Goal: Download file/media: Obtain a digital file from the website

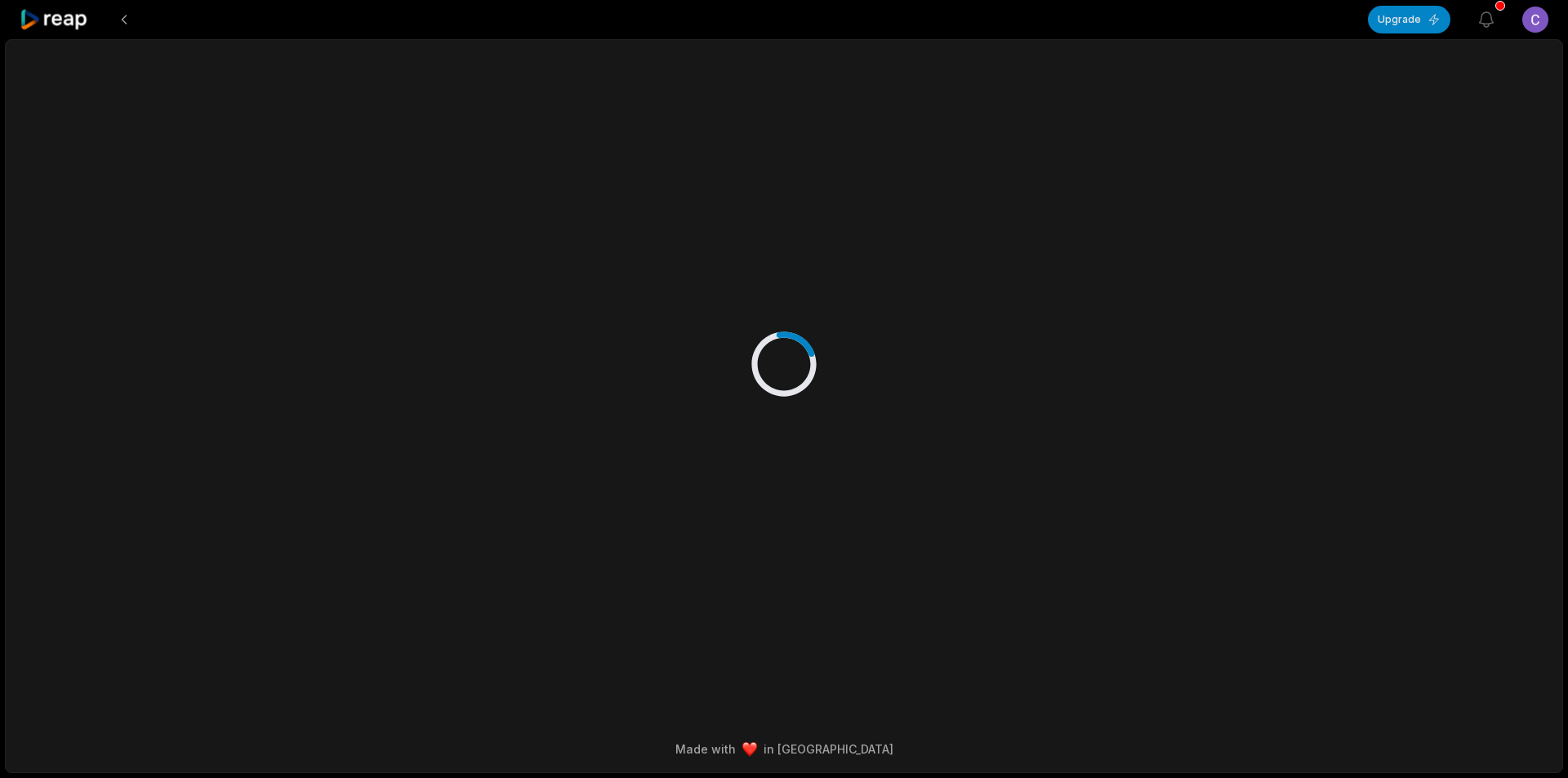
click at [67, 14] on icon at bounding box center [54, 20] width 70 height 22
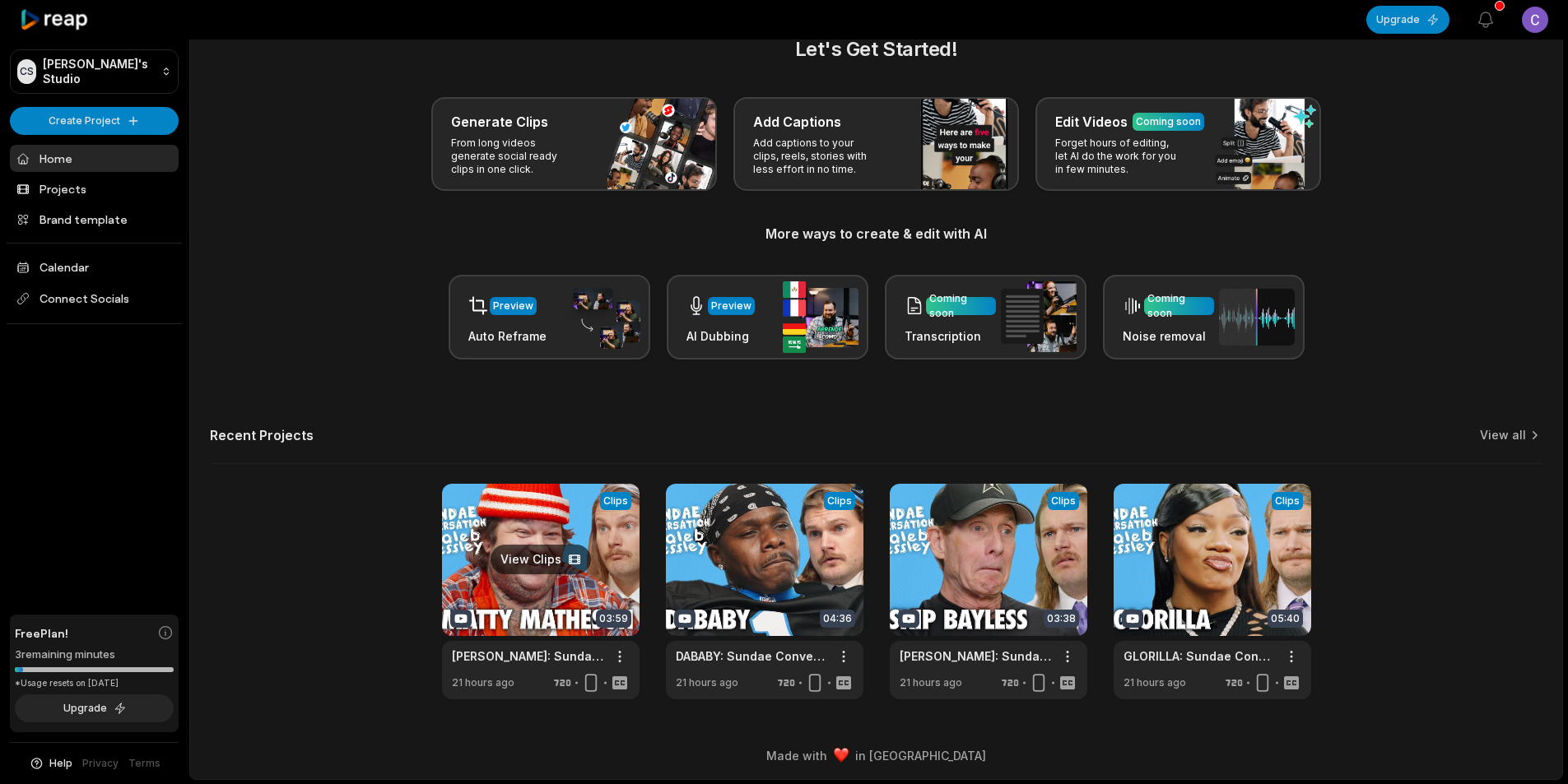
scroll to position [37, 0]
click at [557, 586] on link at bounding box center [540, 591] width 197 height 216
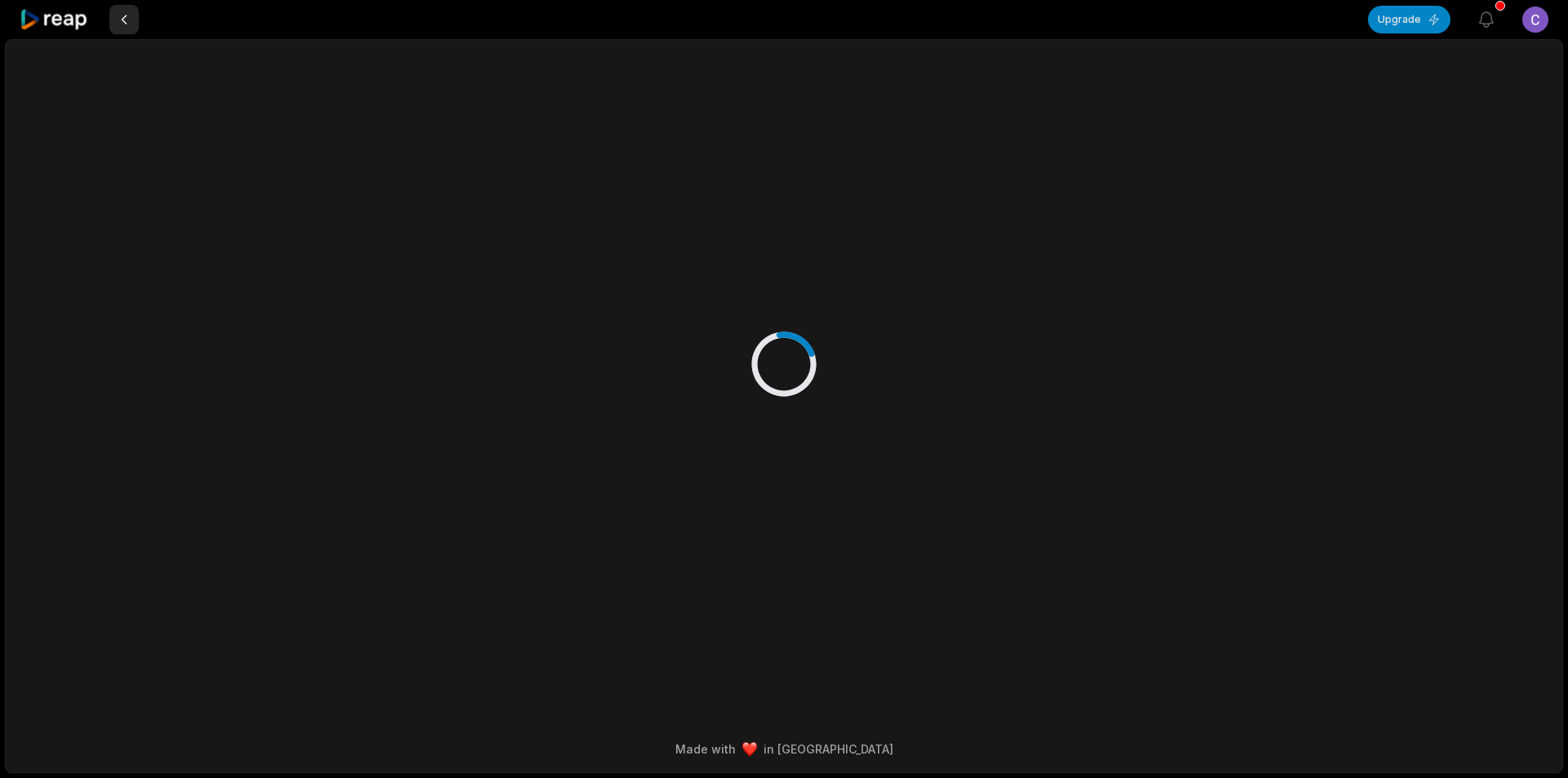
click at [120, 17] on button at bounding box center [124, 19] width 30 height 30
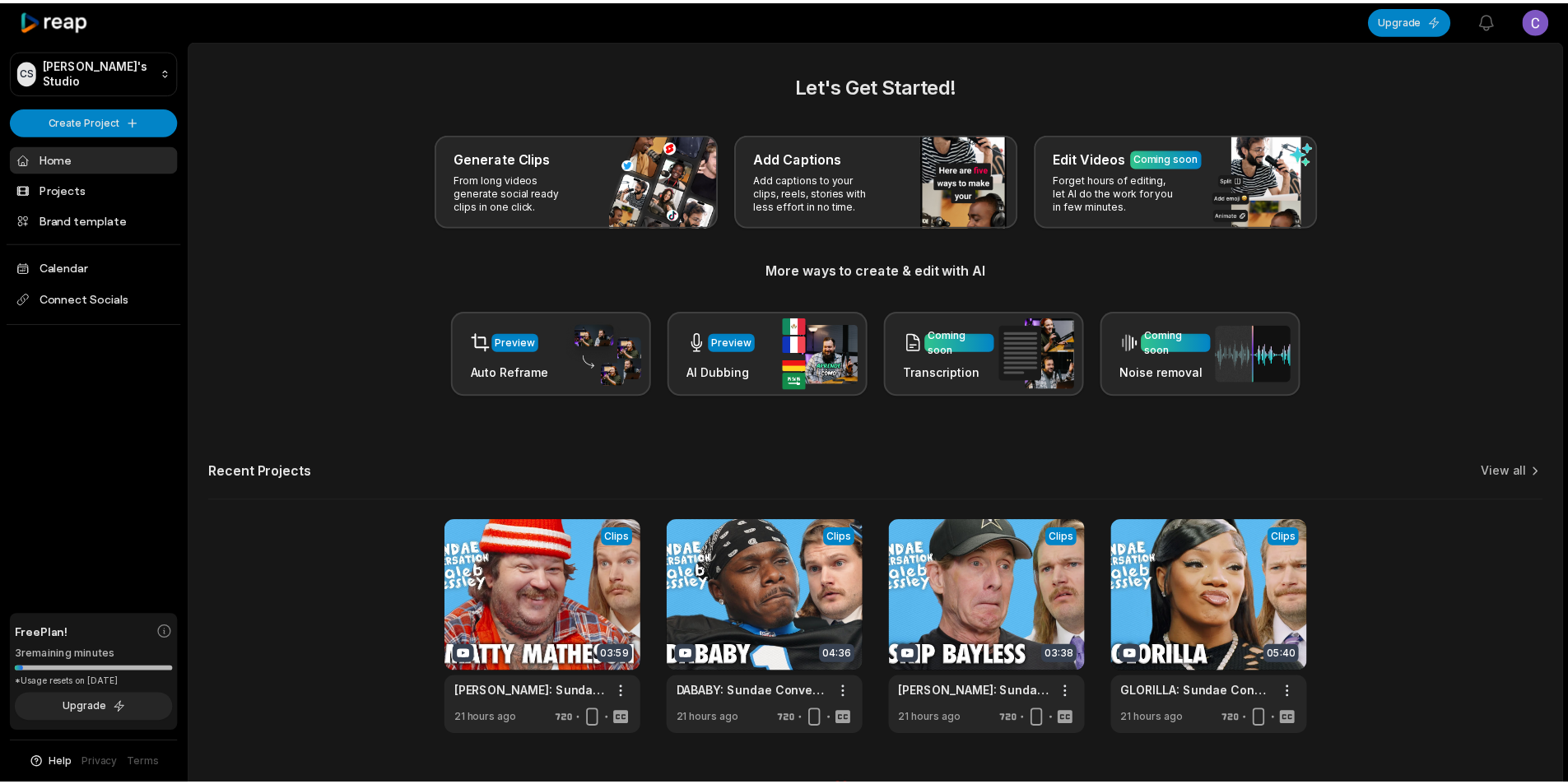
scroll to position [37, 0]
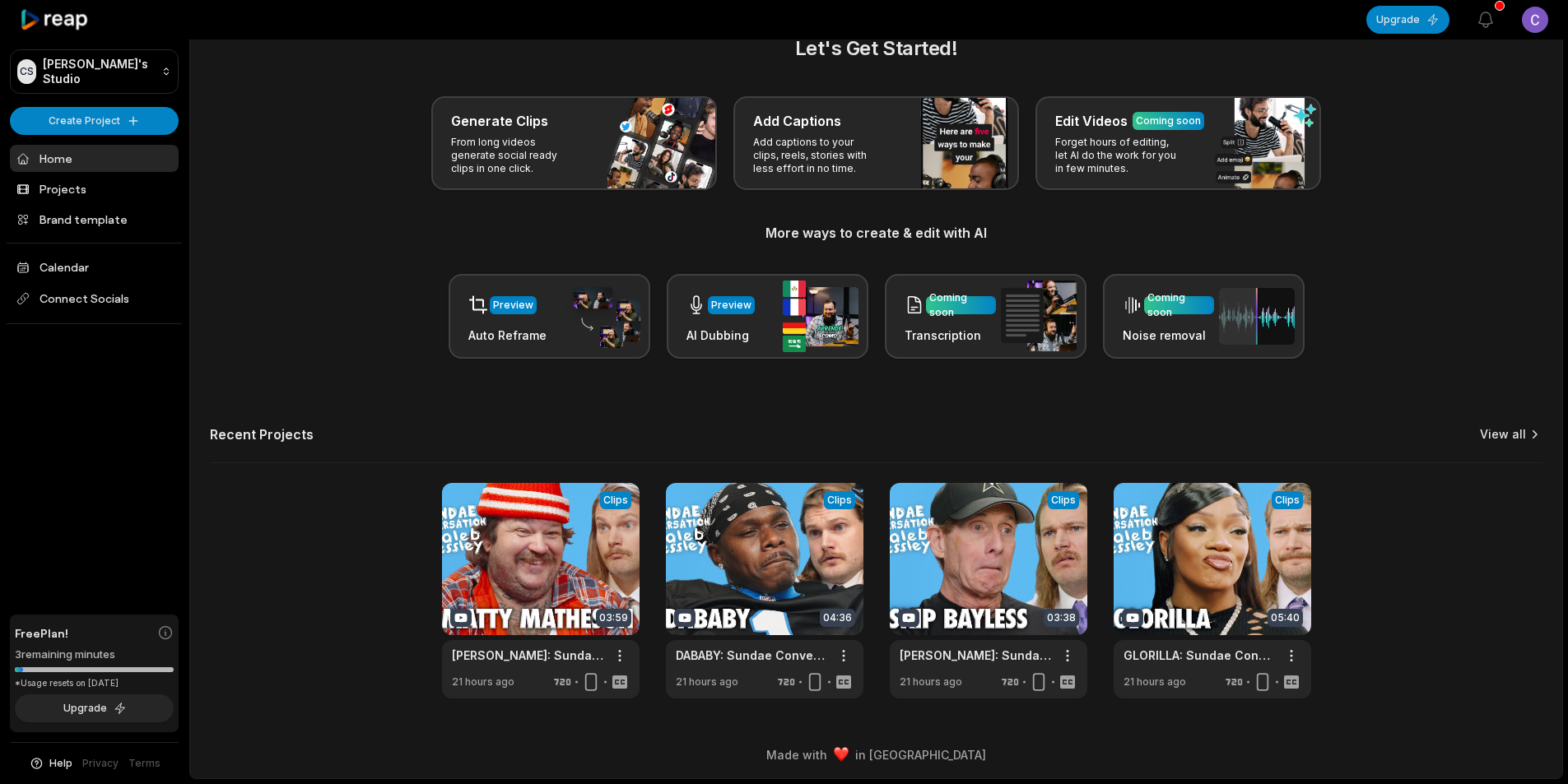
click at [1504, 435] on link "View all" at bounding box center [1503, 435] width 46 height 17
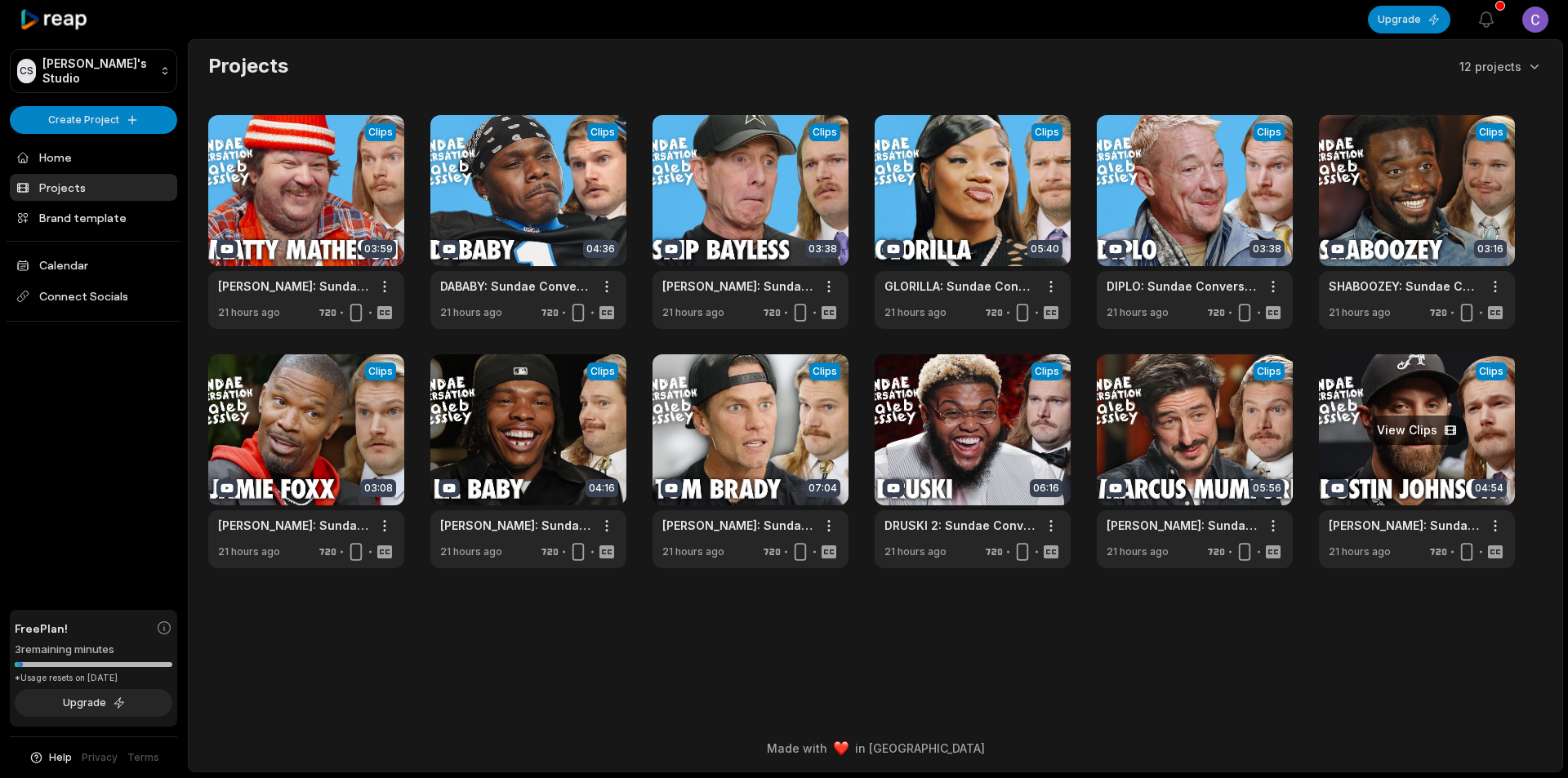
click at [1421, 474] on link at bounding box center [1416, 461] width 196 height 214
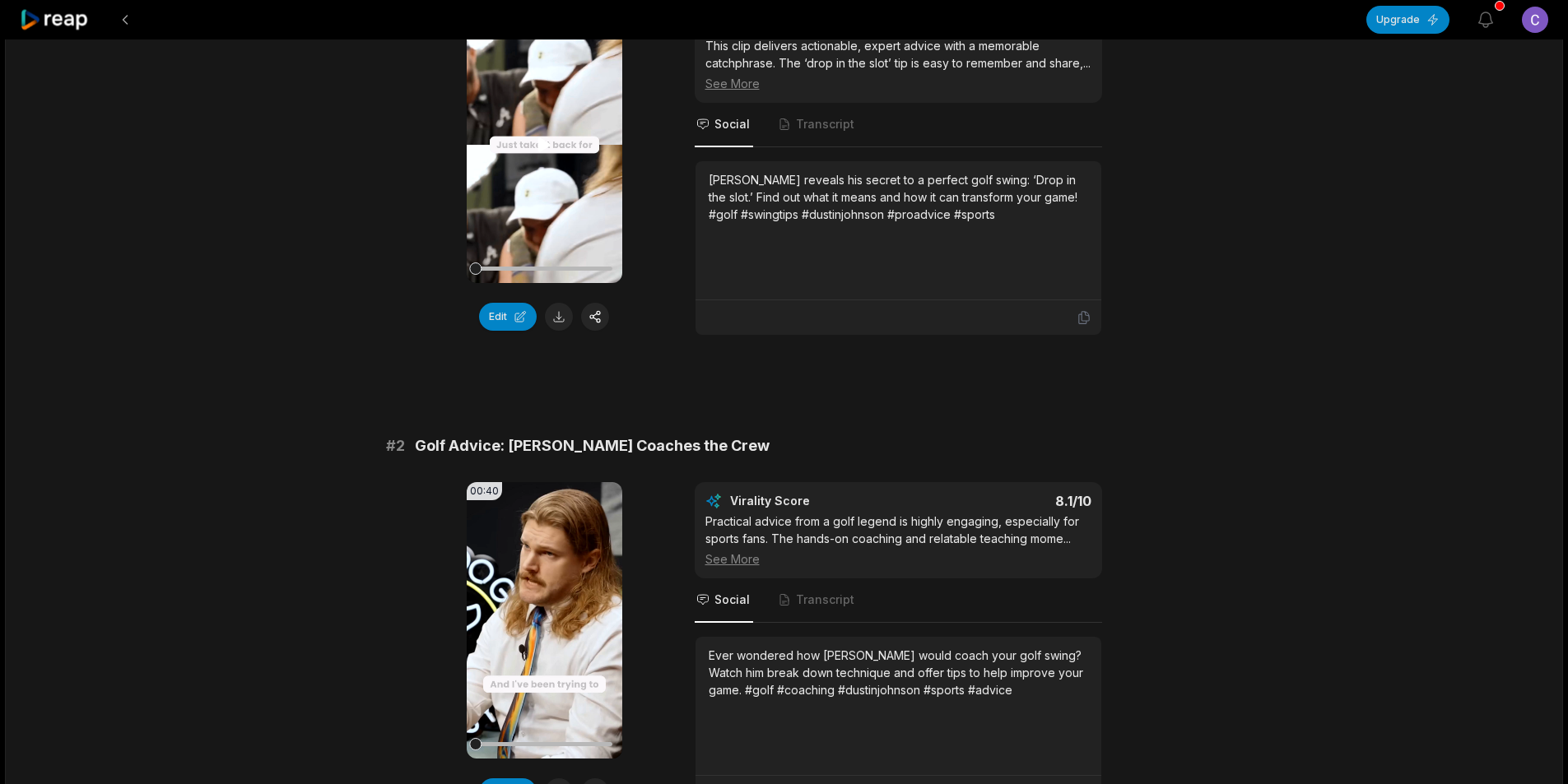
scroll to position [247, 0]
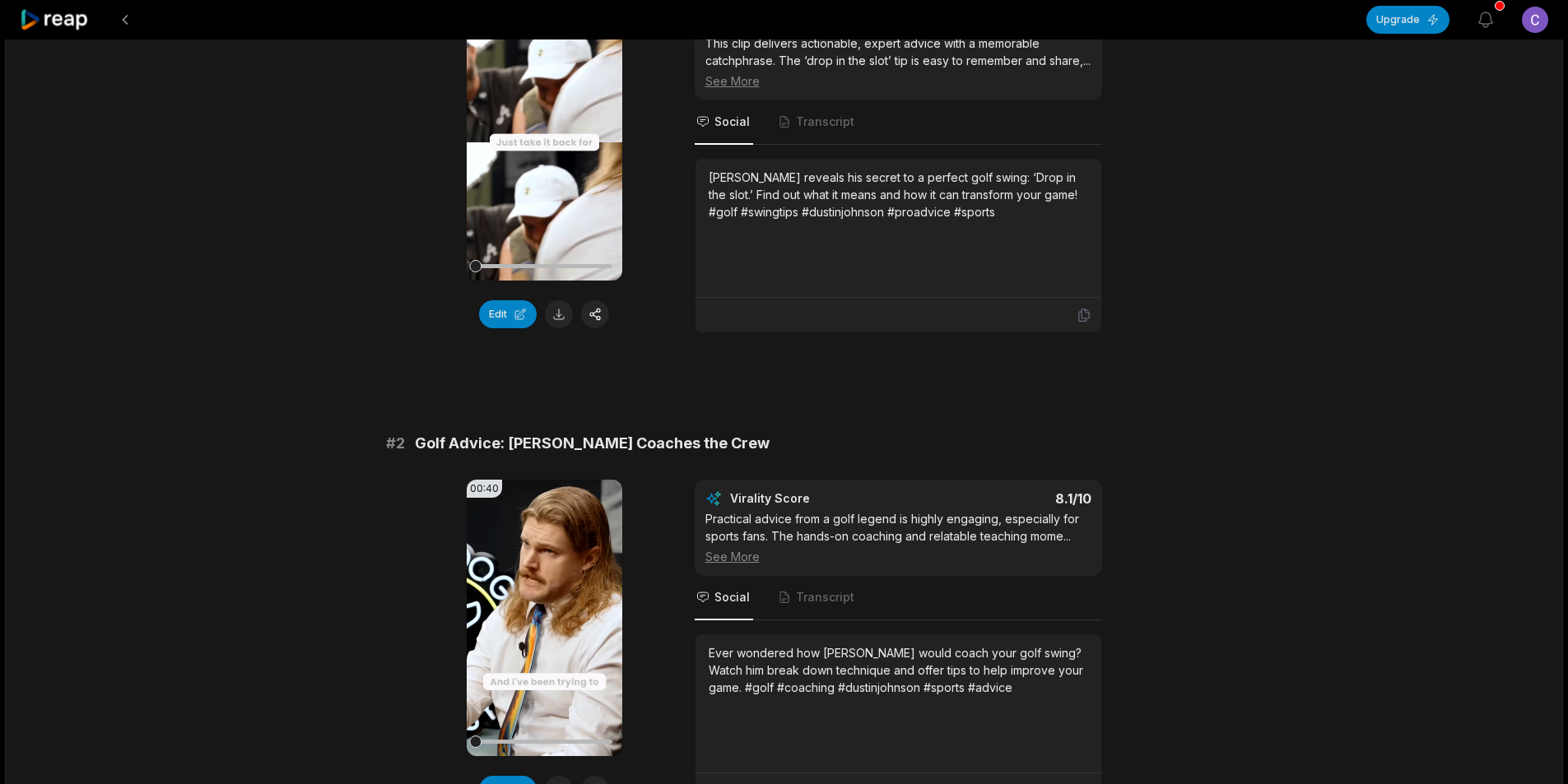
click at [559, 321] on button at bounding box center [559, 314] width 28 height 28
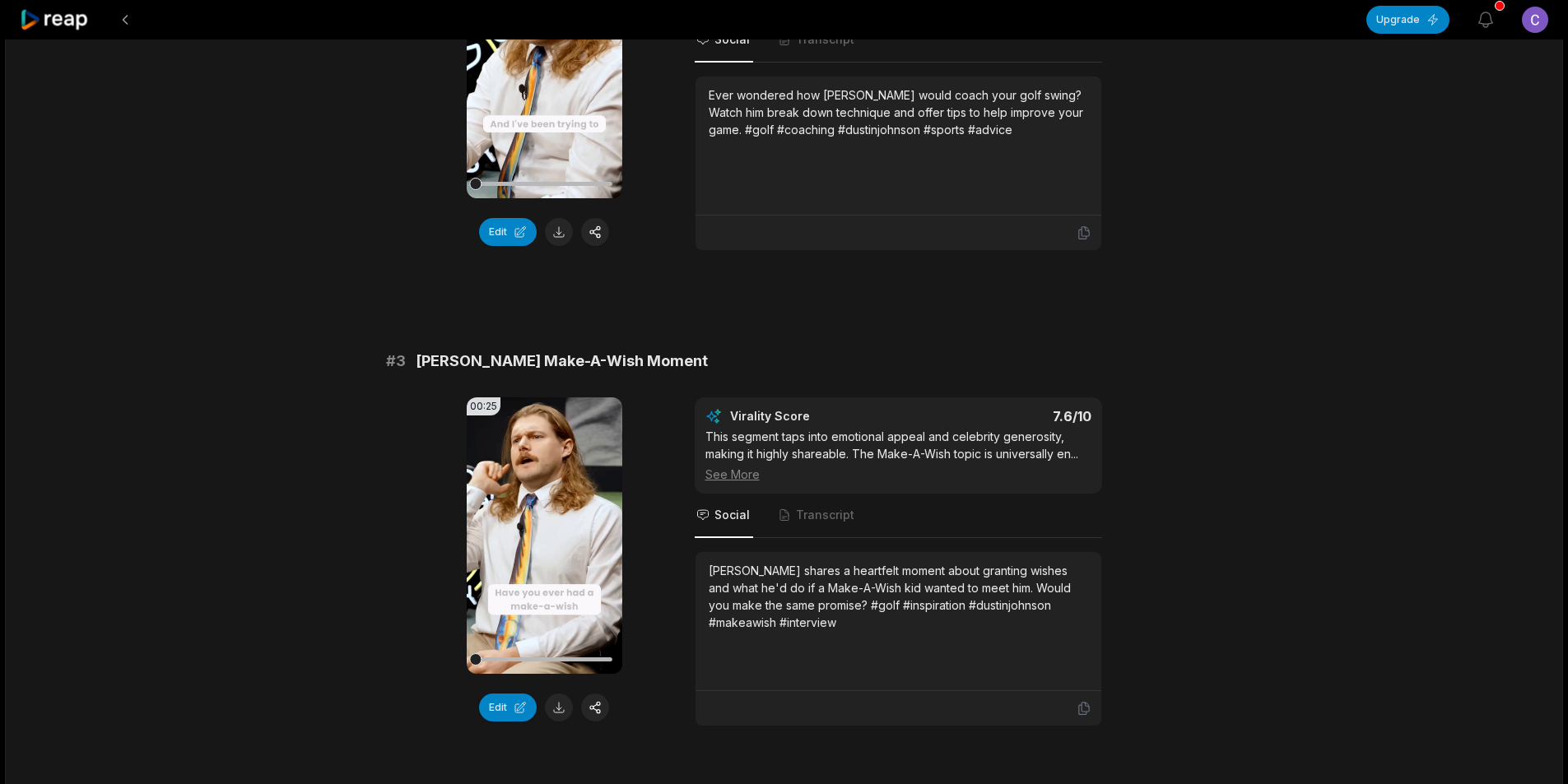
scroll to position [823, 0]
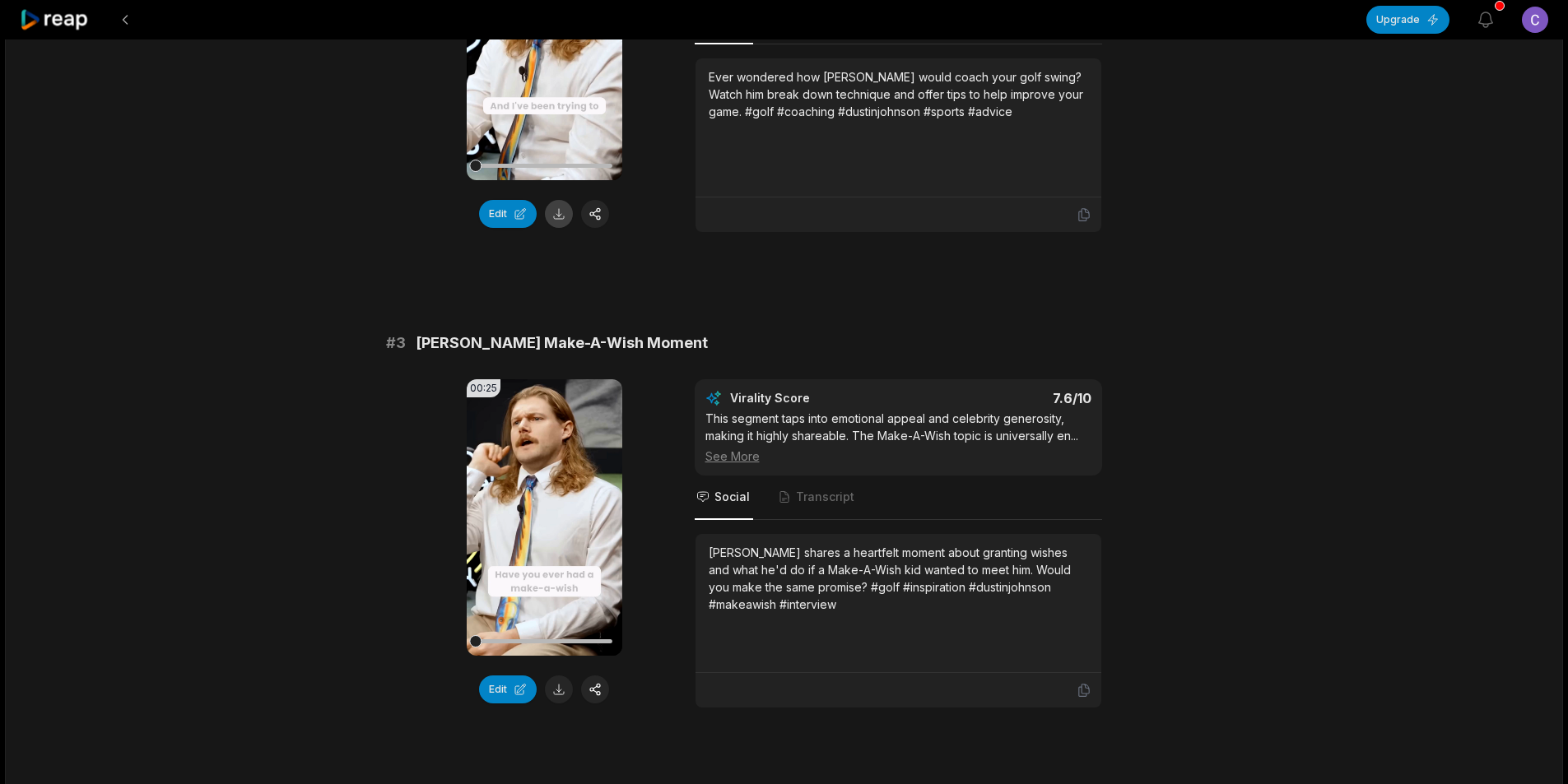
click at [553, 228] on button at bounding box center [559, 214] width 28 height 28
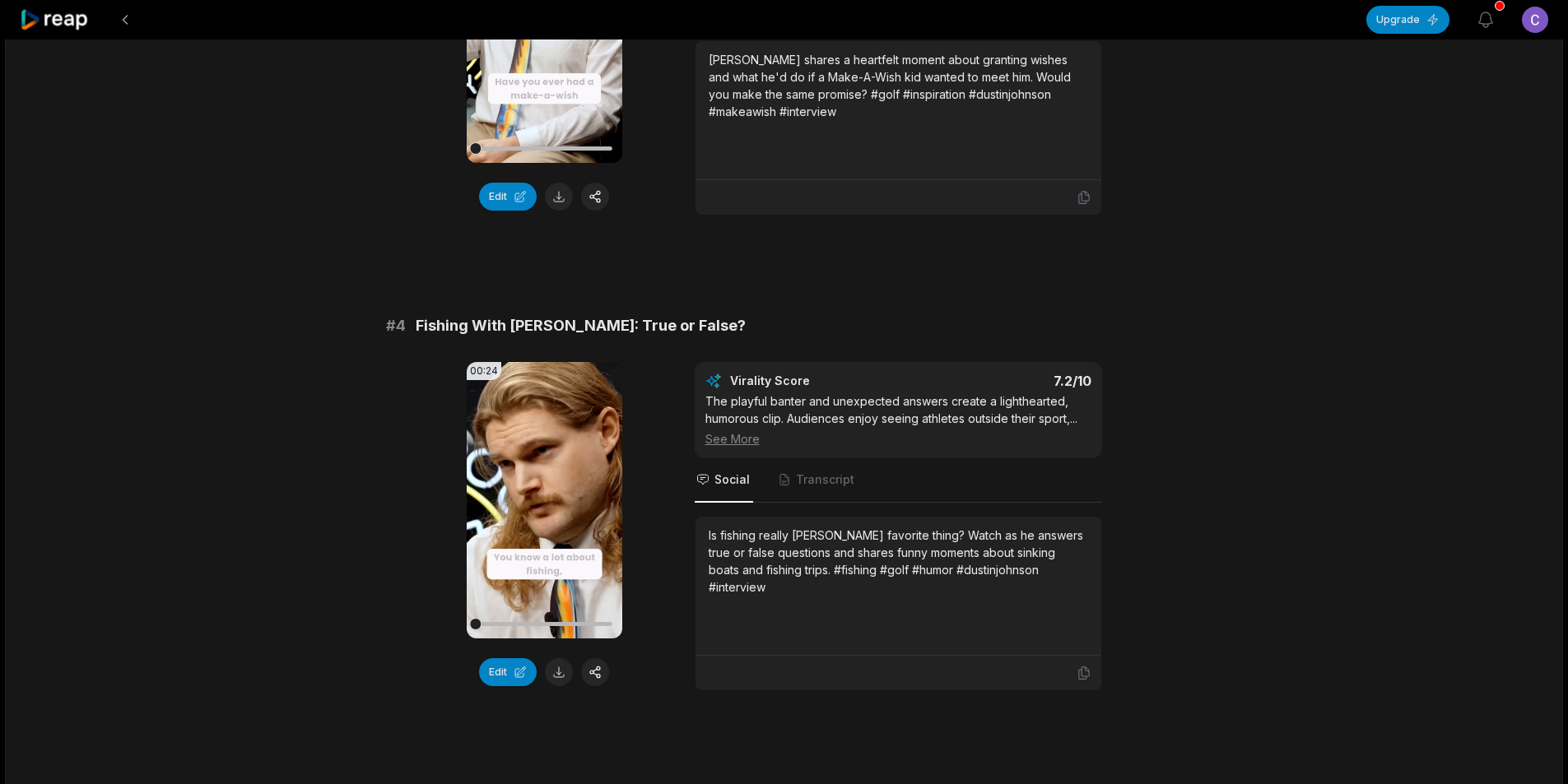
scroll to position [1317, 0]
click at [555, 210] on button at bounding box center [559, 196] width 28 height 28
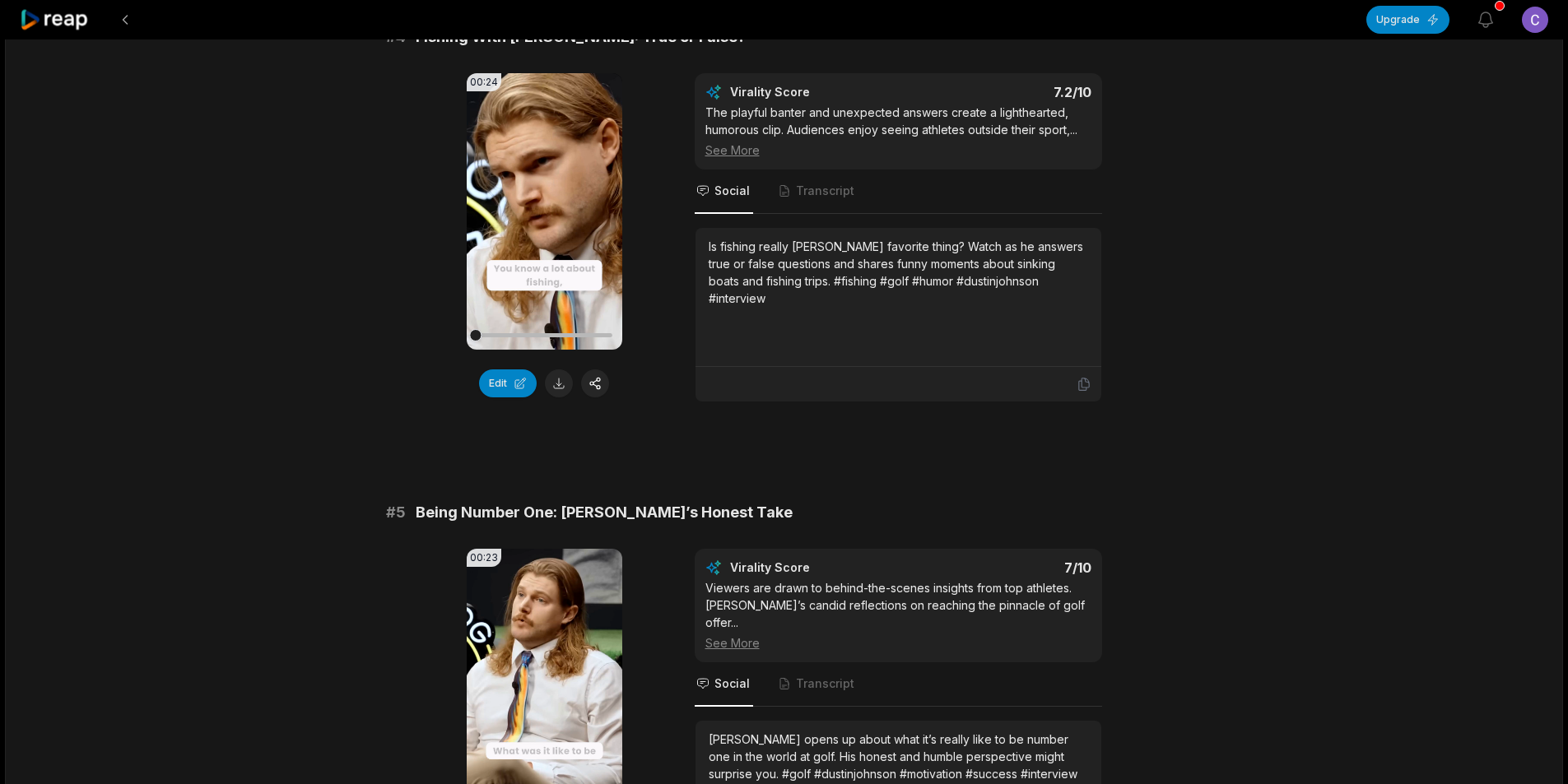
scroll to position [1728, 0]
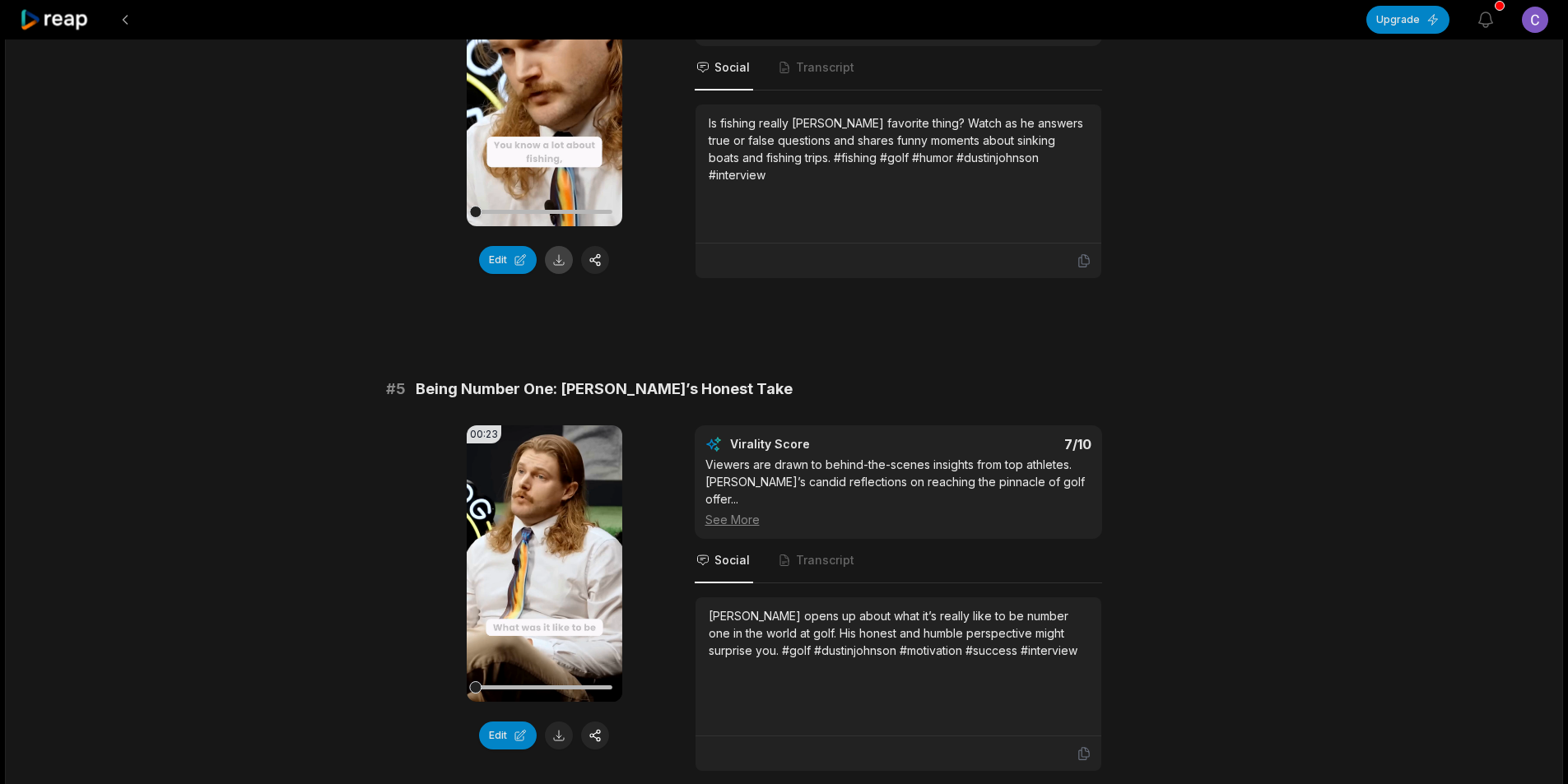
click at [556, 274] on button at bounding box center [559, 260] width 28 height 28
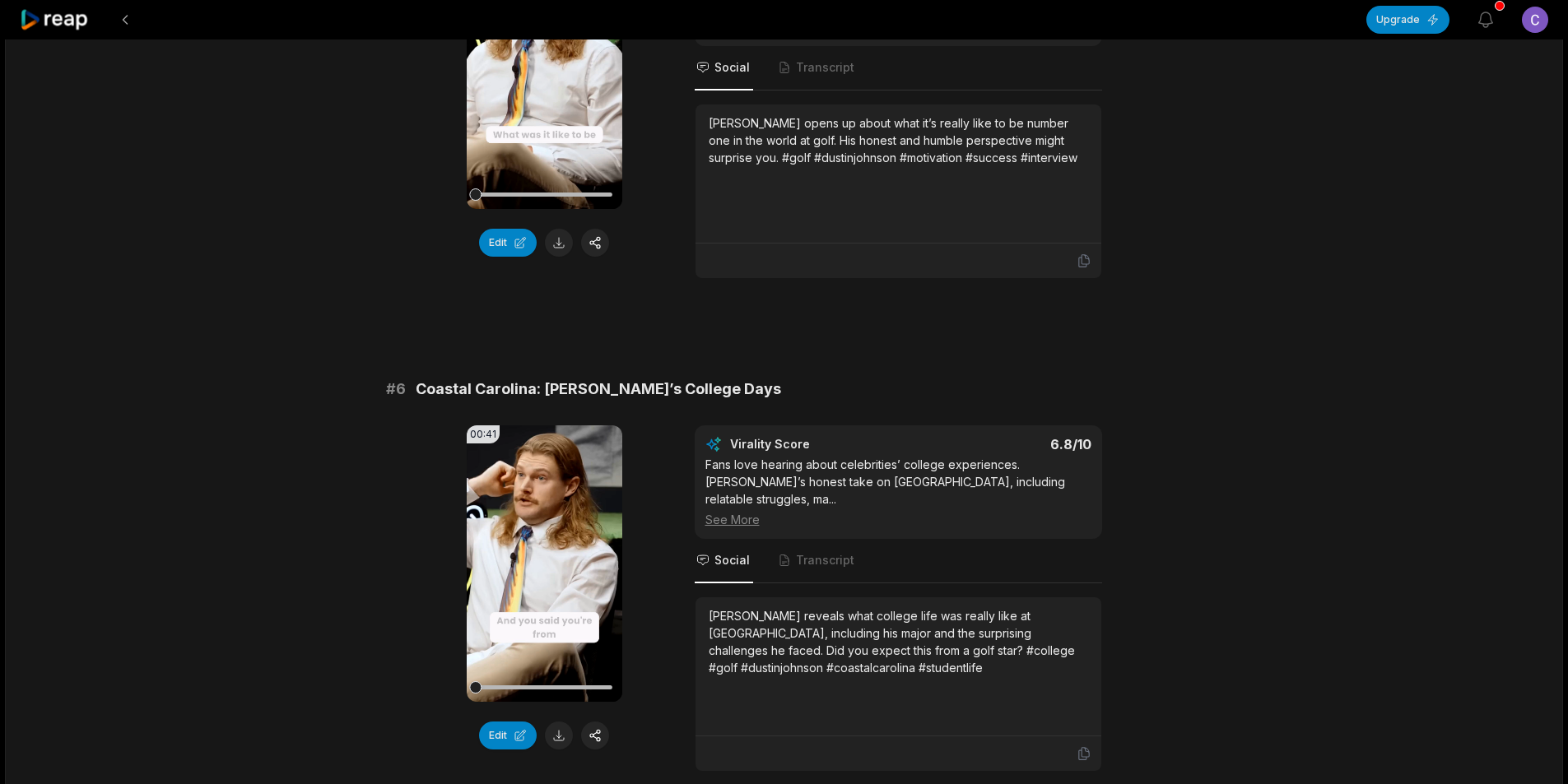
scroll to position [2222, 0]
click at [563, 256] on button at bounding box center [559, 242] width 28 height 28
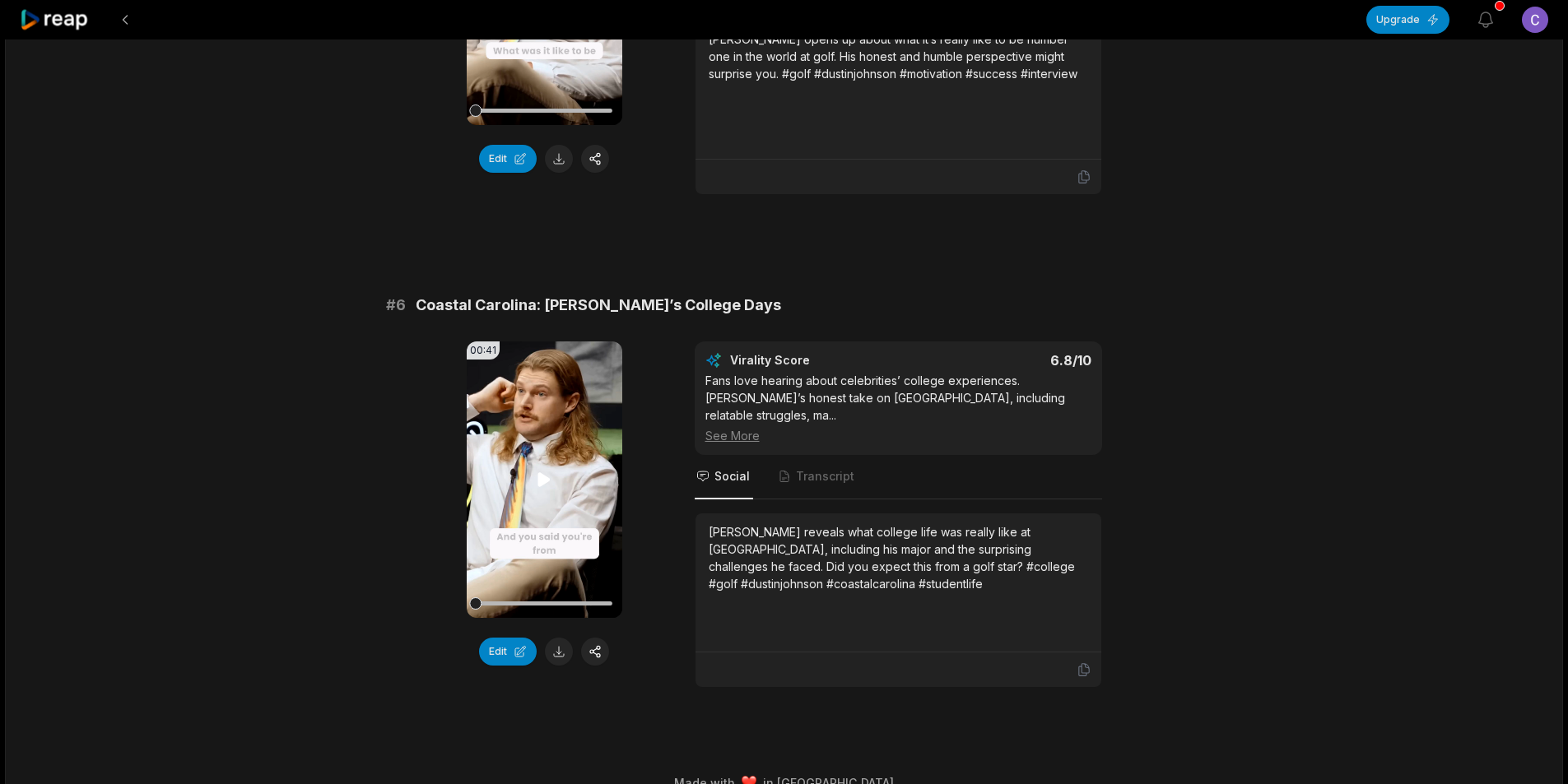
scroll to position [2316, 0]
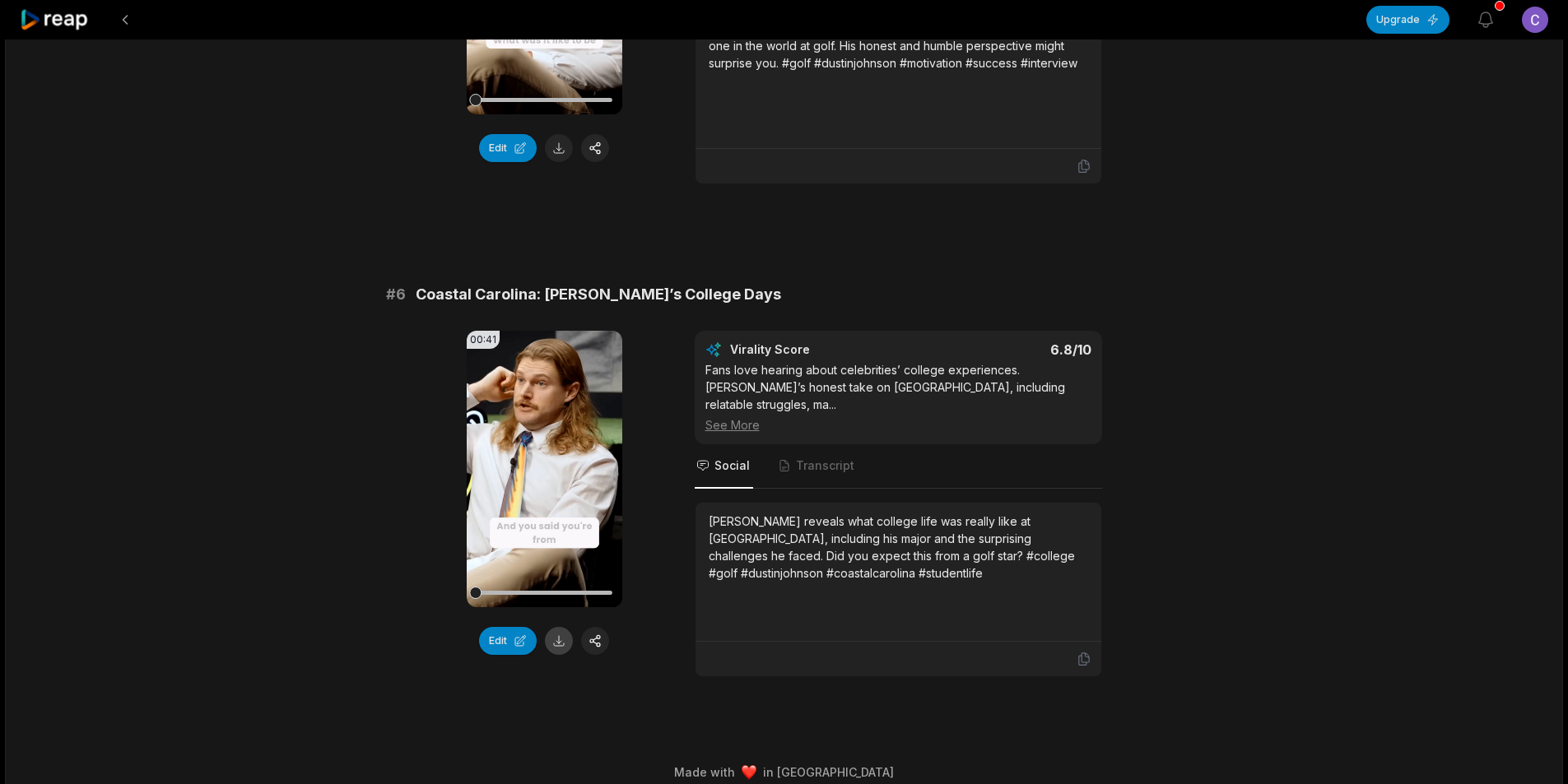
click at [560, 652] on button at bounding box center [559, 641] width 28 height 28
click at [123, 22] on button at bounding box center [125, 20] width 30 height 30
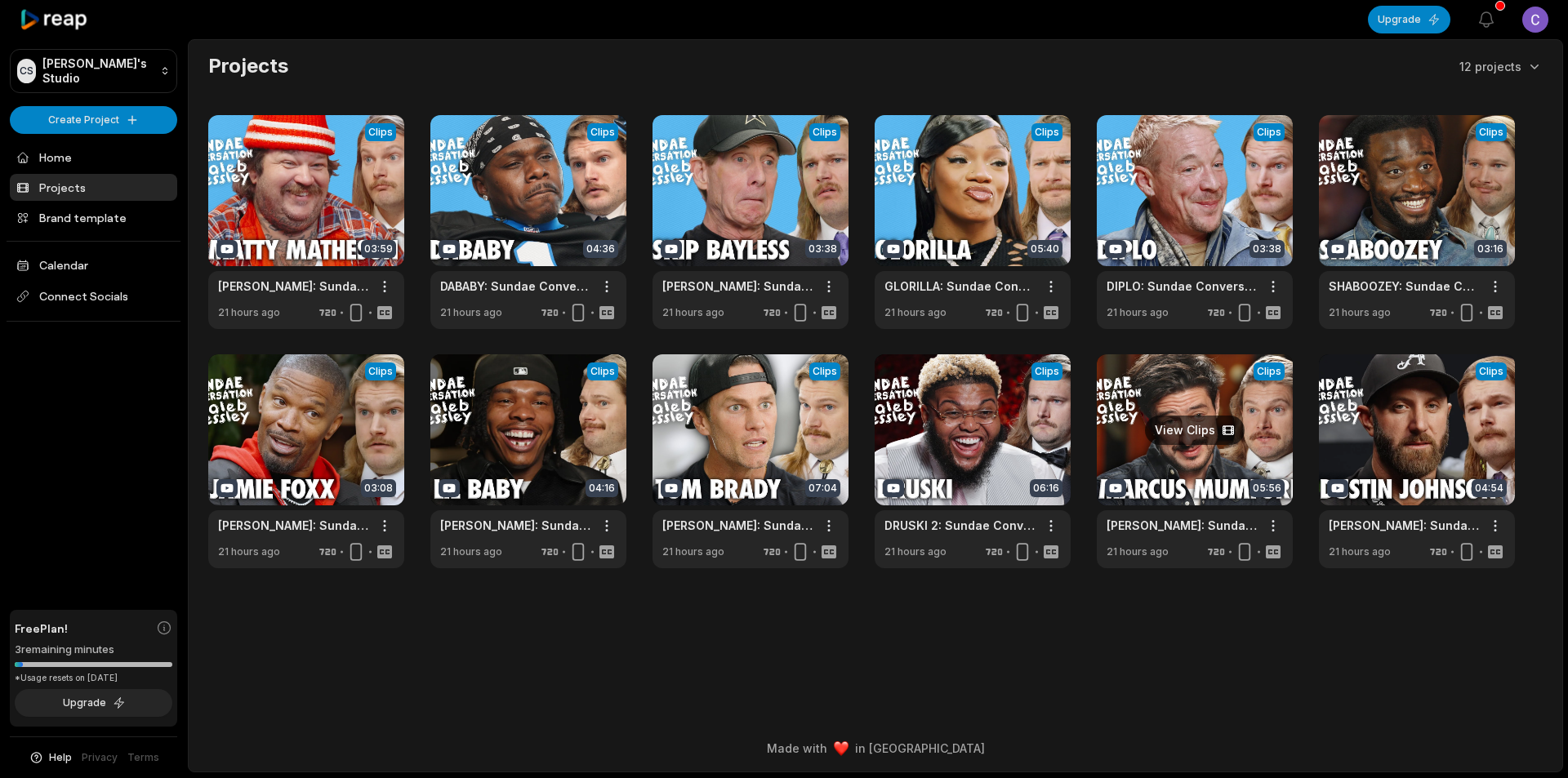
click at [1169, 480] on link at bounding box center [1194, 461] width 196 height 214
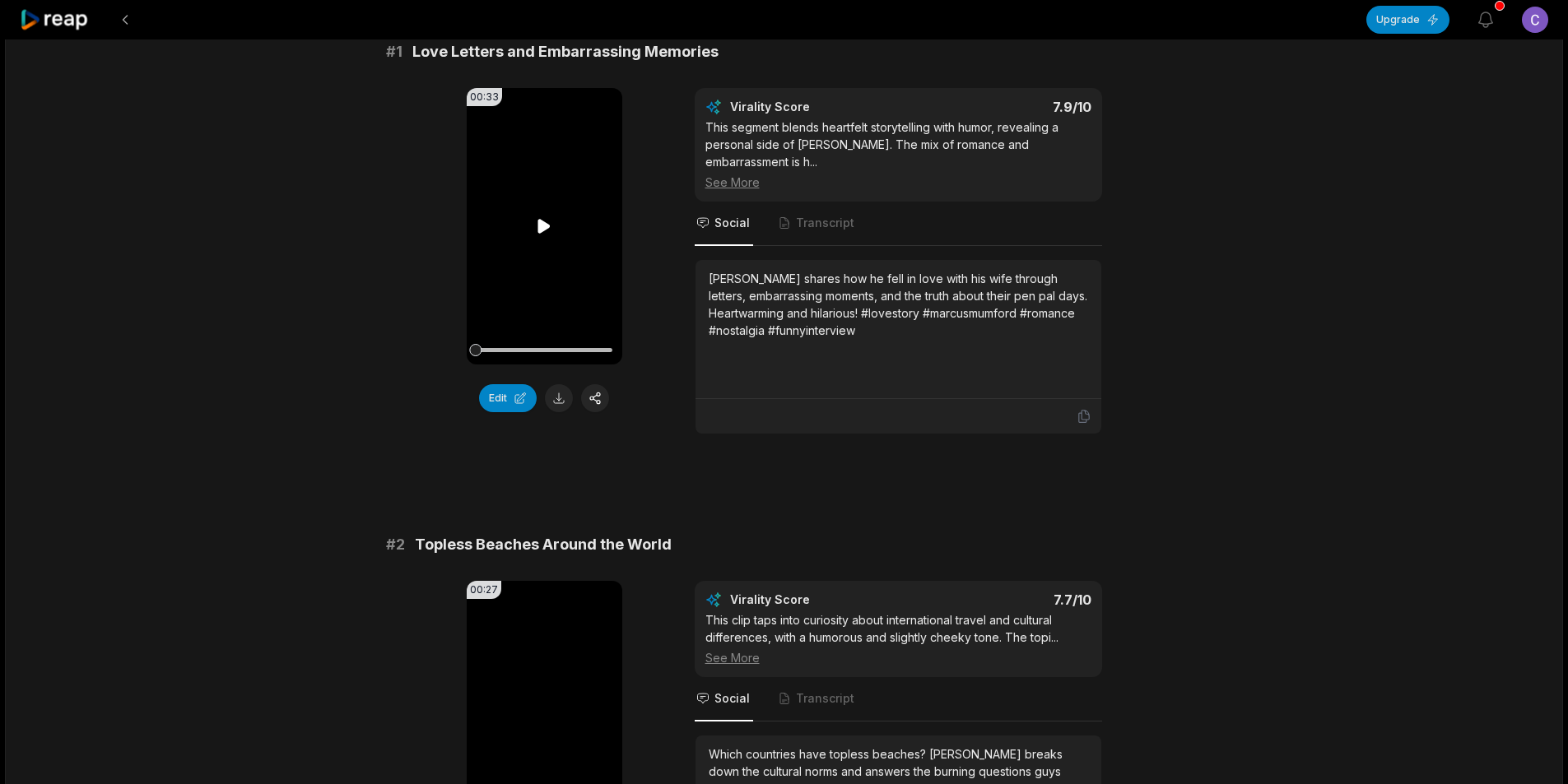
scroll to position [164, 0]
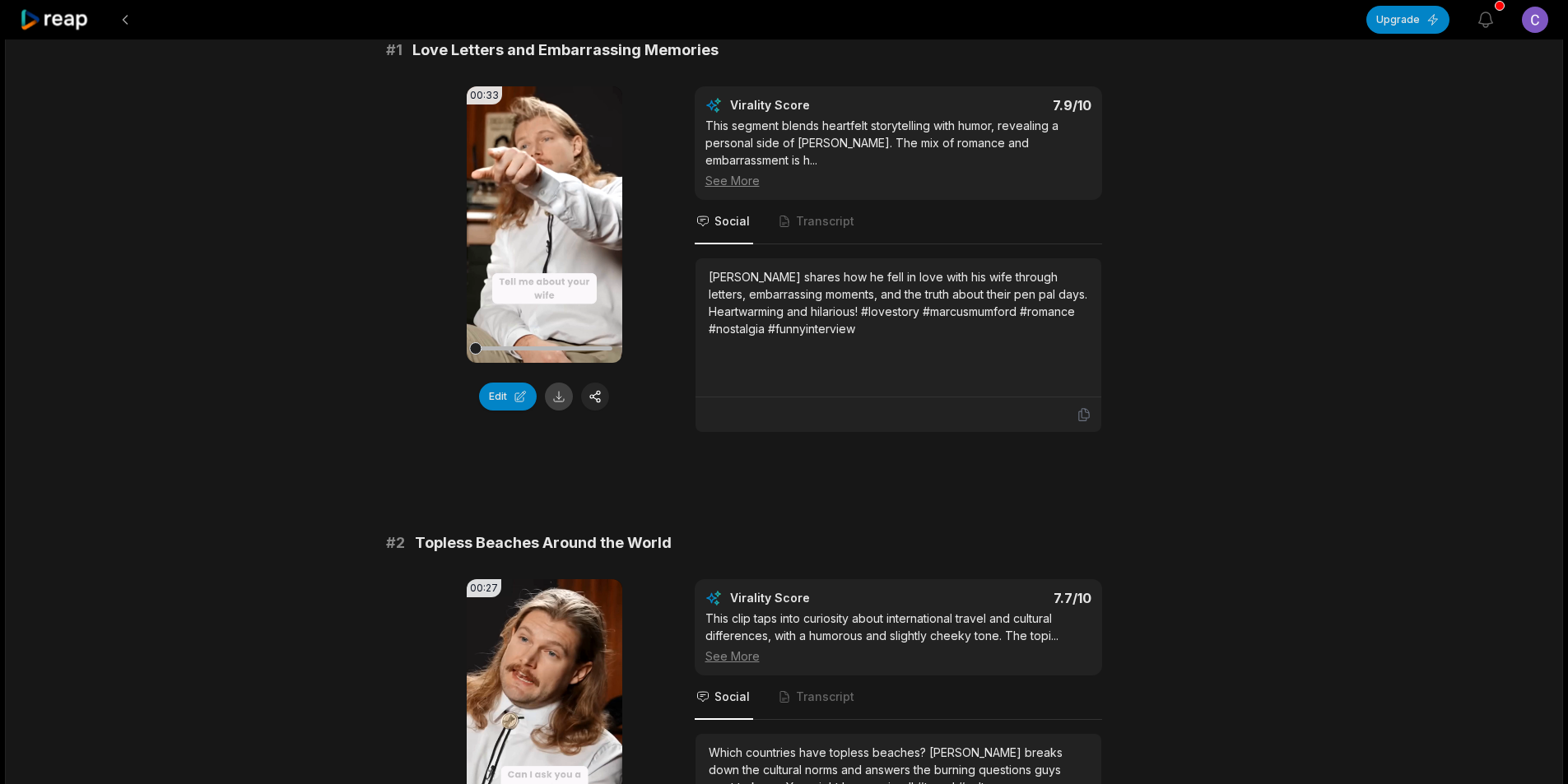
click at [560, 403] on button at bounding box center [559, 397] width 28 height 28
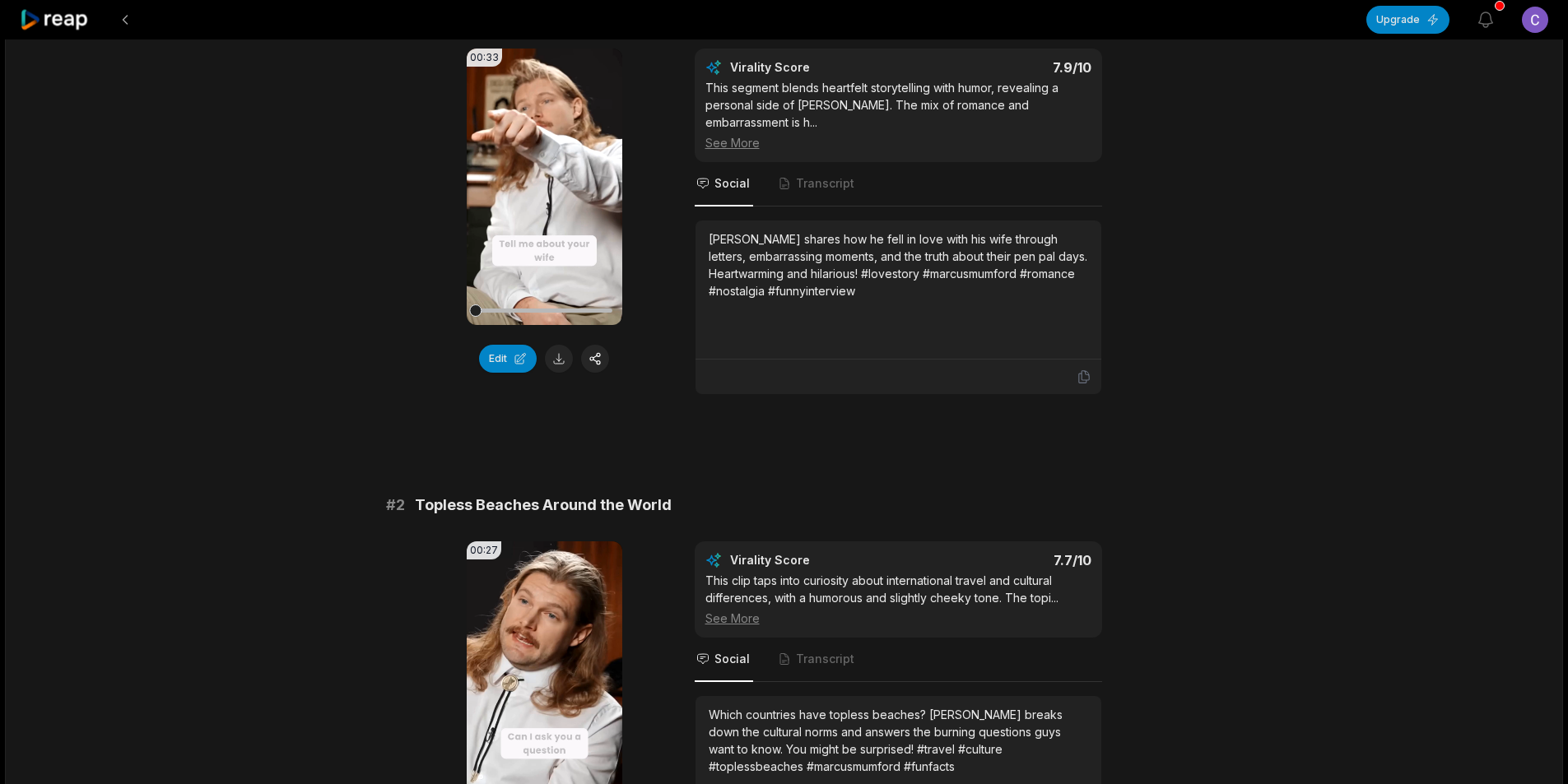
scroll to position [493, 0]
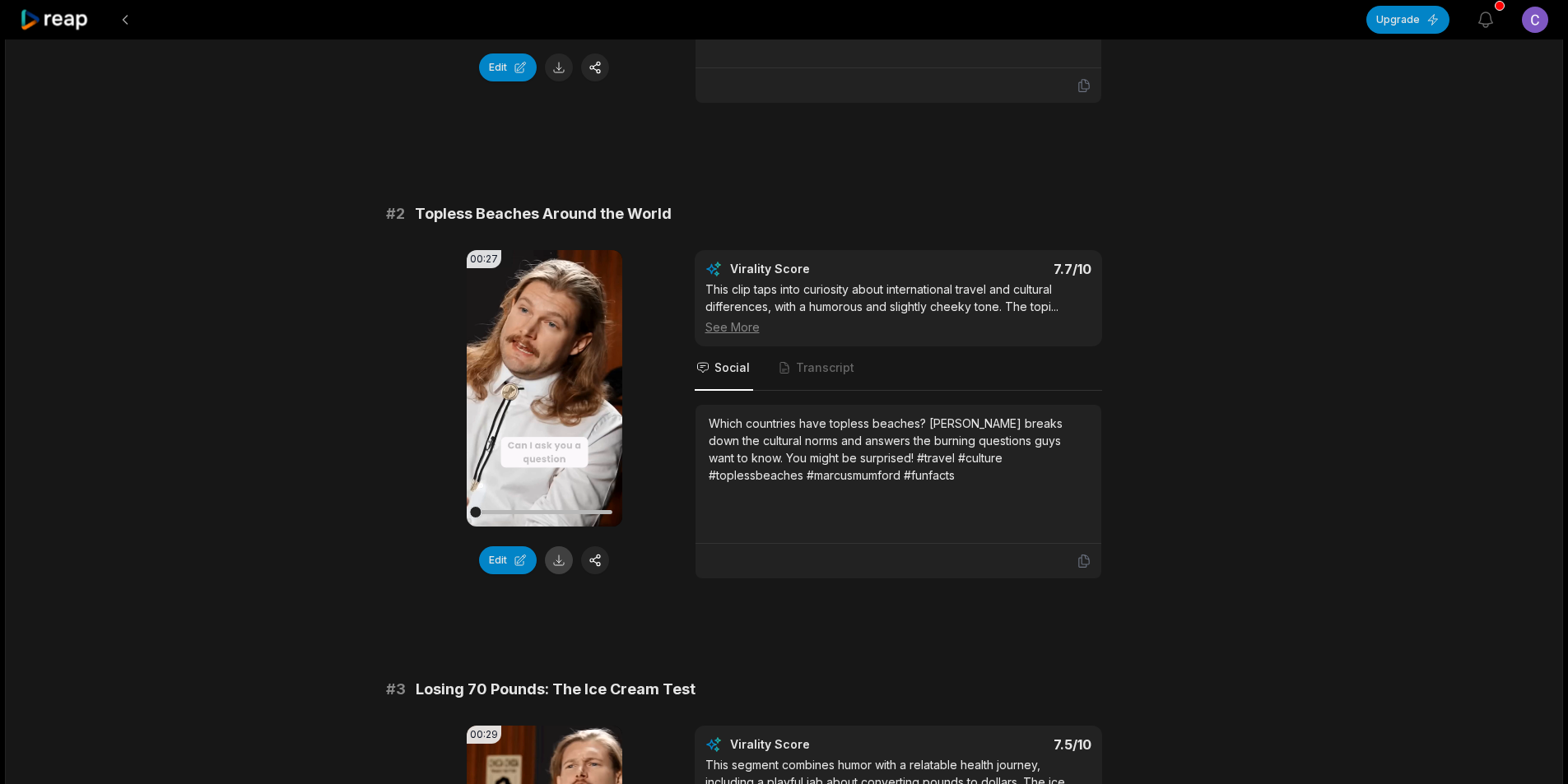
click at [560, 564] on button at bounding box center [559, 561] width 28 height 28
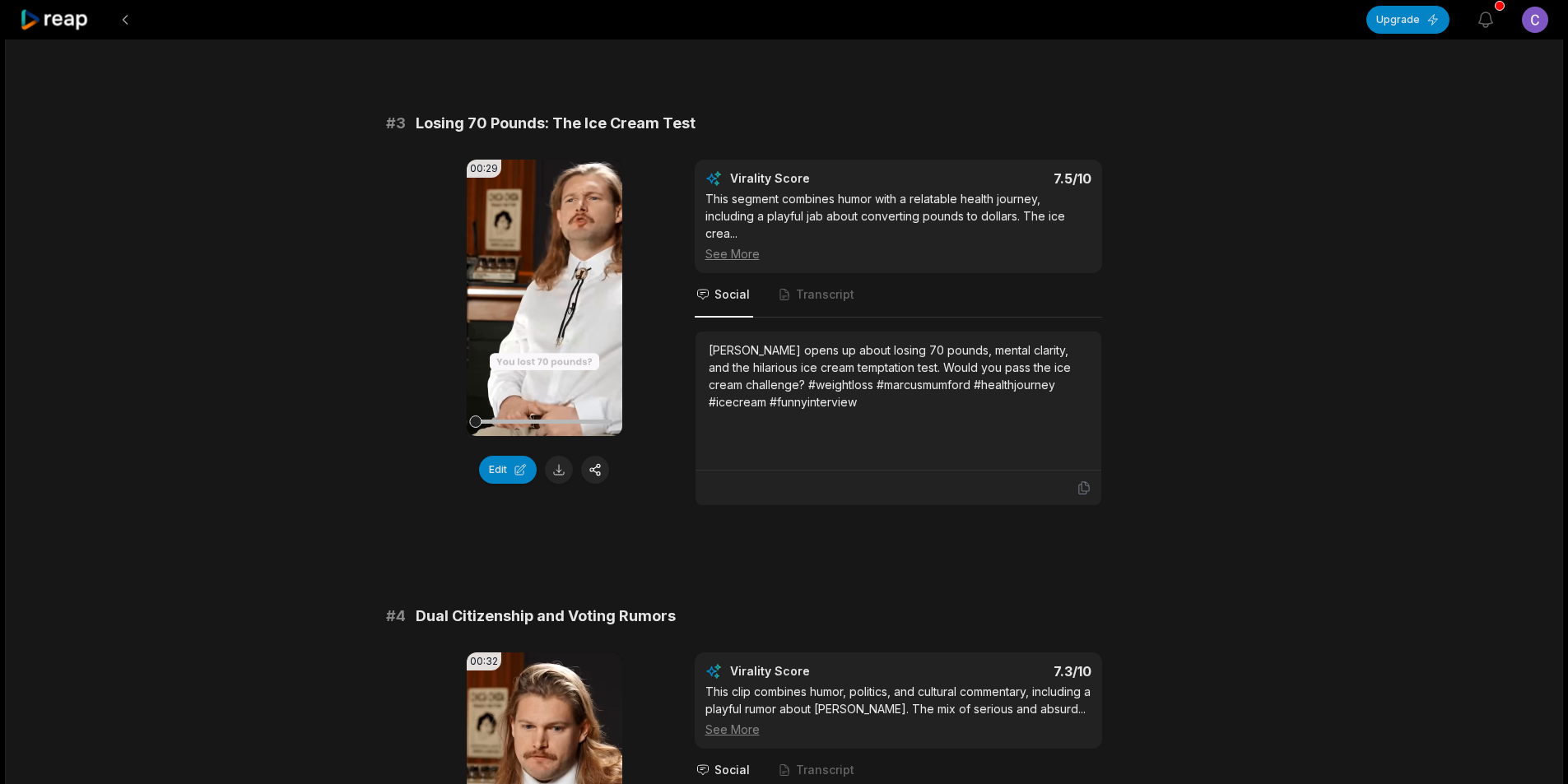
scroll to position [1152, 0]
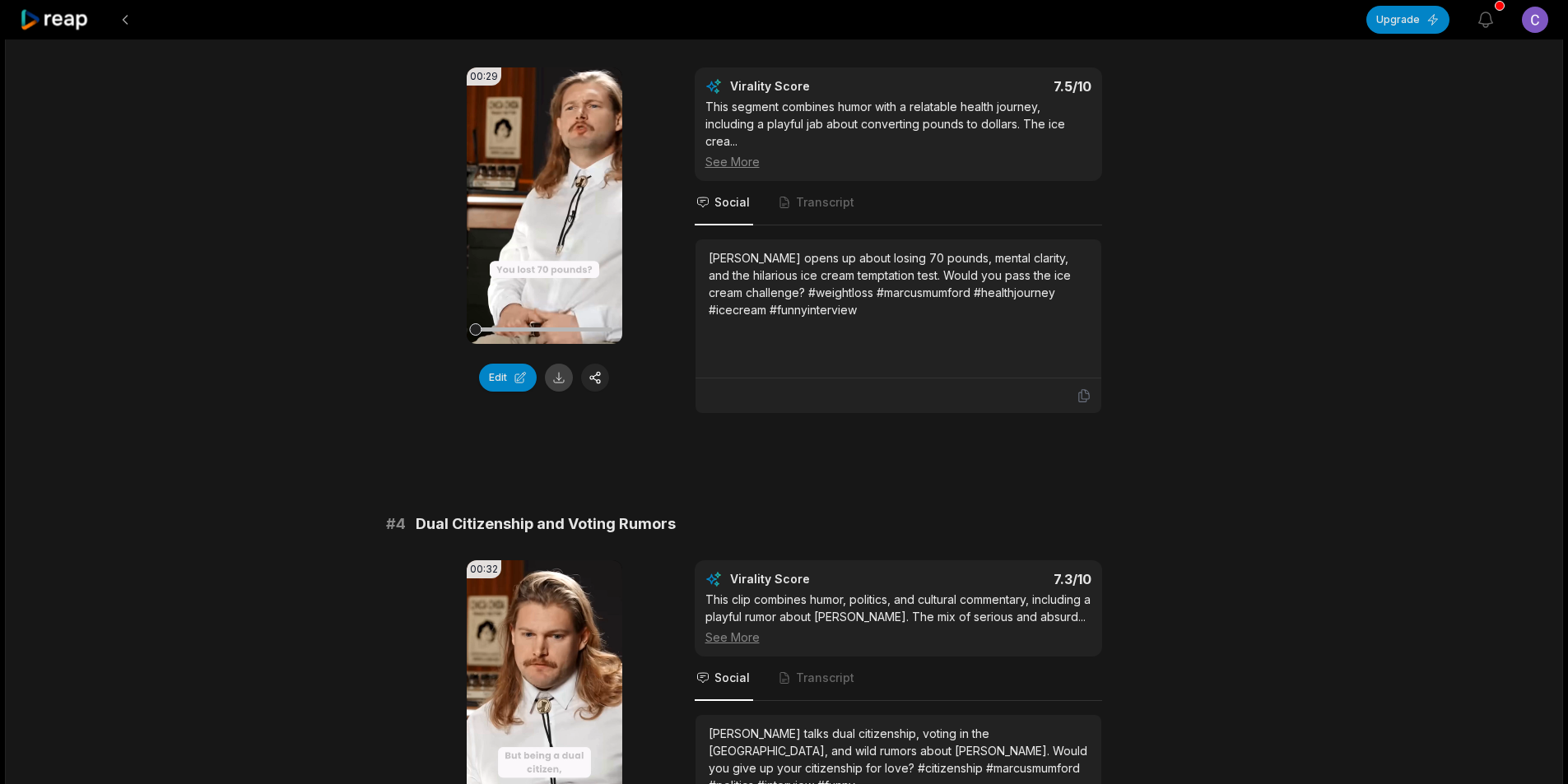
click at [557, 378] on button at bounding box center [559, 378] width 28 height 28
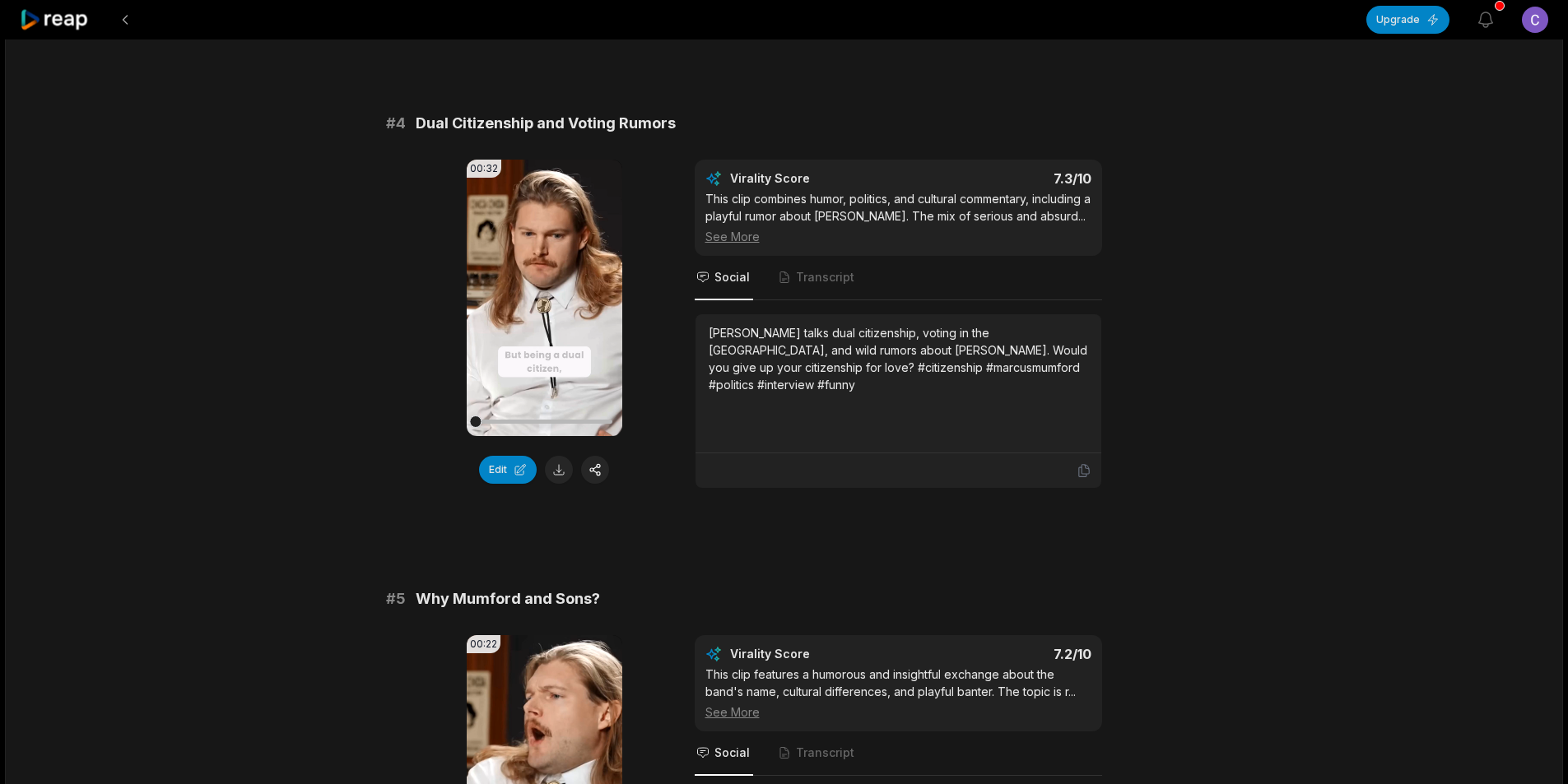
scroll to position [1646, 0]
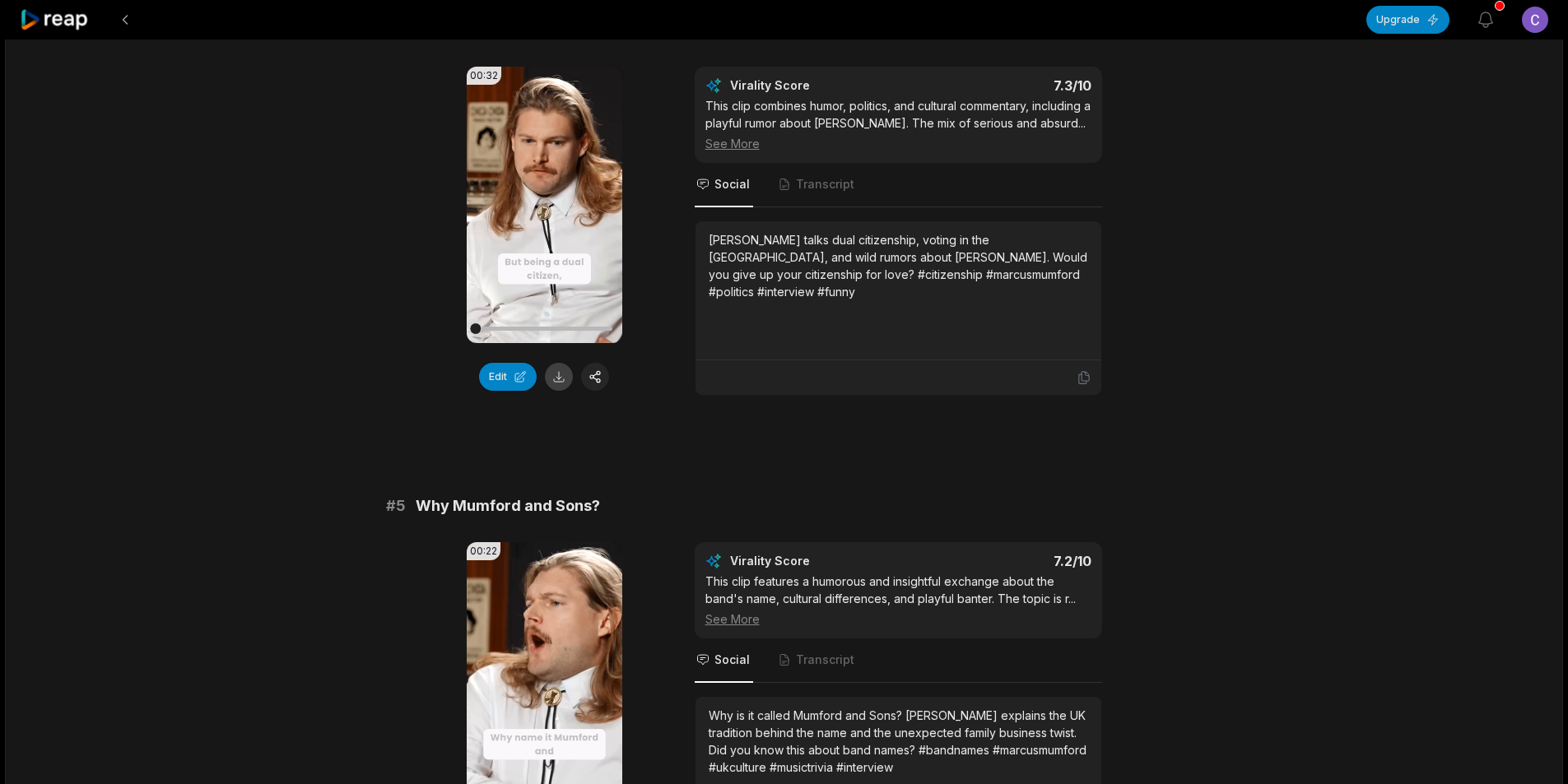
click at [559, 381] on button at bounding box center [559, 377] width 28 height 28
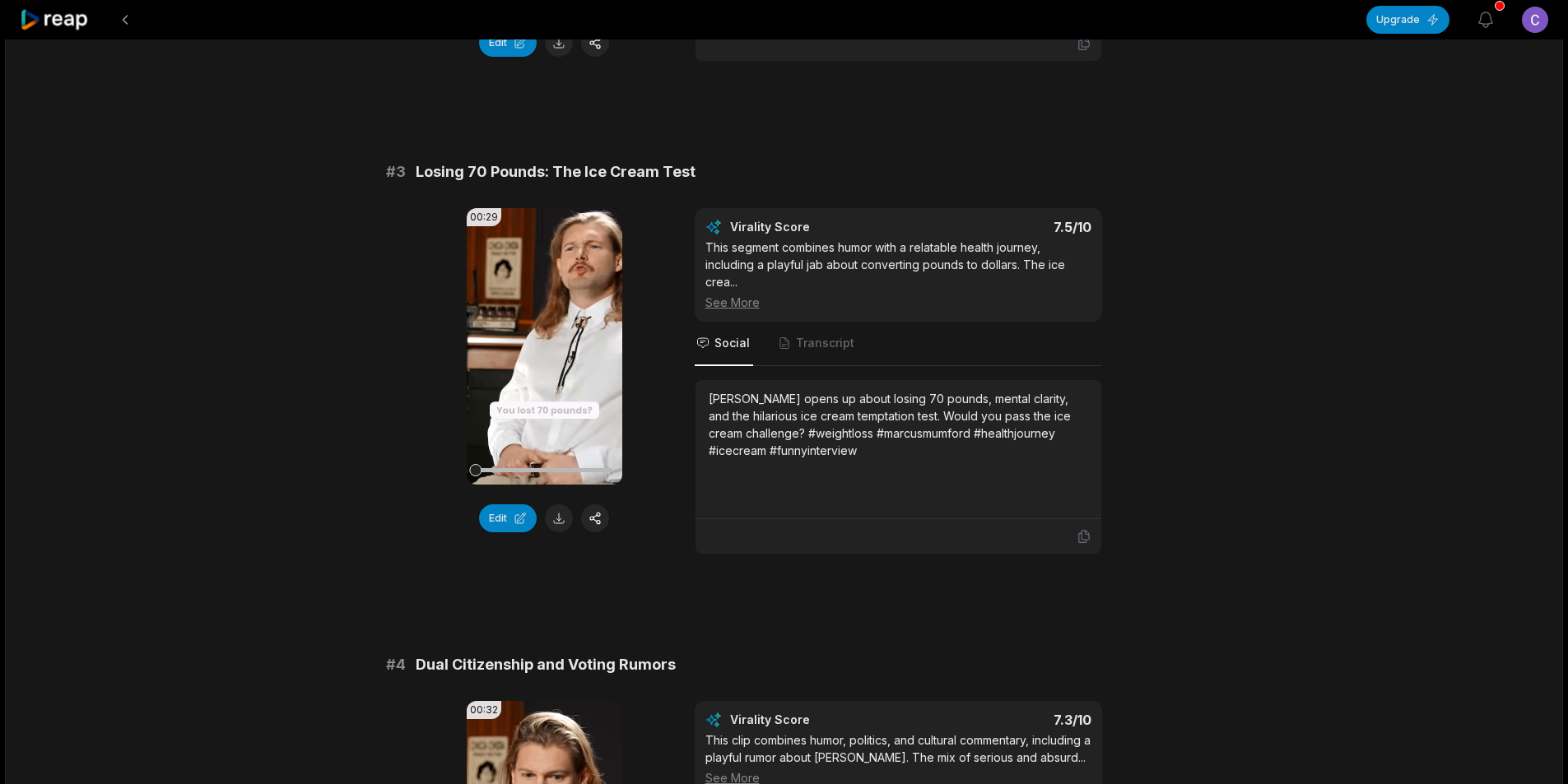
scroll to position [1234, 0]
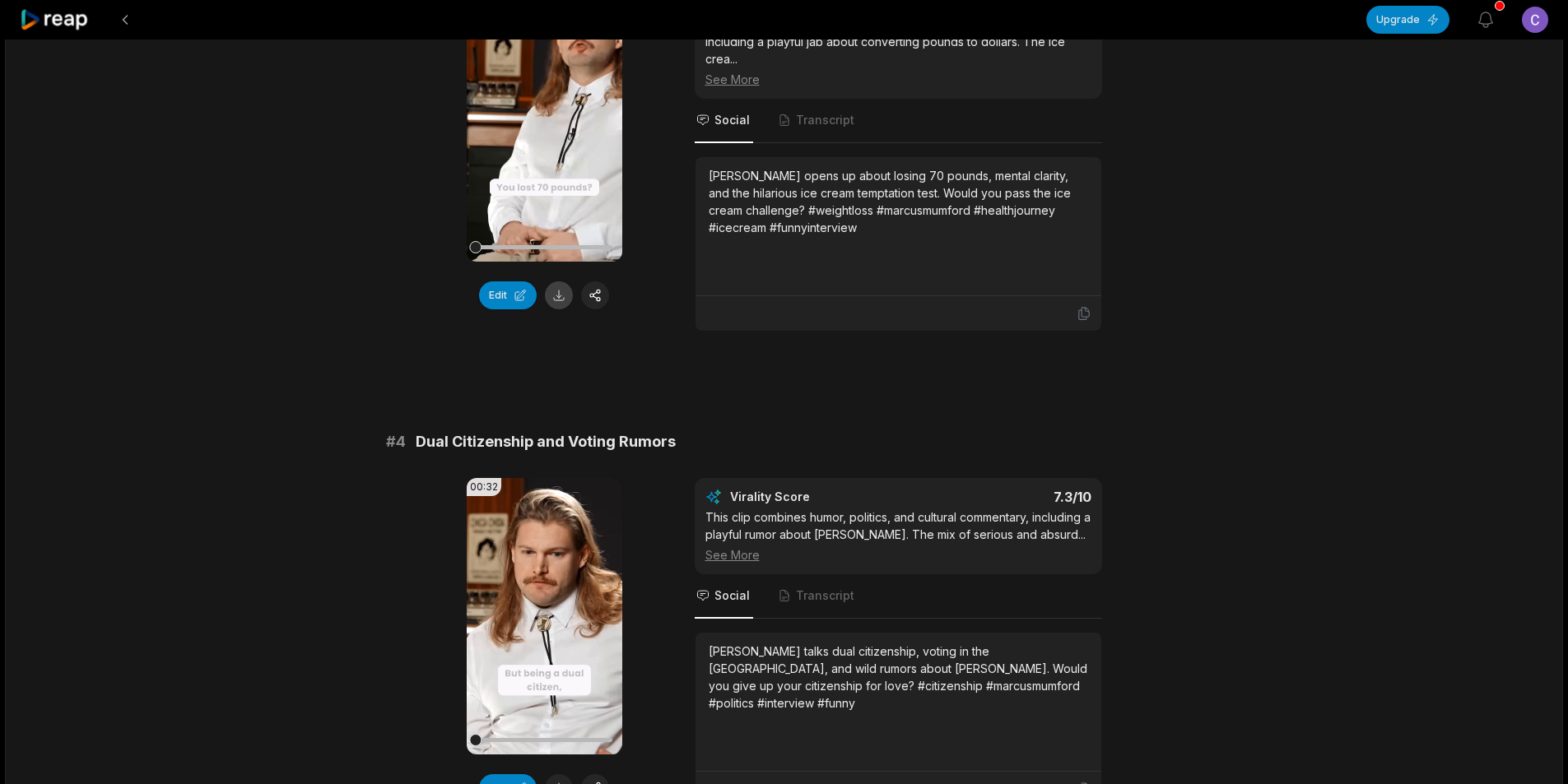
click at [555, 300] on button at bounding box center [559, 295] width 28 height 28
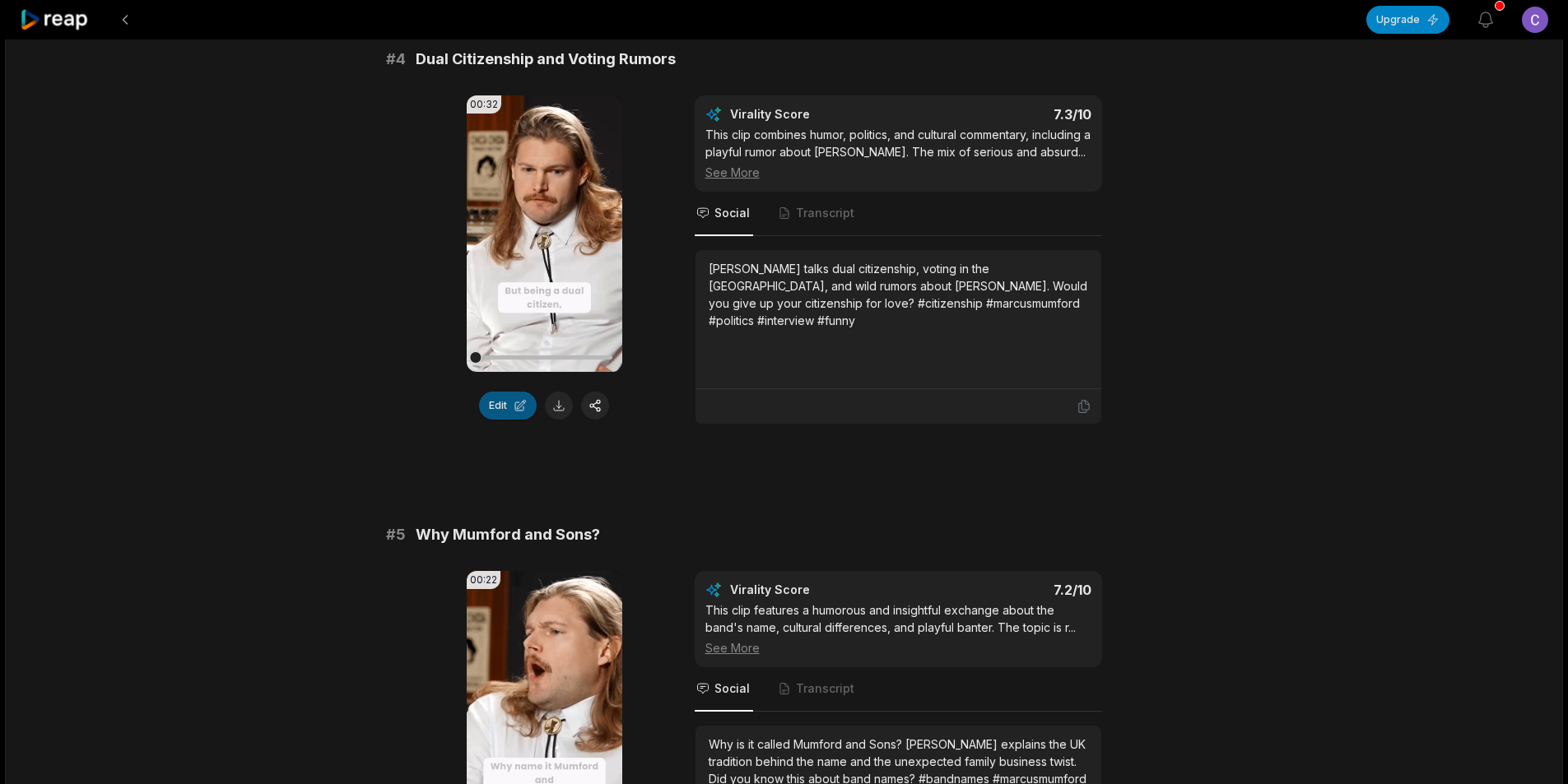
scroll to position [1646, 0]
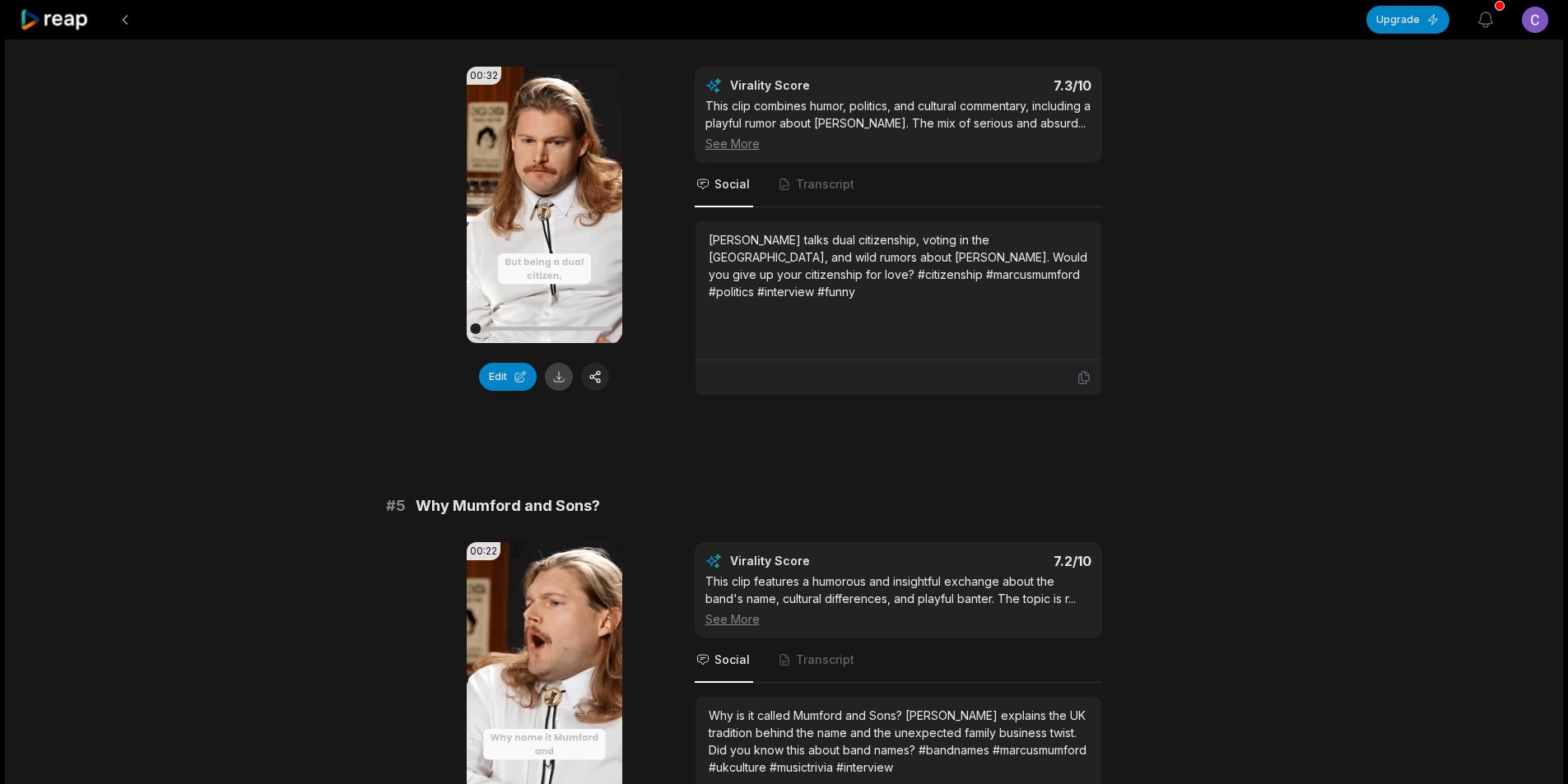
click at [561, 376] on button at bounding box center [559, 377] width 28 height 28
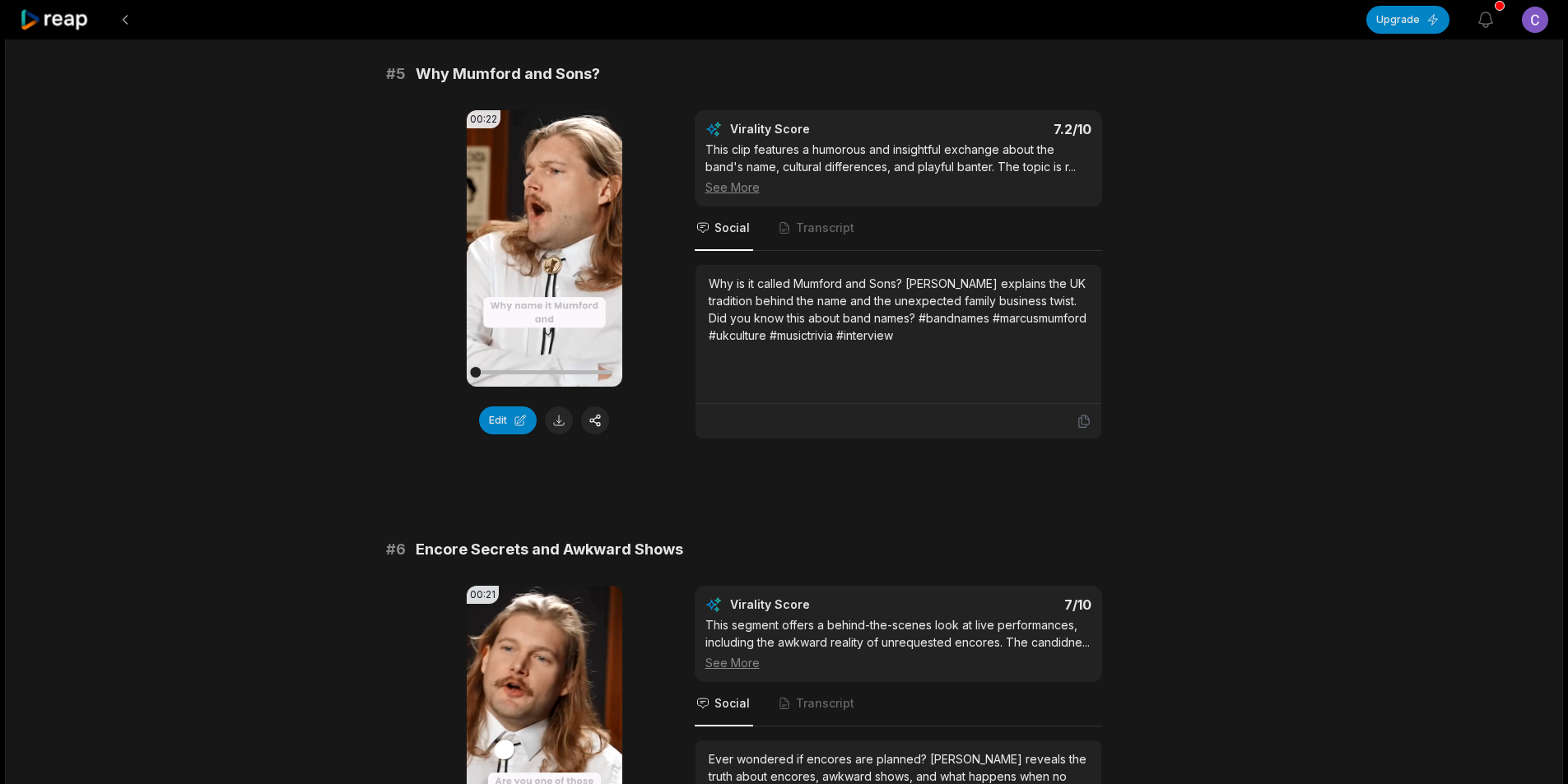
scroll to position [2140, 0]
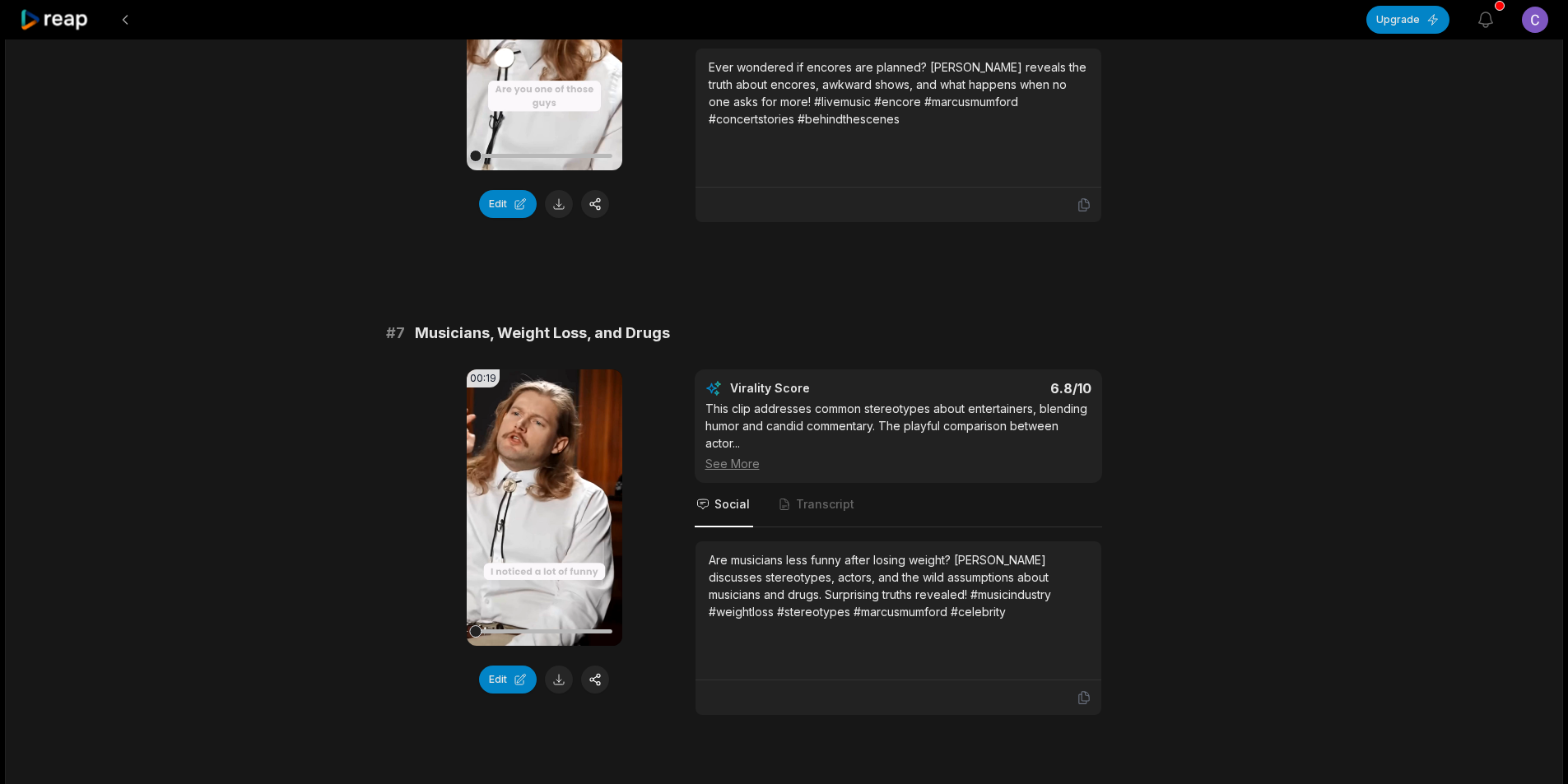
scroll to position [2798, 0]
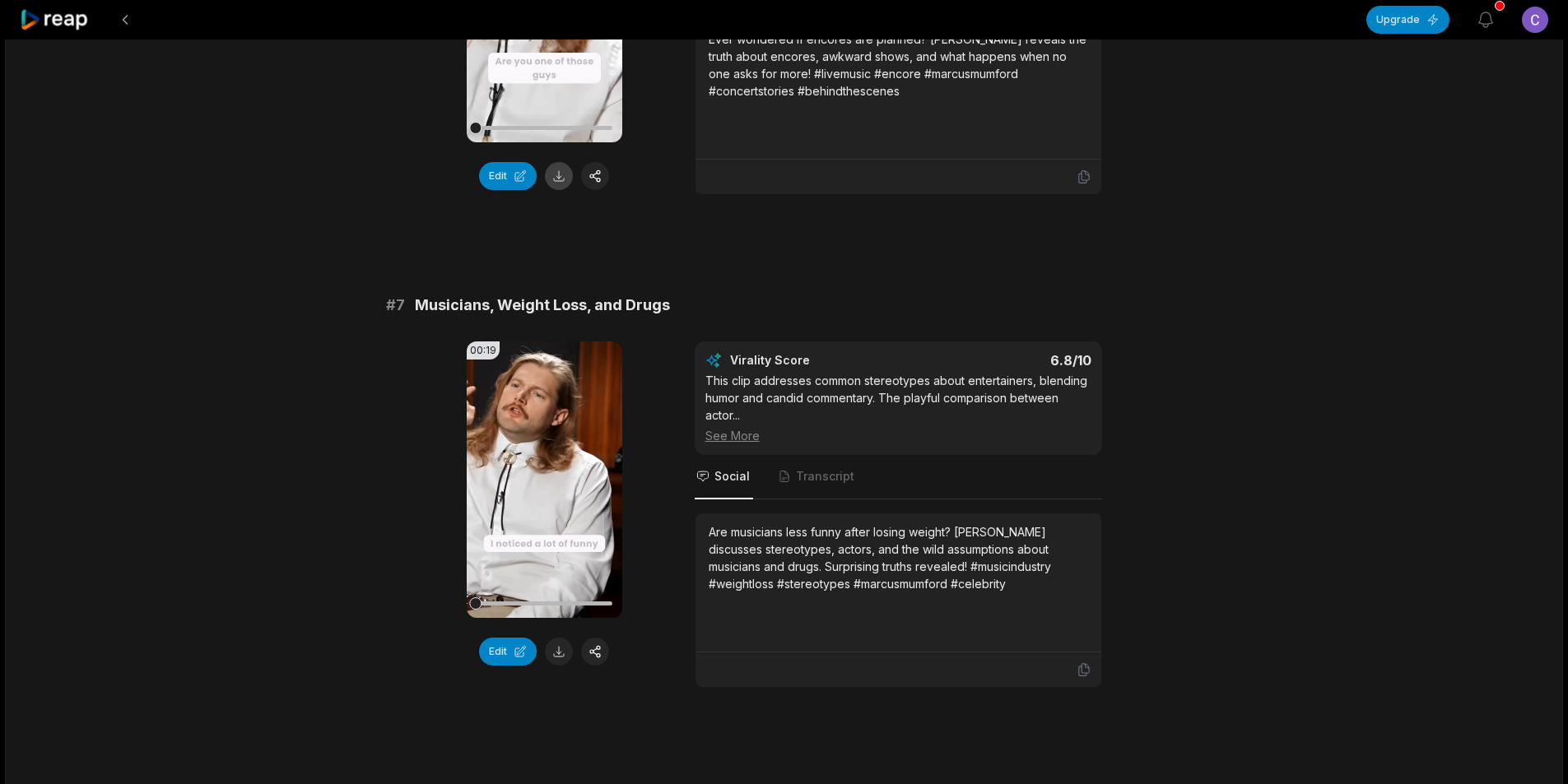
click at [562, 185] on button at bounding box center [559, 176] width 28 height 28
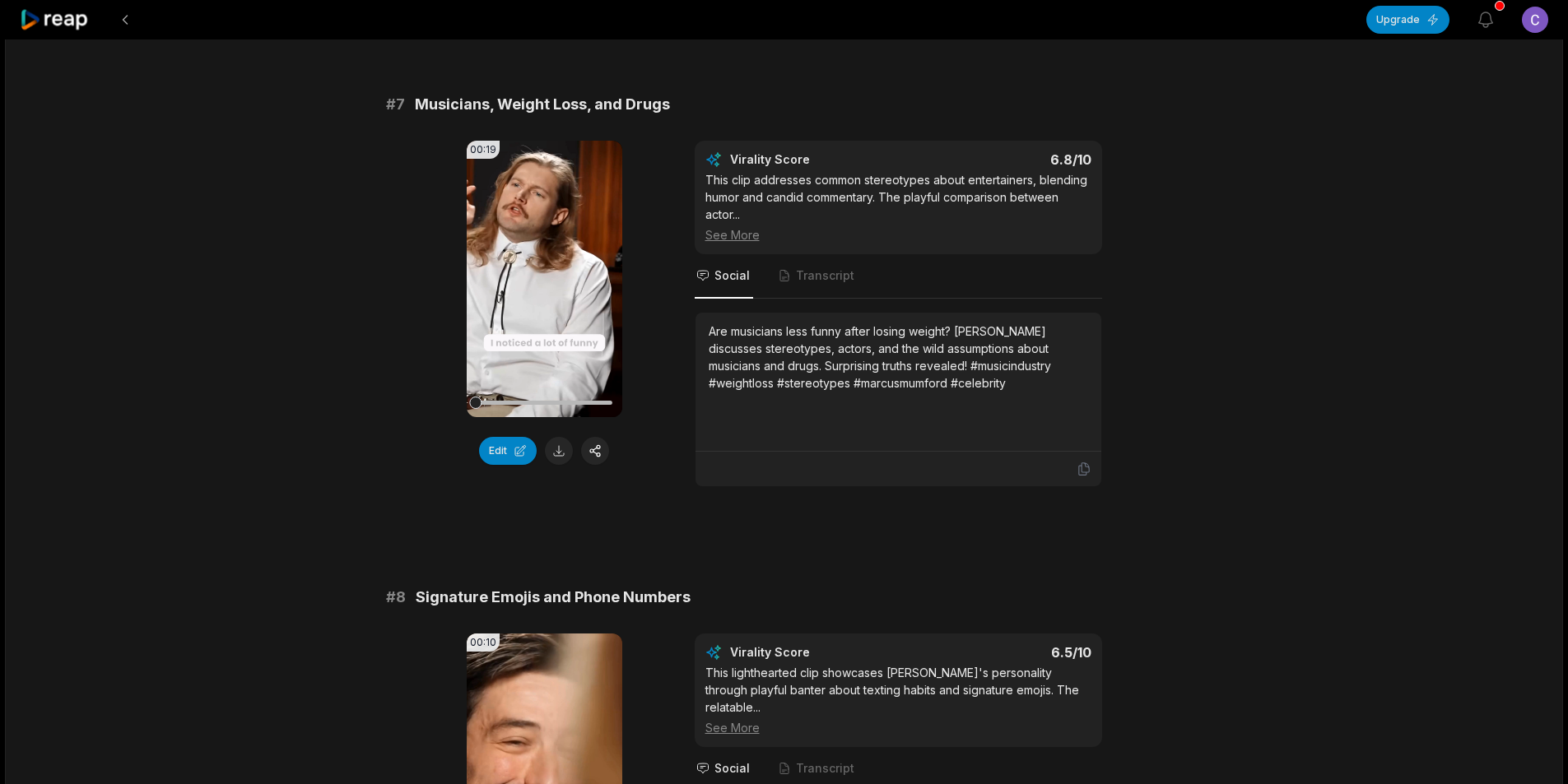
scroll to position [3128, 0]
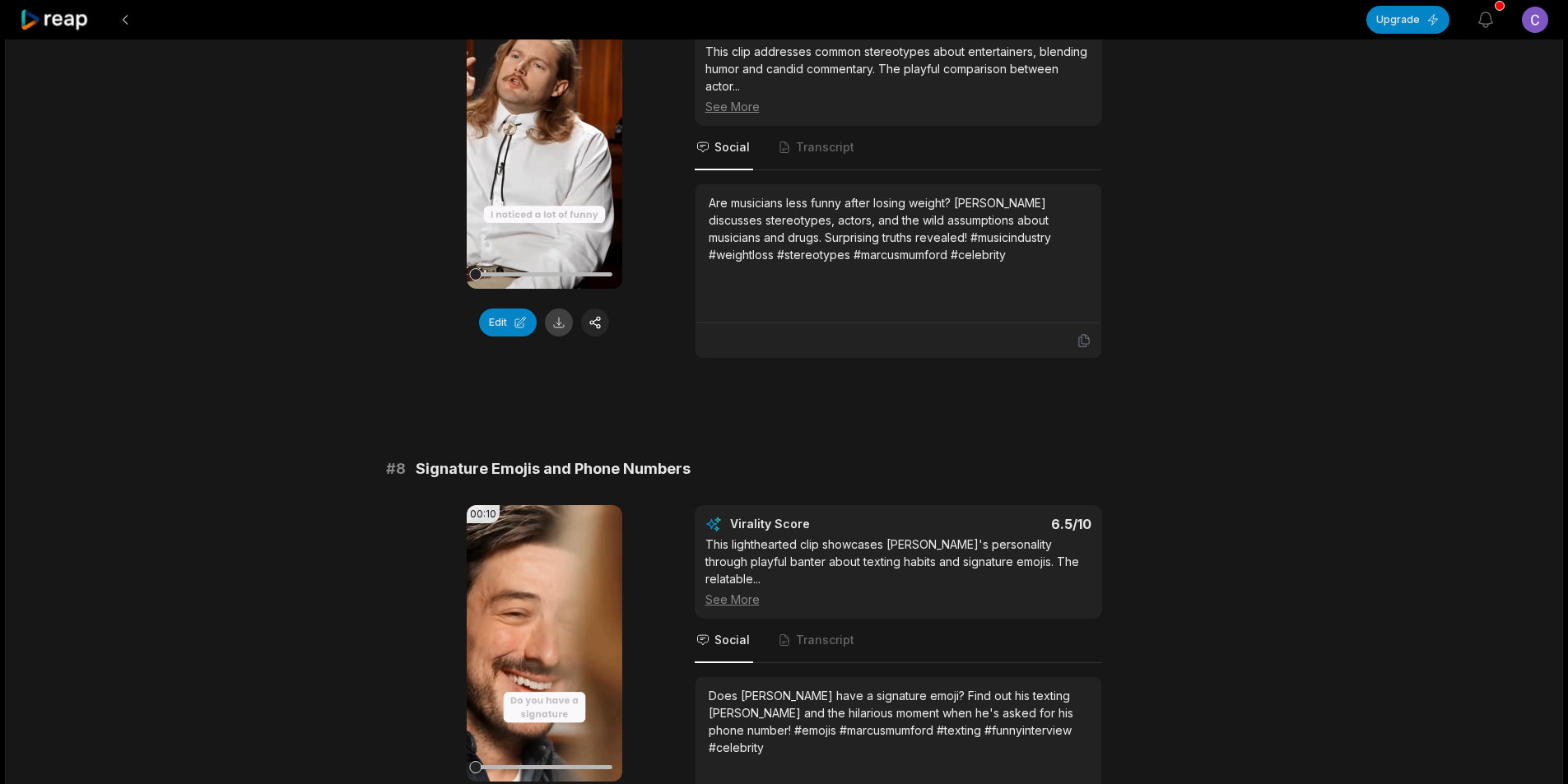
click at [563, 320] on button at bounding box center [559, 322] width 28 height 28
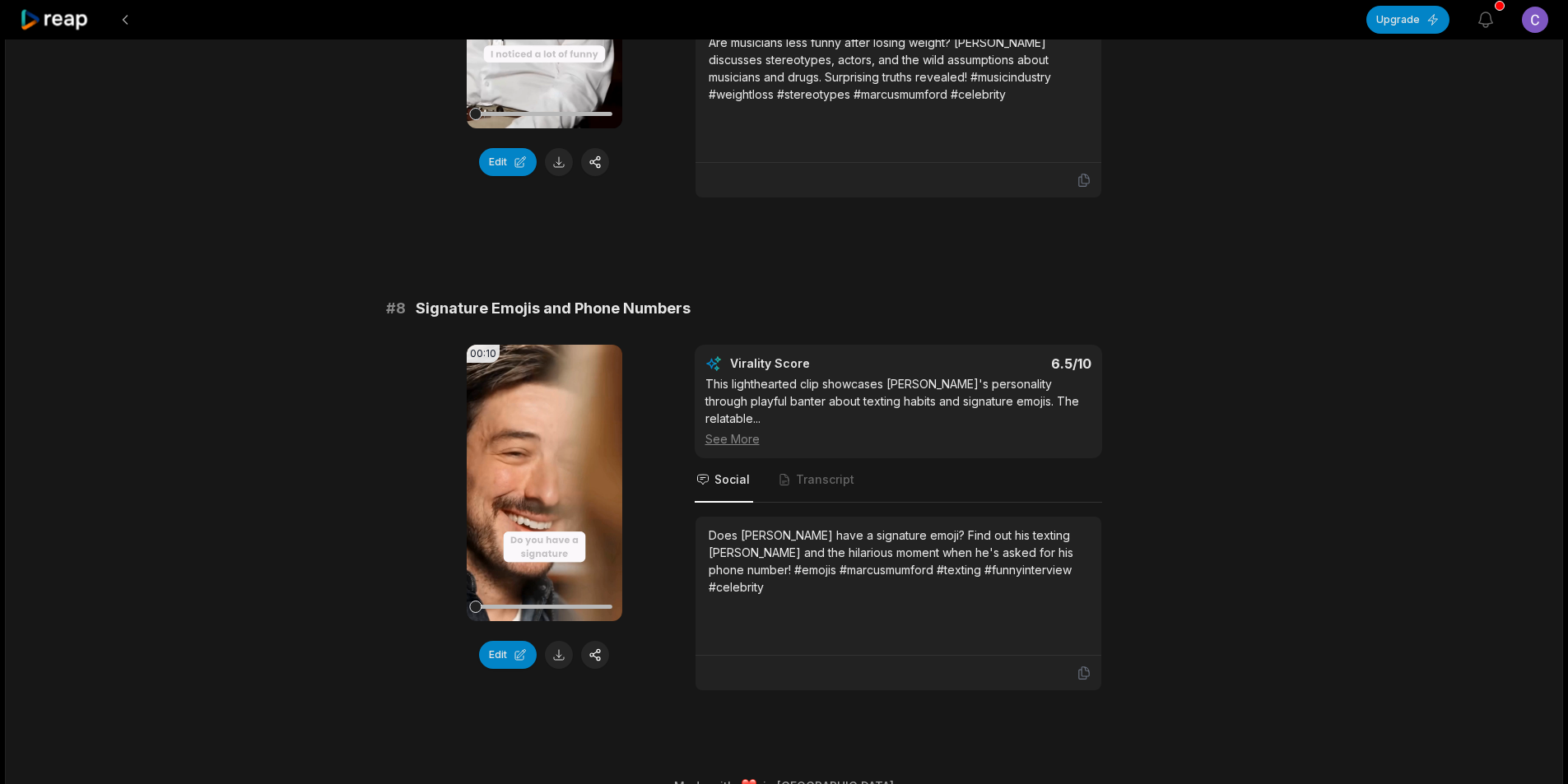
scroll to position [3301, 0]
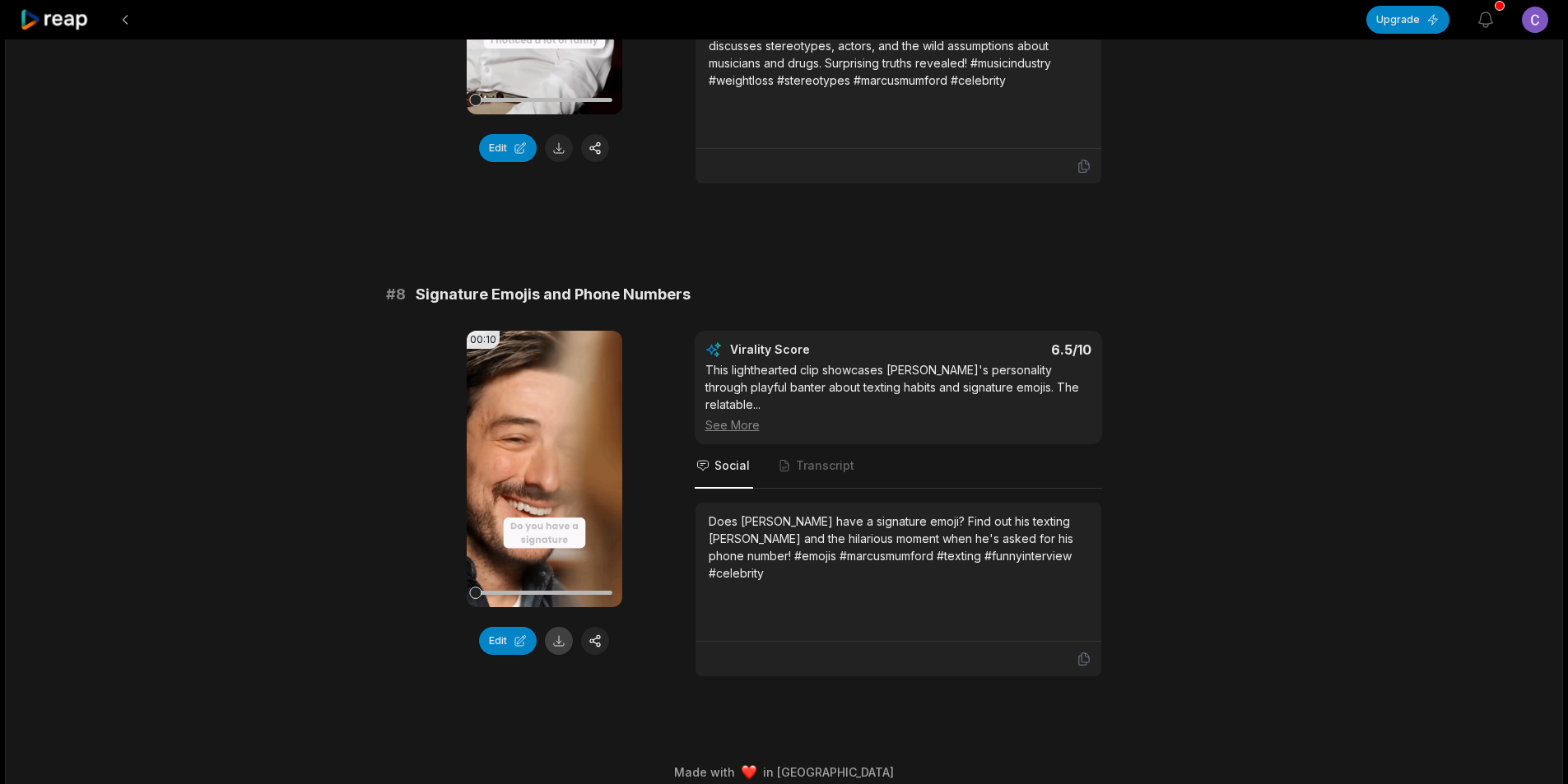
click at [555, 649] on button at bounding box center [559, 641] width 28 height 28
click at [129, 18] on button at bounding box center [125, 20] width 30 height 30
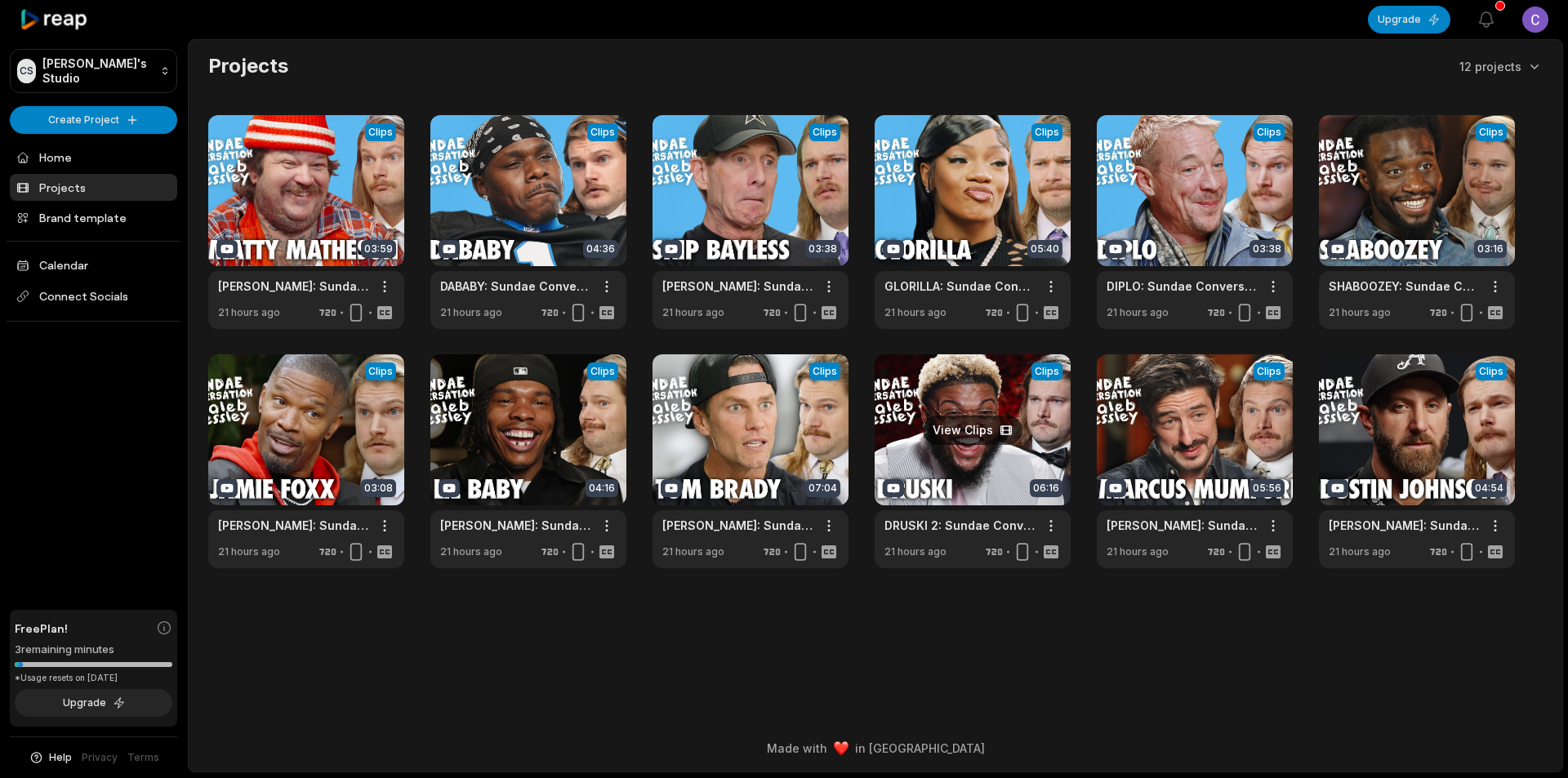
click at [975, 457] on link at bounding box center [972, 461] width 196 height 214
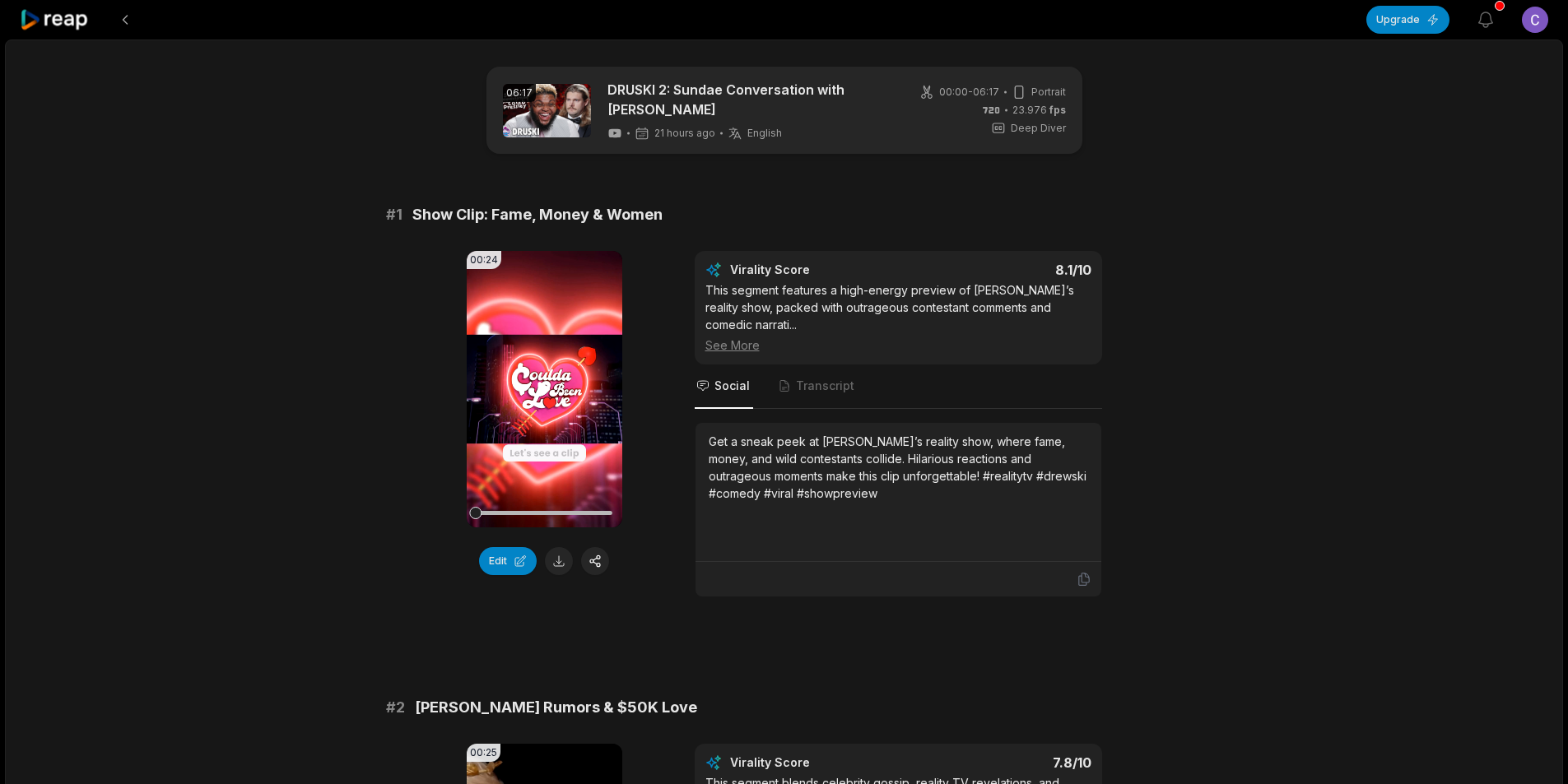
scroll to position [164, 0]
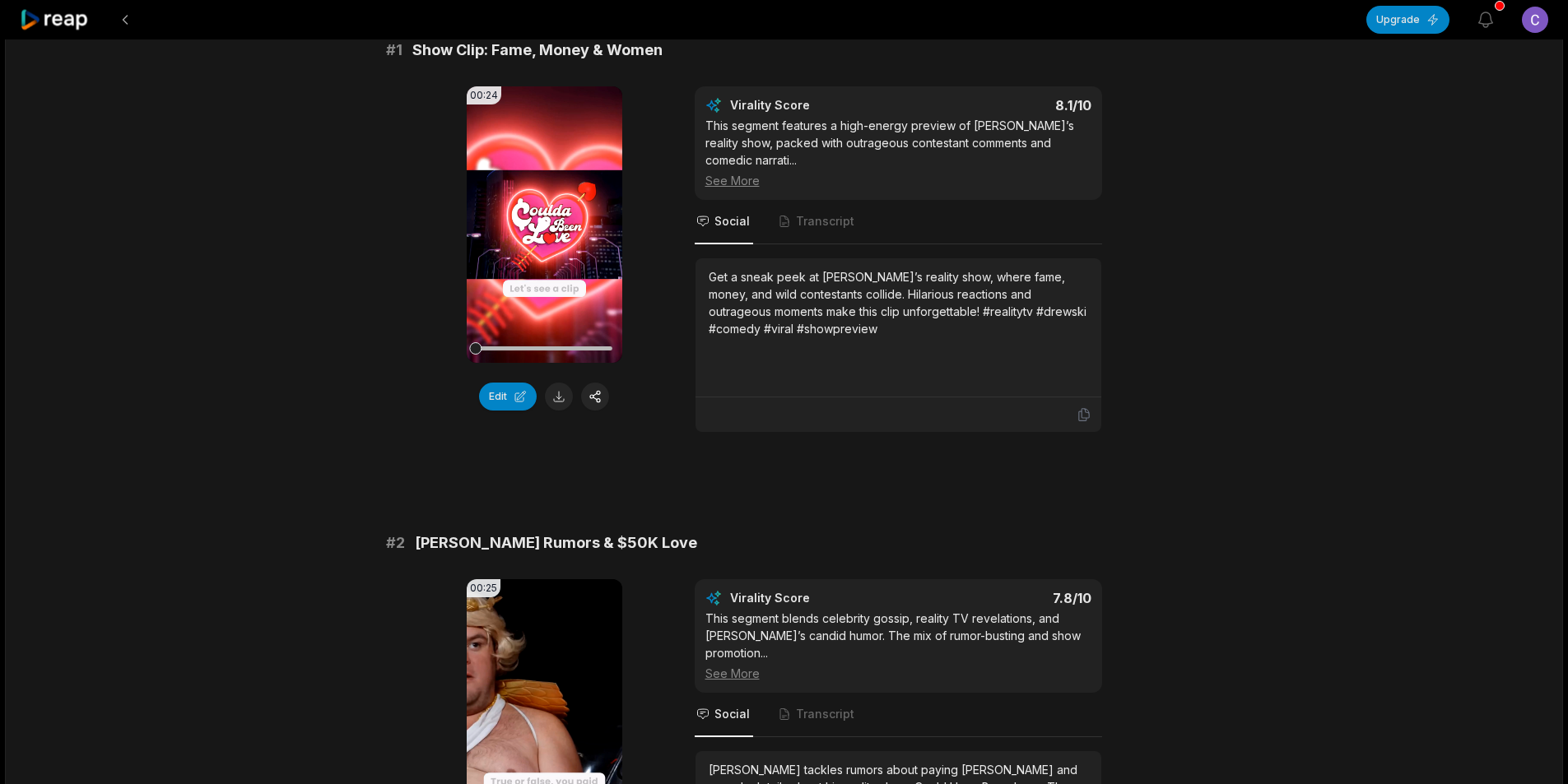
click at [560, 401] on button at bounding box center [559, 397] width 28 height 28
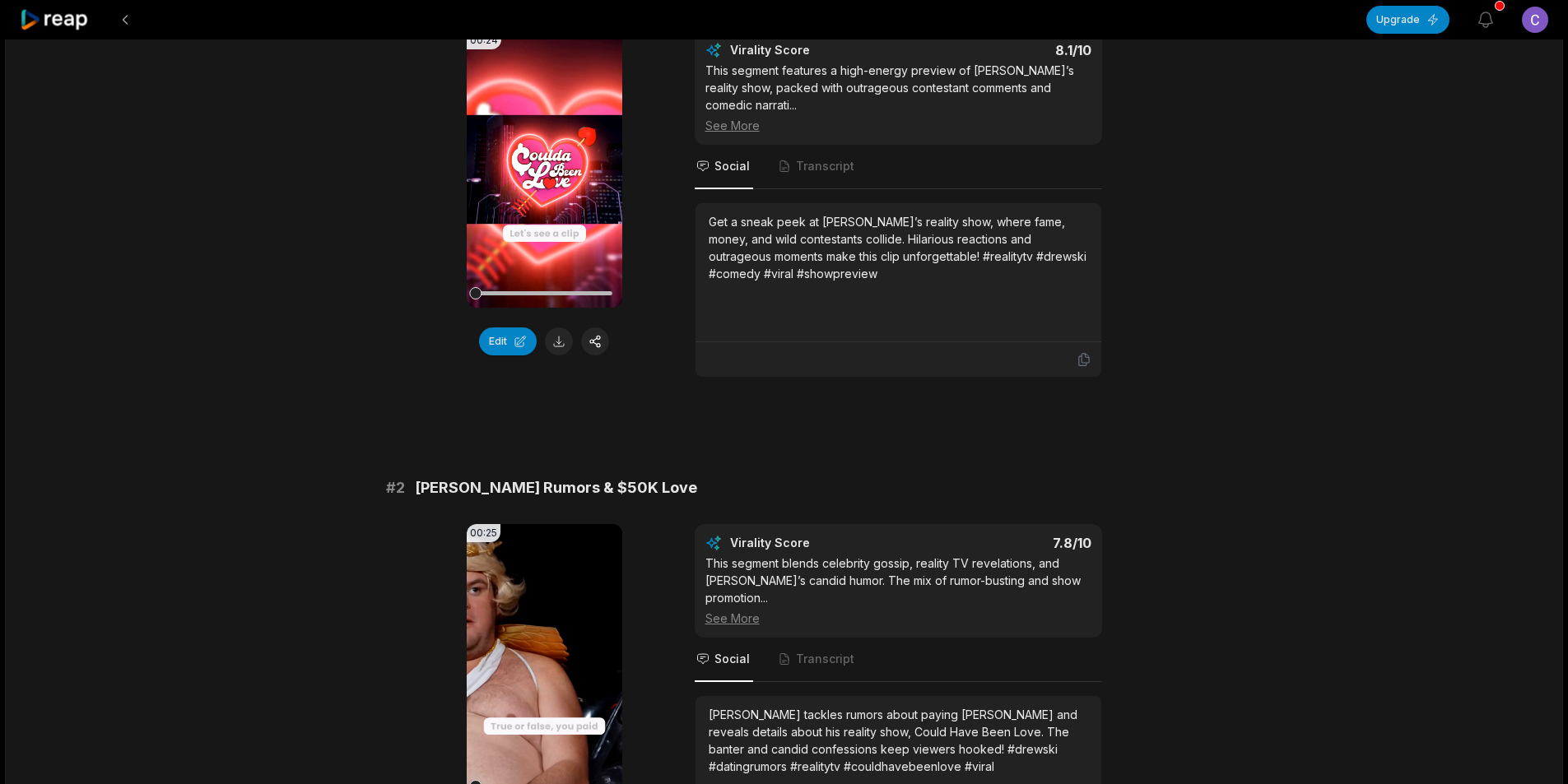
scroll to position [493, 0]
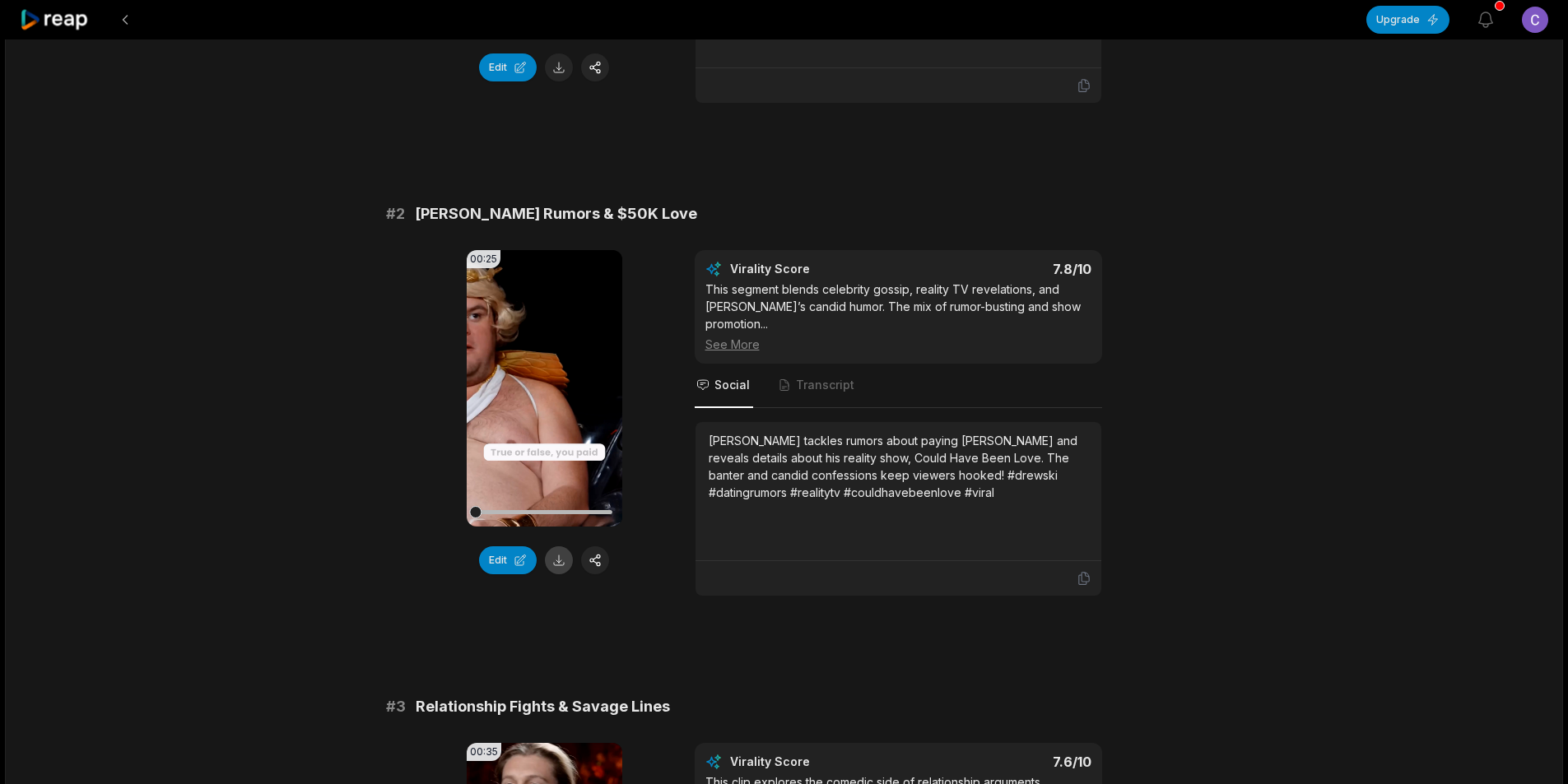
click at [558, 568] on button at bounding box center [559, 561] width 28 height 28
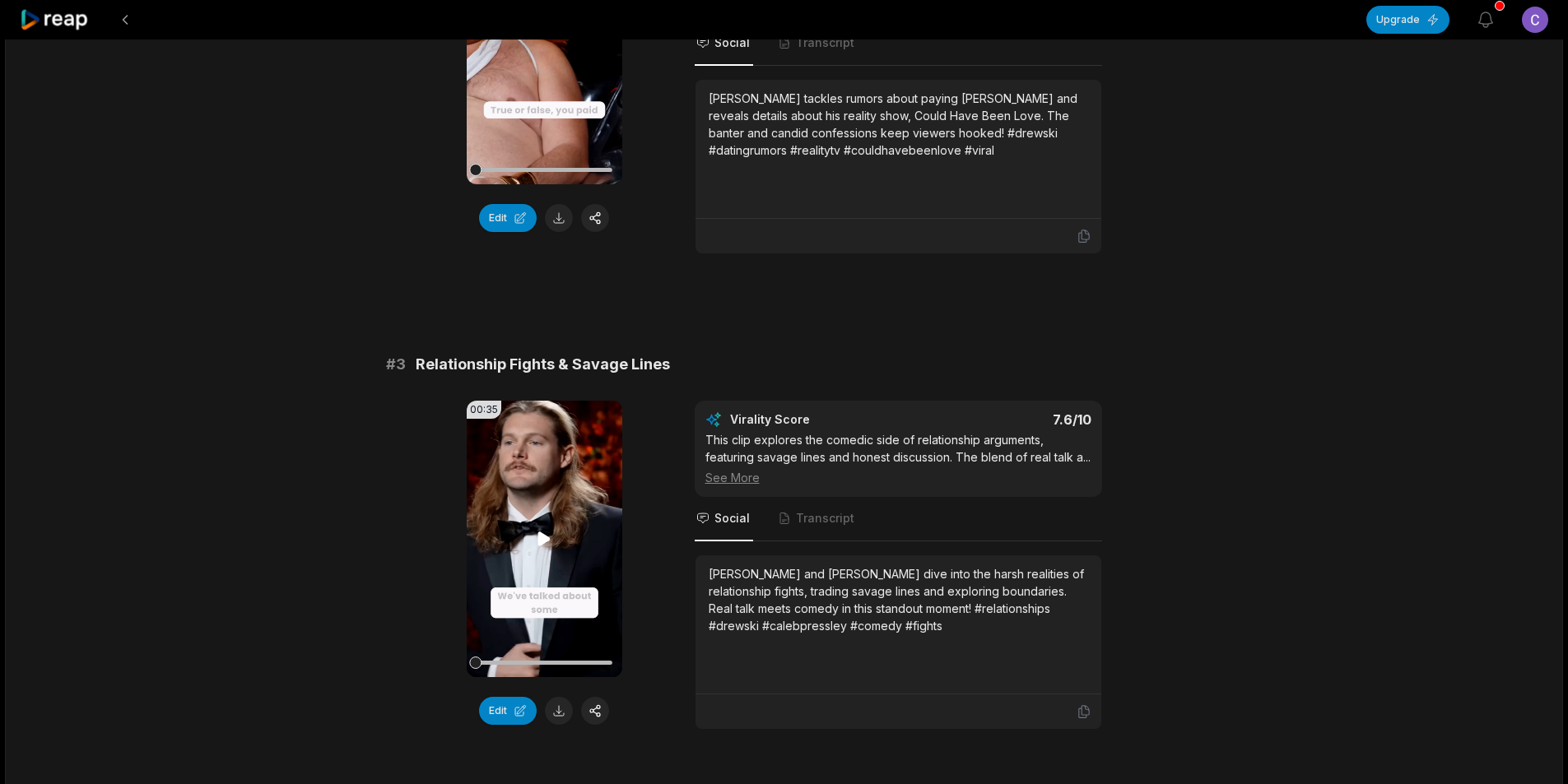
scroll to position [905, 0]
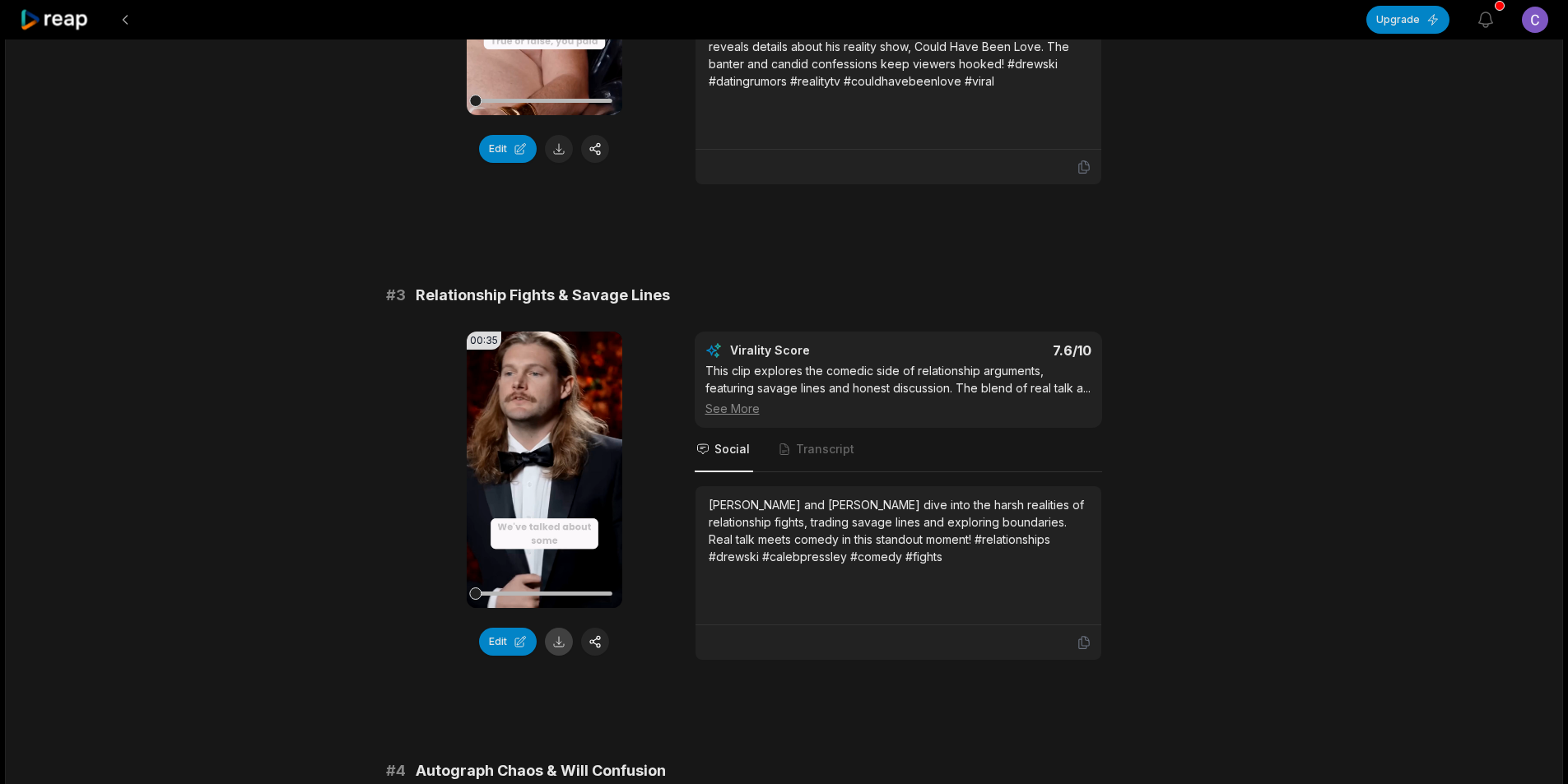
click at [550, 647] on button at bounding box center [559, 642] width 28 height 28
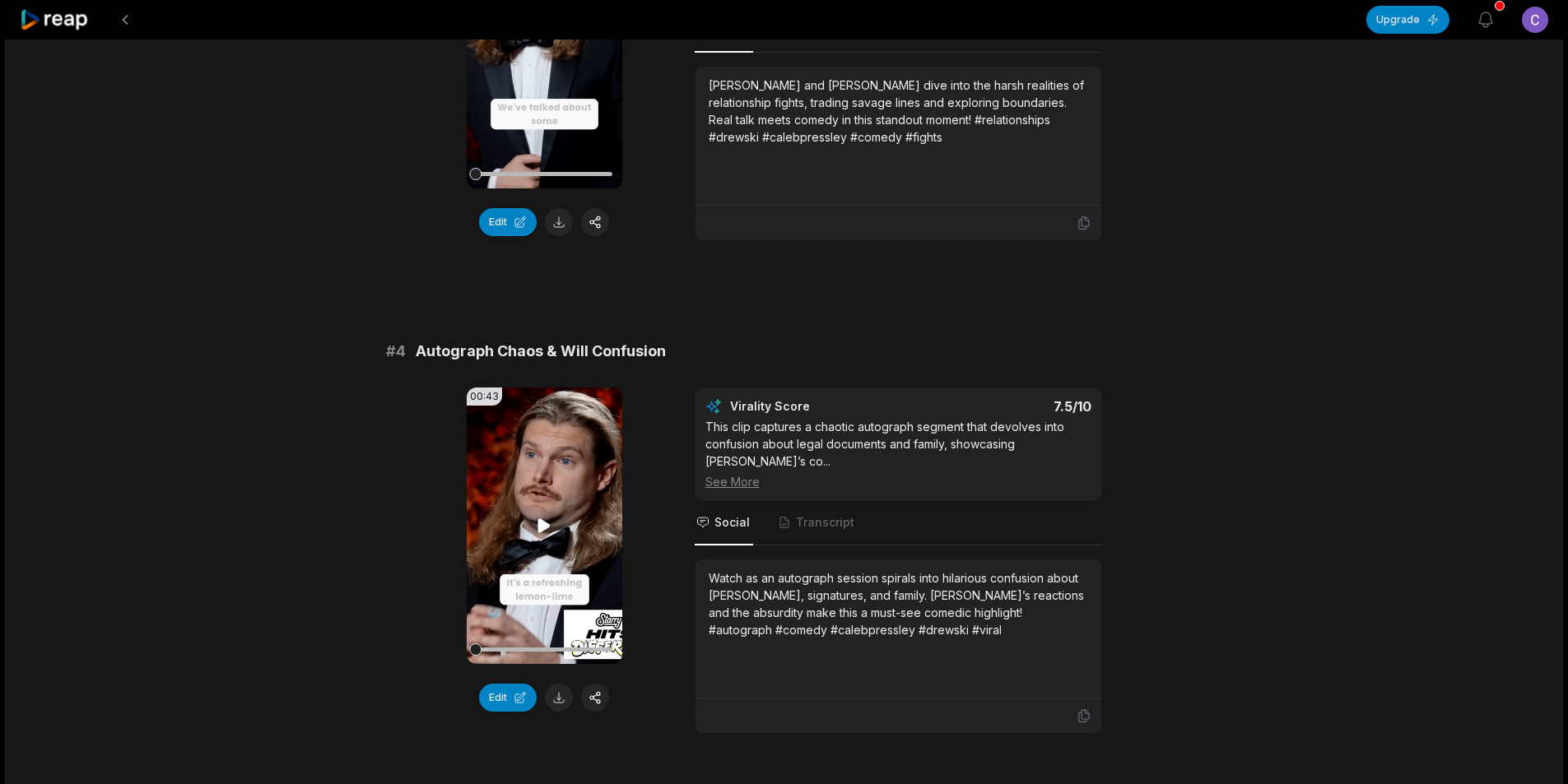
scroll to position [1481, 0]
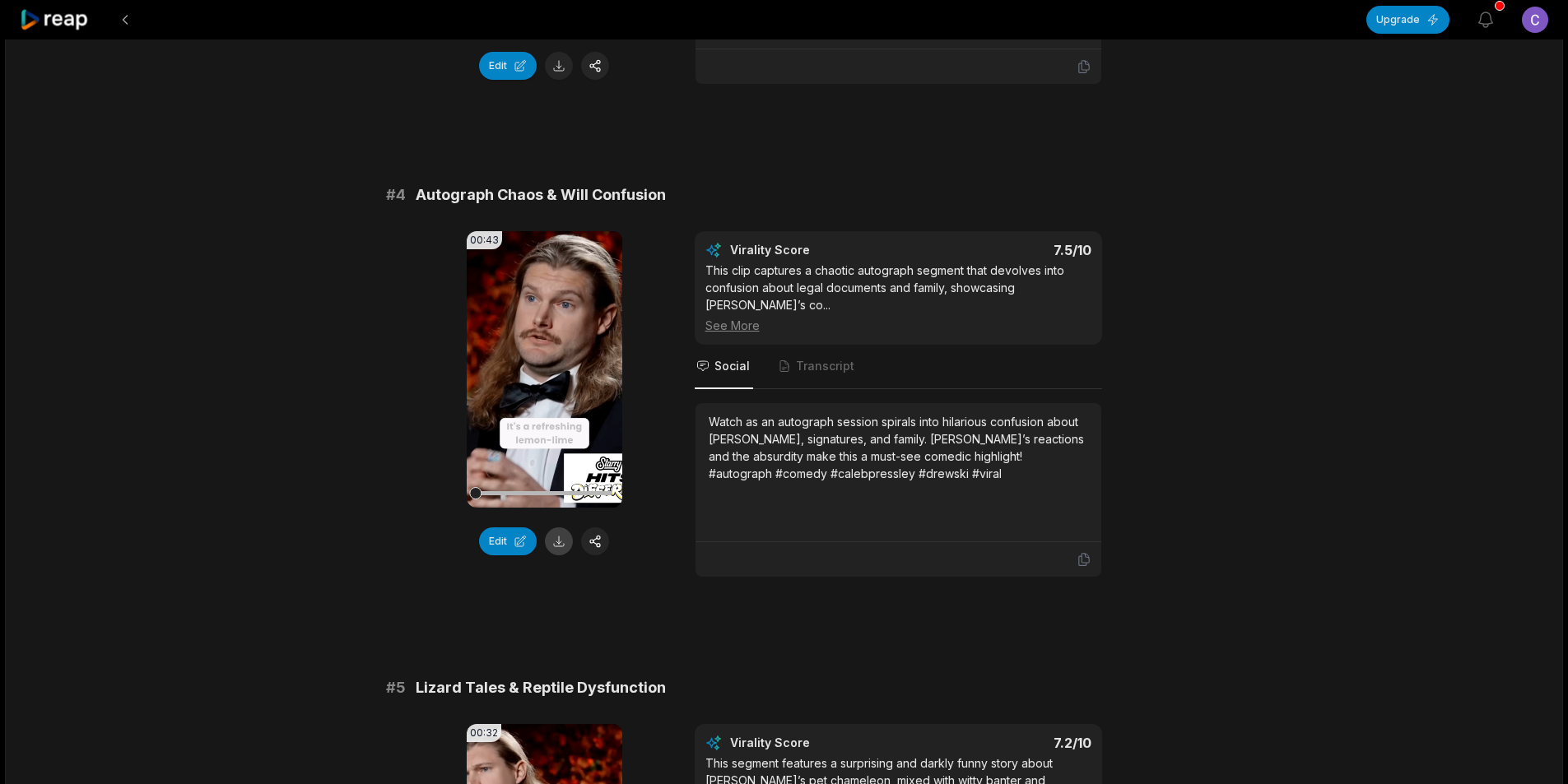
click at [556, 555] on button at bounding box center [559, 542] width 28 height 28
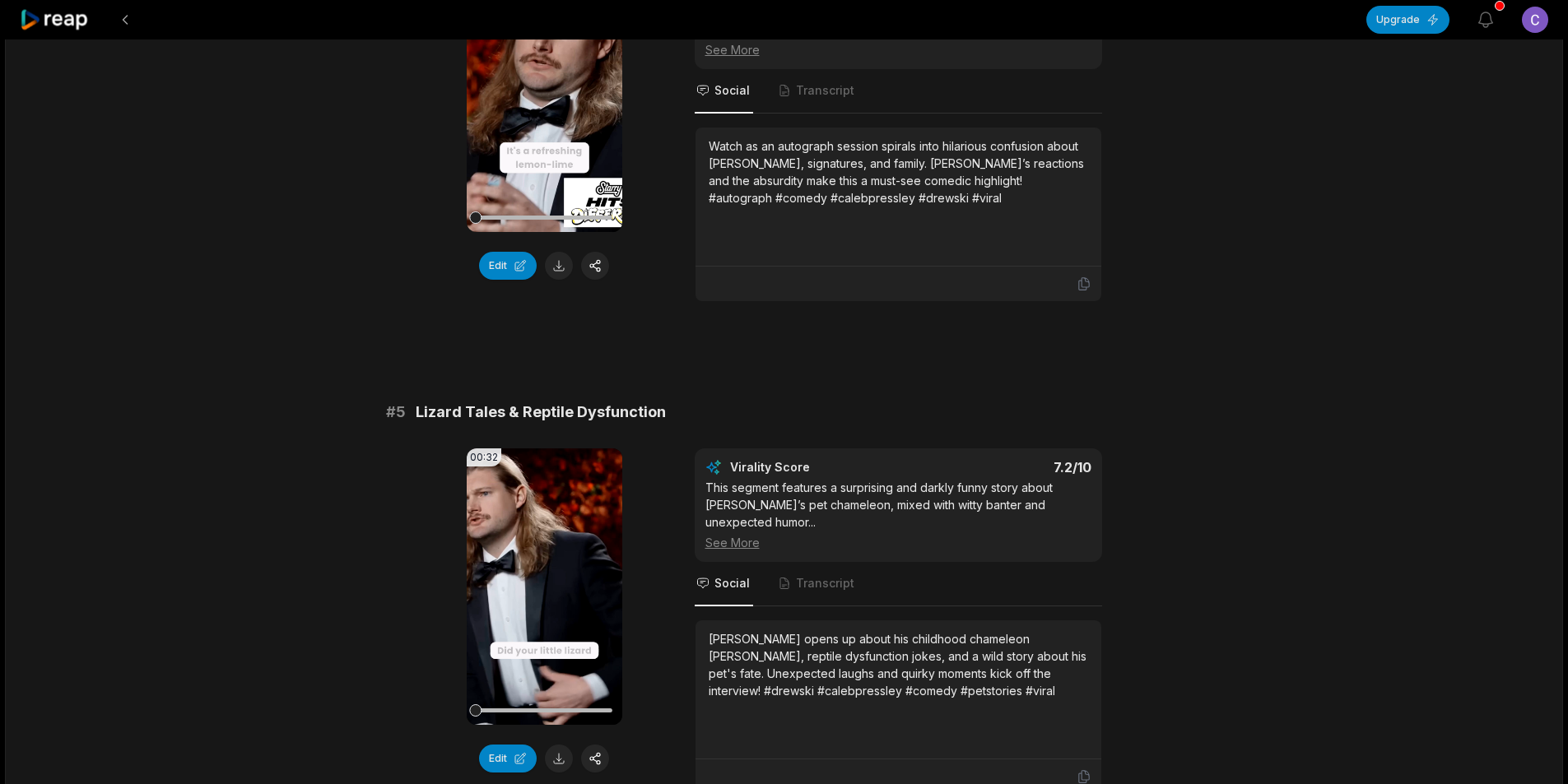
scroll to position [1811, 0]
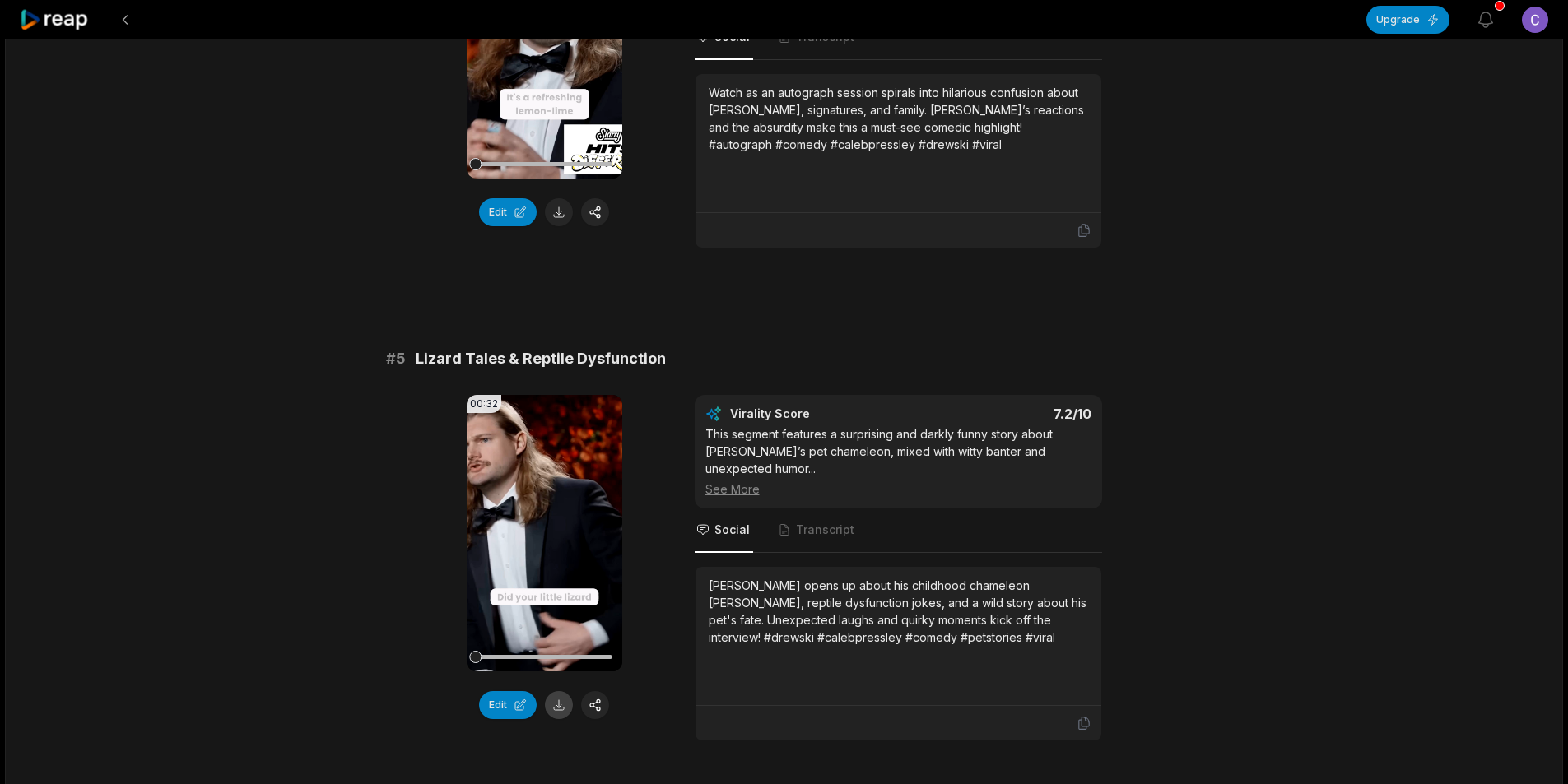
click at [553, 720] on button at bounding box center [559, 706] width 28 height 28
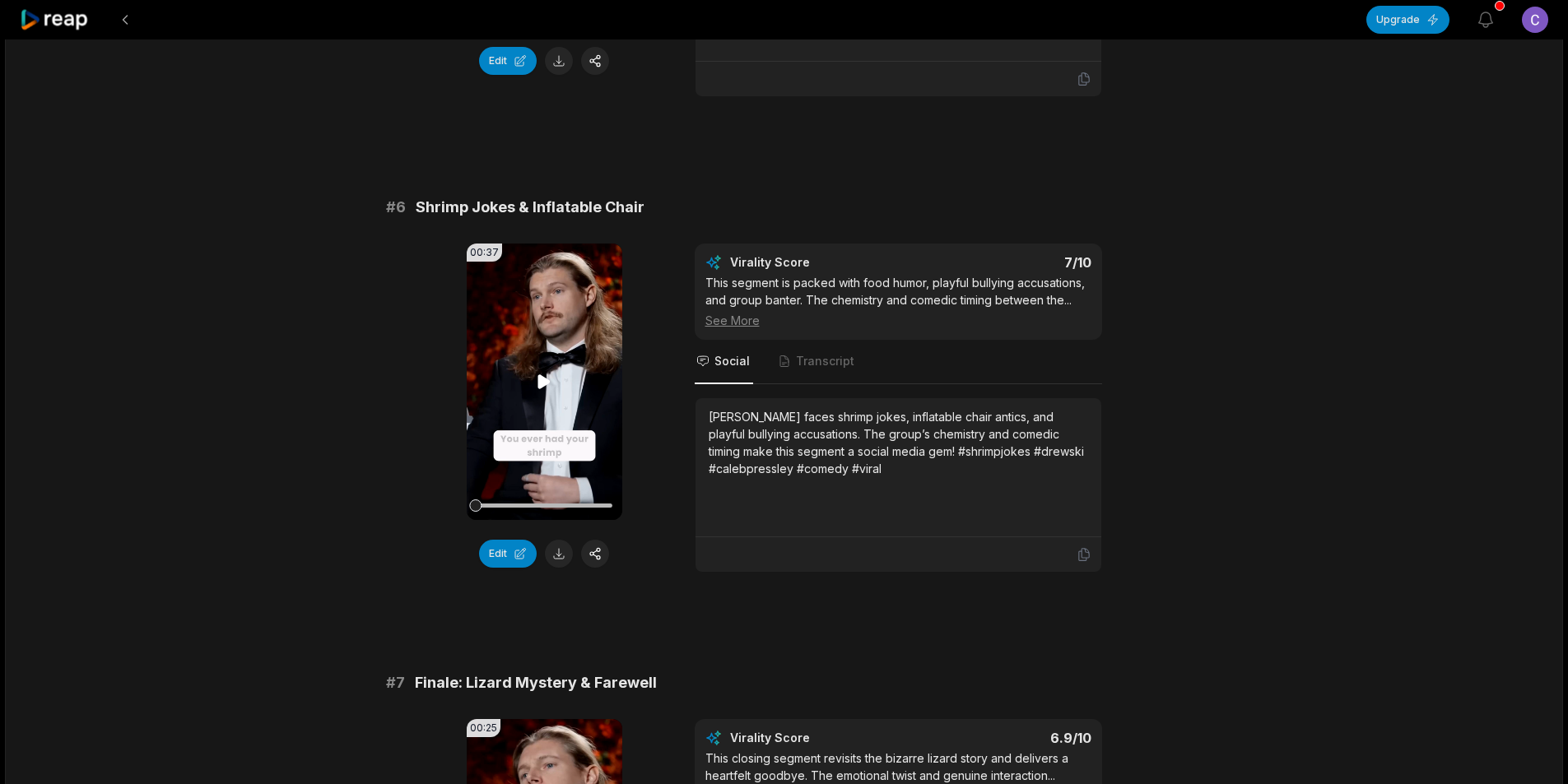
scroll to position [2469, 0]
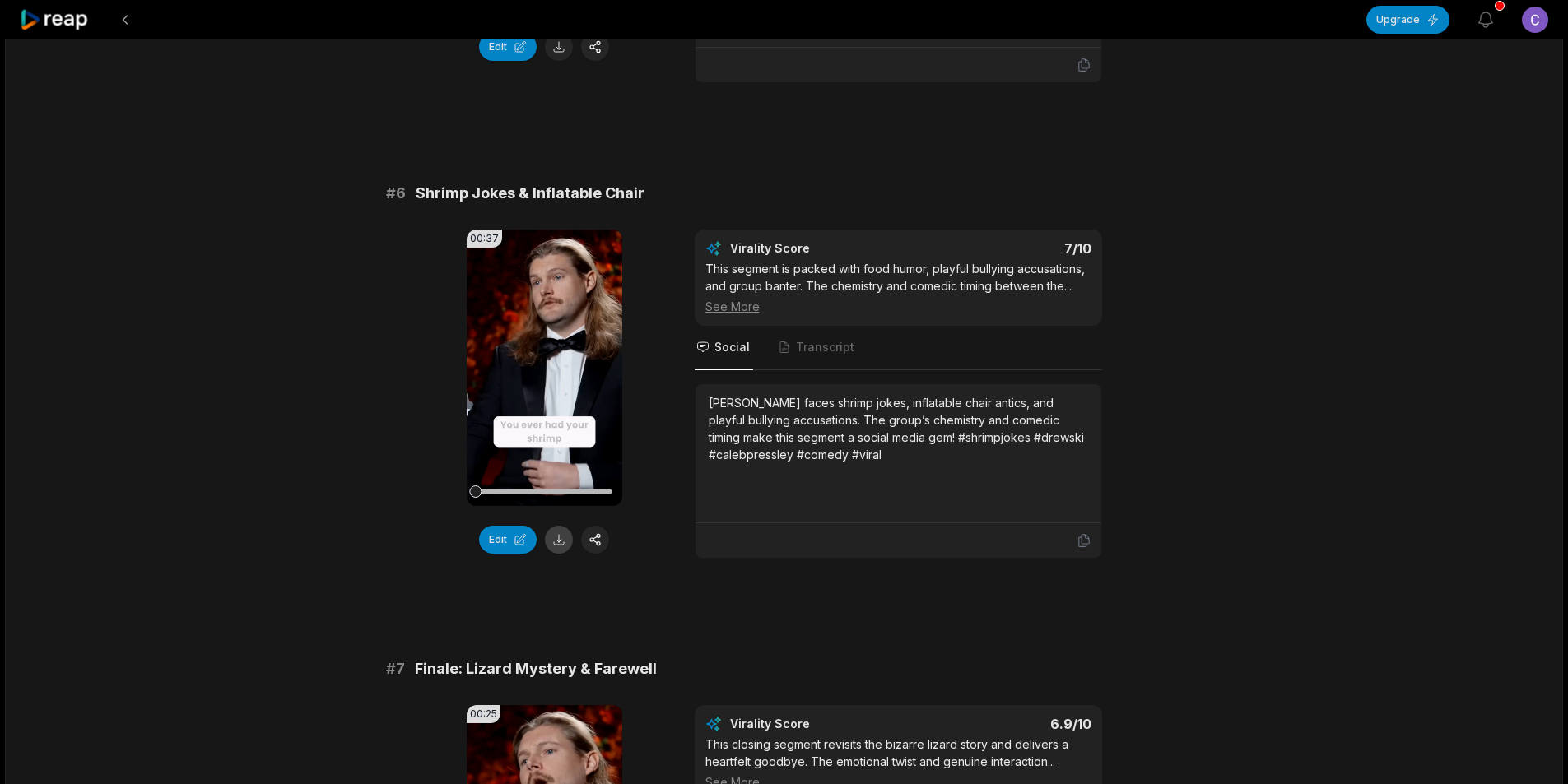
click at [553, 554] on button at bounding box center [559, 540] width 28 height 28
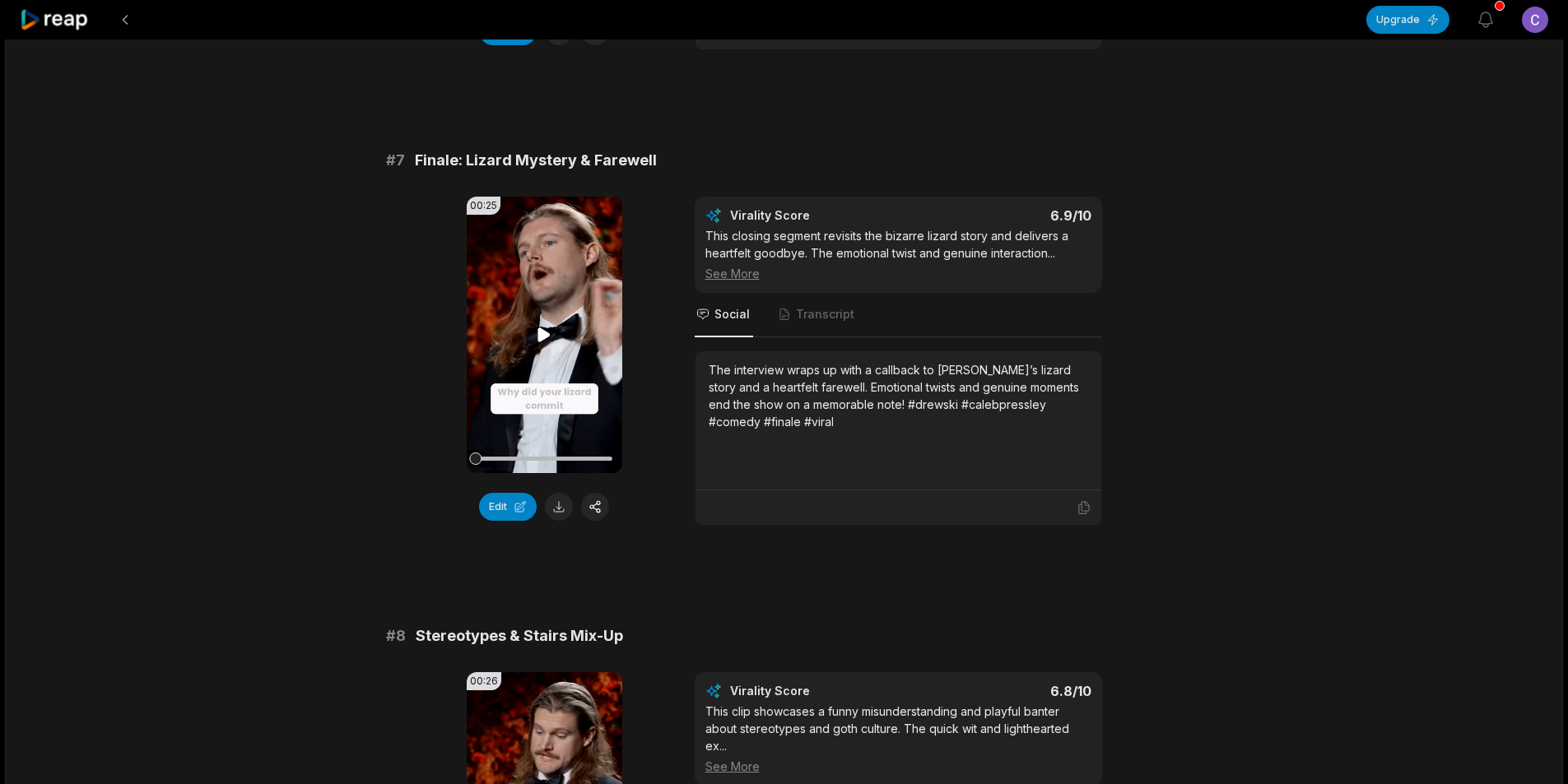
scroll to position [2963, 0]
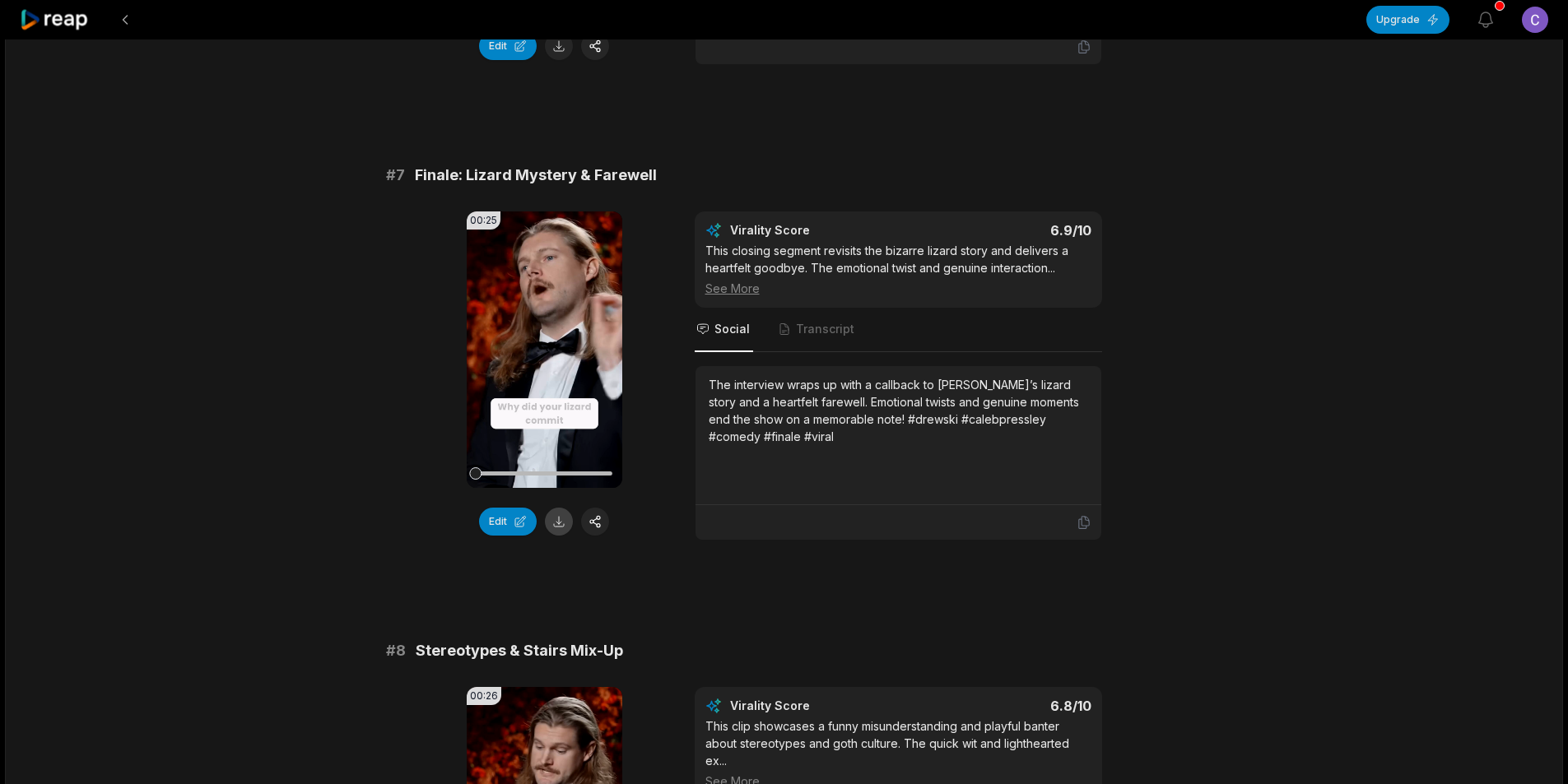
click at [553, 535] on button at bounding box center [559, 521] width 28 height 28
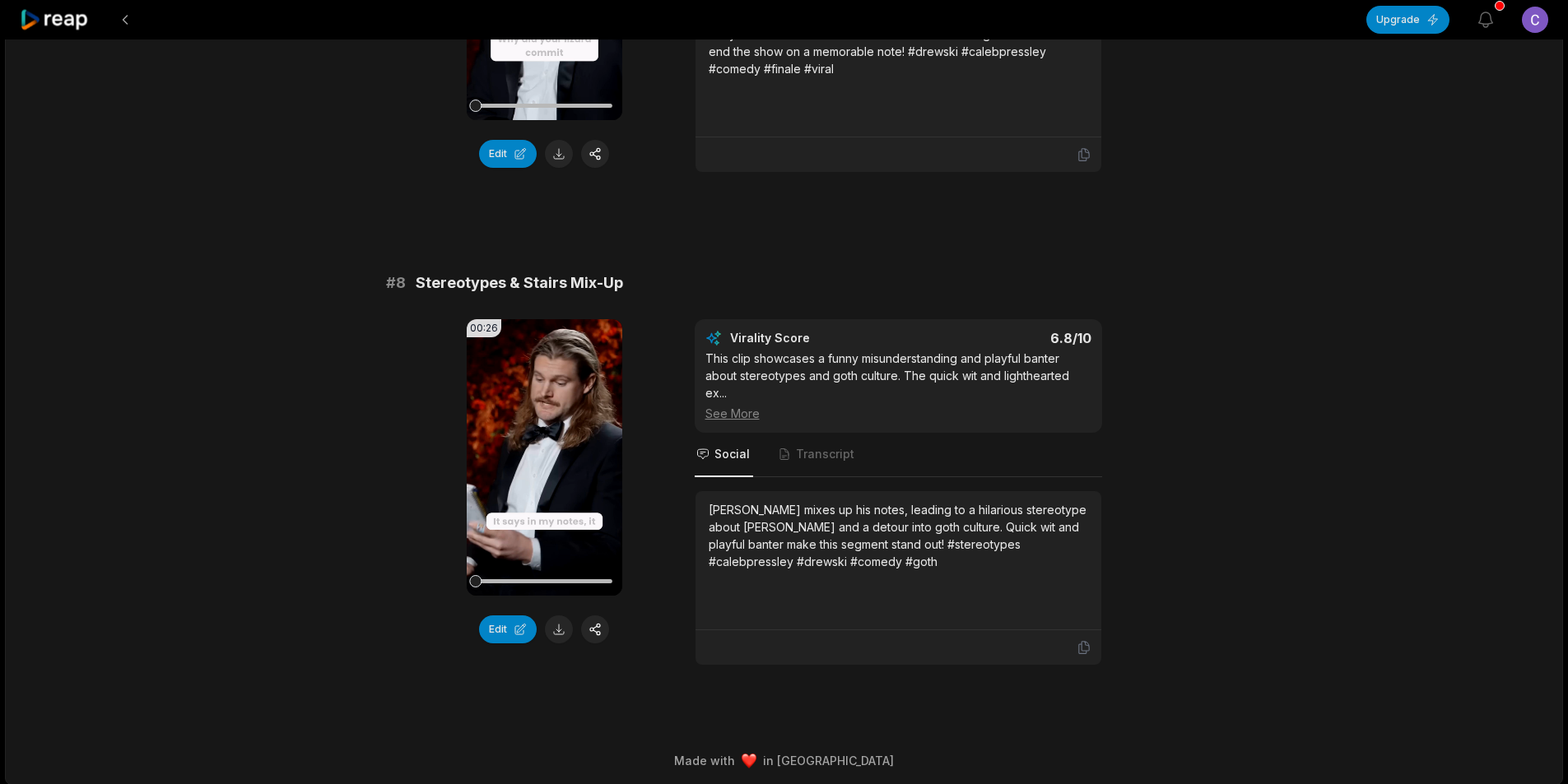
scroll to position [3354, 0]
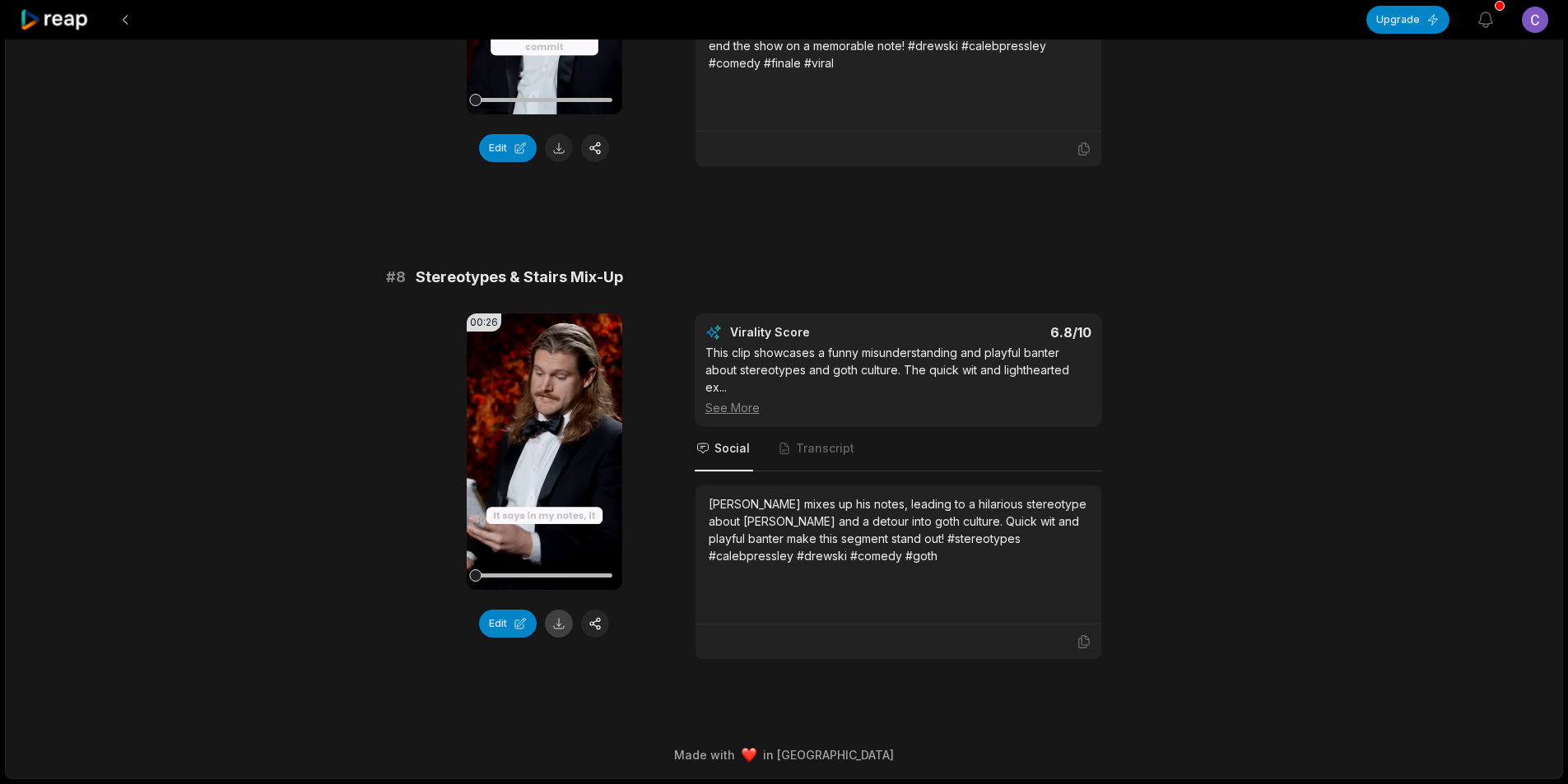
click at [557, 629] on button at bounding box center [559, 624] width 28 height 28
click at [124, 20] on button at bounding box center [125, 20] width 30 height 30
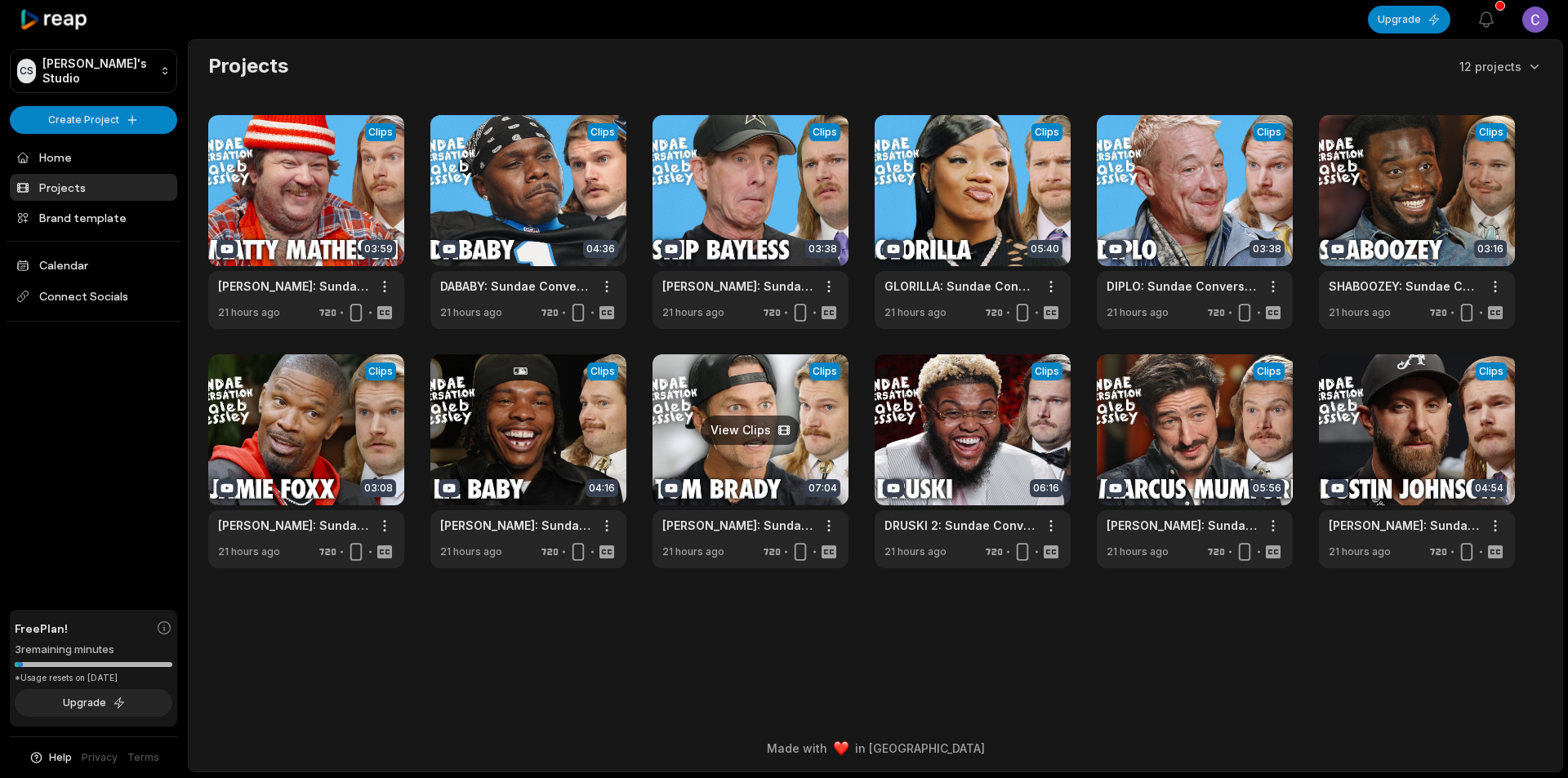
click at [779, 483] on link at bounding box center [750, 461] width 196 height 214
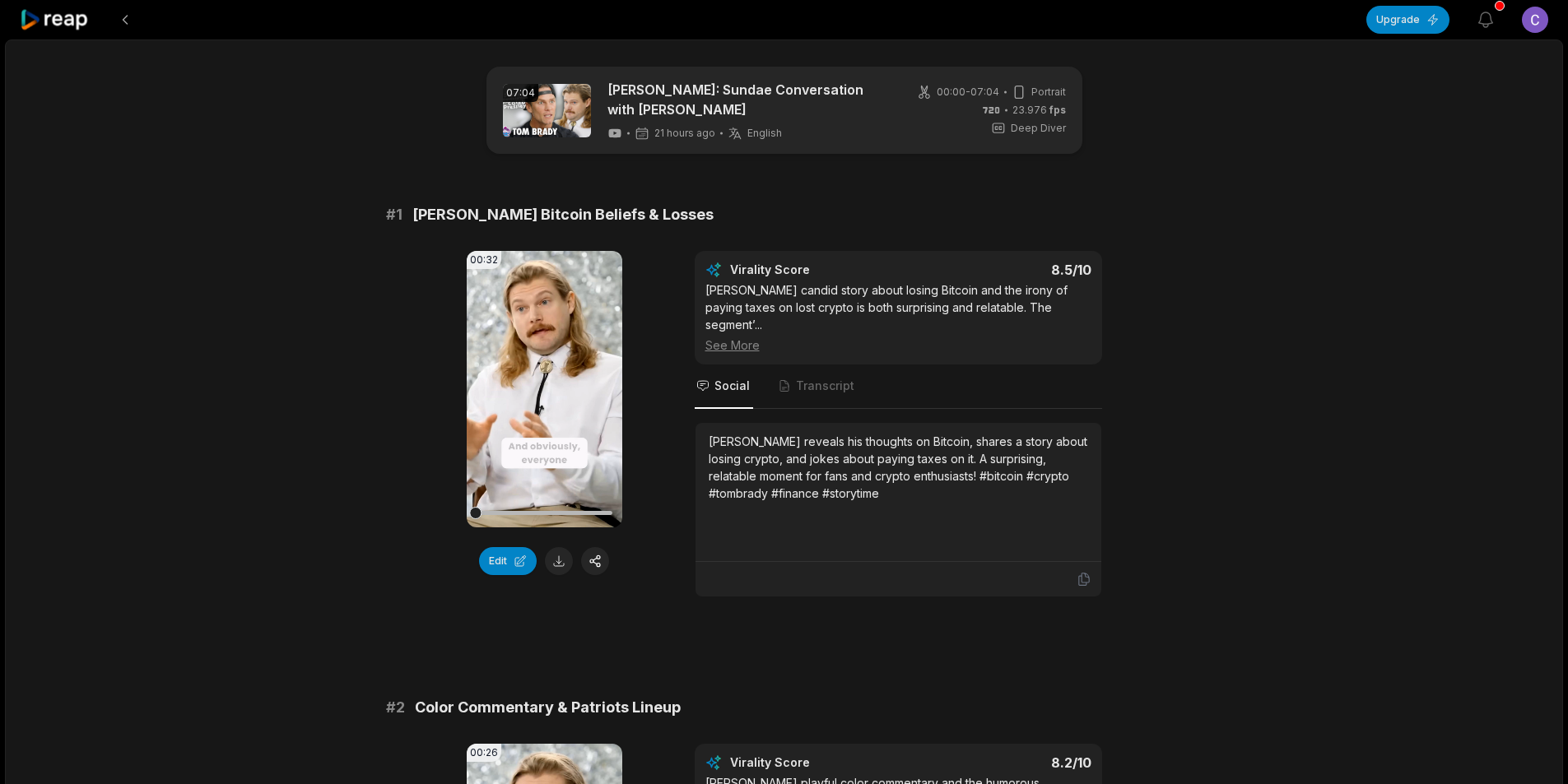
click at [555, 560] on button at bounding box center [559, 562] width 28 height 28
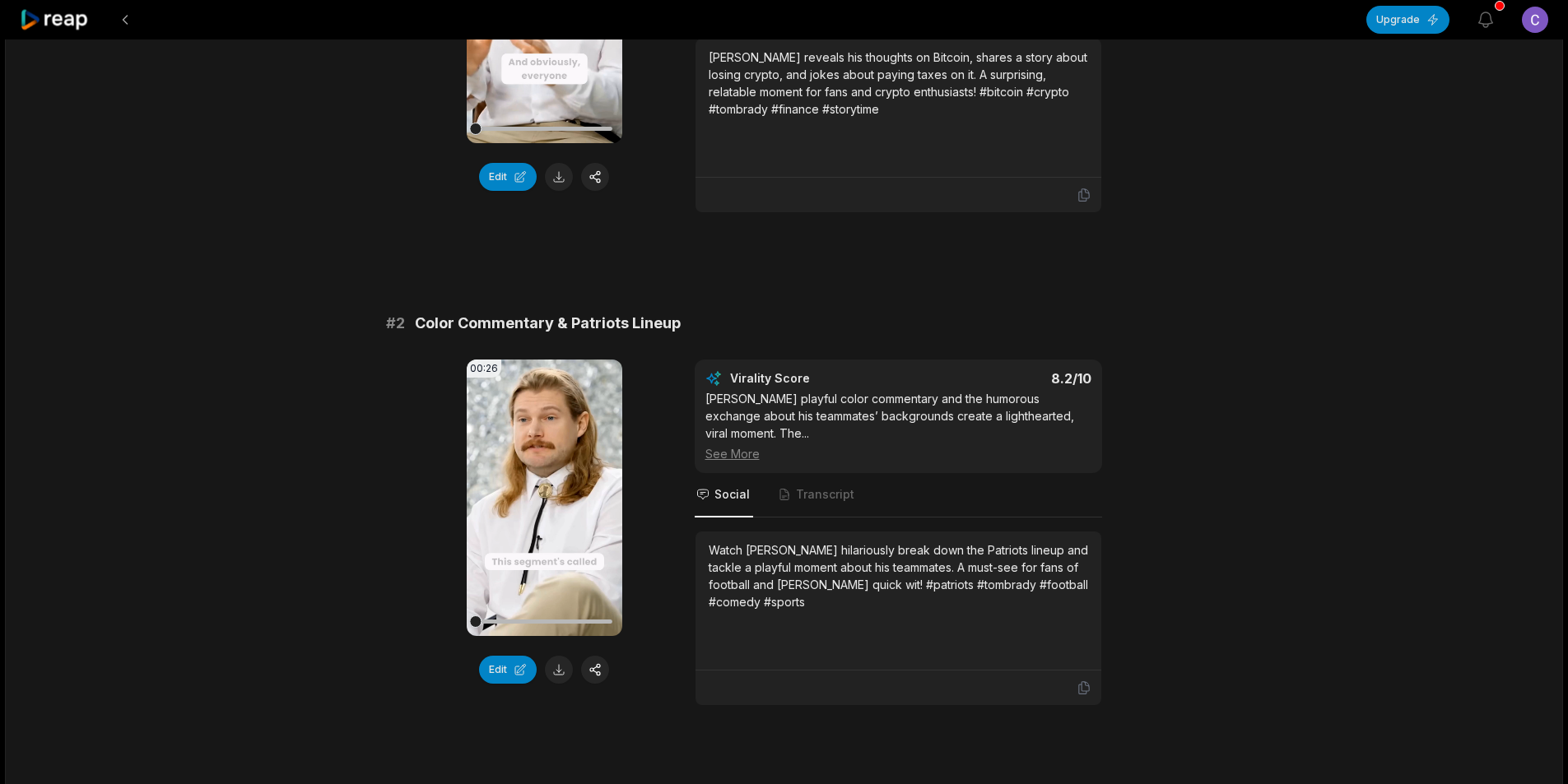
scroll to position [411, 0]
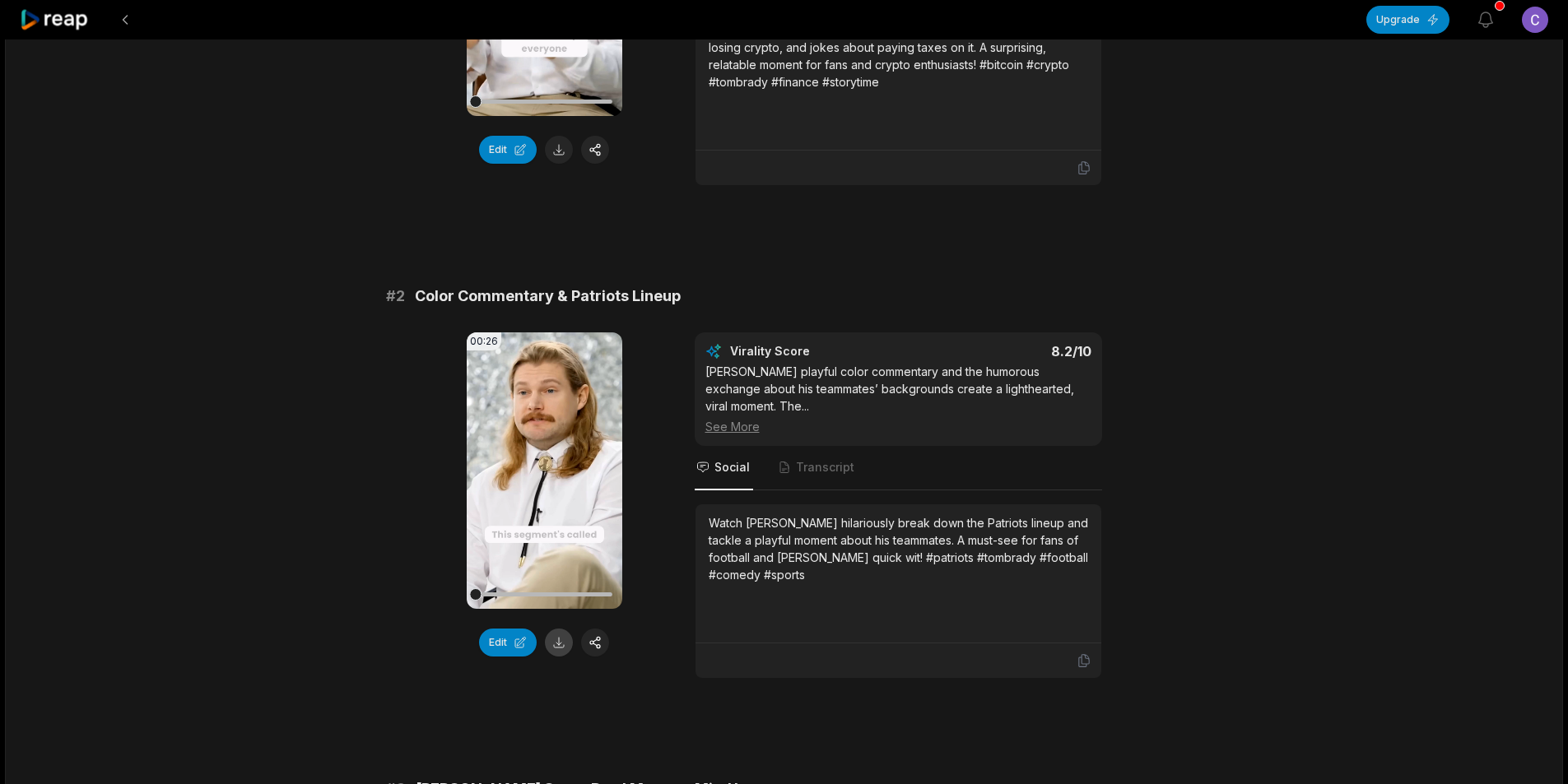
click at [557, 629] on button at bounding box center [559, 643] width 28 height 28
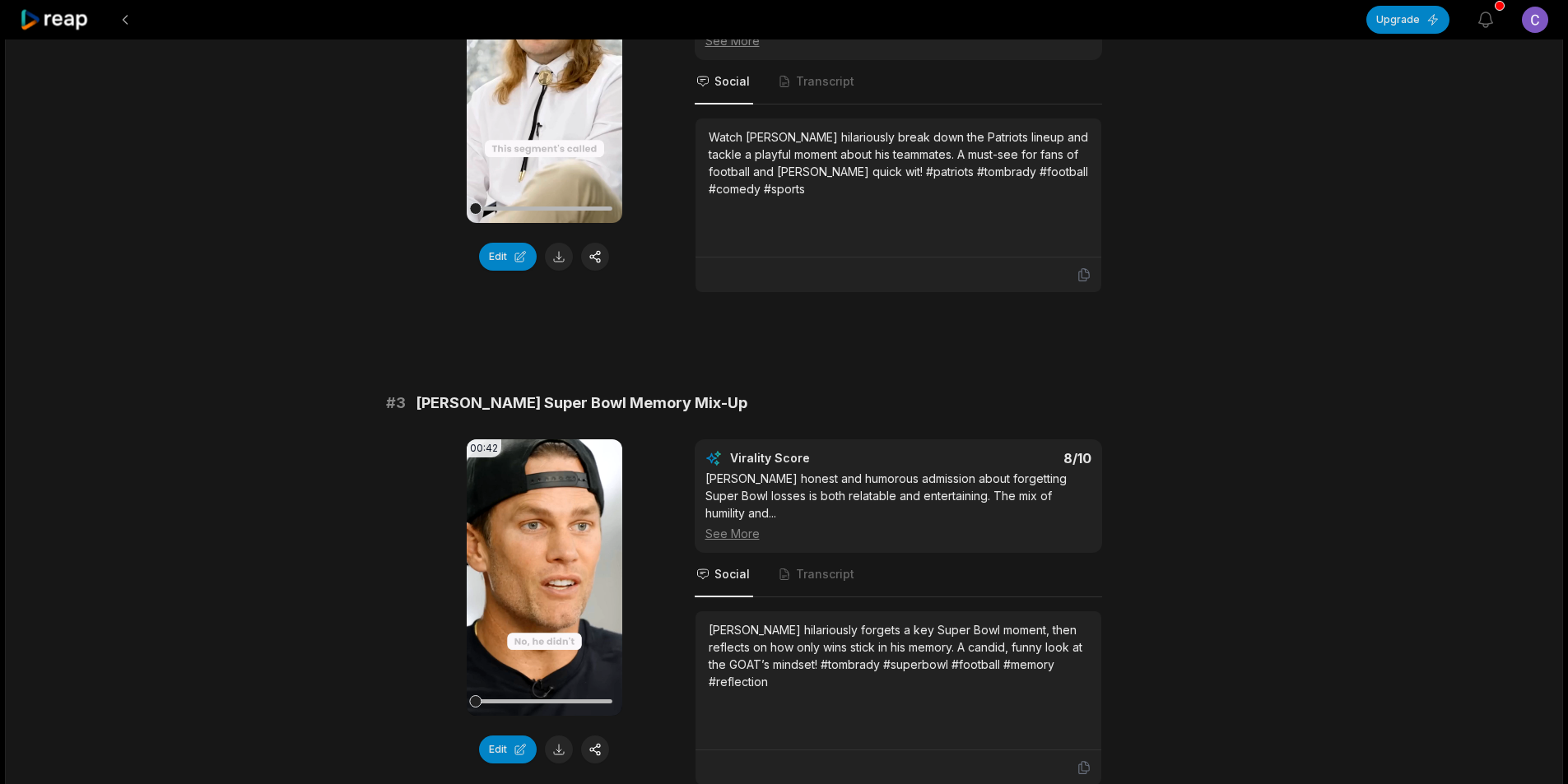
scroll to position [823, 0]
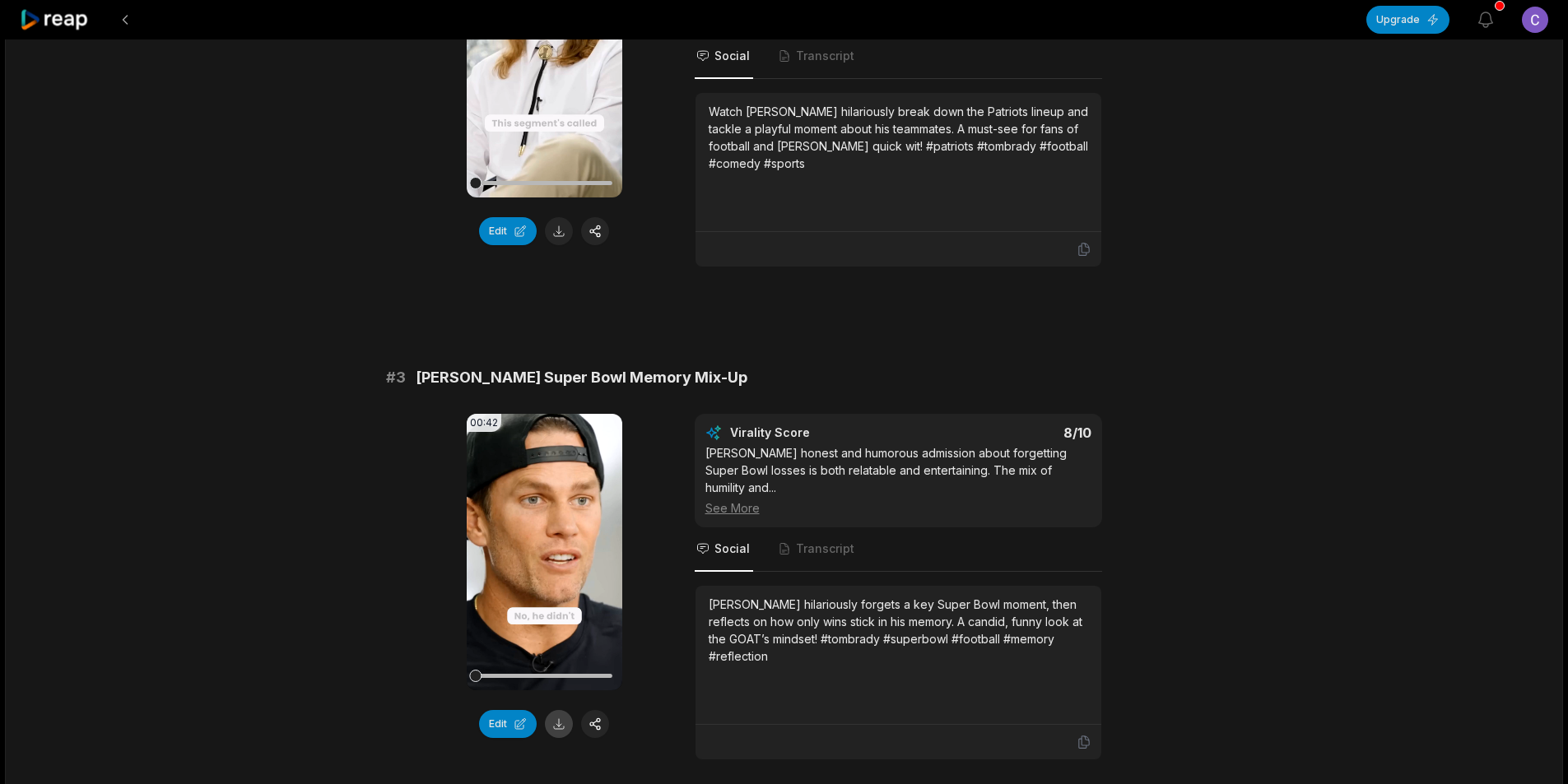
click at [558, 710] on button at bounding box center [559, 724] width 28 height 28
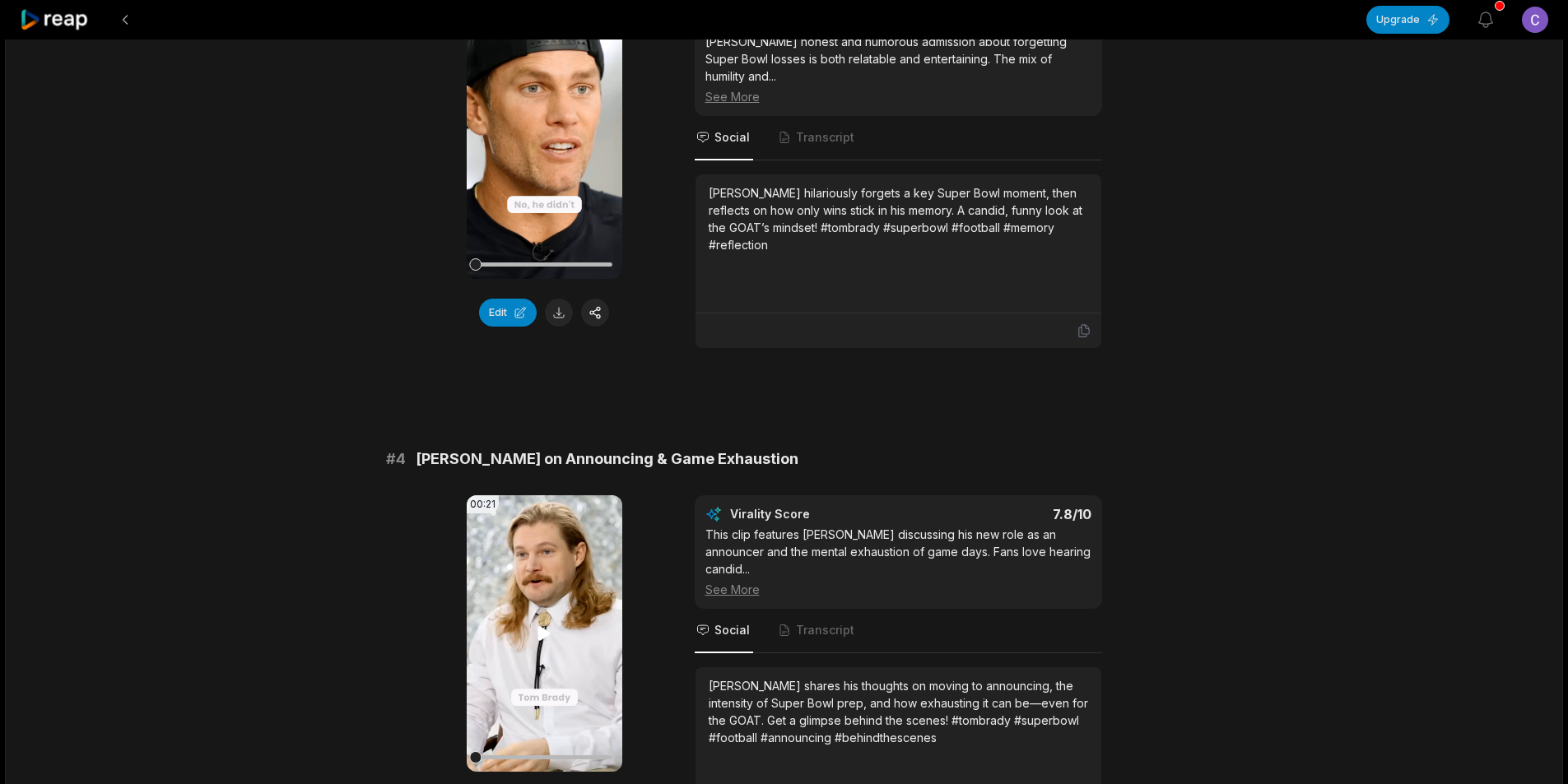
scroll to position [1399, 0]
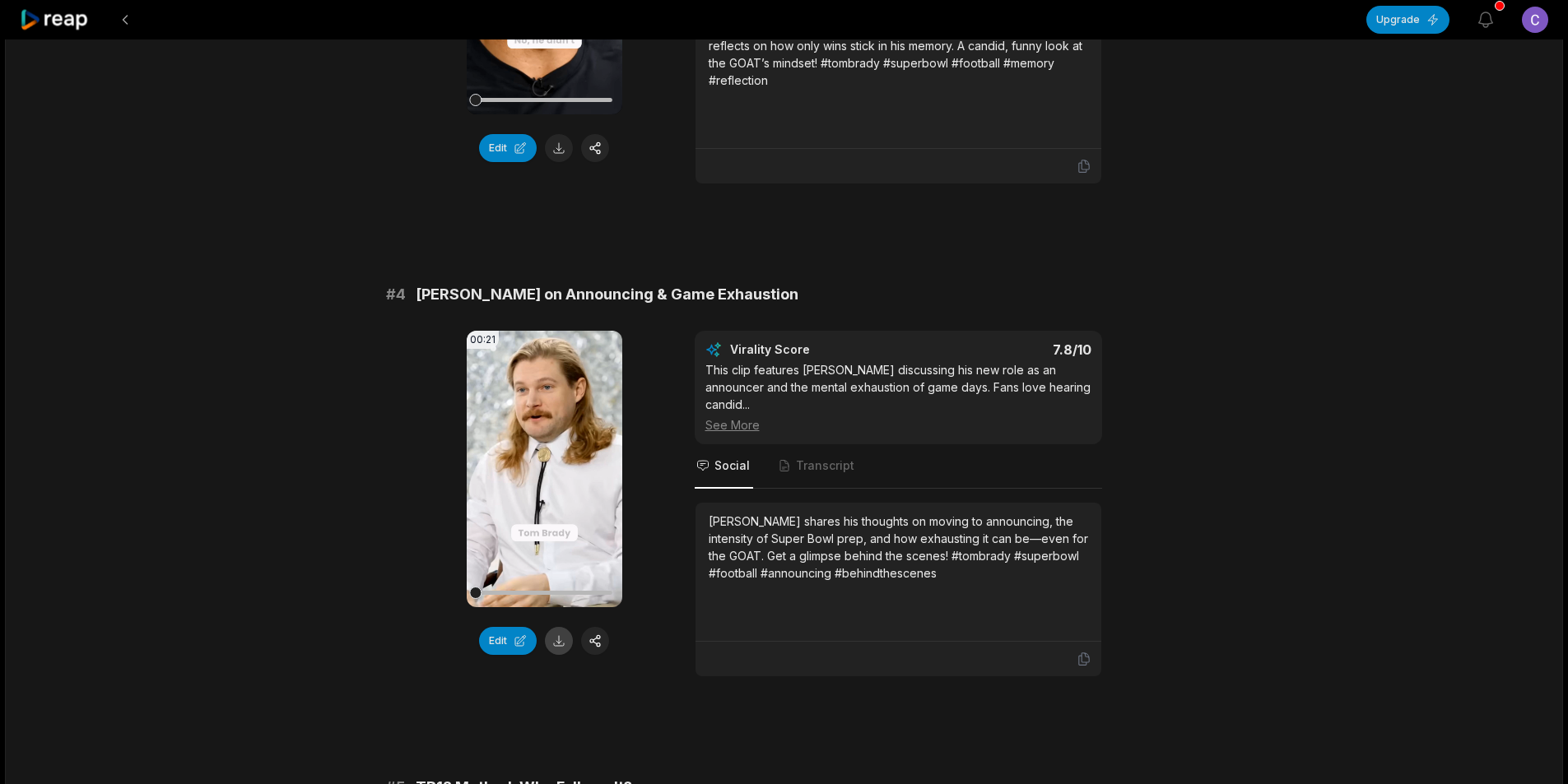
click at [555, 627] on button at bounding box center [559, 641] width 28 height 28
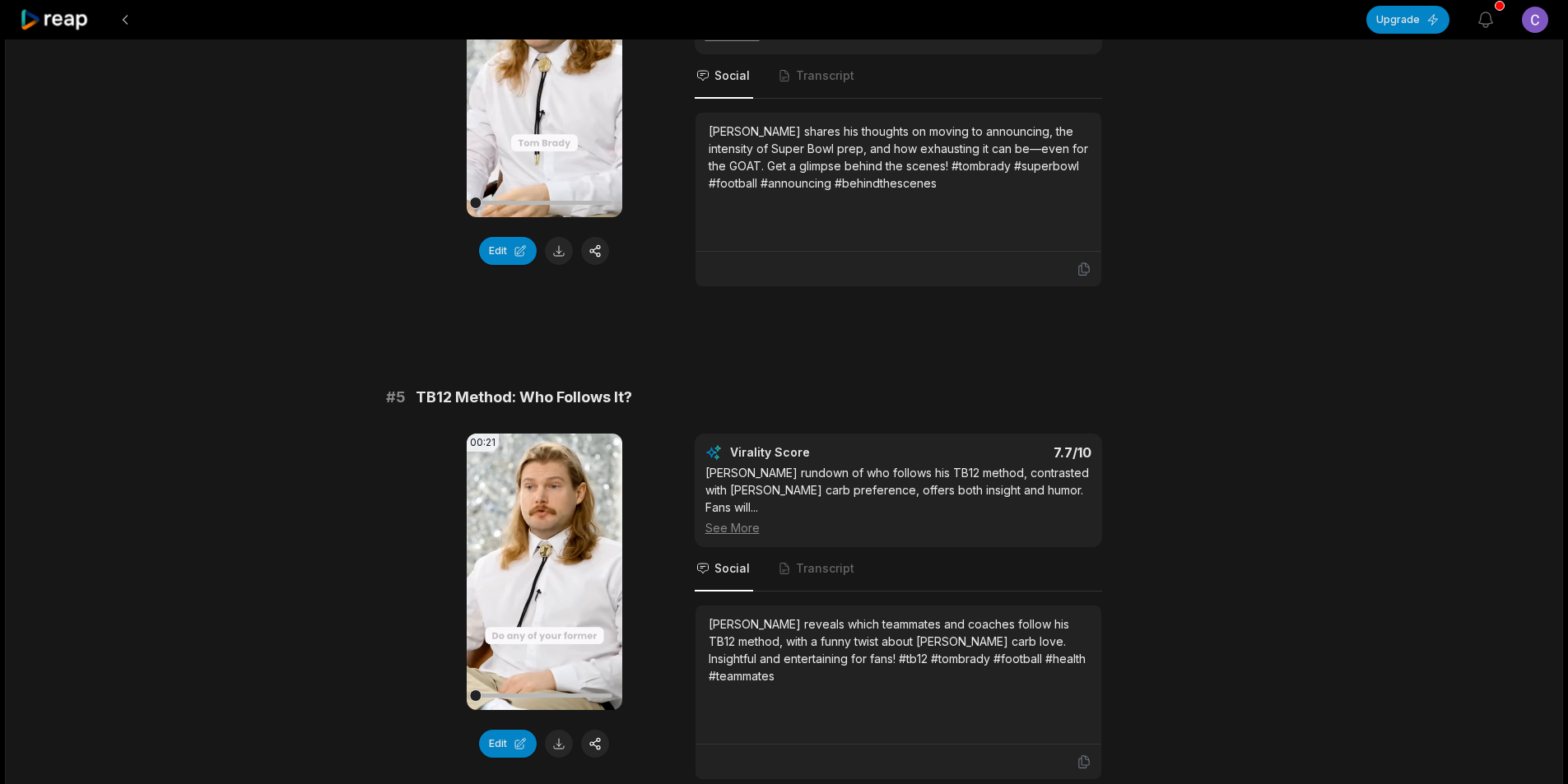
scroll to position [1811, 0]
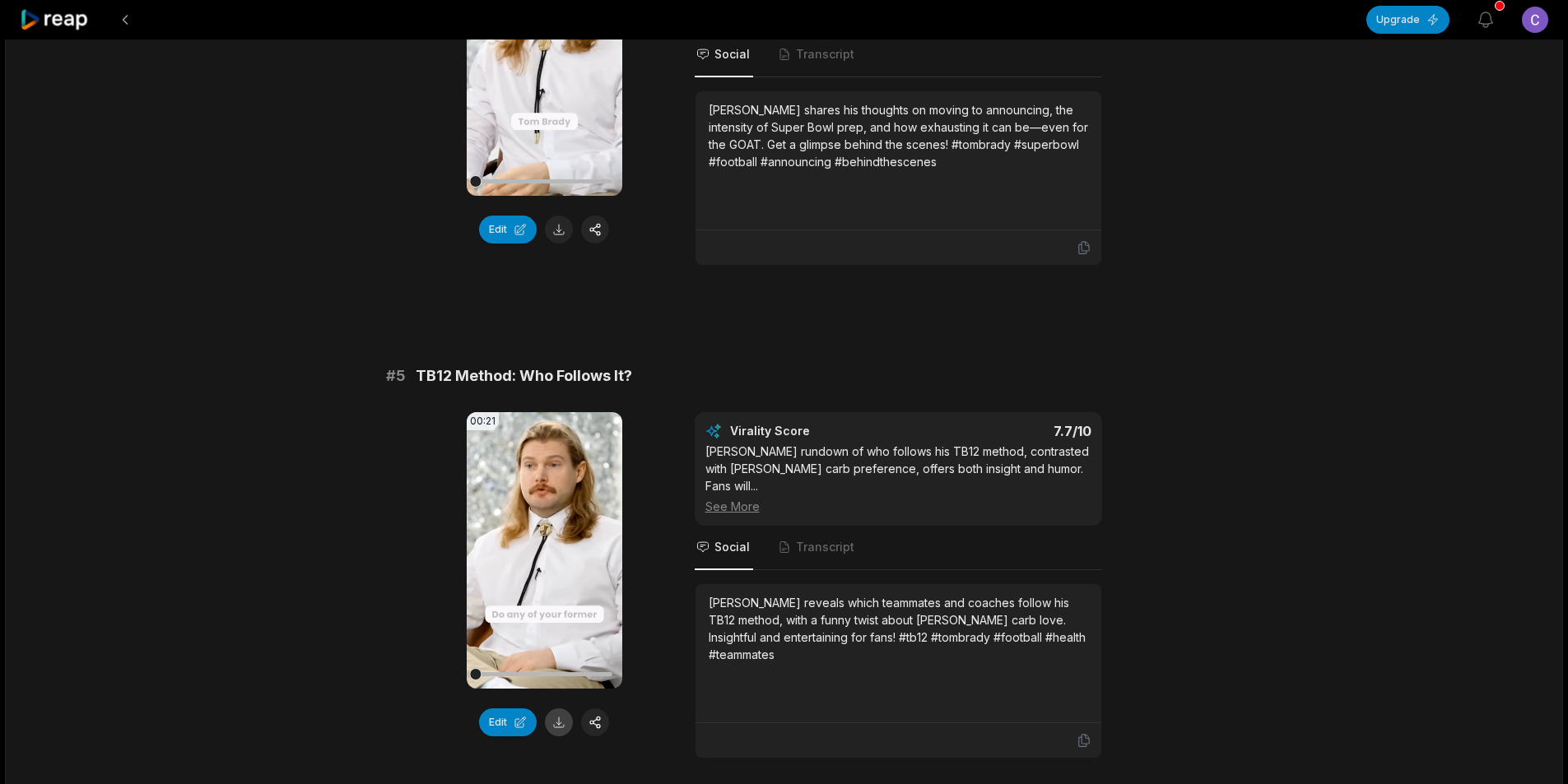
click at [559, 708] on button at bounding box center [559, 722] width 28 height 28
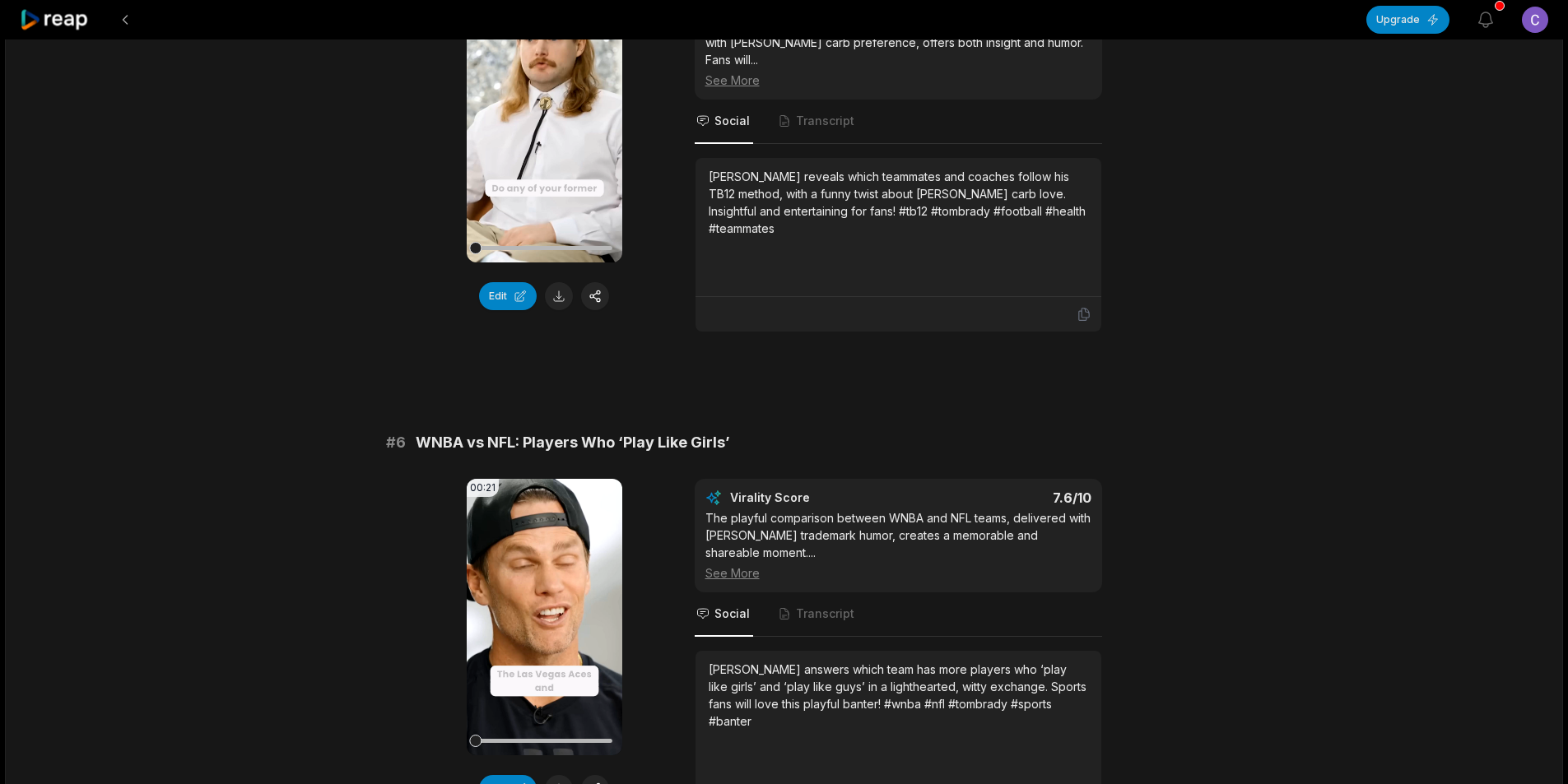
scroll to position [2387, 0]
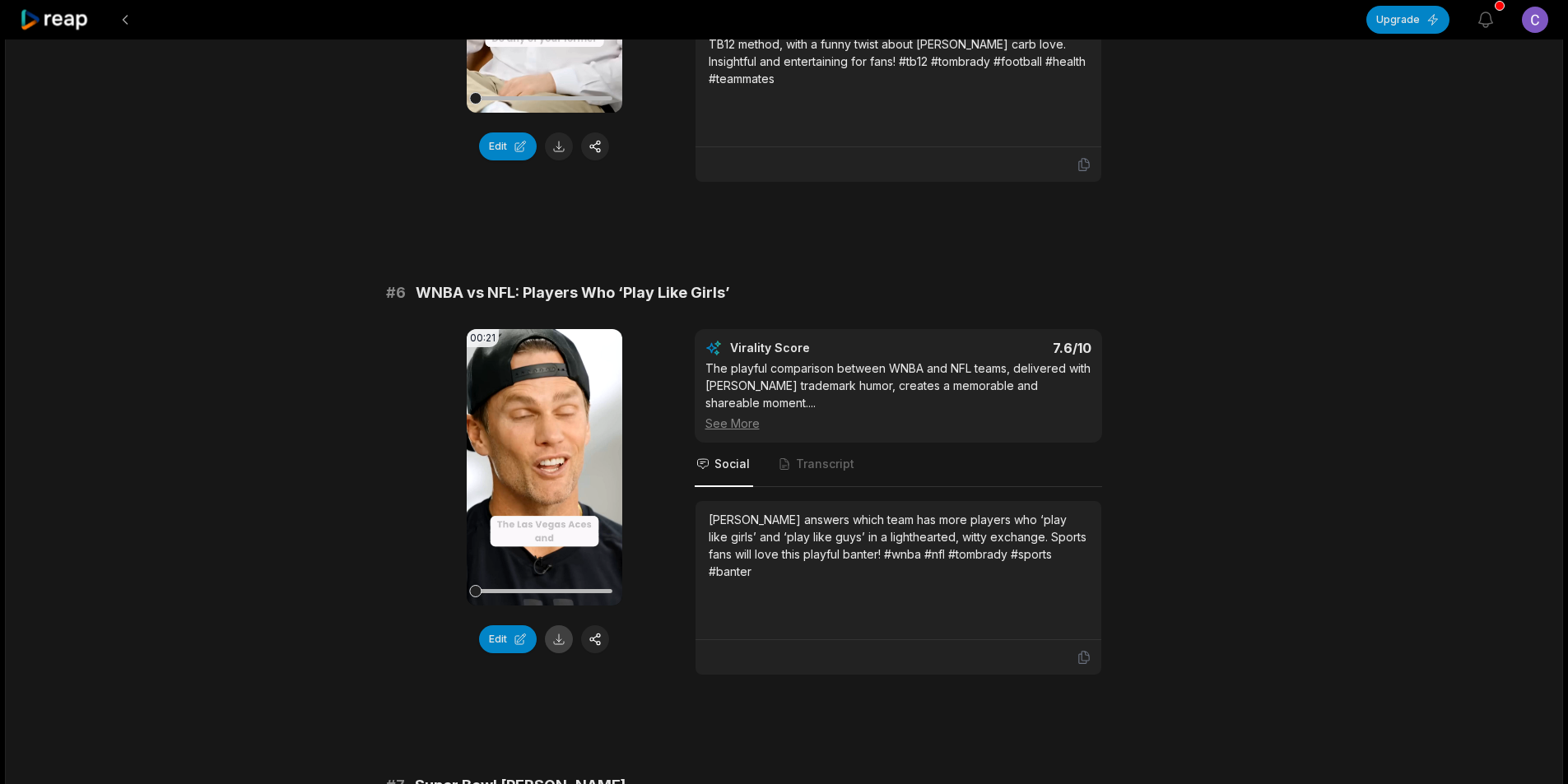
click at [561, 625] on button at bounding box center [559, 639] width 28 height 28
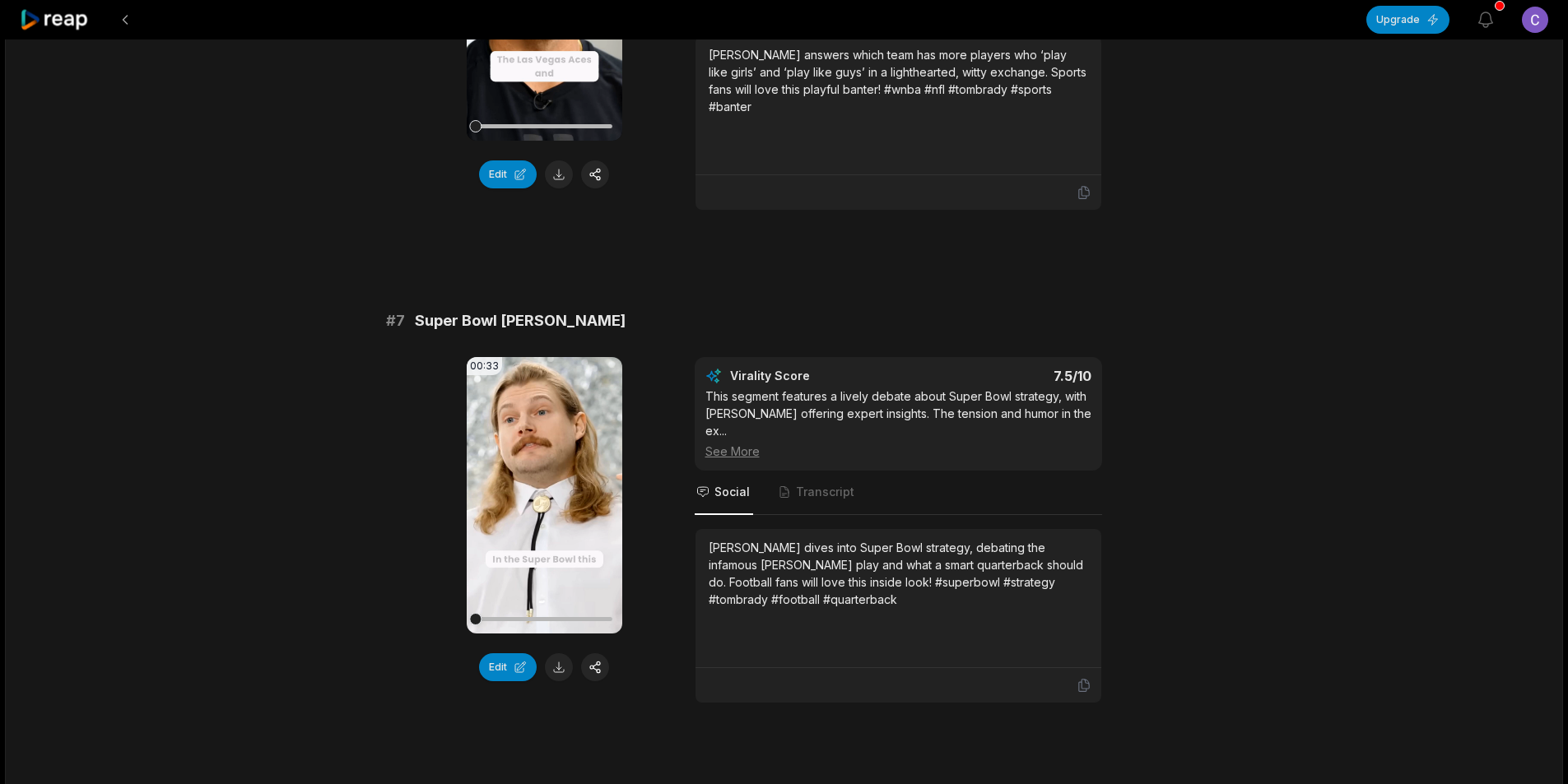
scroll to position [2880, 0]
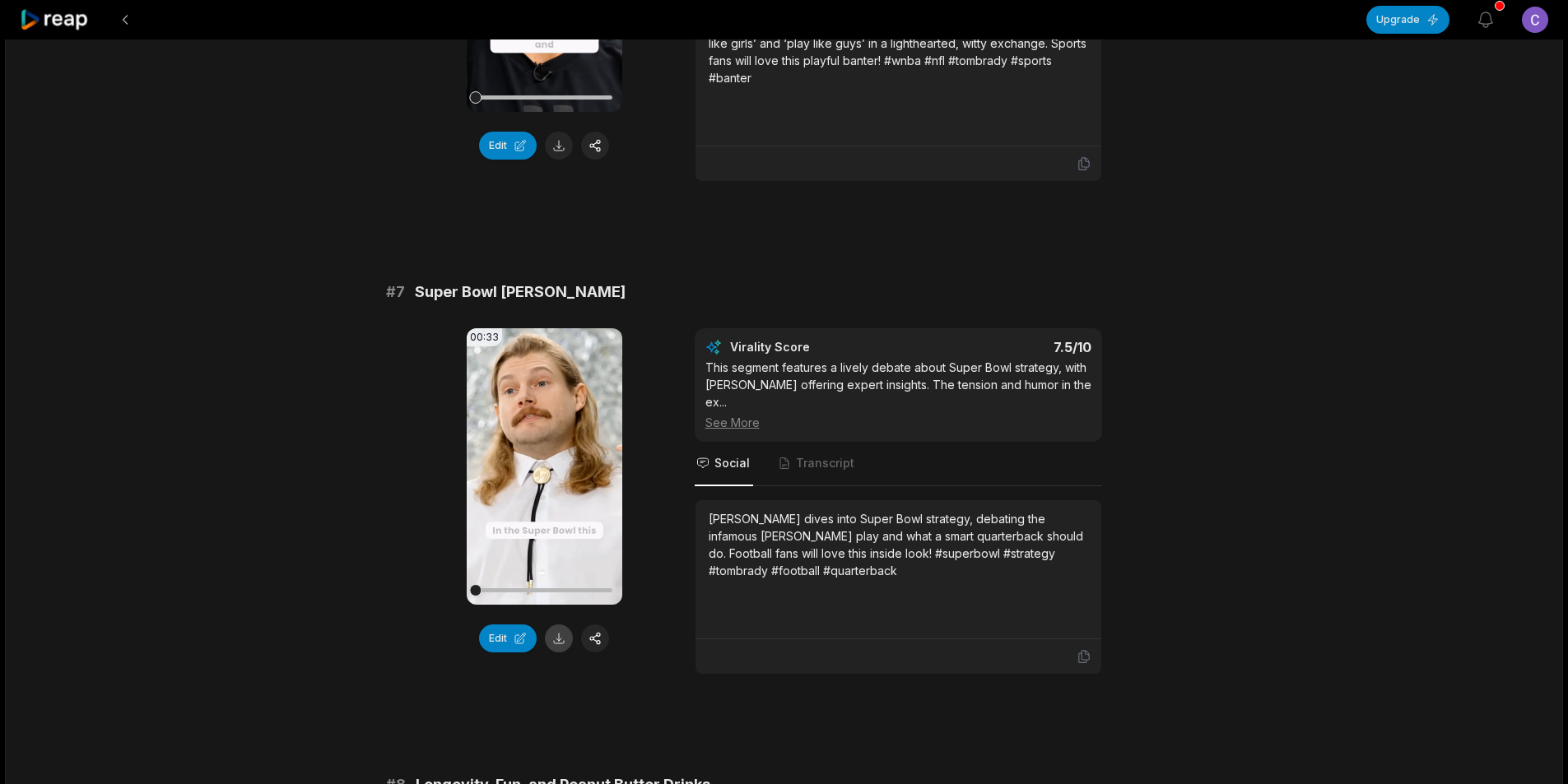
click at [557, 624] on button at bounding box center [559, 638] width 28 height 28
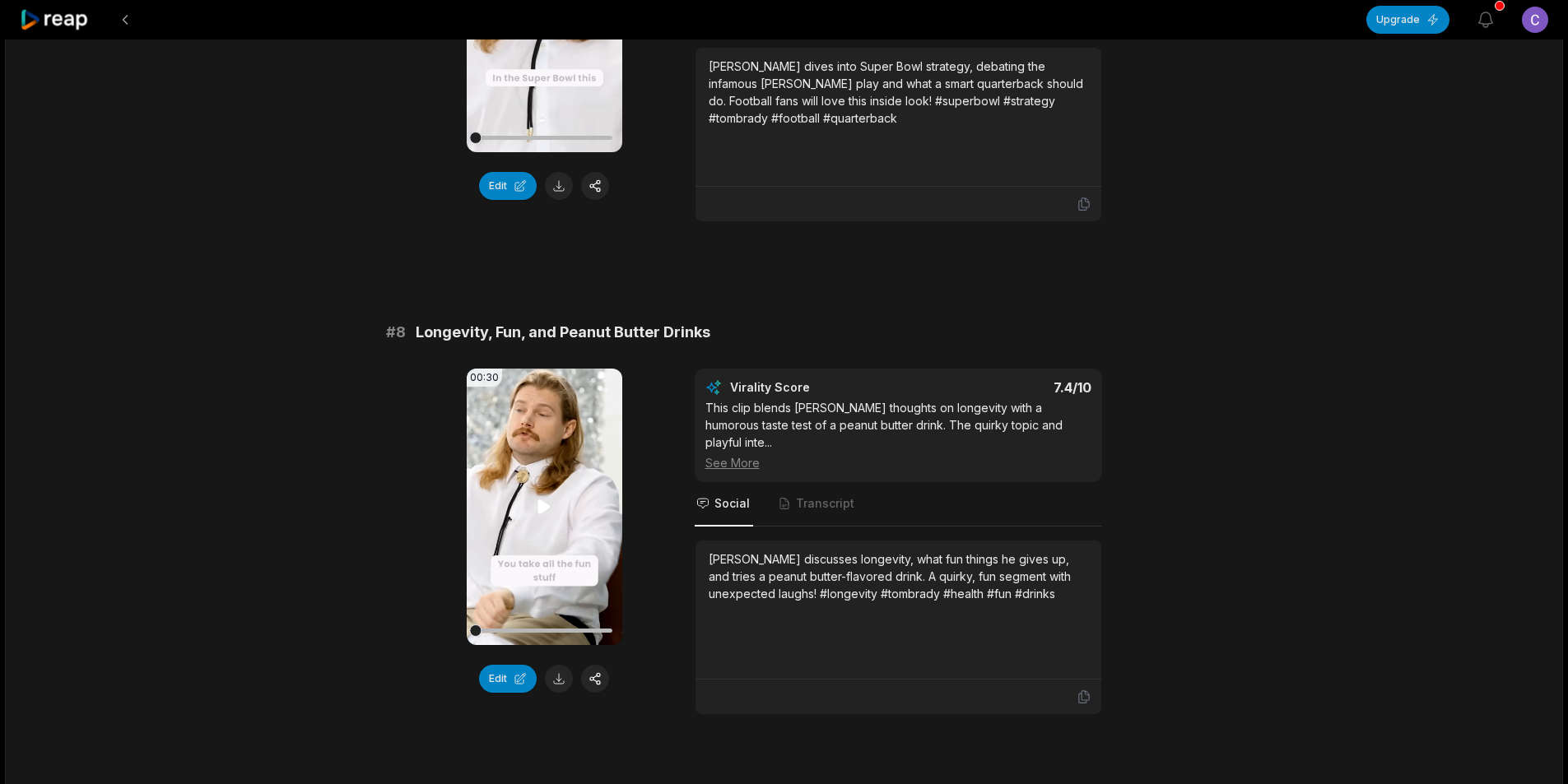
scroll to position [3374, 0]
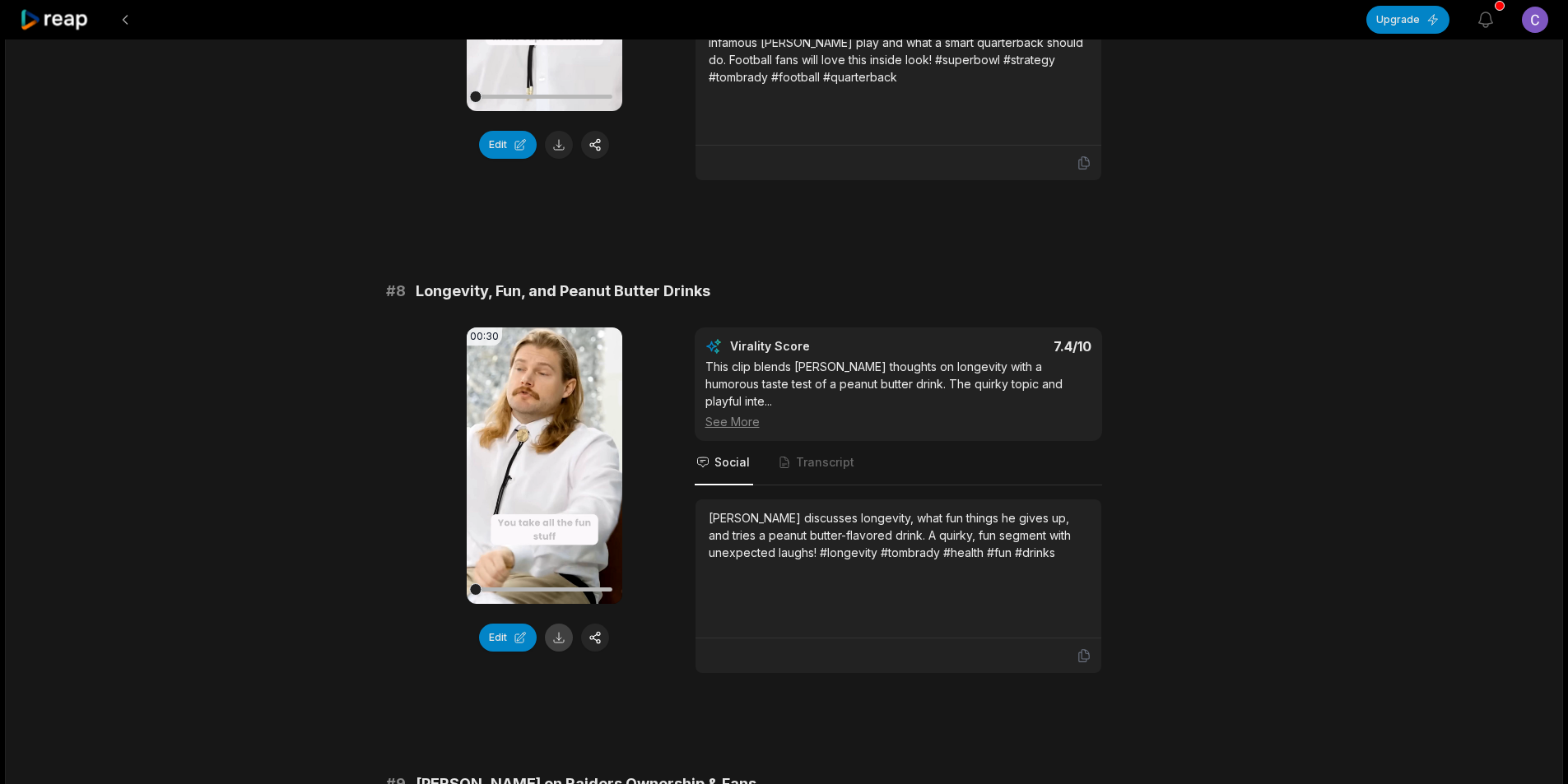
click at [553, 624] on button at bounding box center [559, 638] width 28 height 28
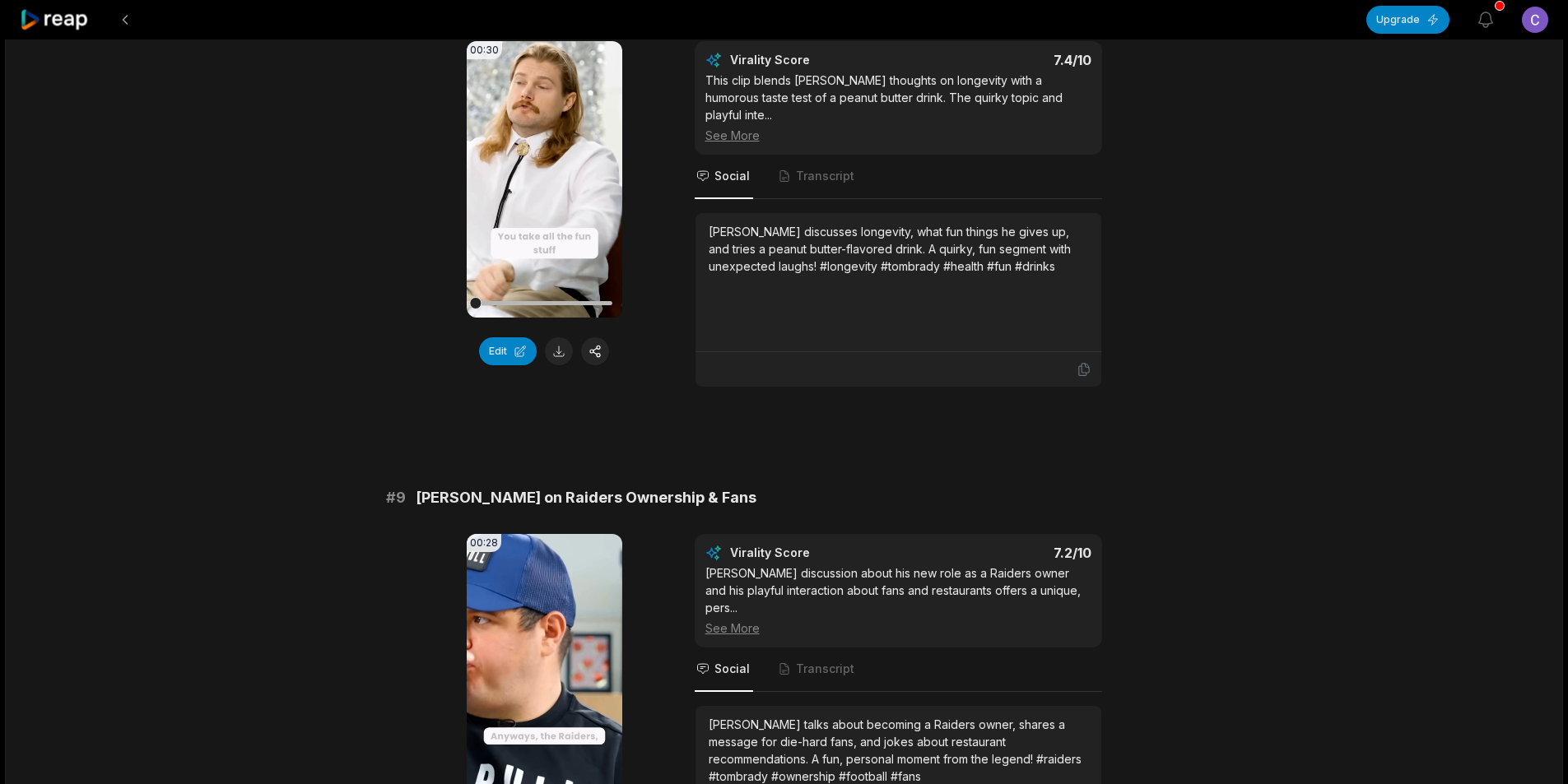
scroll to position [3703, 0]
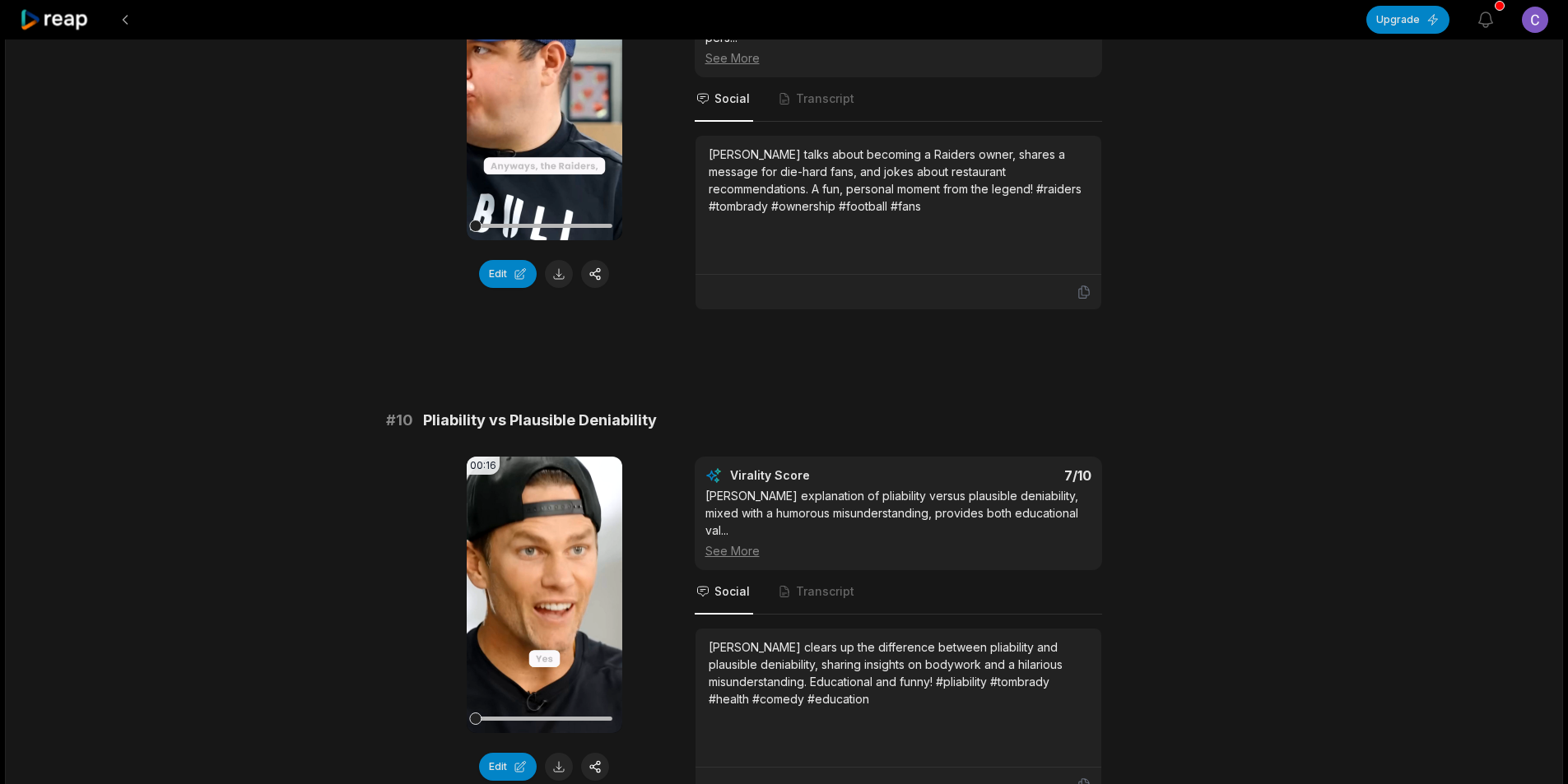
scroll to position [4236, 0]
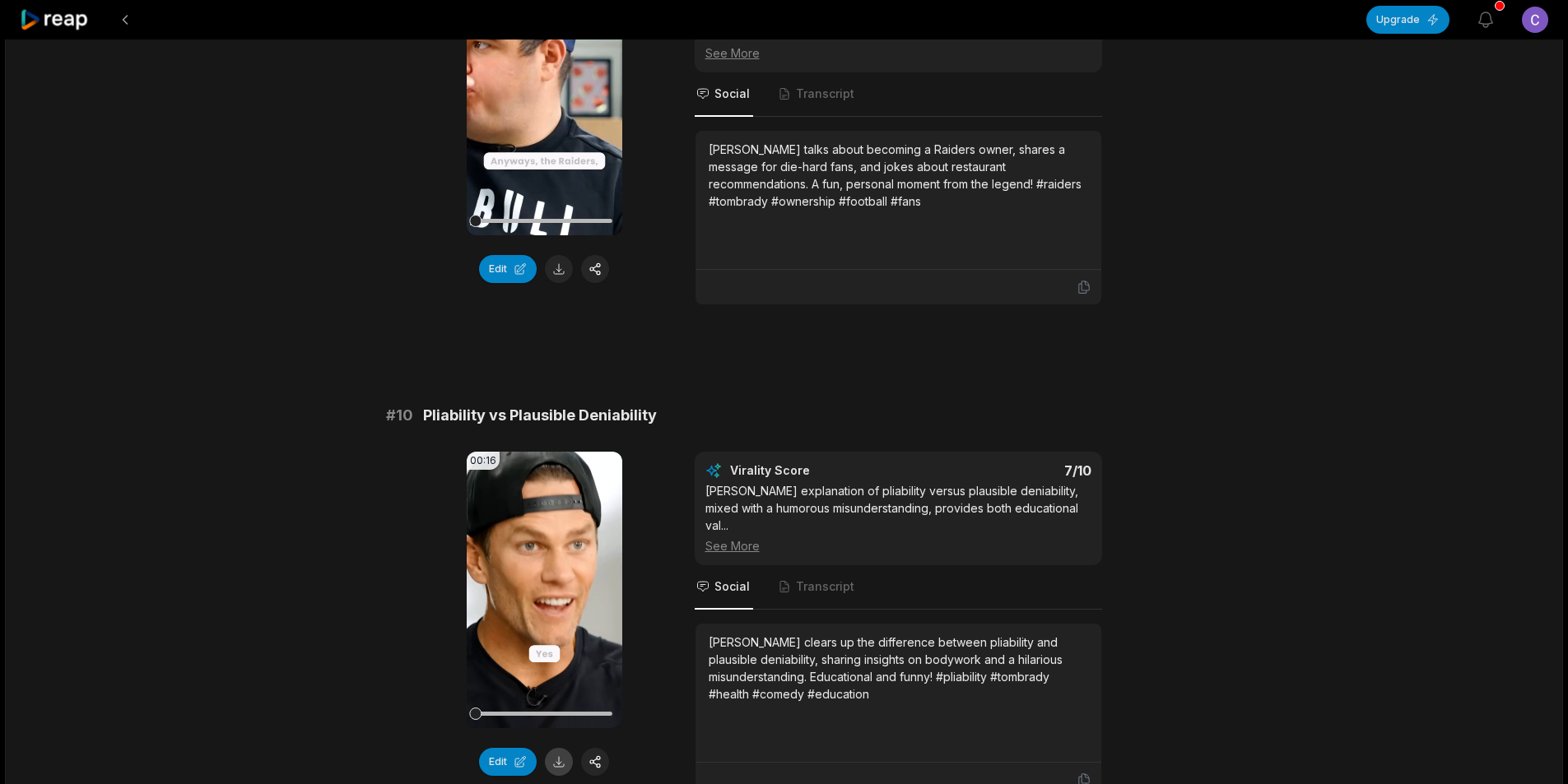
click at [569, 748] on button at bounding box center [559, 763] width 28 height 28
click at [127, 20] on button at bounding box center [125, 20] width 30 height 30
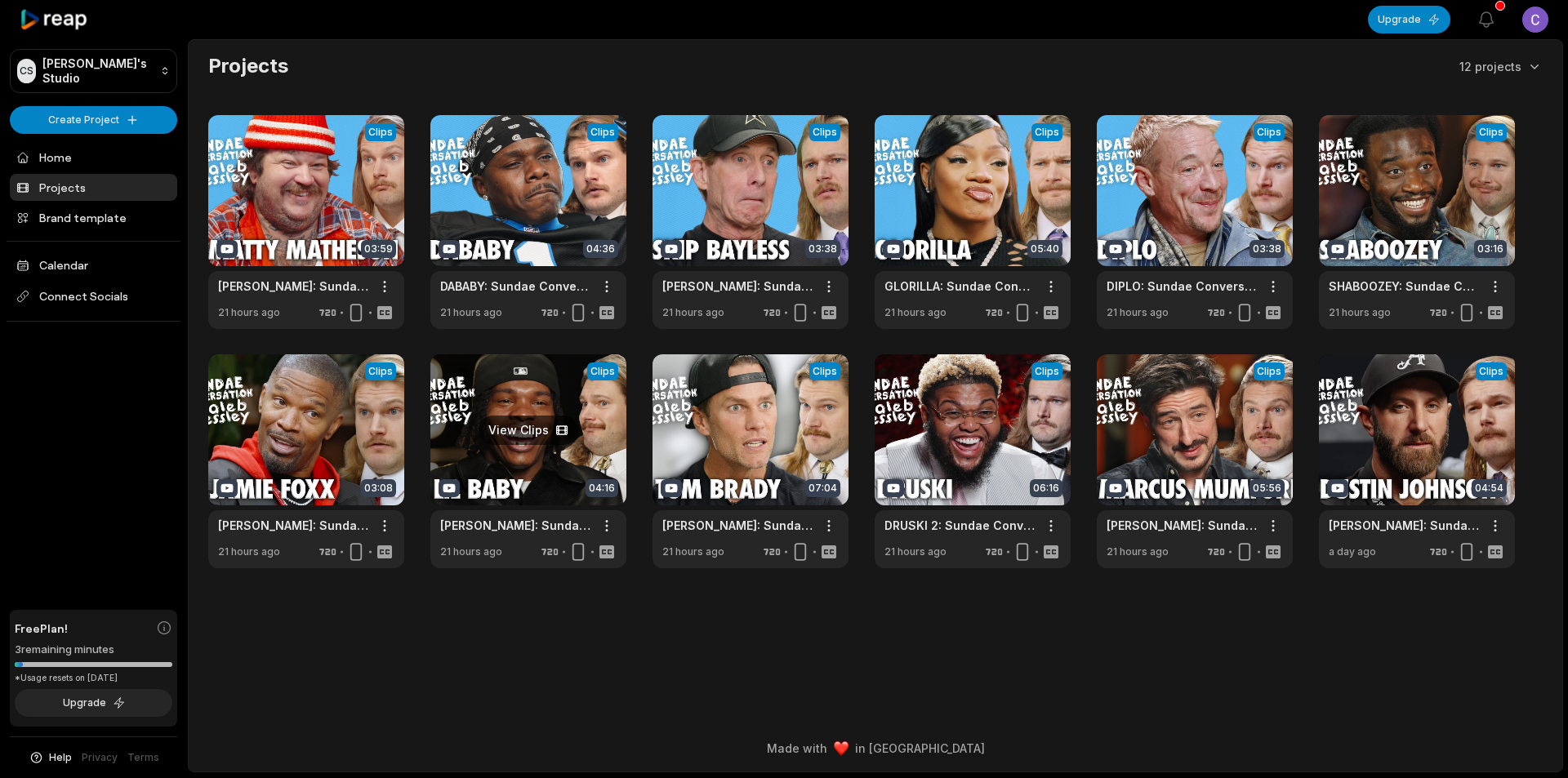
click at [561, 488] on link at bounding box center [528, 461] width 196 height 214
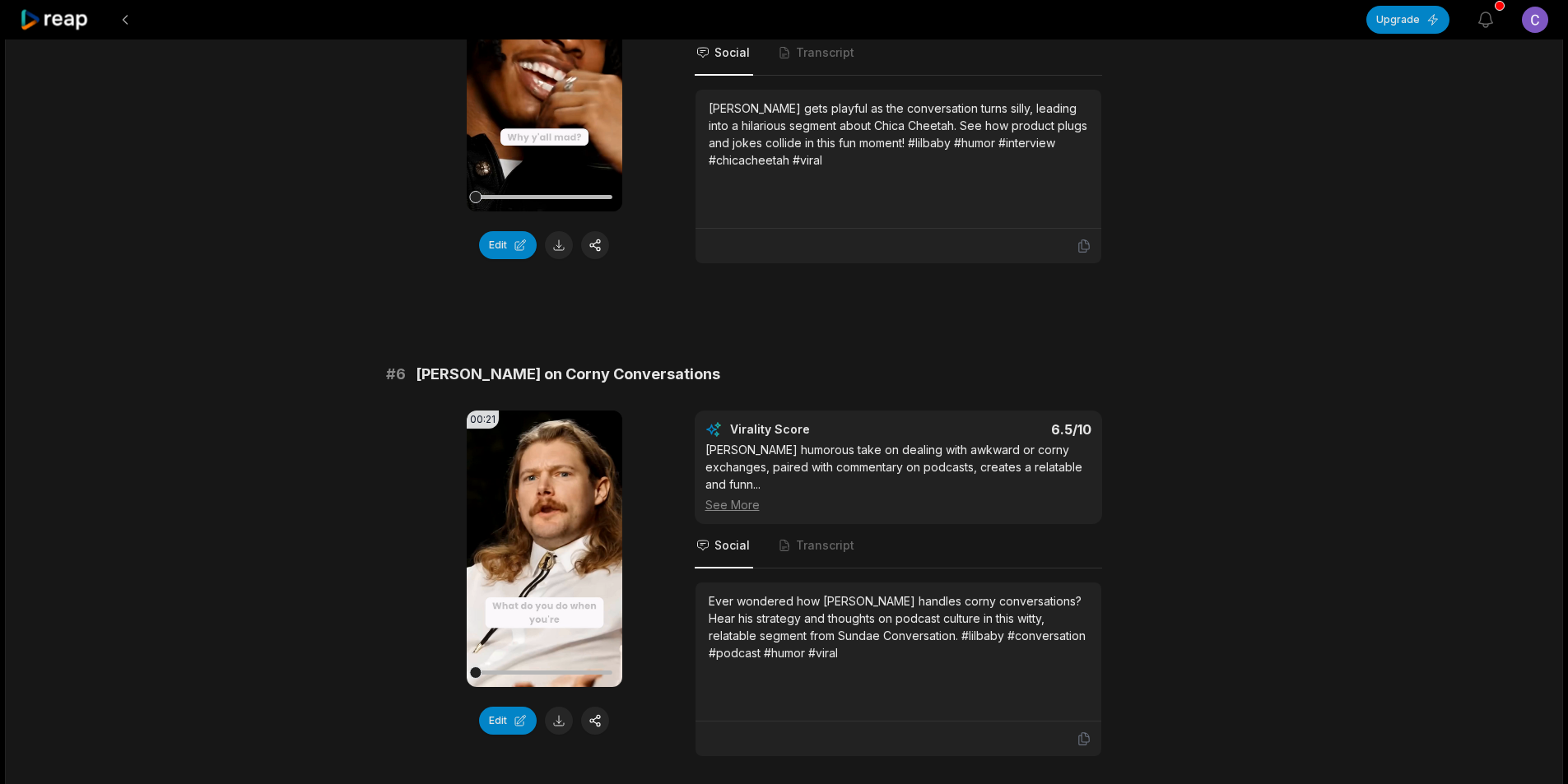
scroll to position [2304, 0]
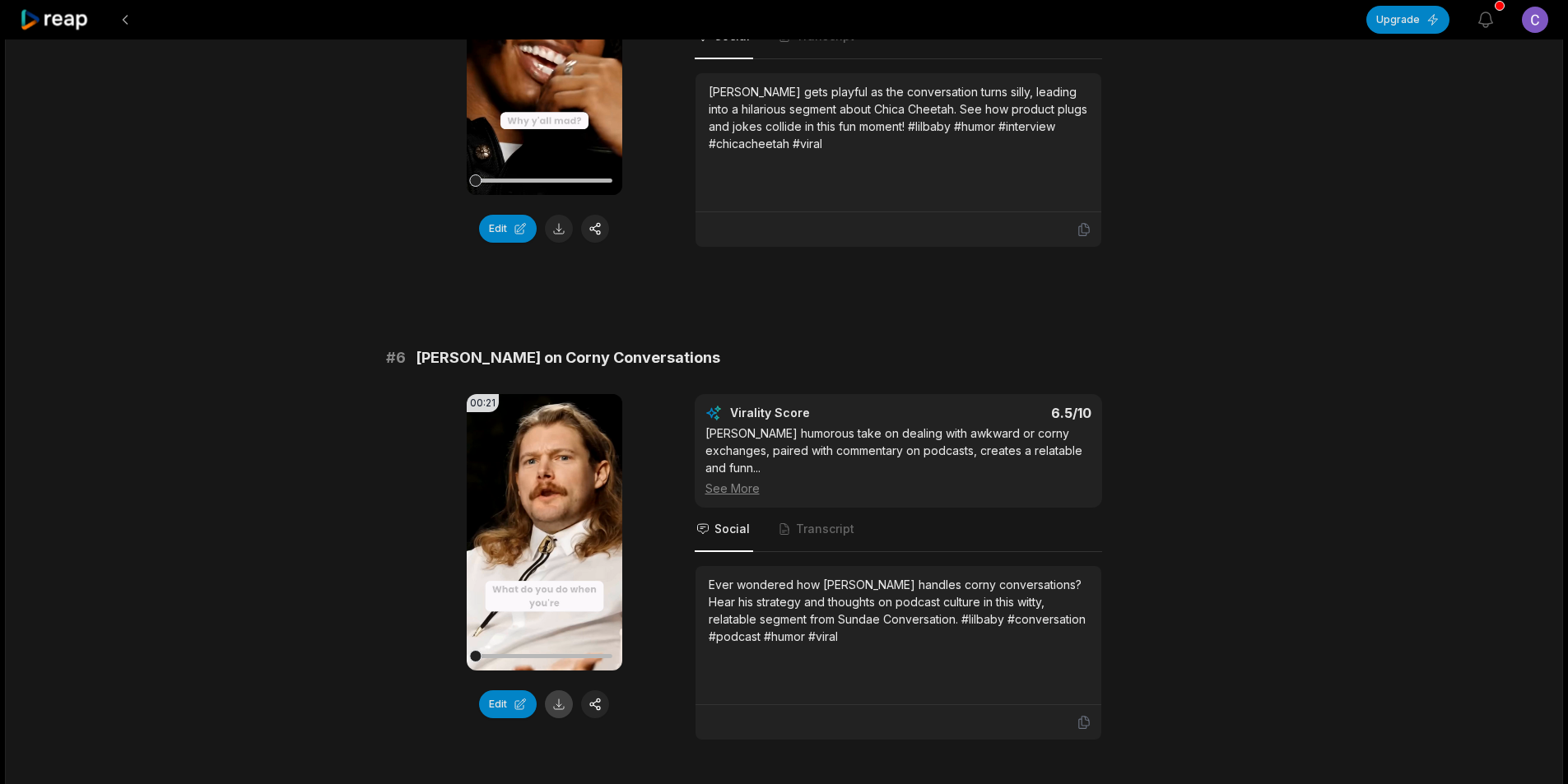
click at [557, 691] on button at bounding box center [559, 705] width 28 height 28
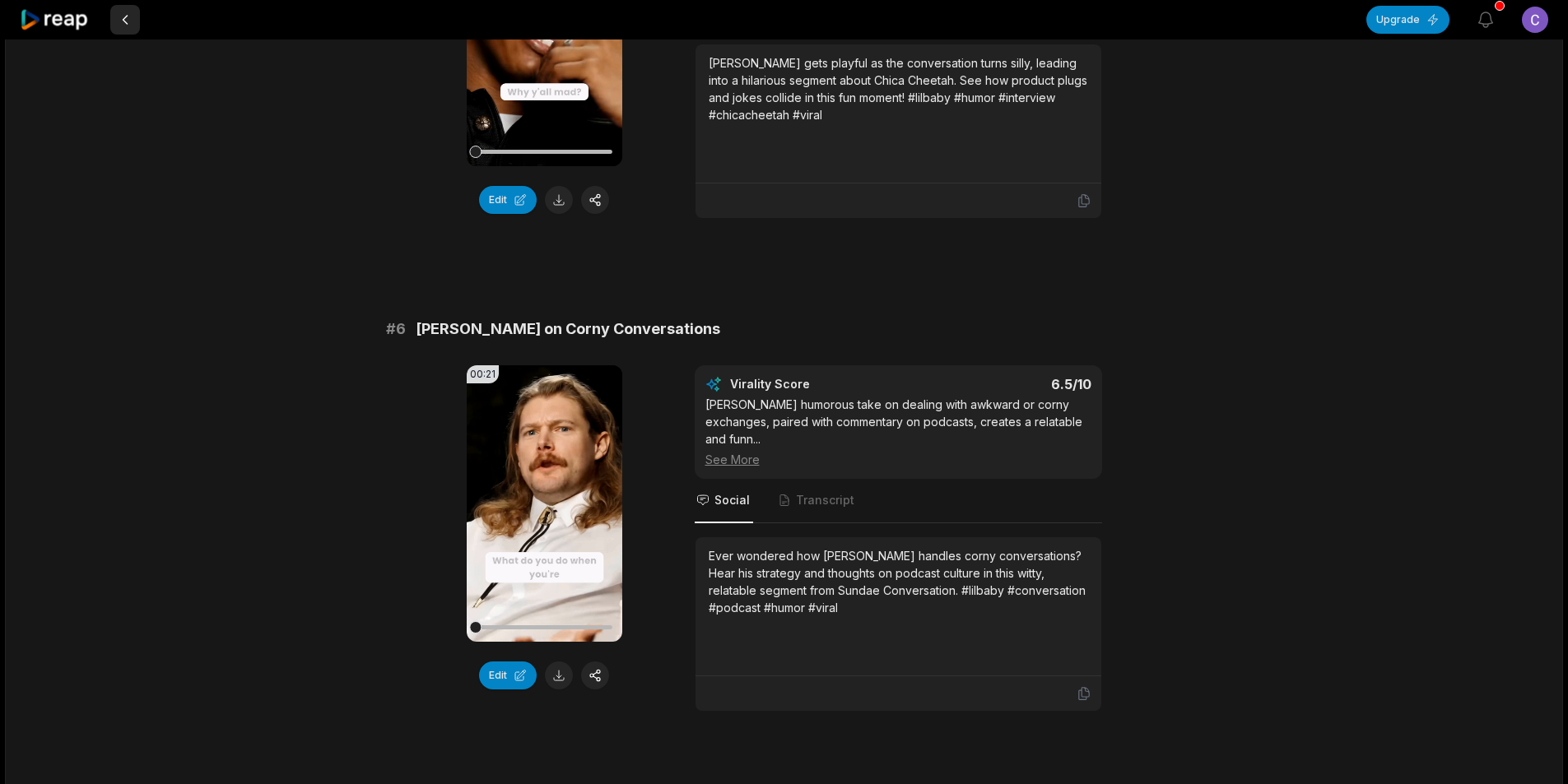
click at [124, 24] on button at bounding box center [125, 20] width 30 height 30
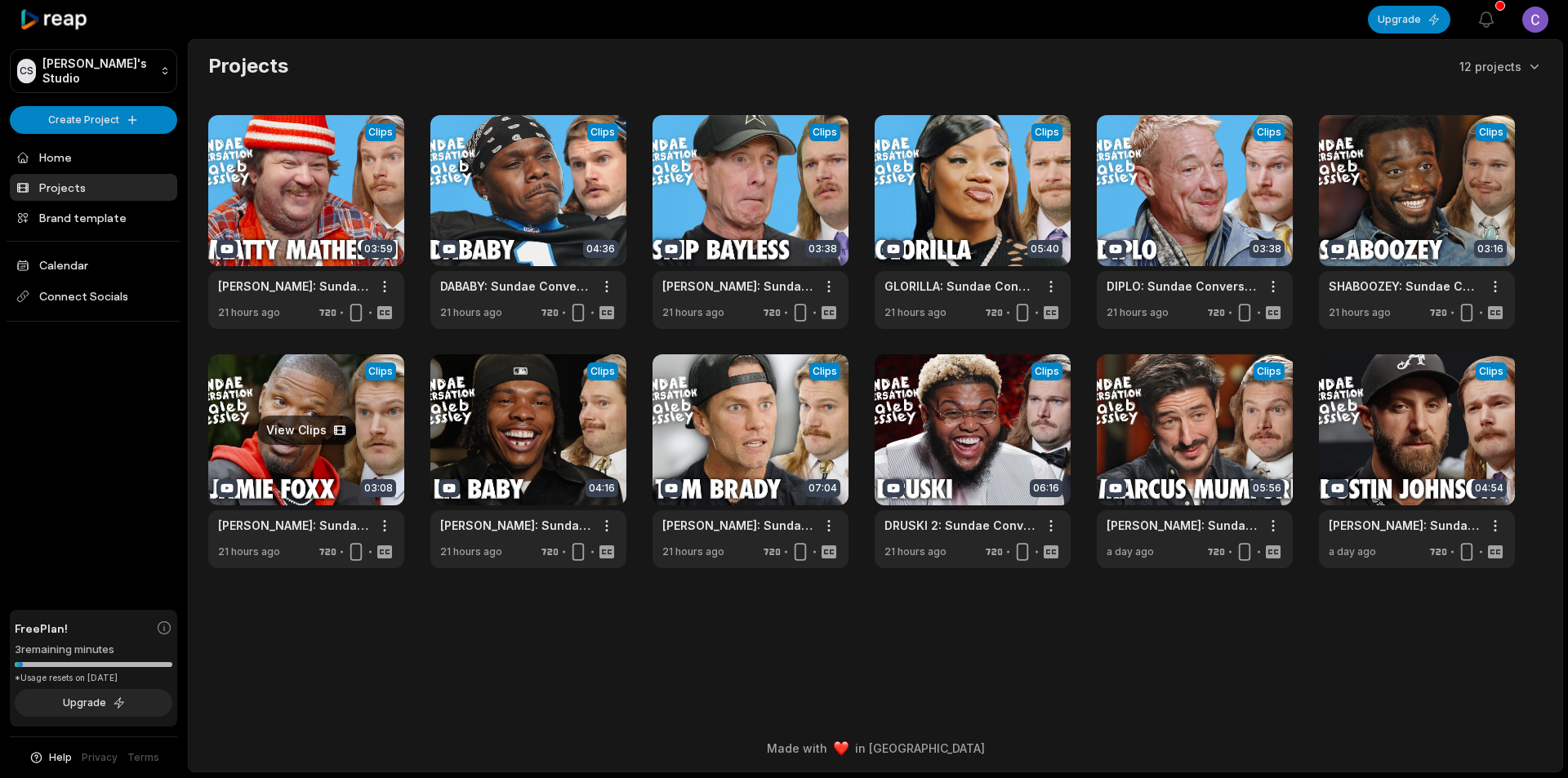
click at [305, 420] on link at bounding box center [306, 461] width 196 height 214
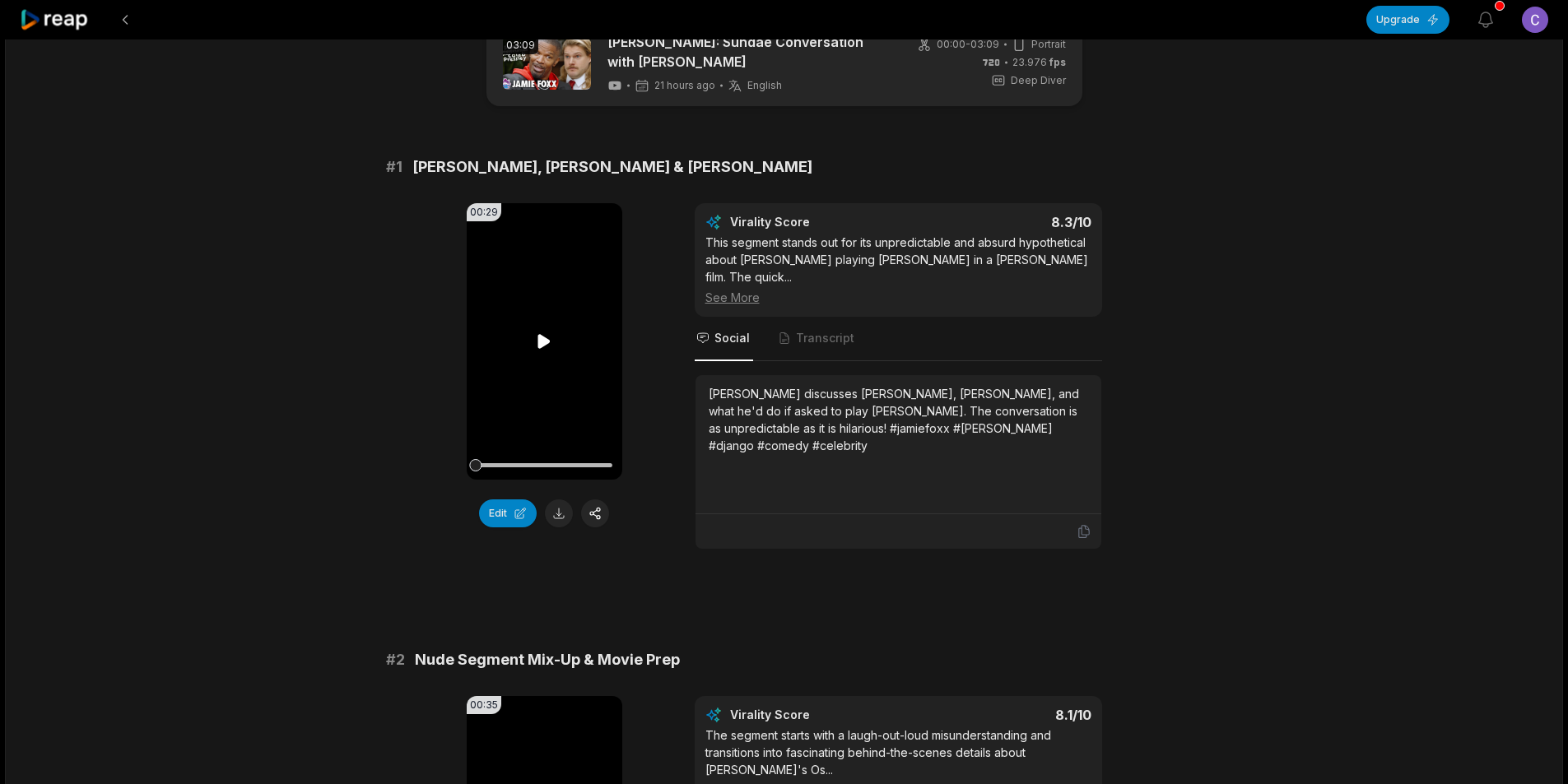
scroll to position [82, 0]
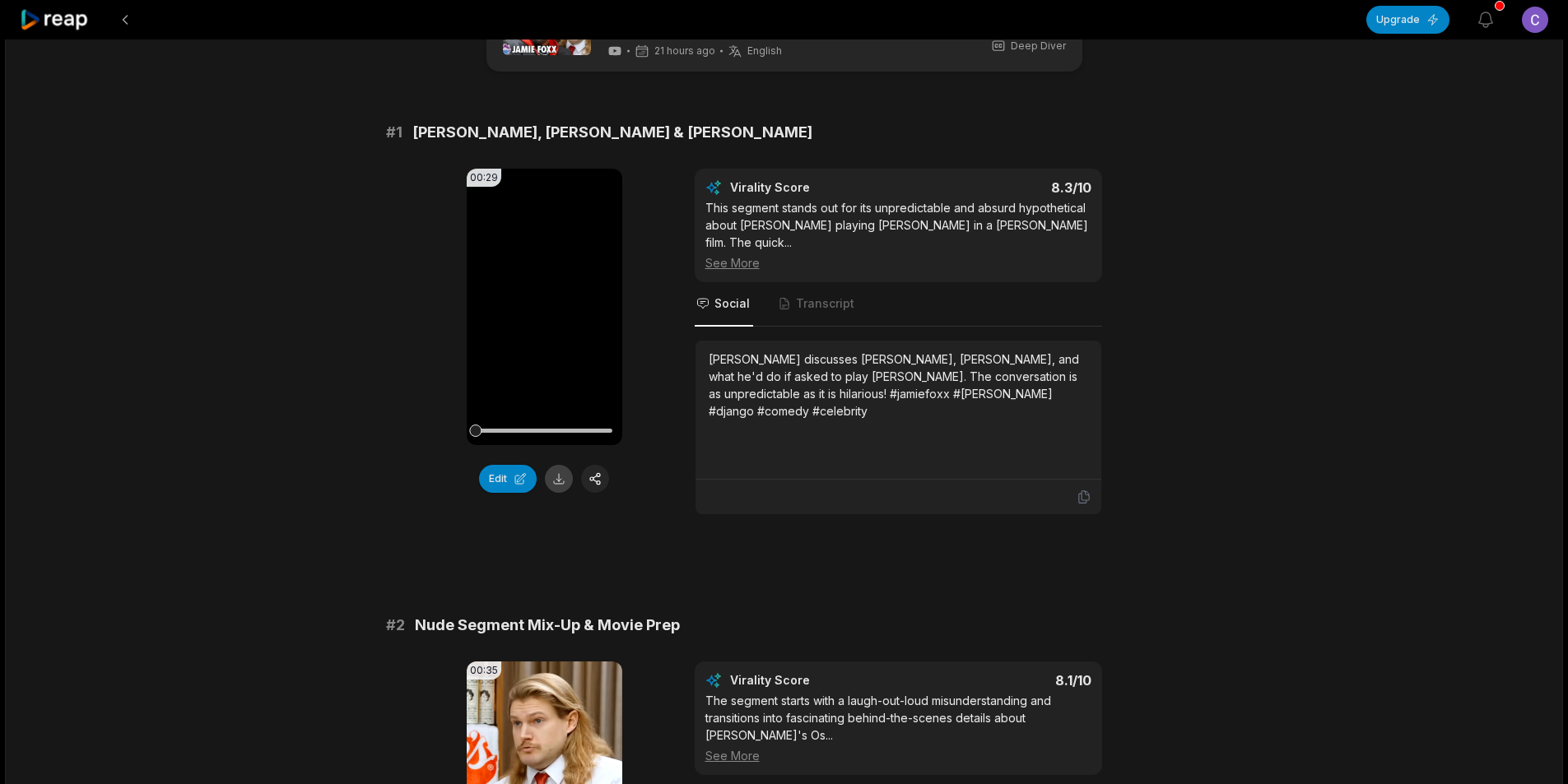
click at [561, 484] on button at bounding box center [559, 479] width 28 height 28
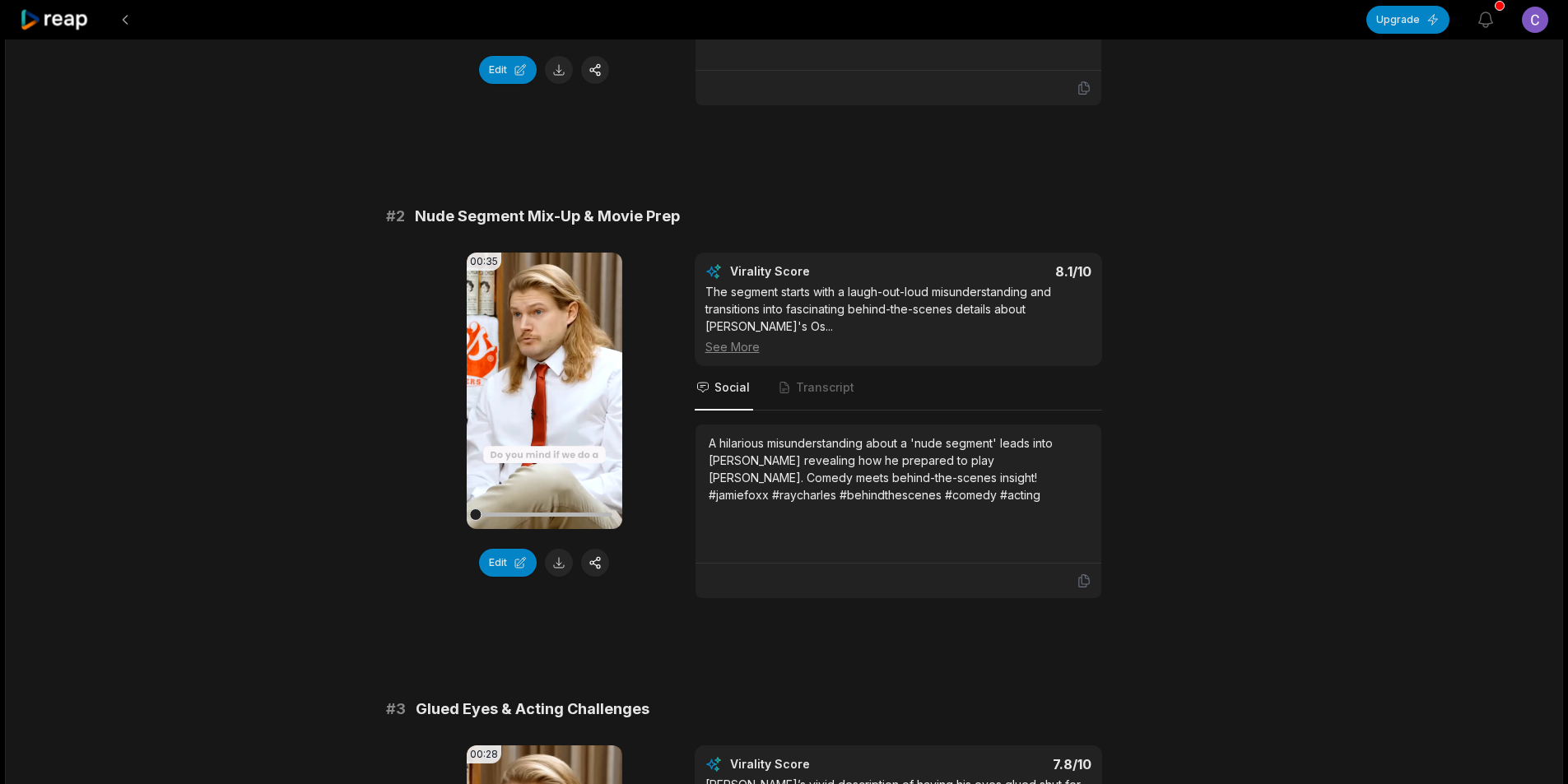
scroll to position [493, 0]
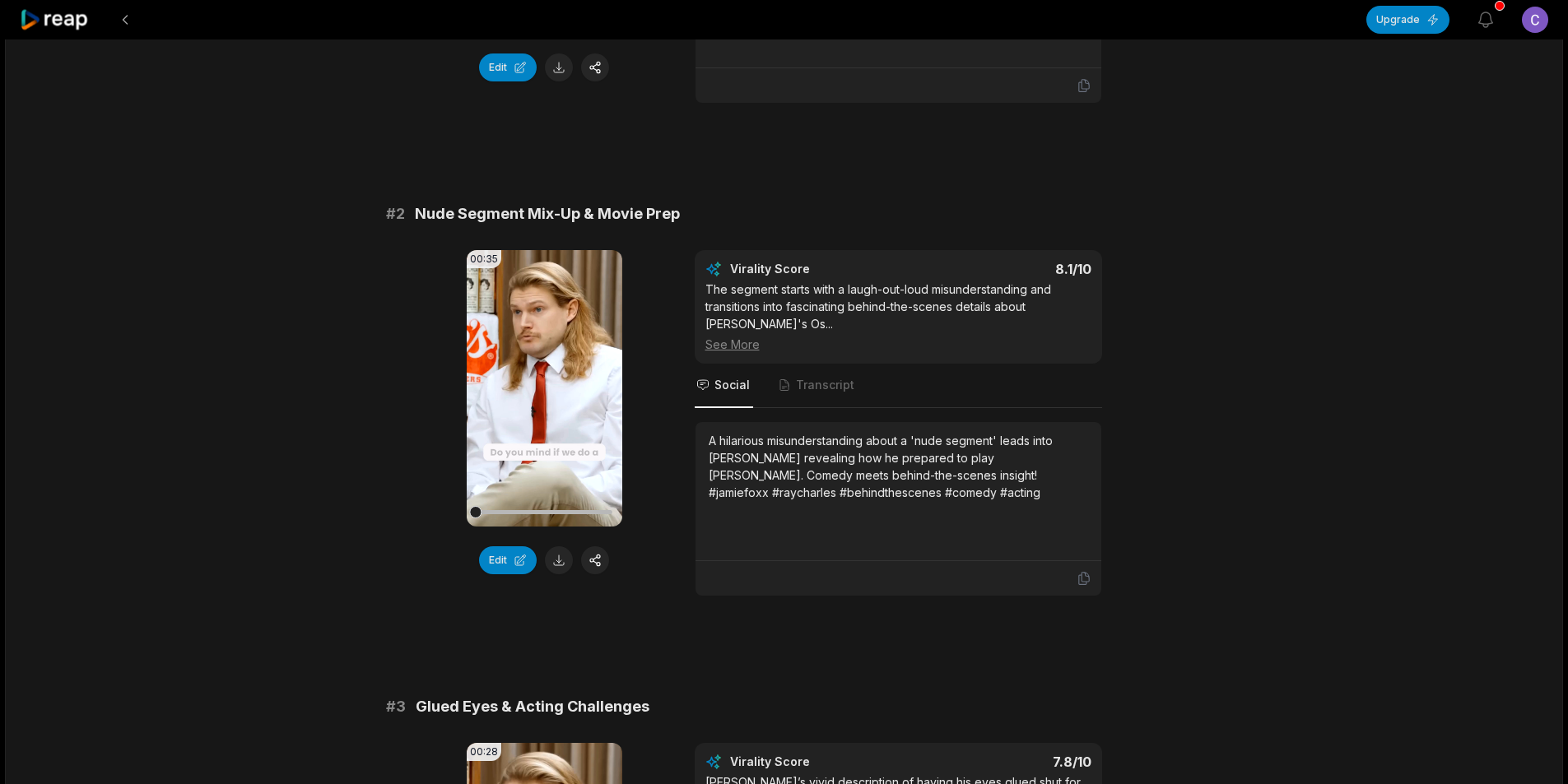
click at [558, 547] on button at bounding box center [559, 561] width 28 height 28
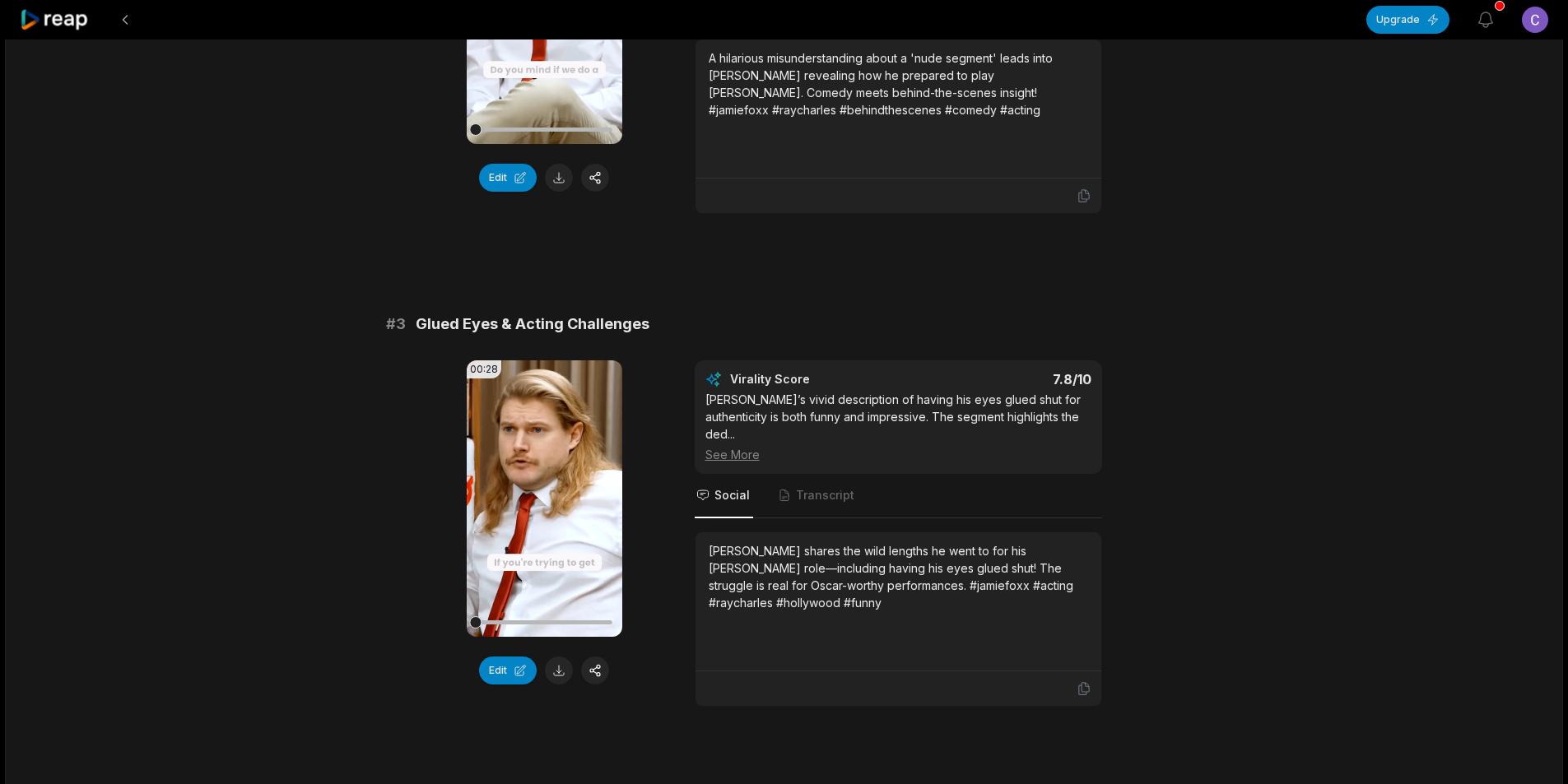
scroll to position [905, 0]
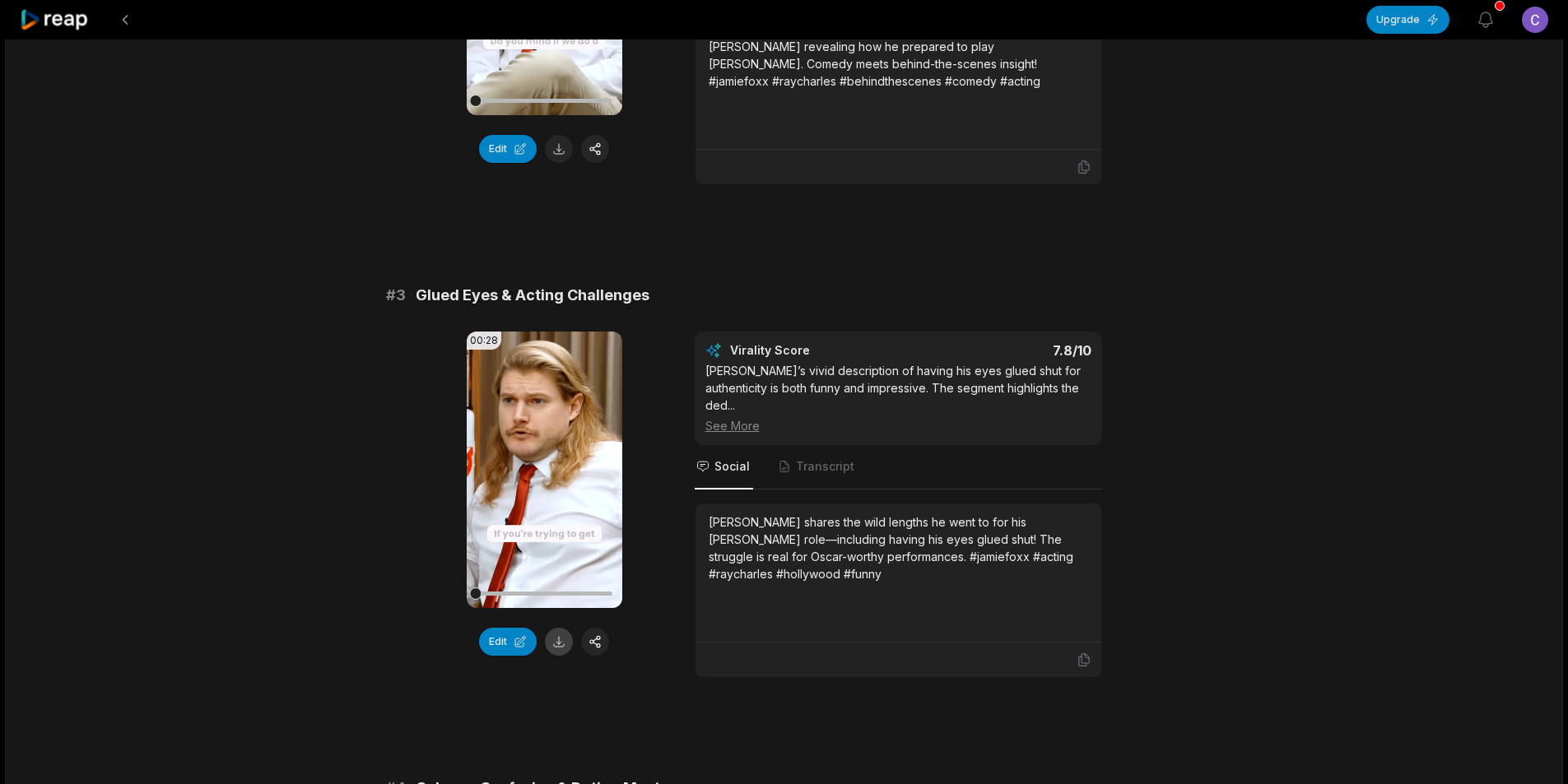
click at [565, 628] on button at bounding box center [559, 642] width 28 height 28
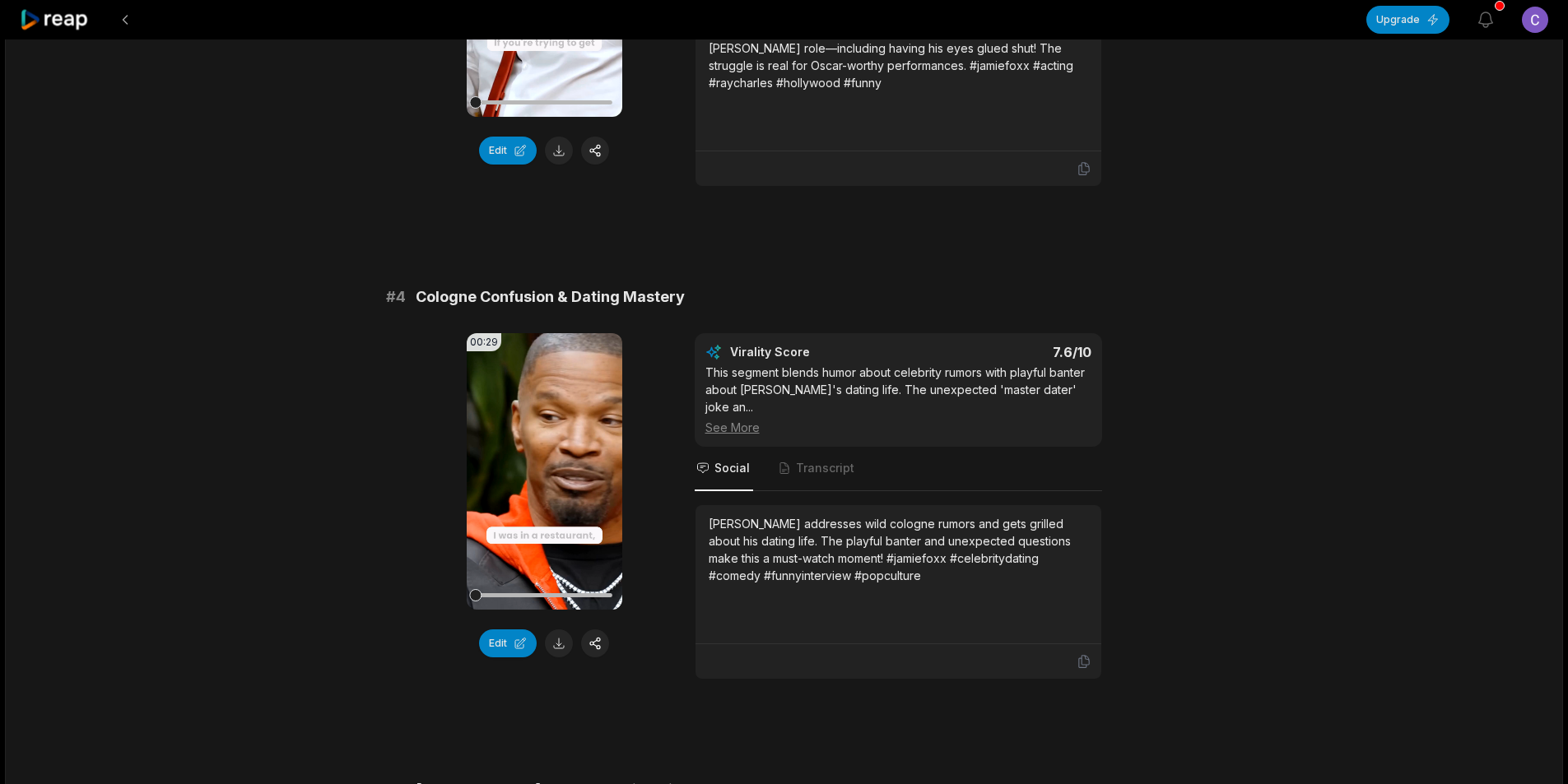
scroll to position [1399, 0]
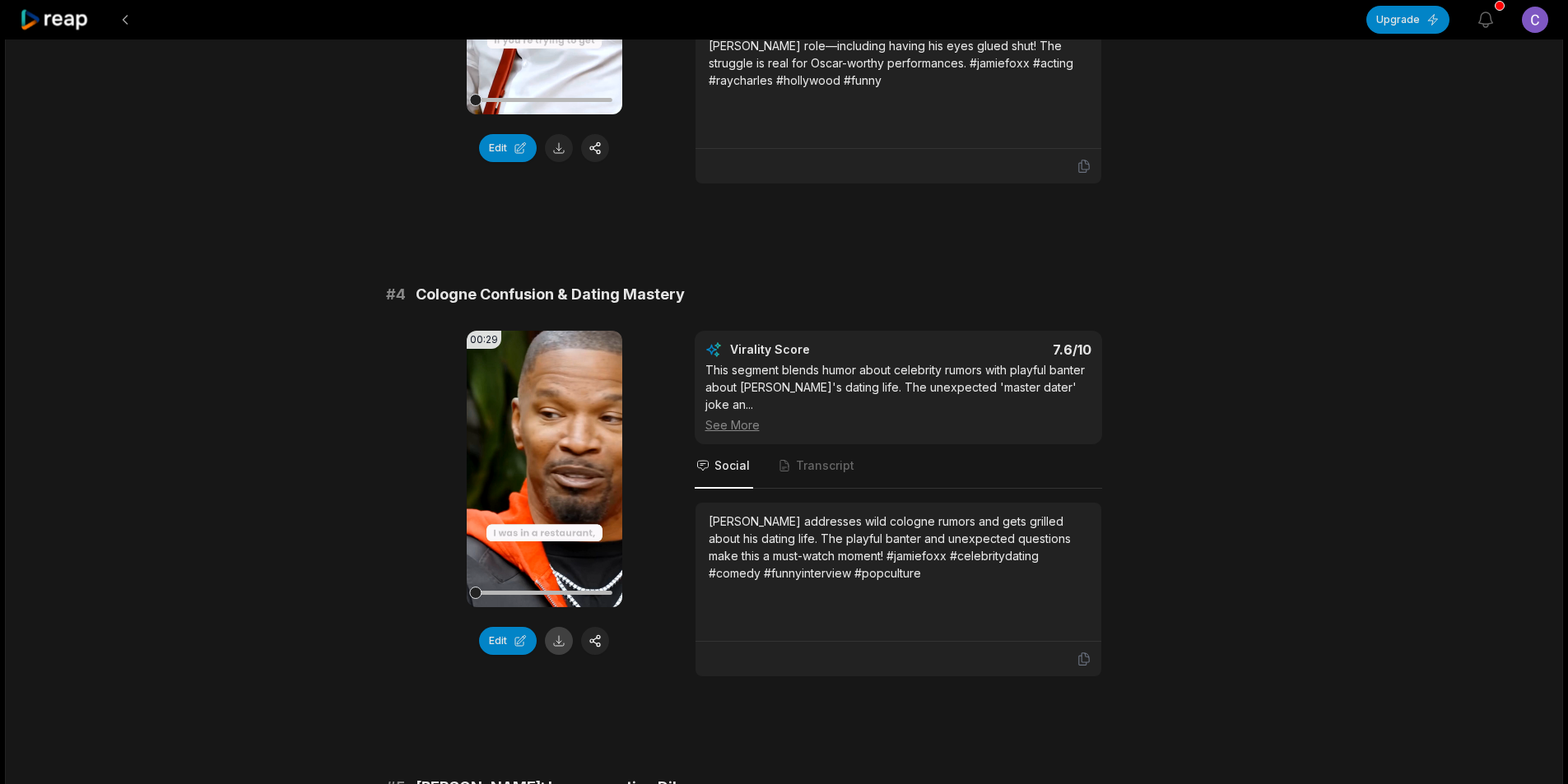
click at [561, 627] on button at bounding box center [559, 641] width 28 height 28
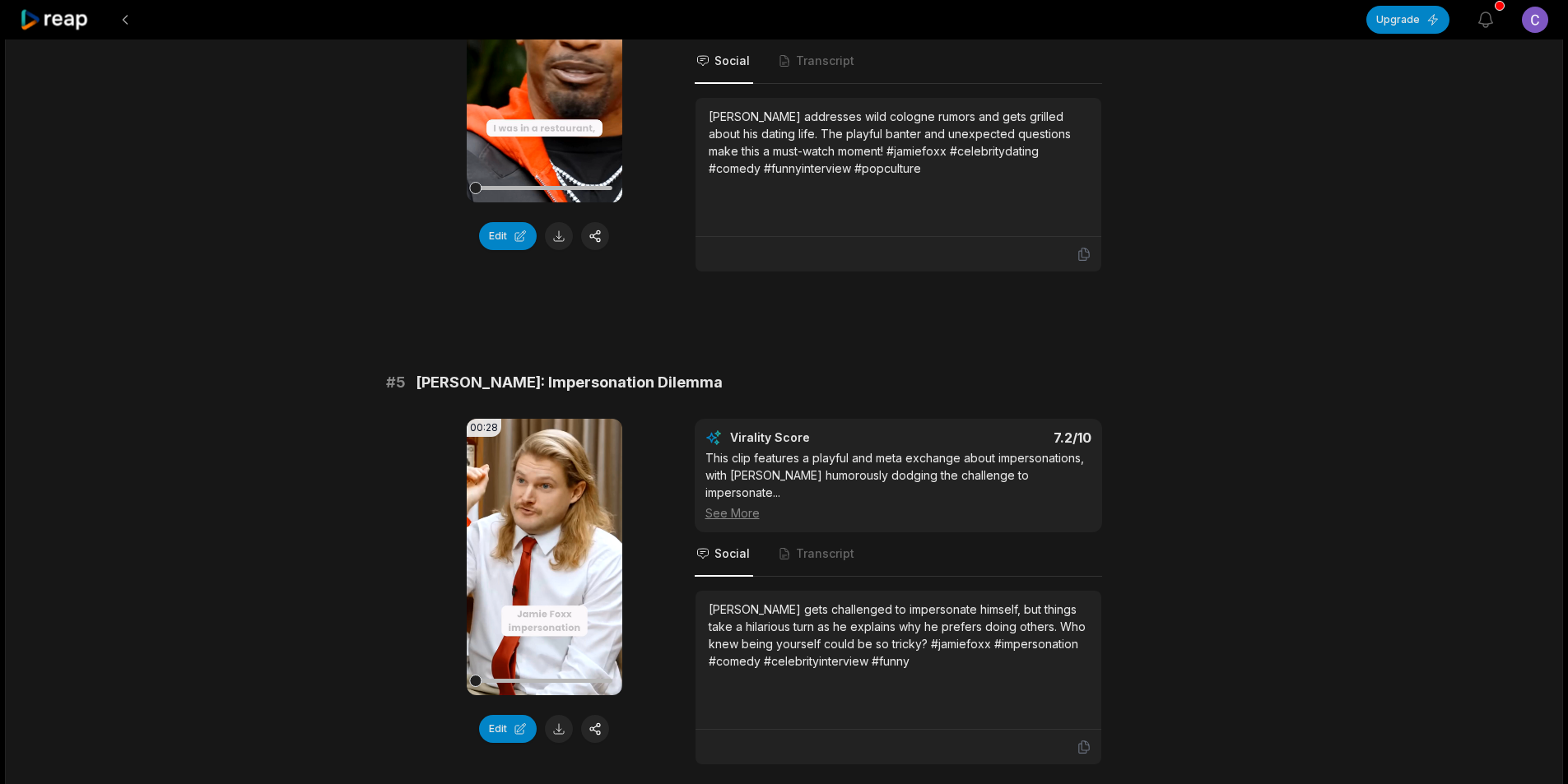
scroll to position [1893, 0]
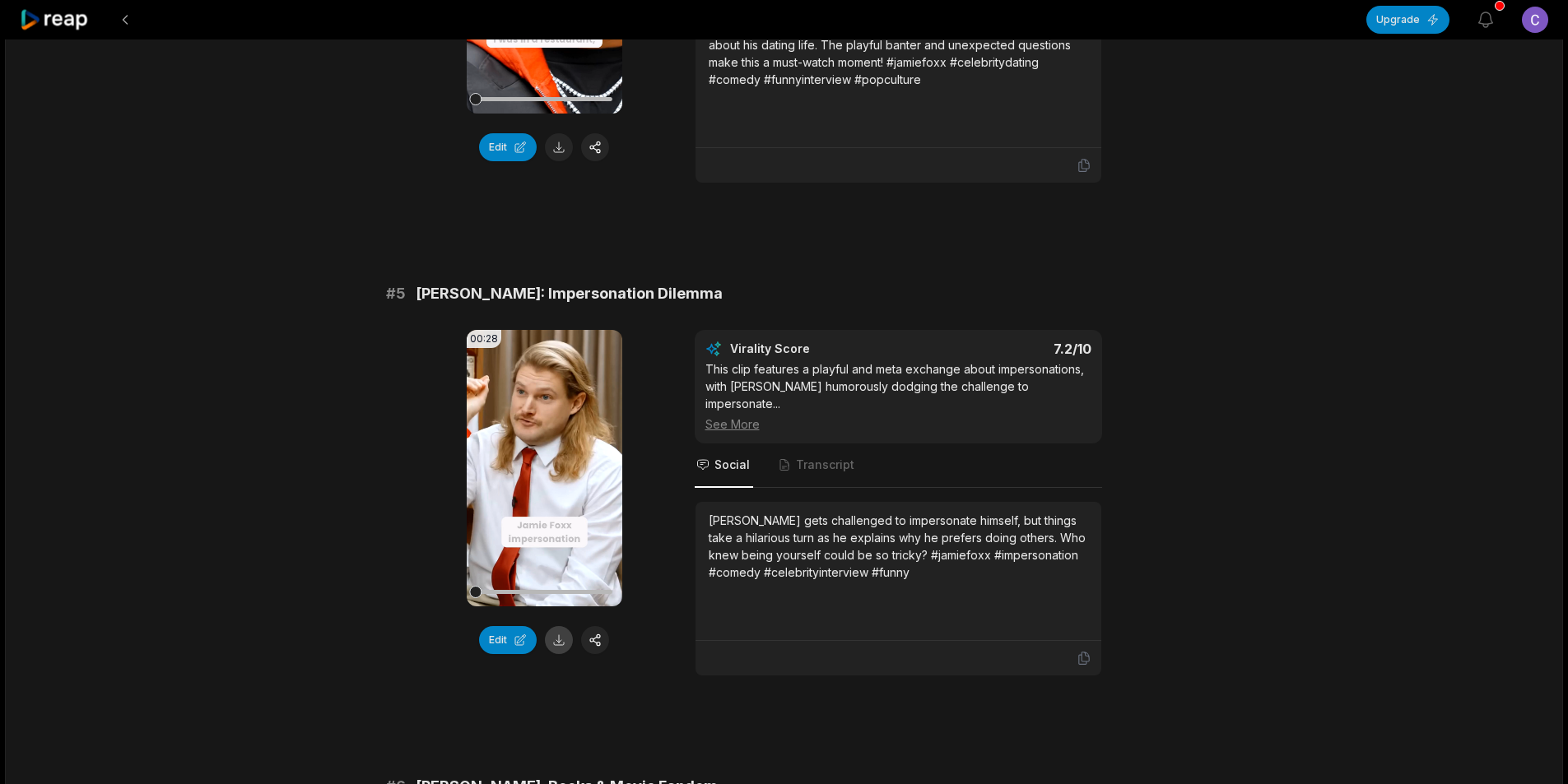
click at [558, 626] on button at bounding box center [559, 640] width 28 height 28
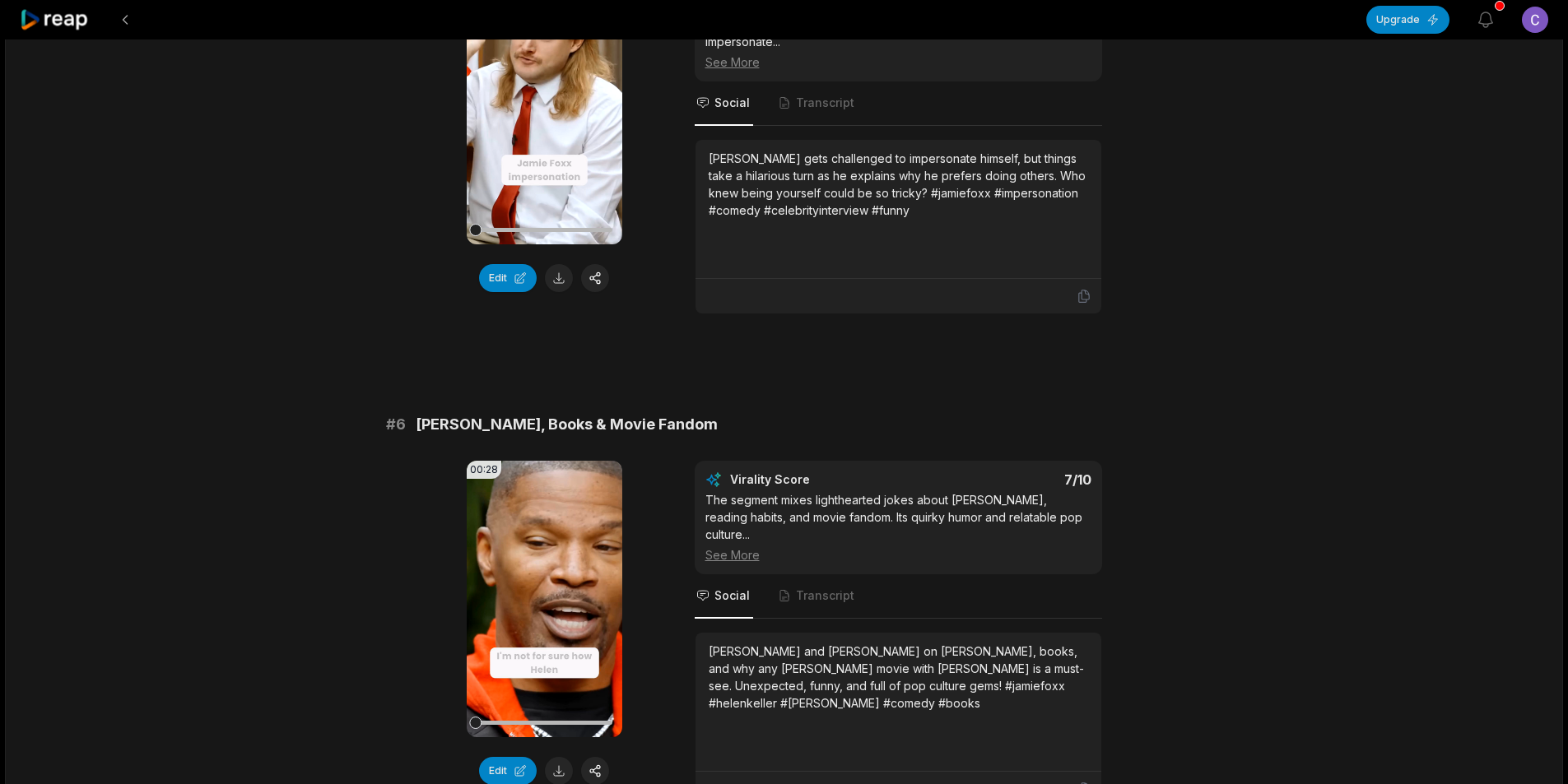
scroll to position [2316, 0]
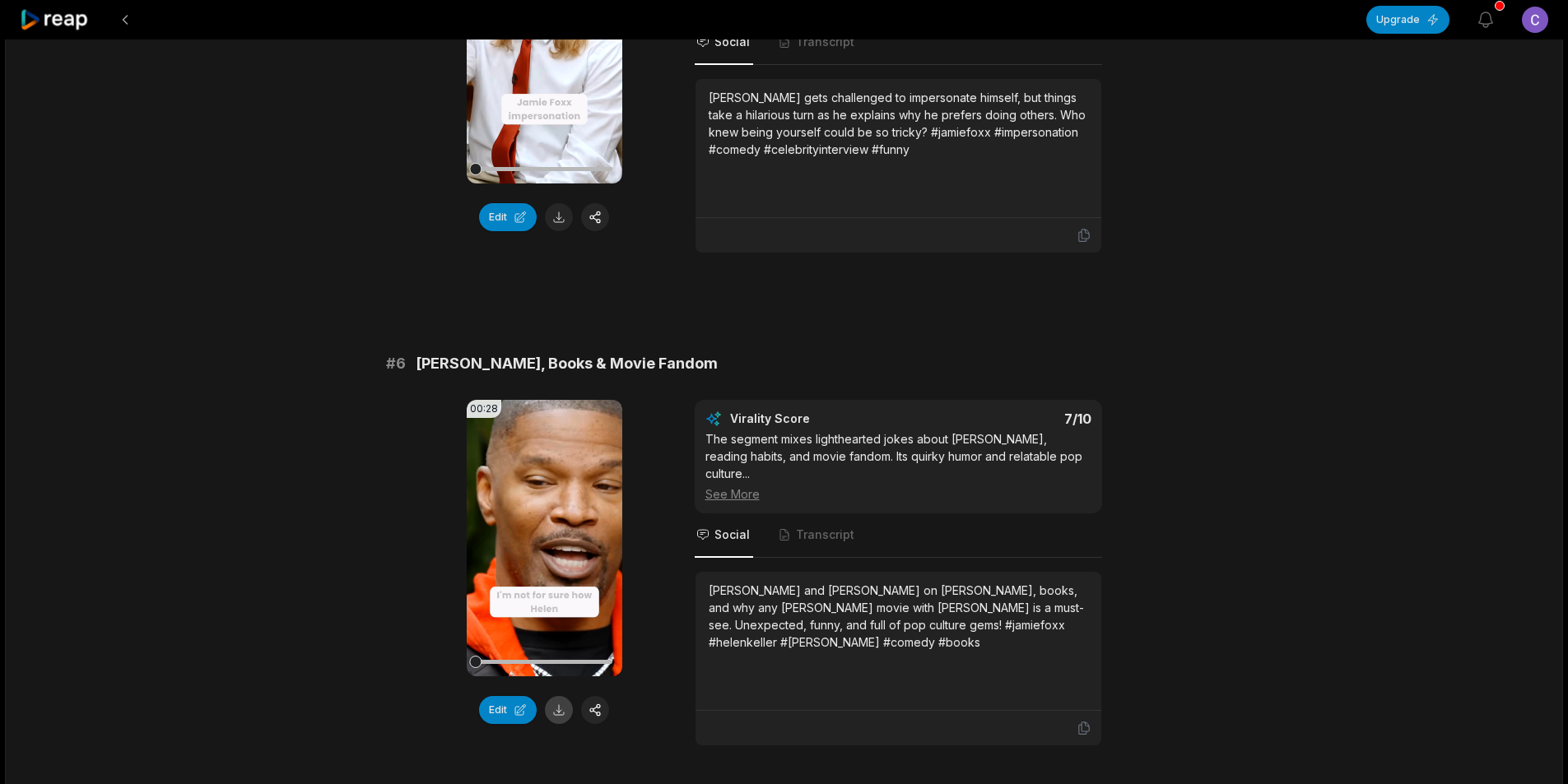
click at [563, 696] on button at bounding box center [559, 710] width 28 height 28
click at [125, 19] on button at bounding box center [125, 20] width 30 height 30
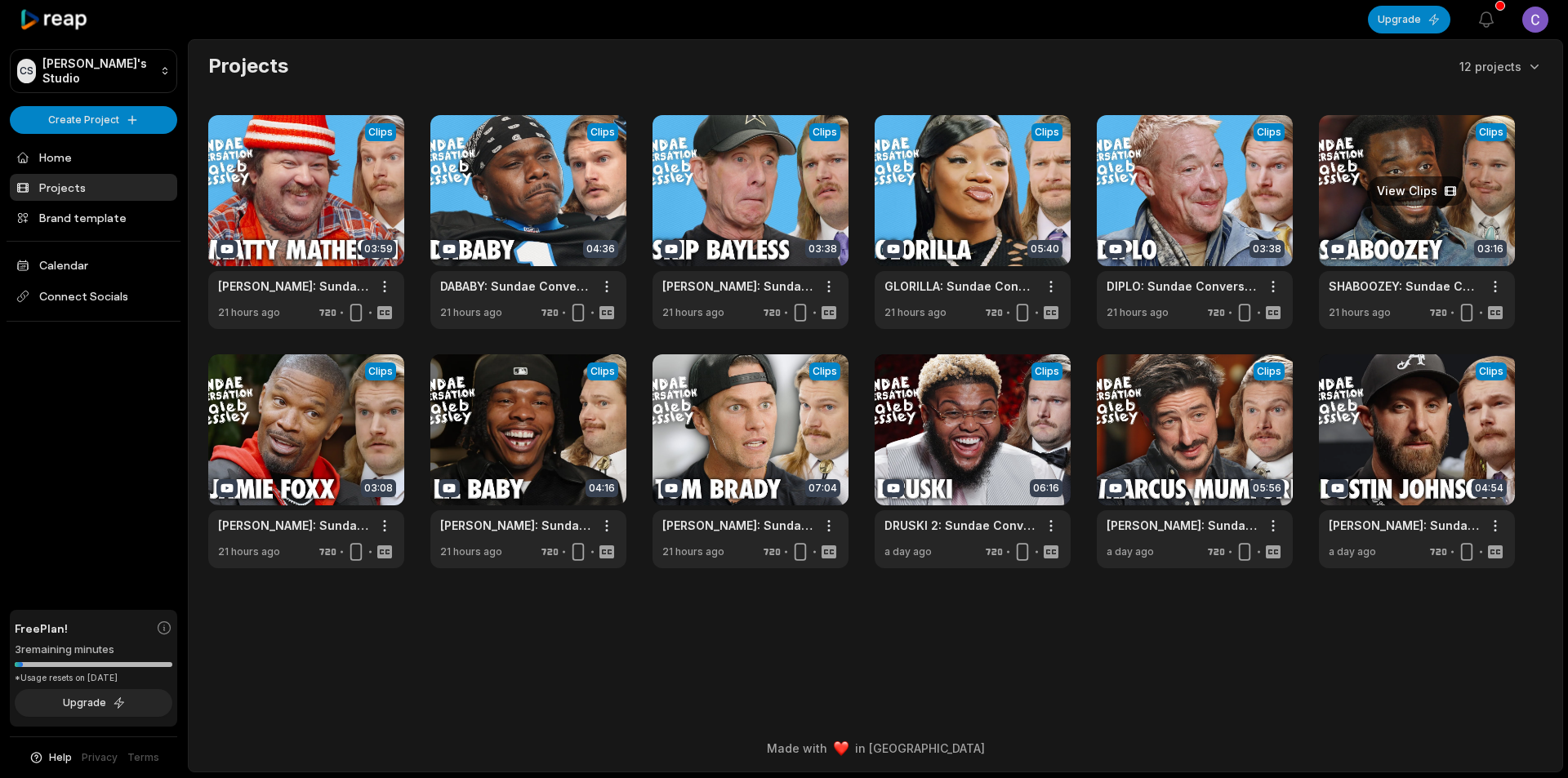
click at [1421, 236] on link at bounding box center [1416, 222] width 196 height 214
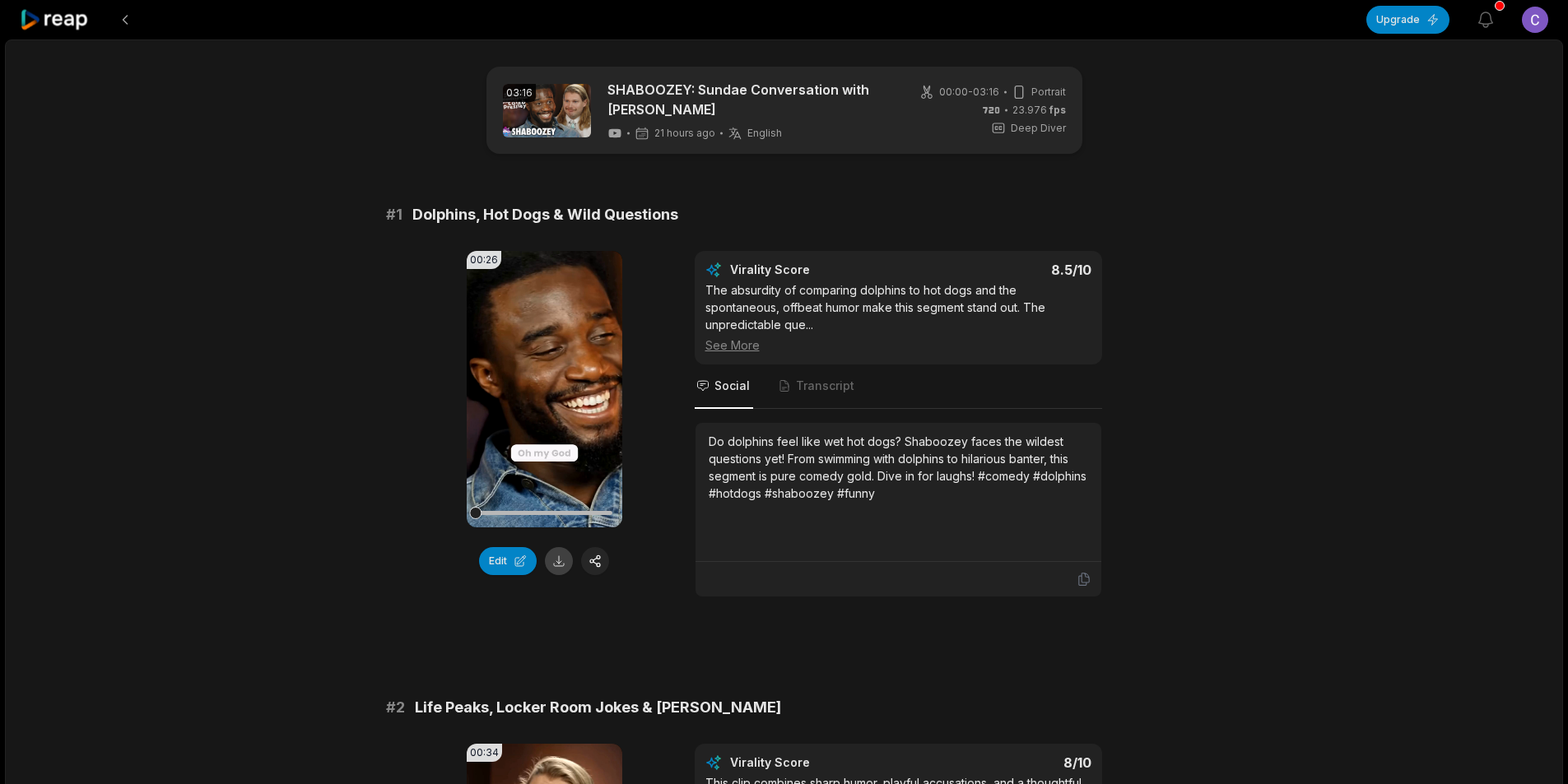
click at [560, 570] on button at bounding box center [559, 562] width 28 height 28
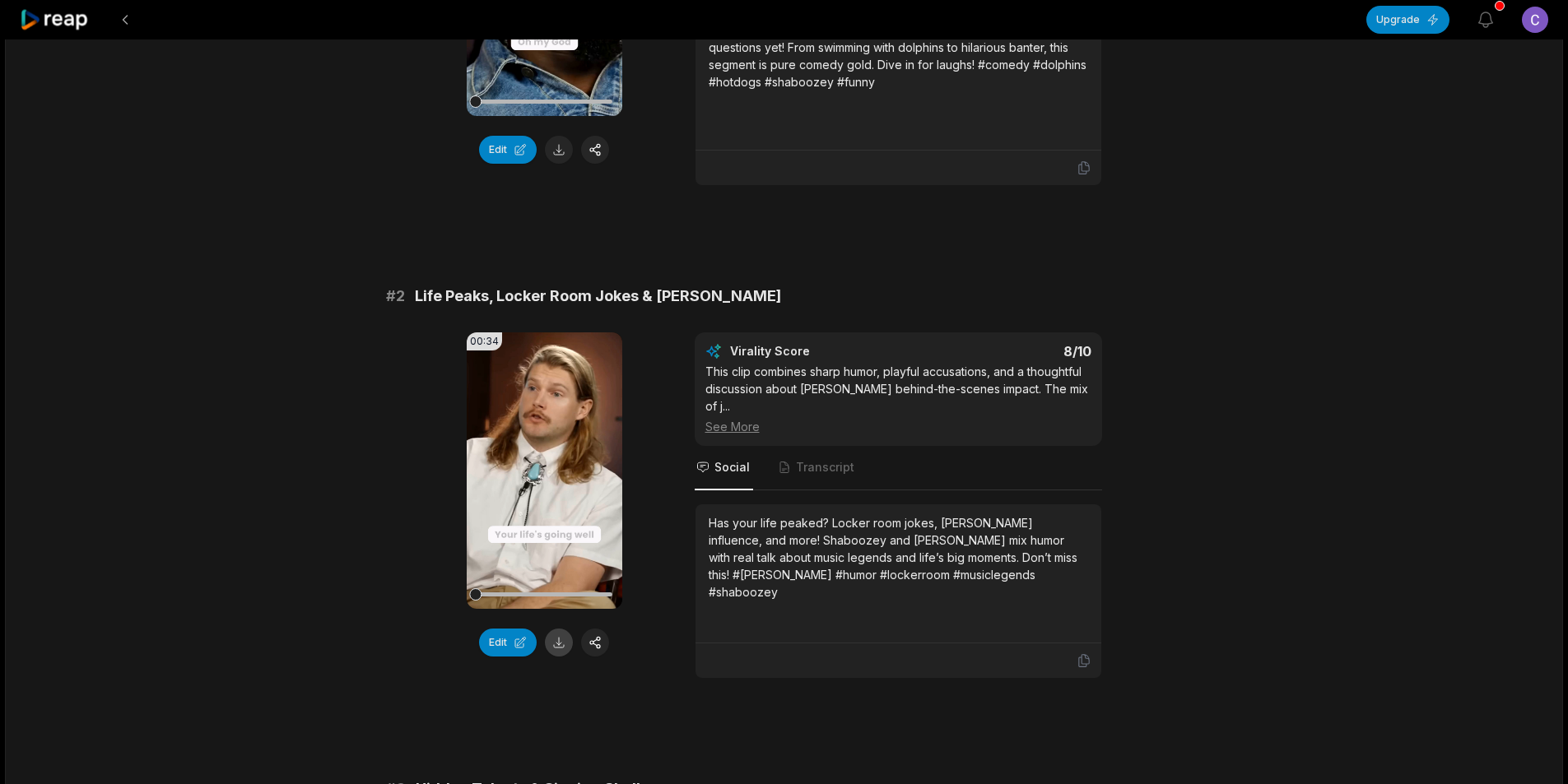
click at [562, 639] on button at bounding box center [559, 643] width 28 height 28
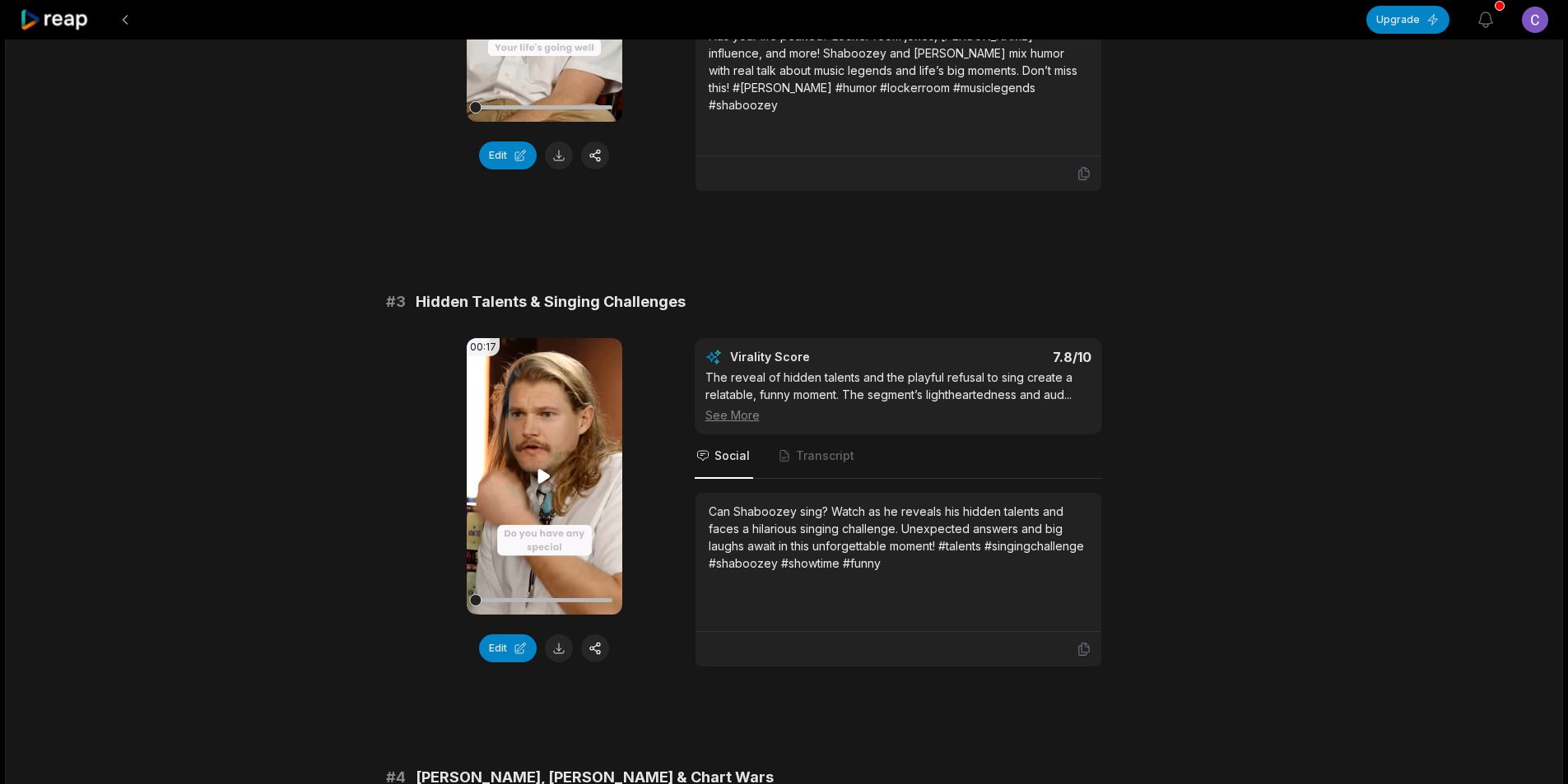
scroll to position [988, 0]
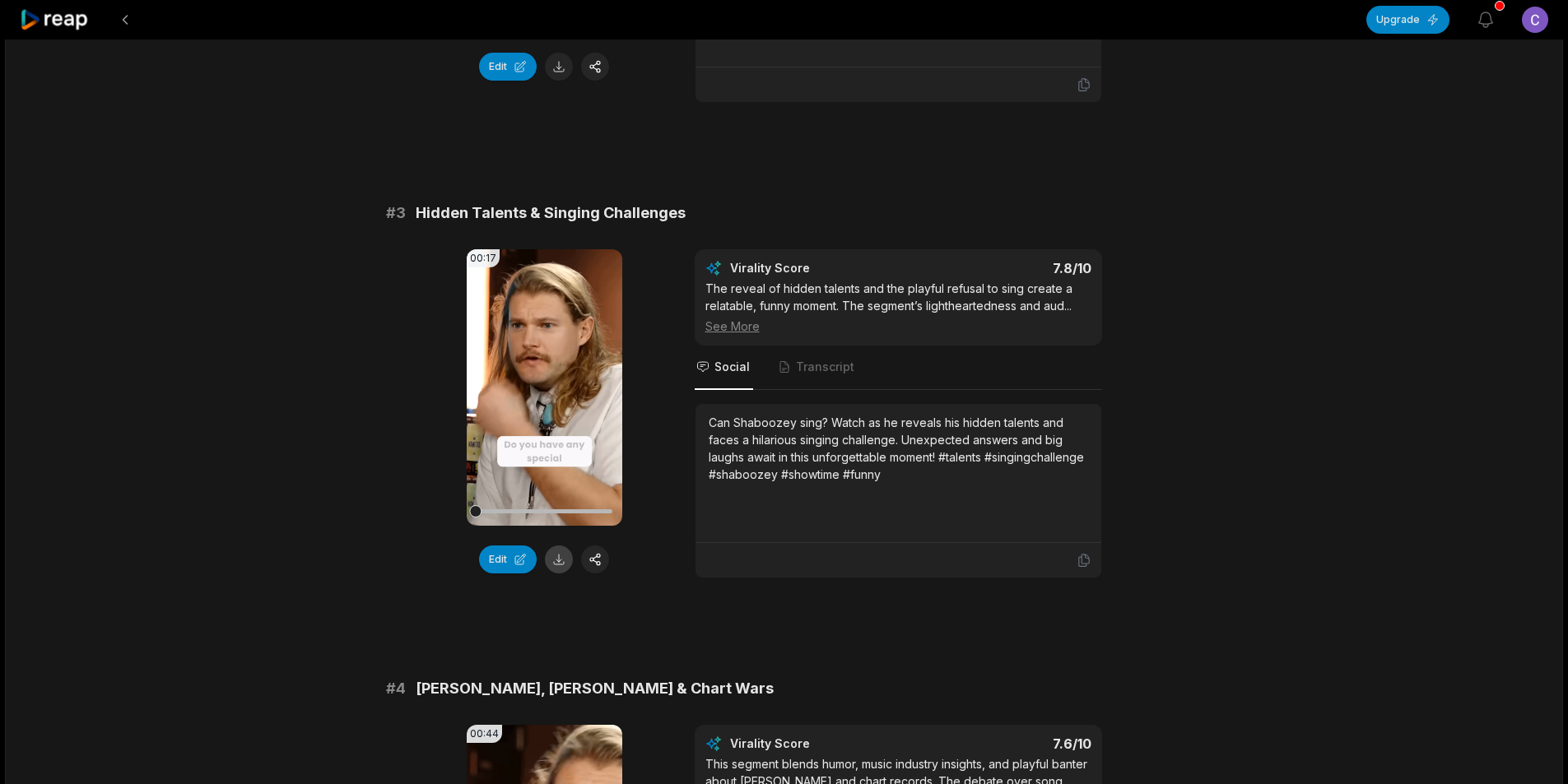
click at [559, 546] on button at bounding box center [559, 560] width 28 height 28
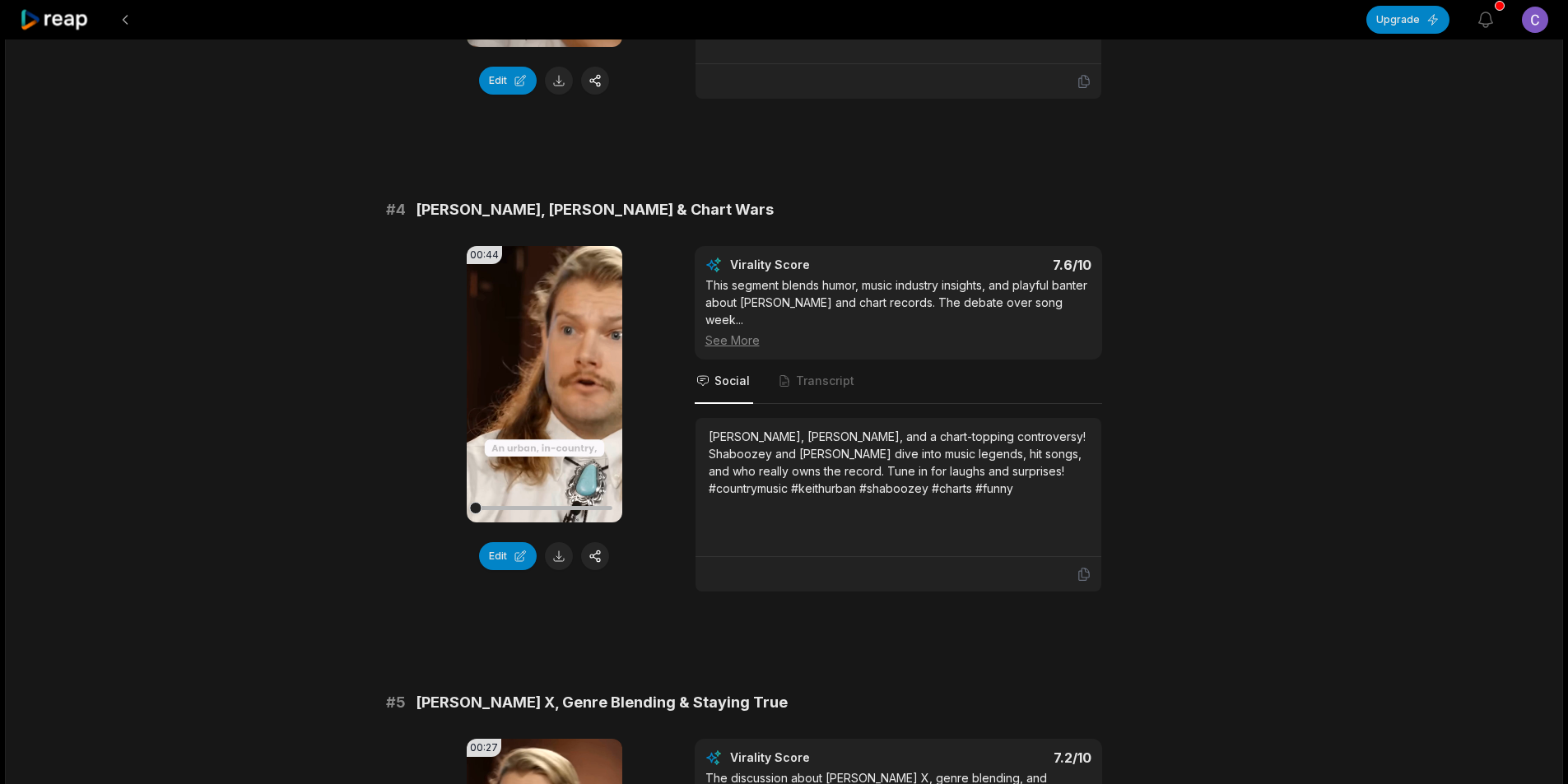
scroll to position [1481, 0]
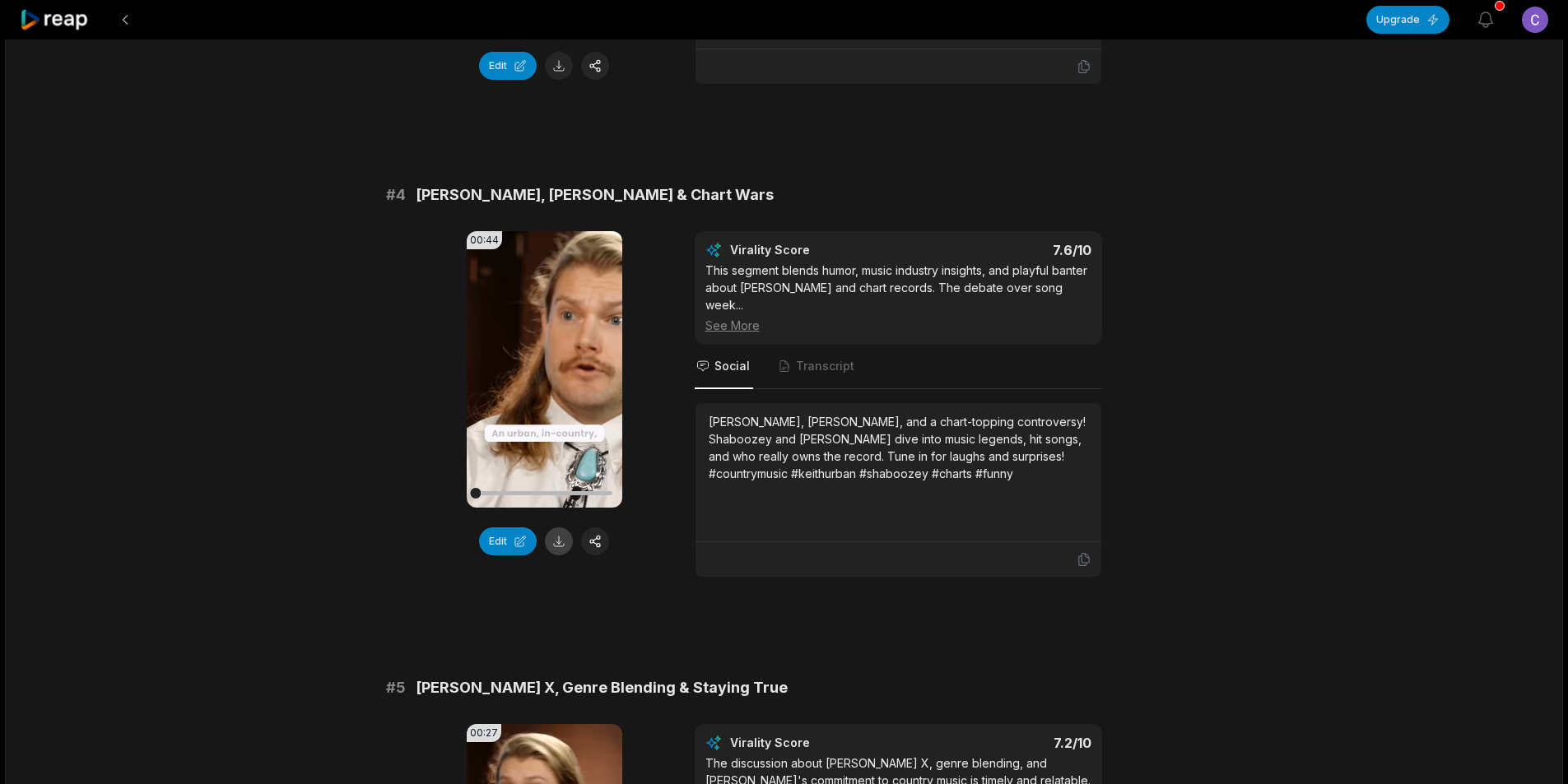
click at [556, 528] on button at bounding box center [559, 542] width 28 height 28
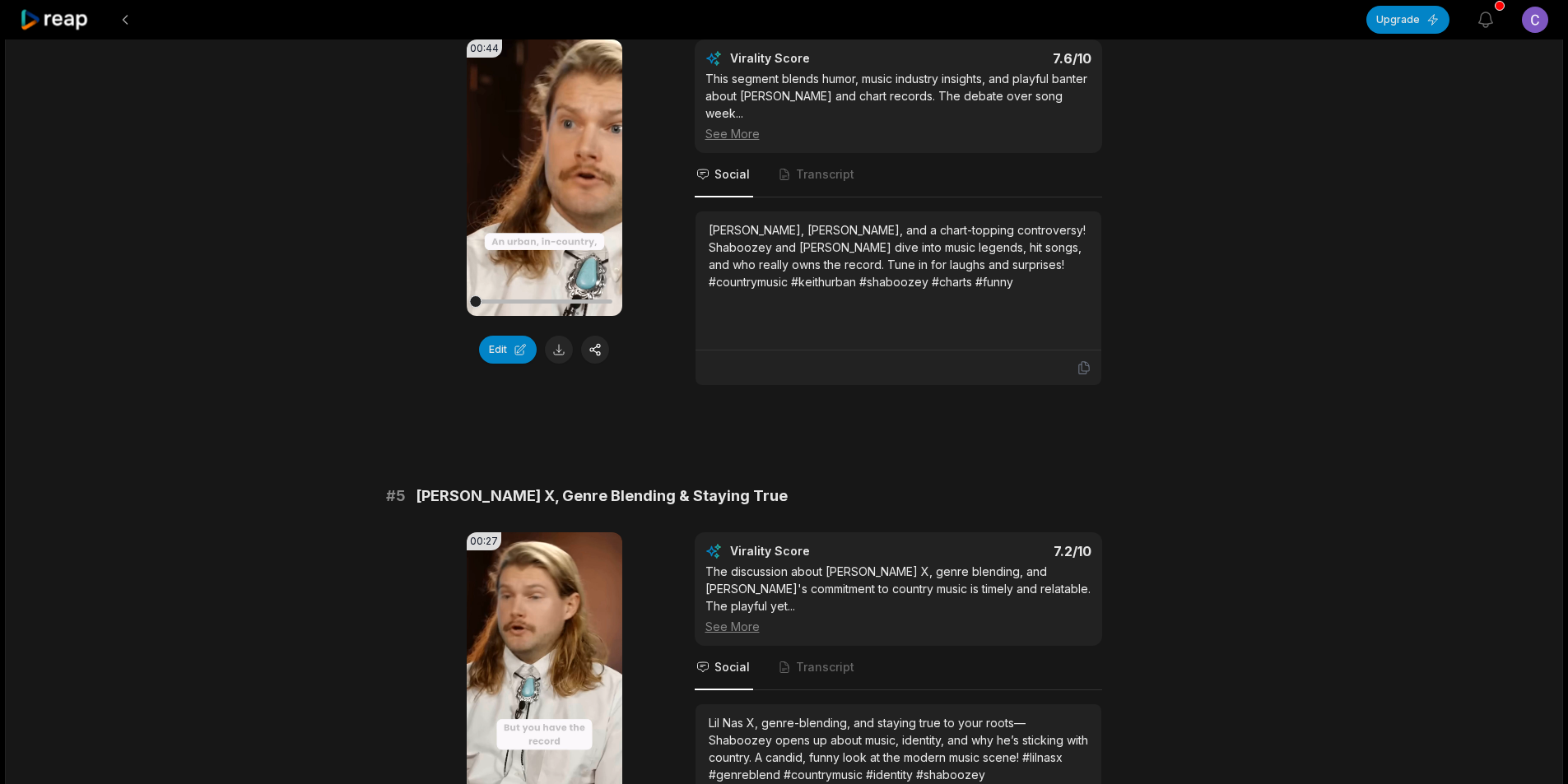
scroll to position [1975, 0]
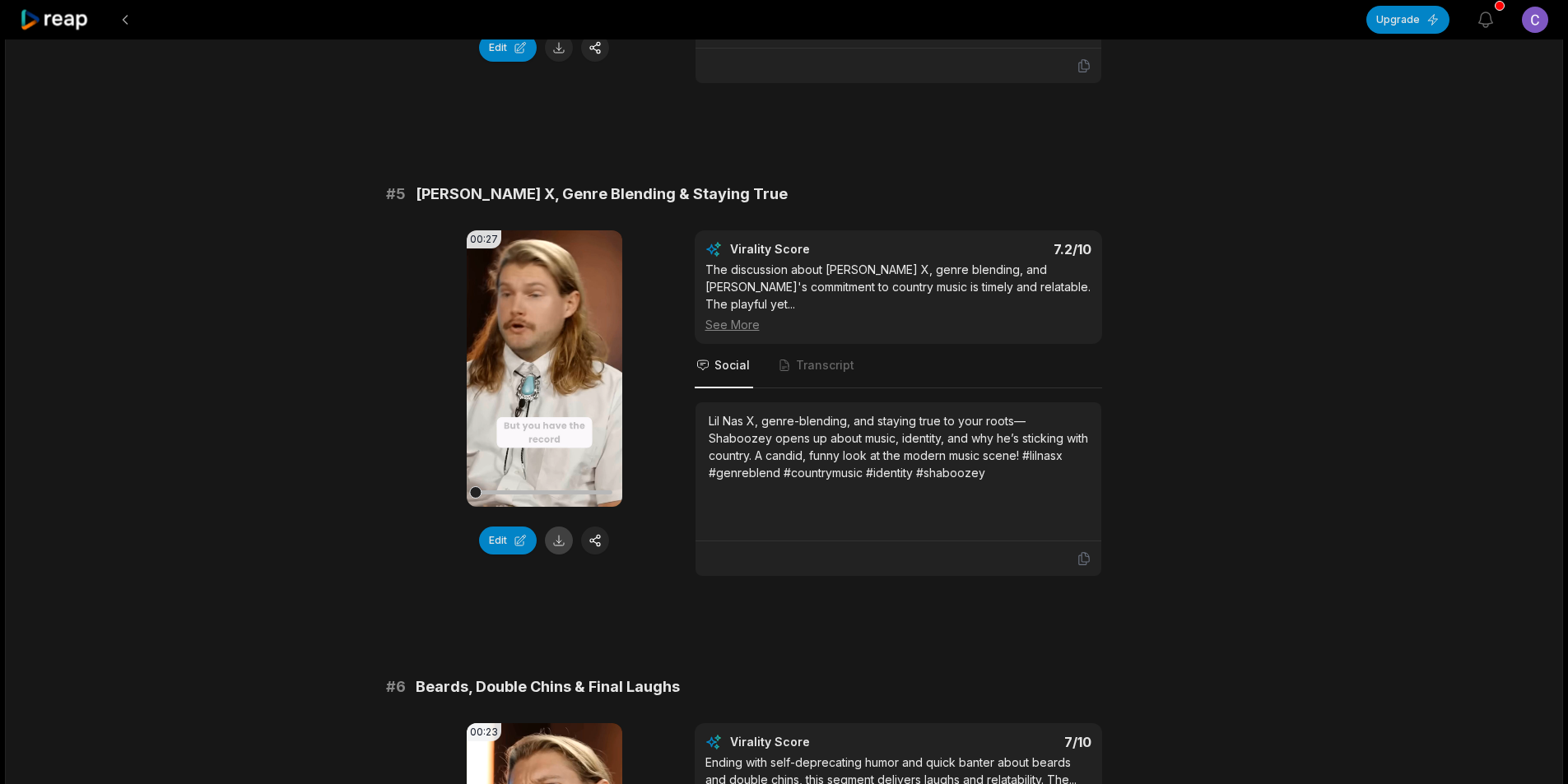
click at [558, 527] on button at bounding box center [559, 541] width 28 height 28
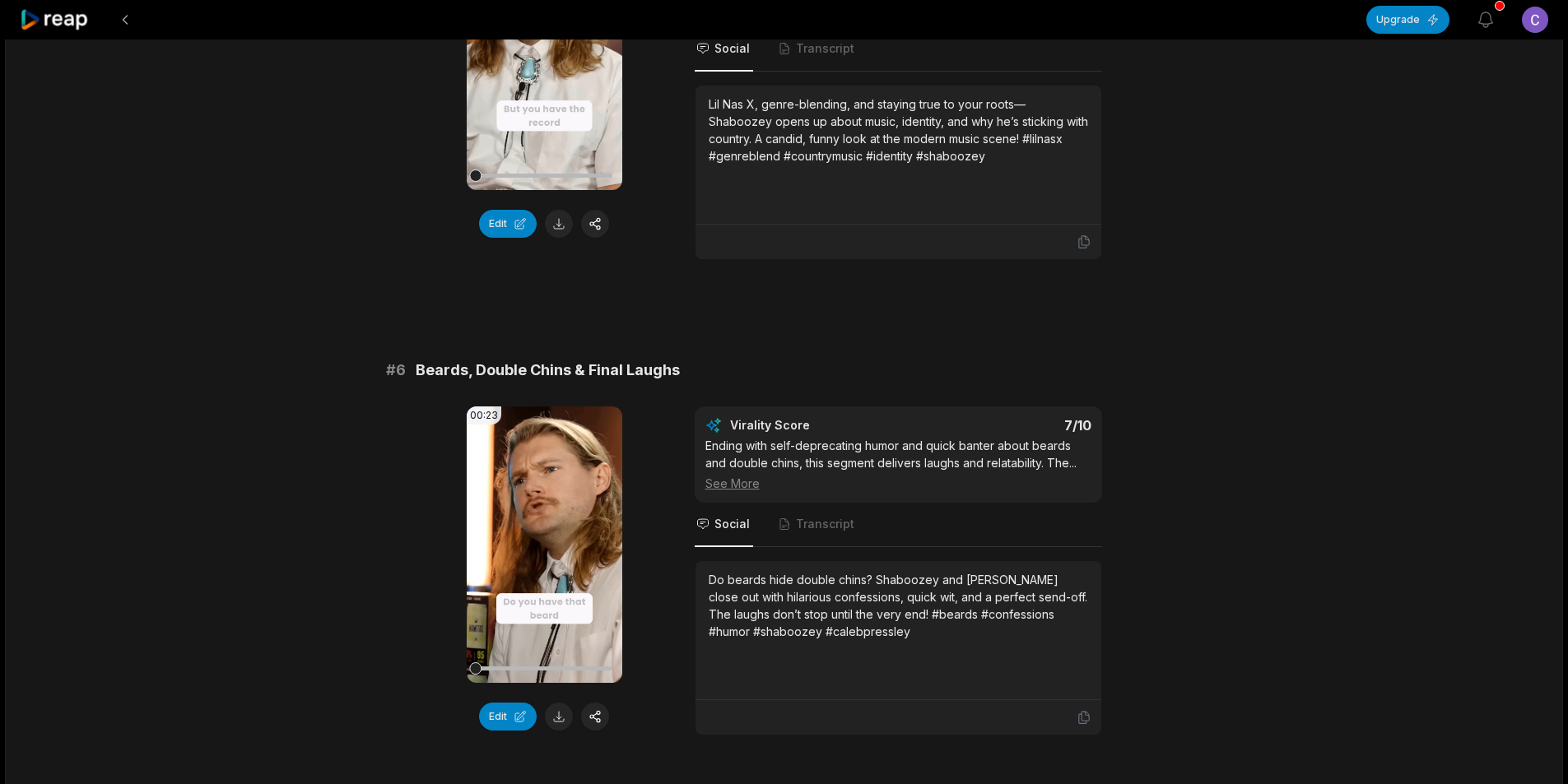
scroll to position [2333, 0]
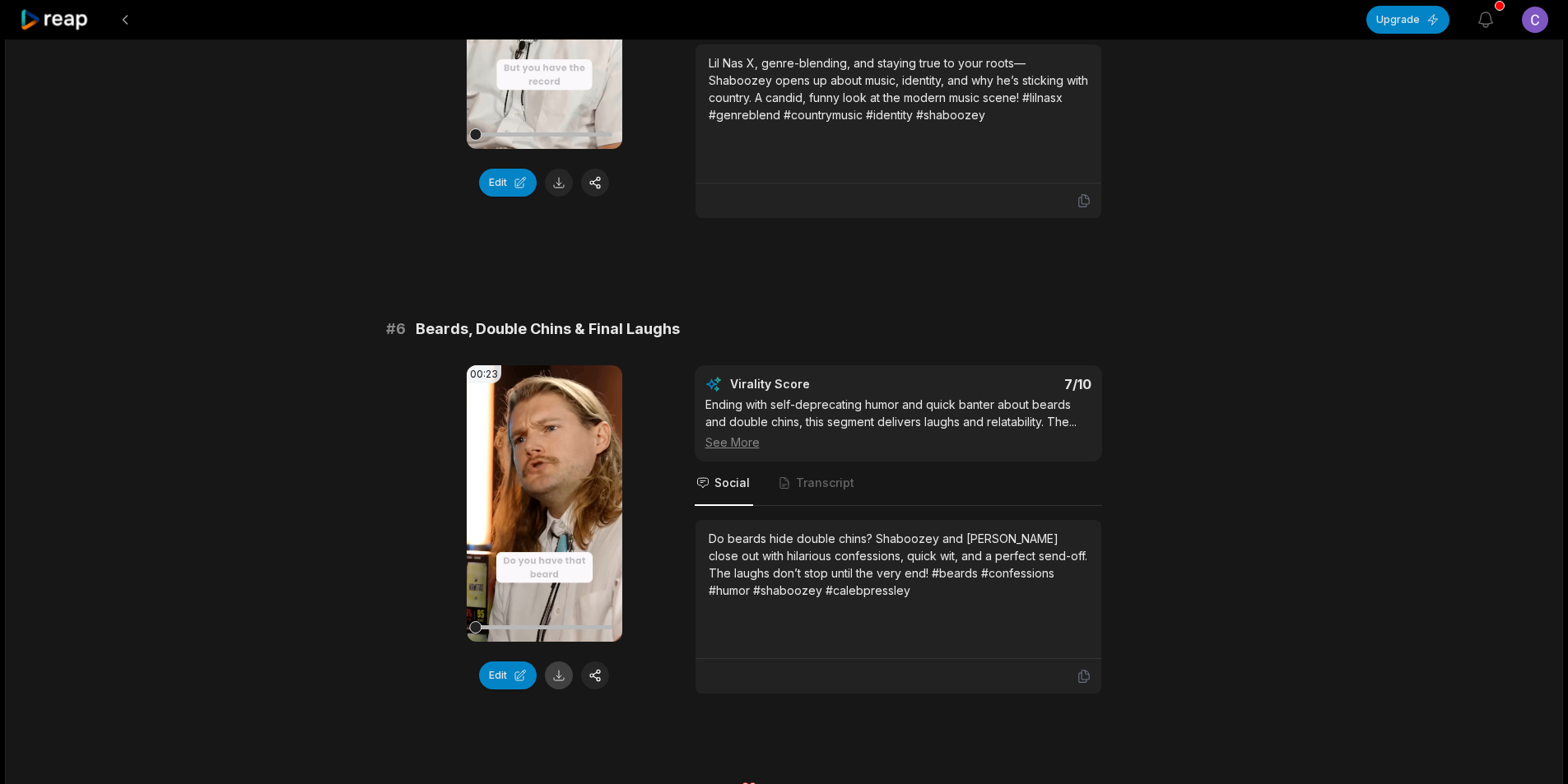
click at [561, 662] on button at bounding box center [559, 676] width 28 height 28
click at [128, 18] on button at bounding box center [125, 20] width 30 height 30
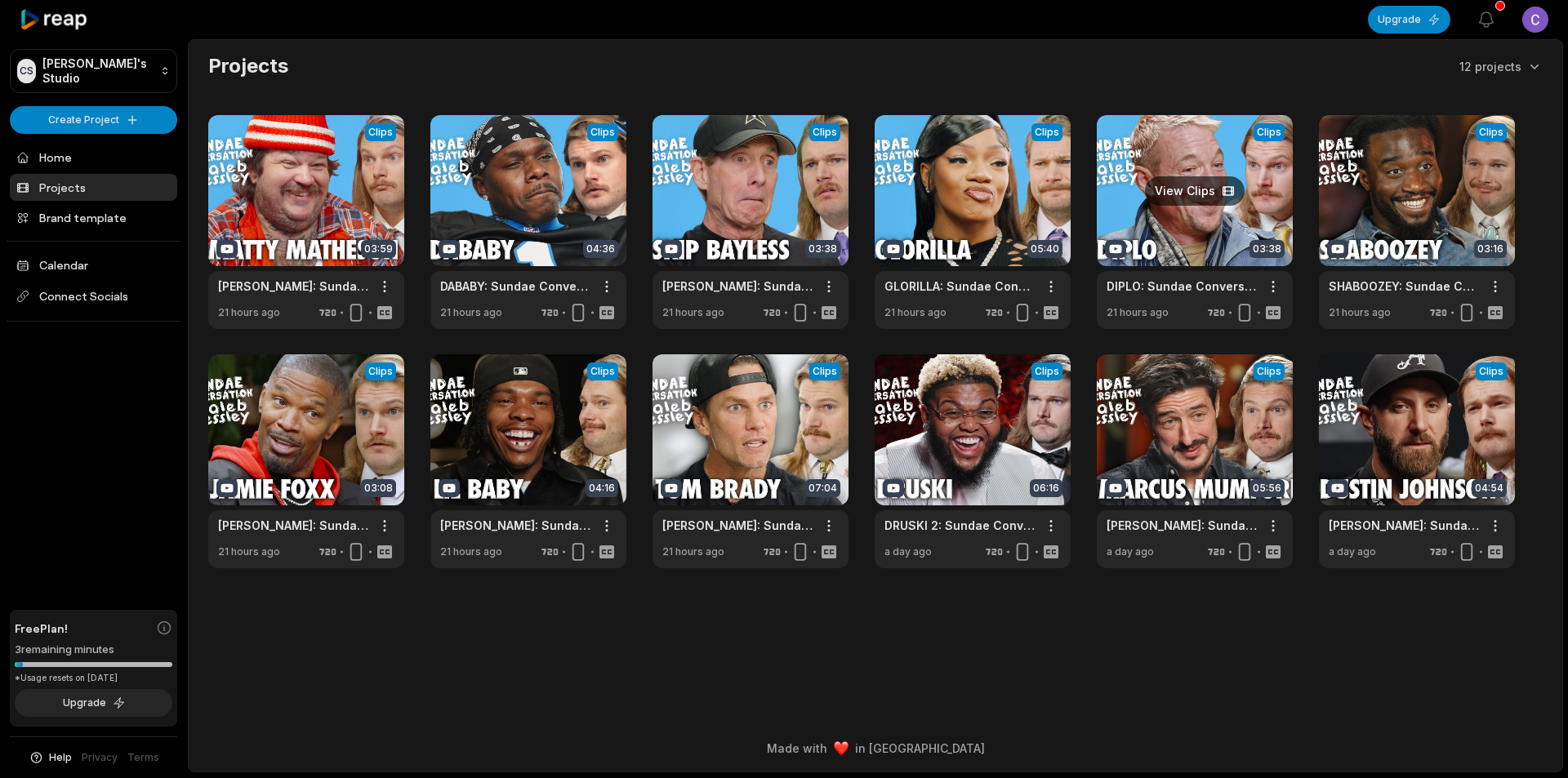
click at [1185, 249] on link at bounding box center [1194, 222] width 196 height 214
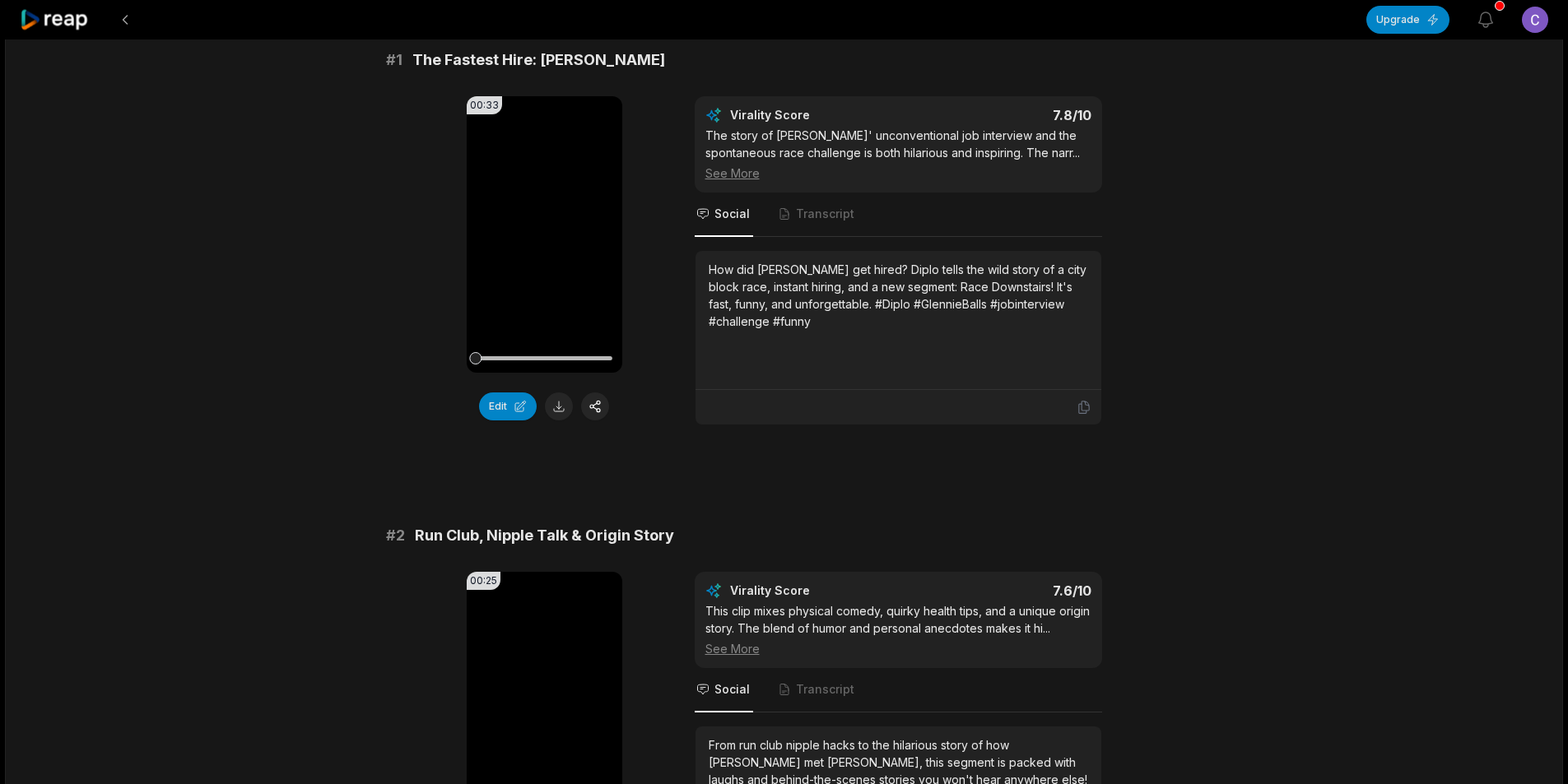
scroll to position [164, 0]
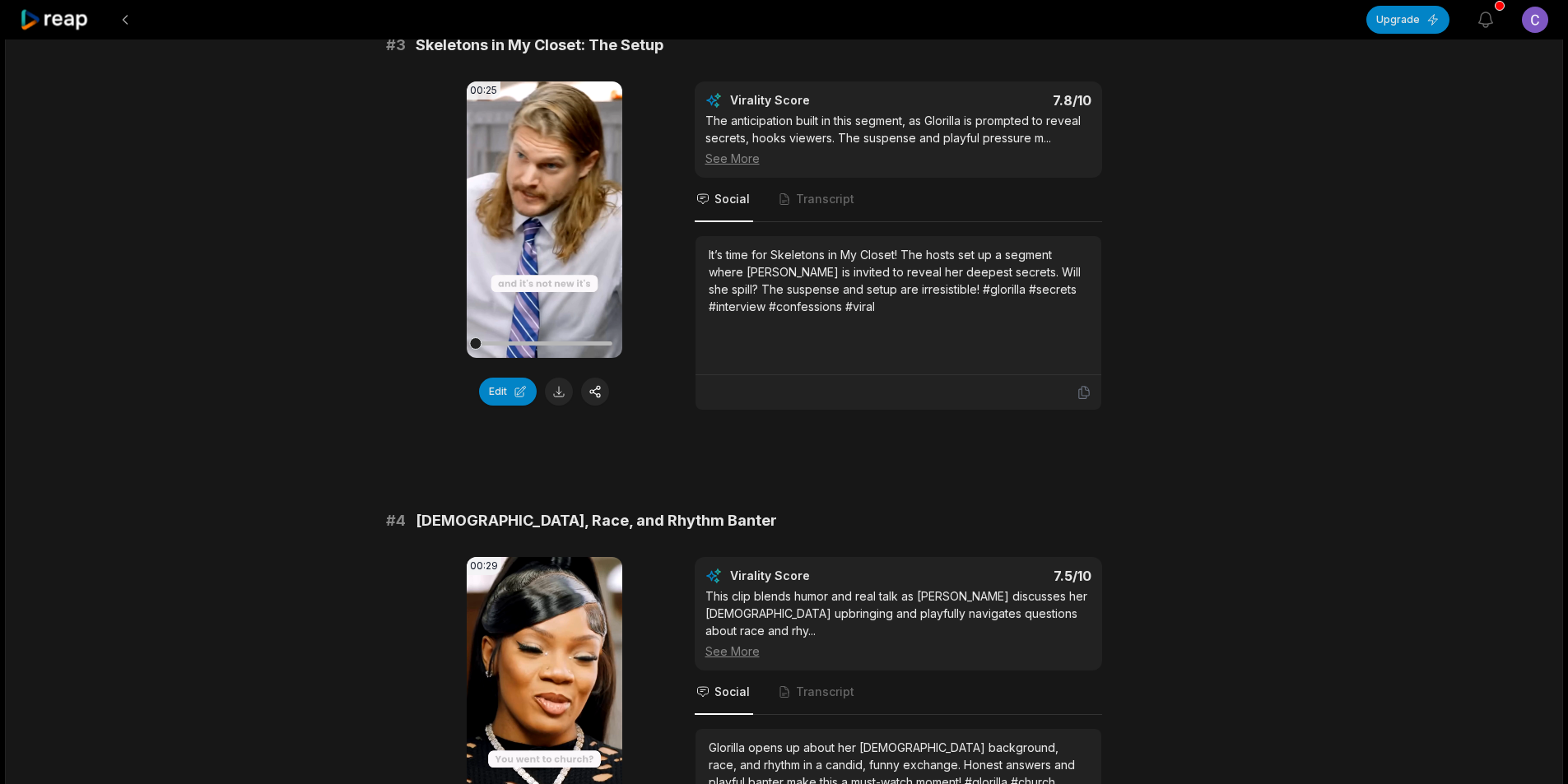
scroll to position [1152, 0]
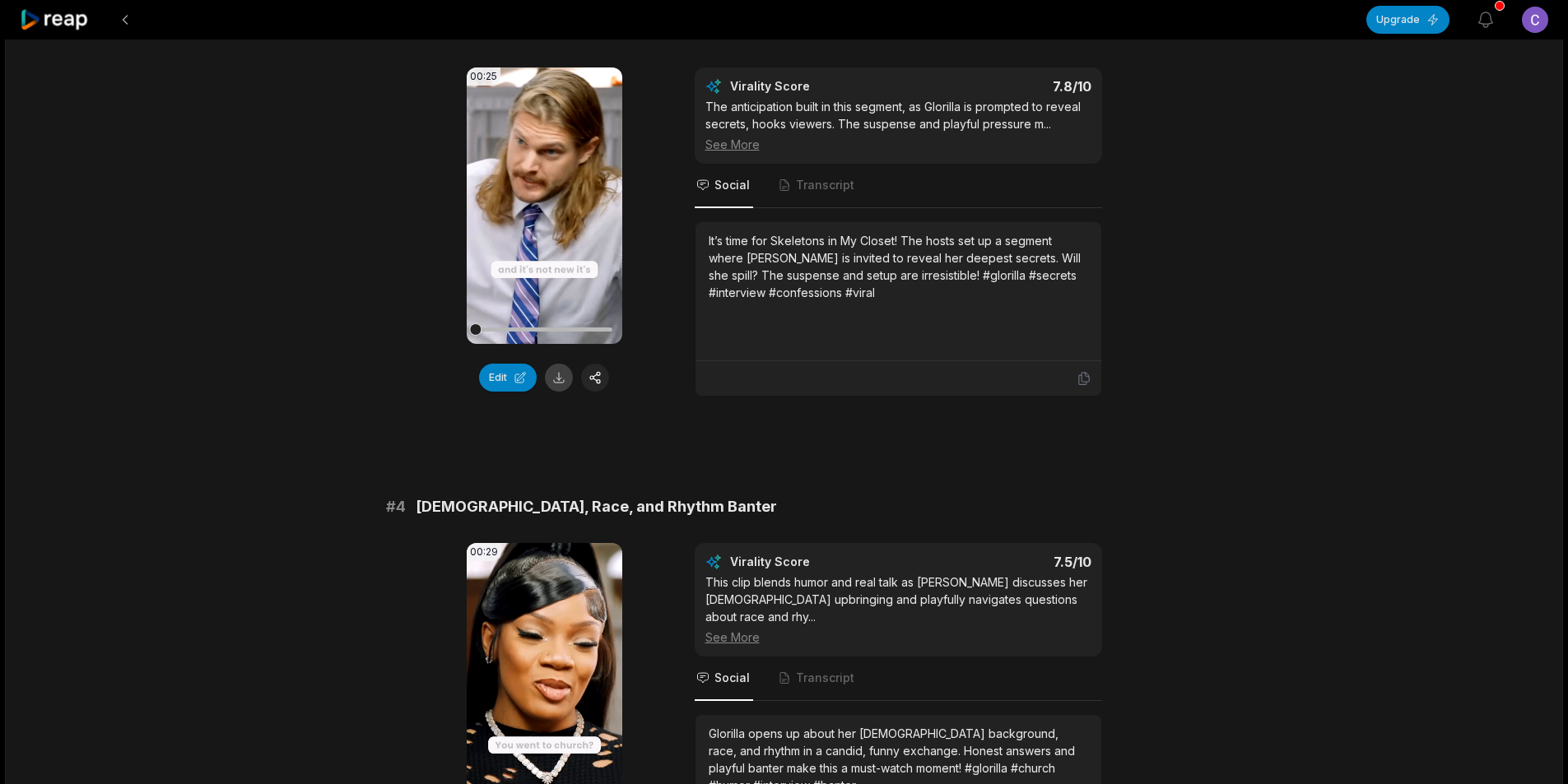
click at [549, 363] on button at bounding box center [559, 378] width 28 height 28
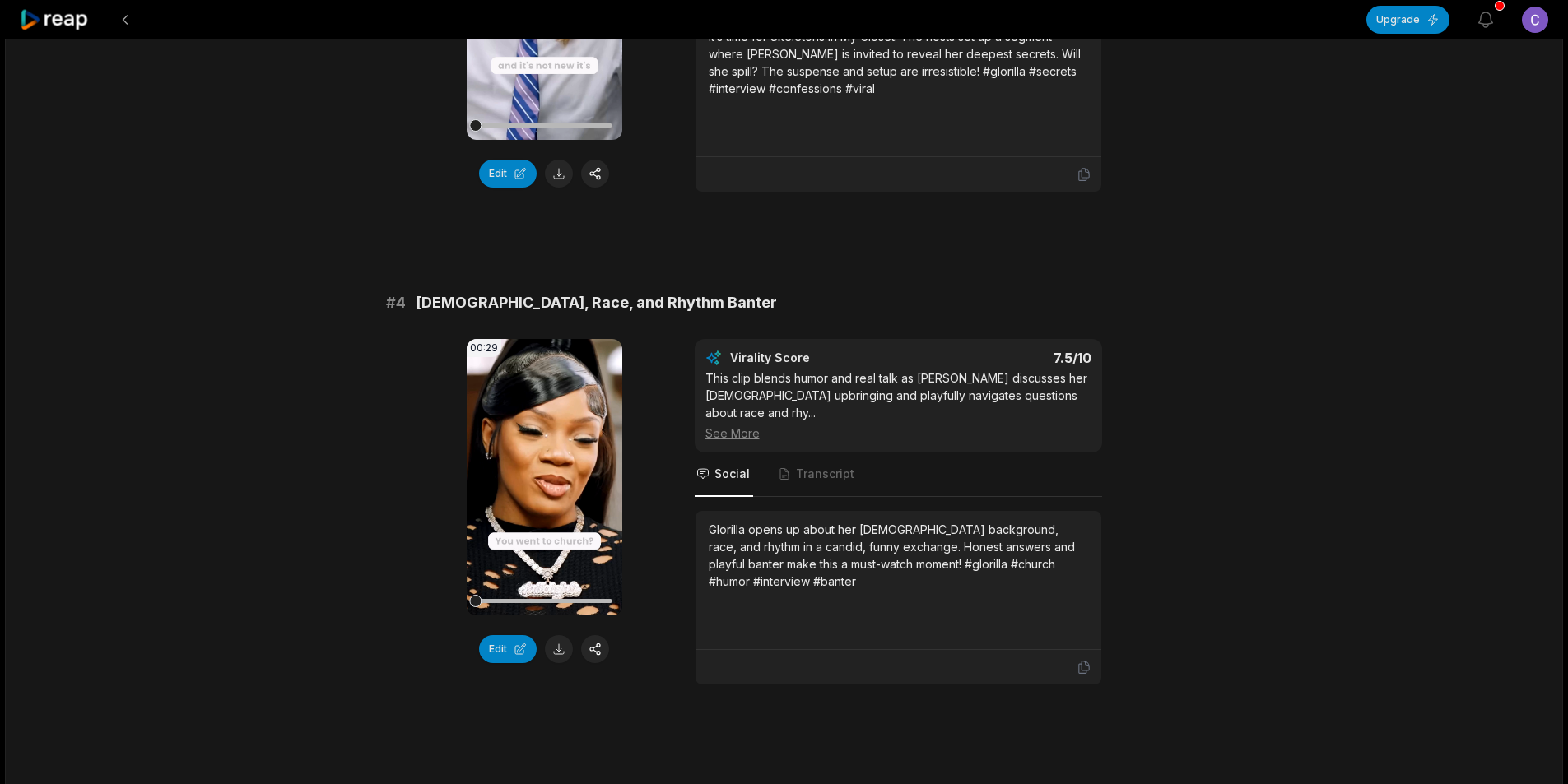
scroll to position [1563, 0]
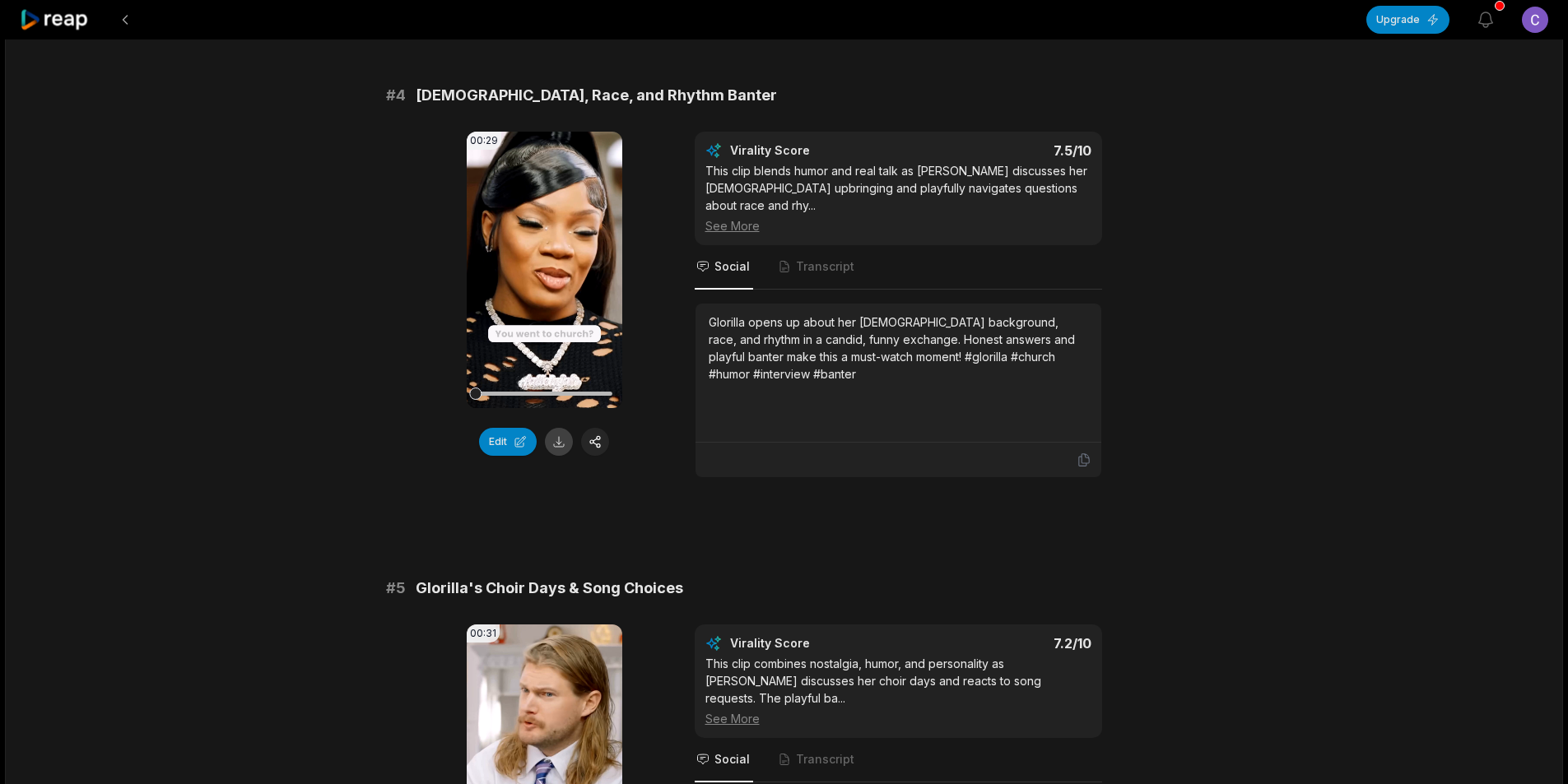
click at [556, 431] on button at bounding box center [559, 442] width 28 height 28
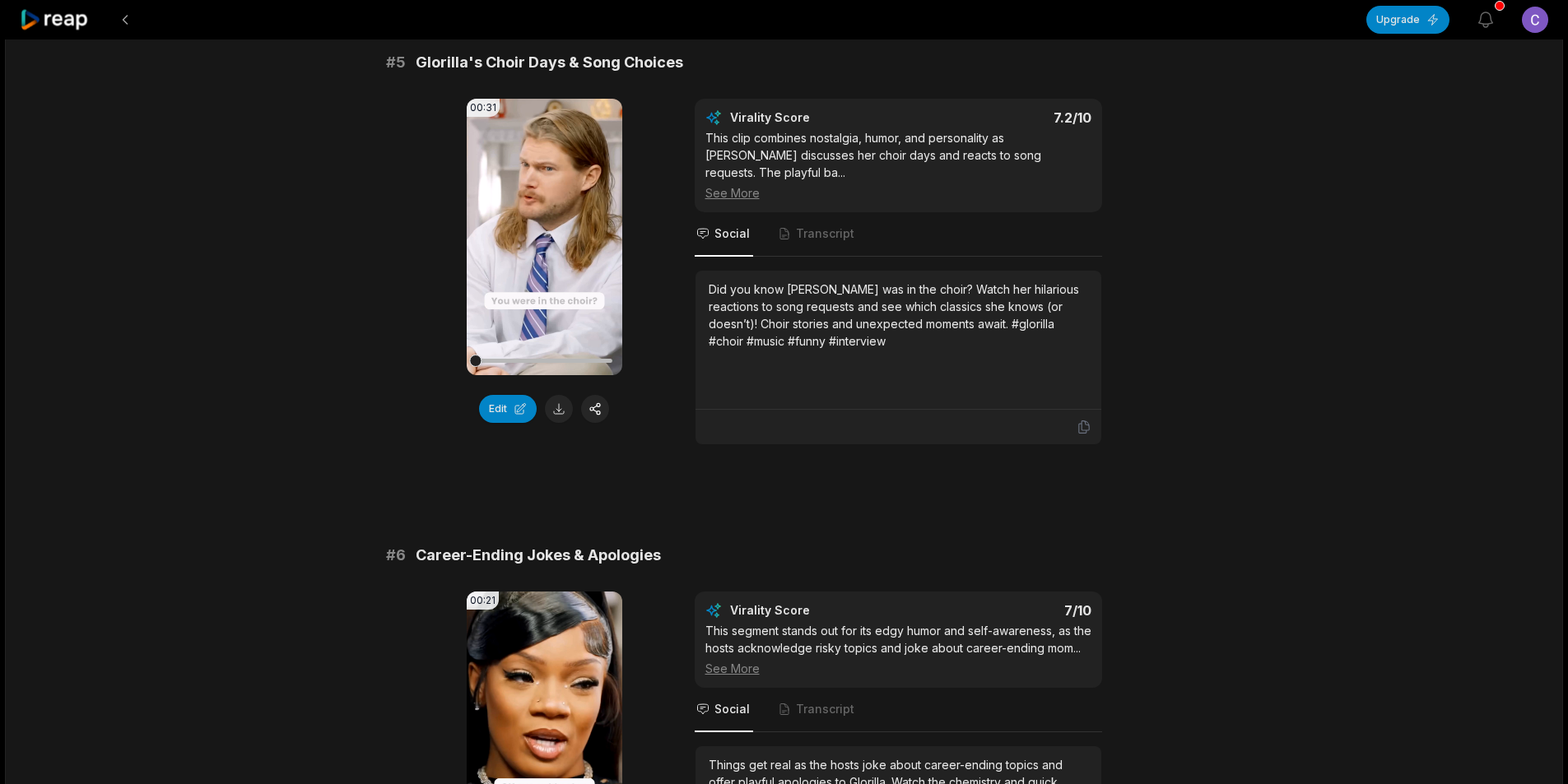
scroll to position [2140, 0]
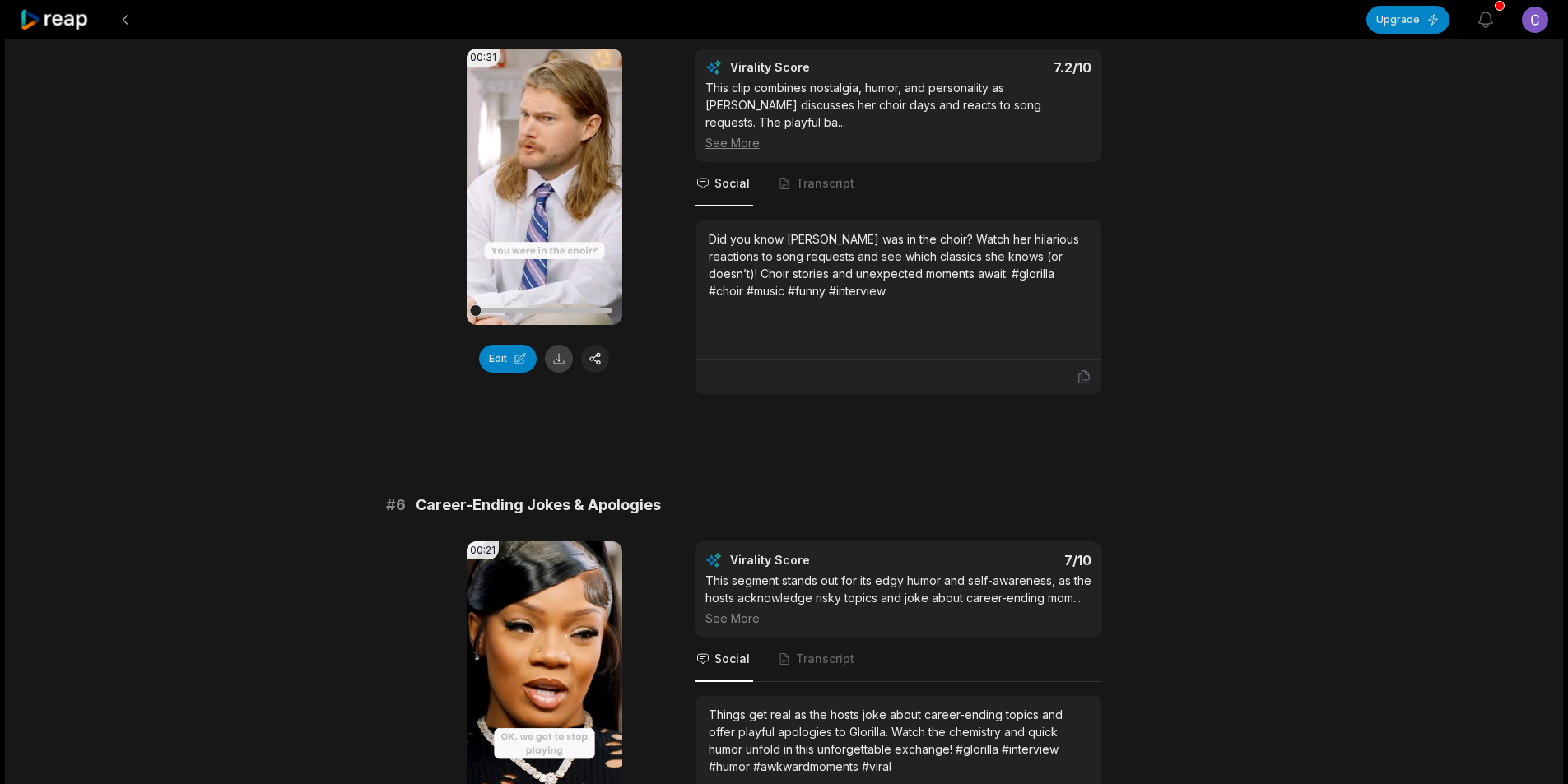
click at [557, 345] on button at bounding box center [559, 359] width 28 height 28
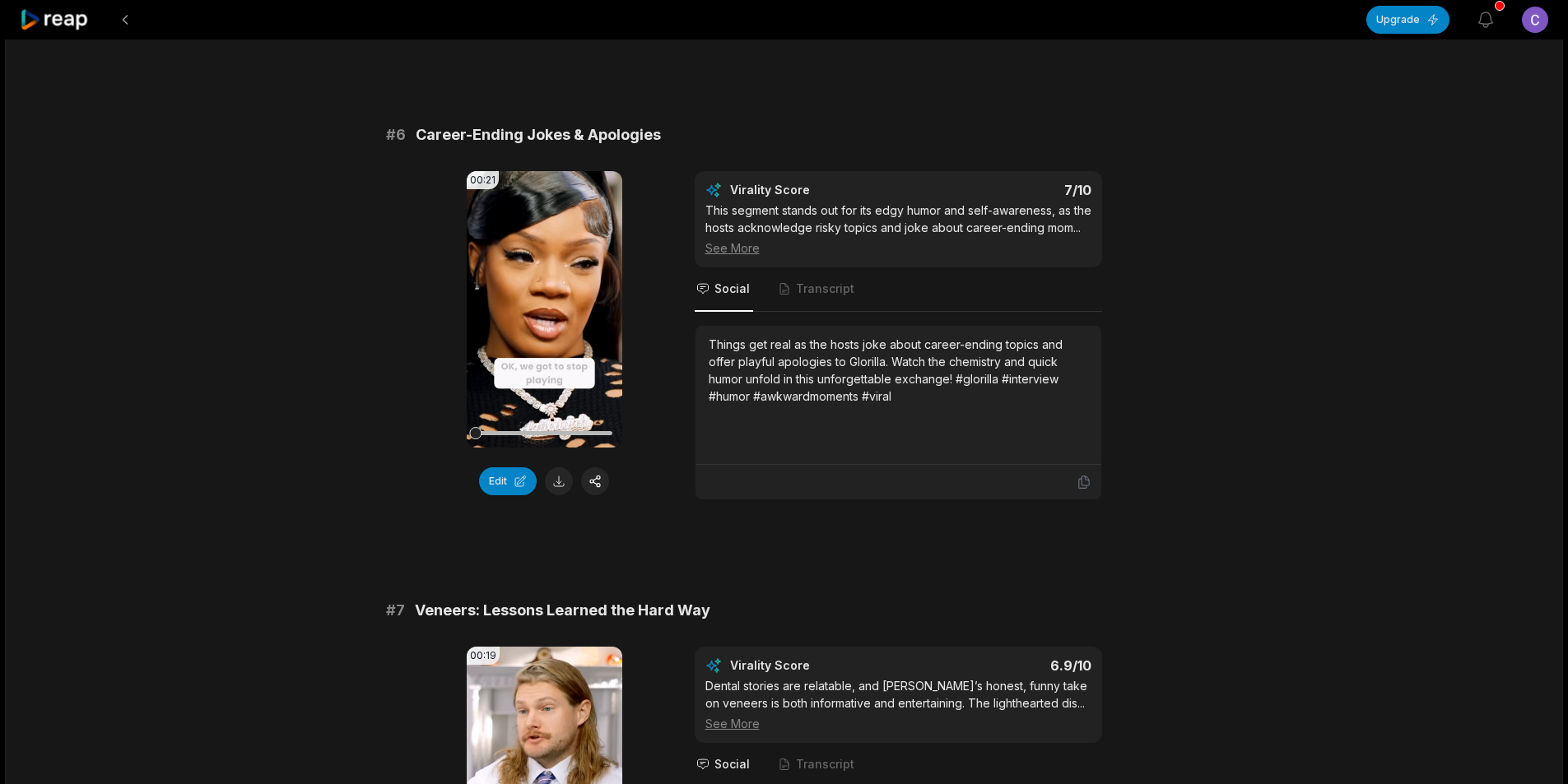
scroll to position [2633, 0]
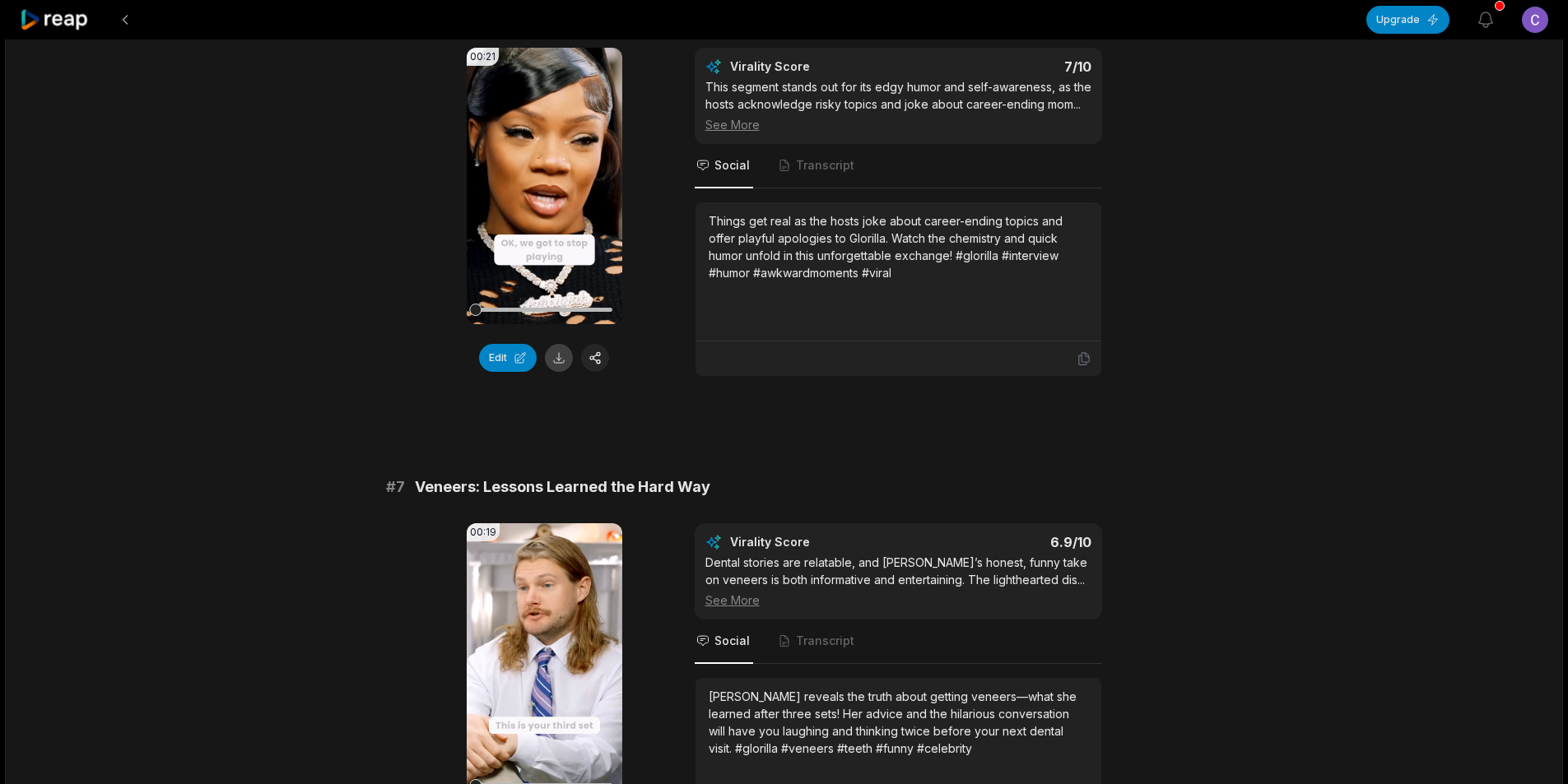
click at [560, 344] on button at bounding box center [559, 358] width 28 height 28
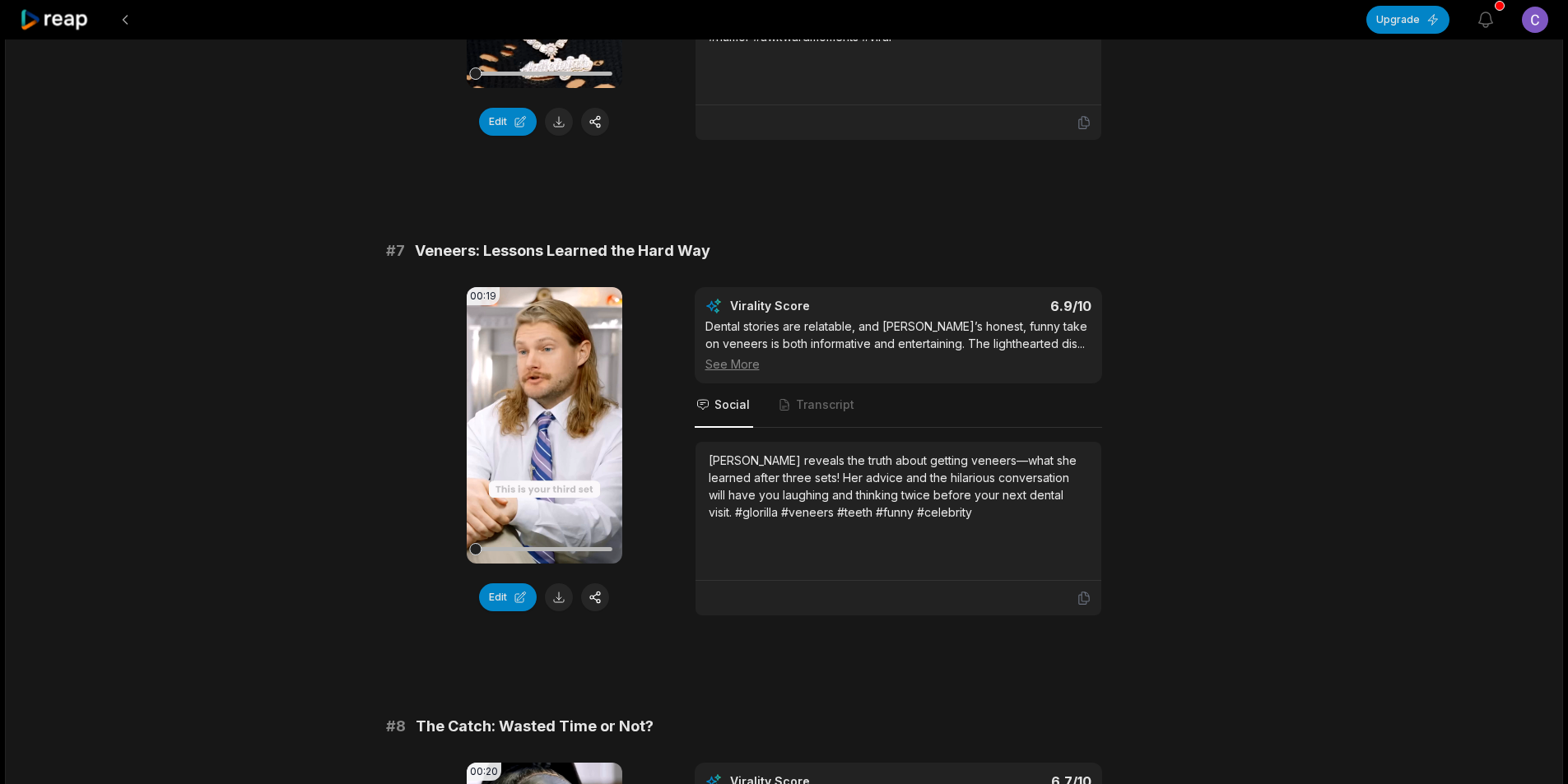
scroll to position [3128, 0]
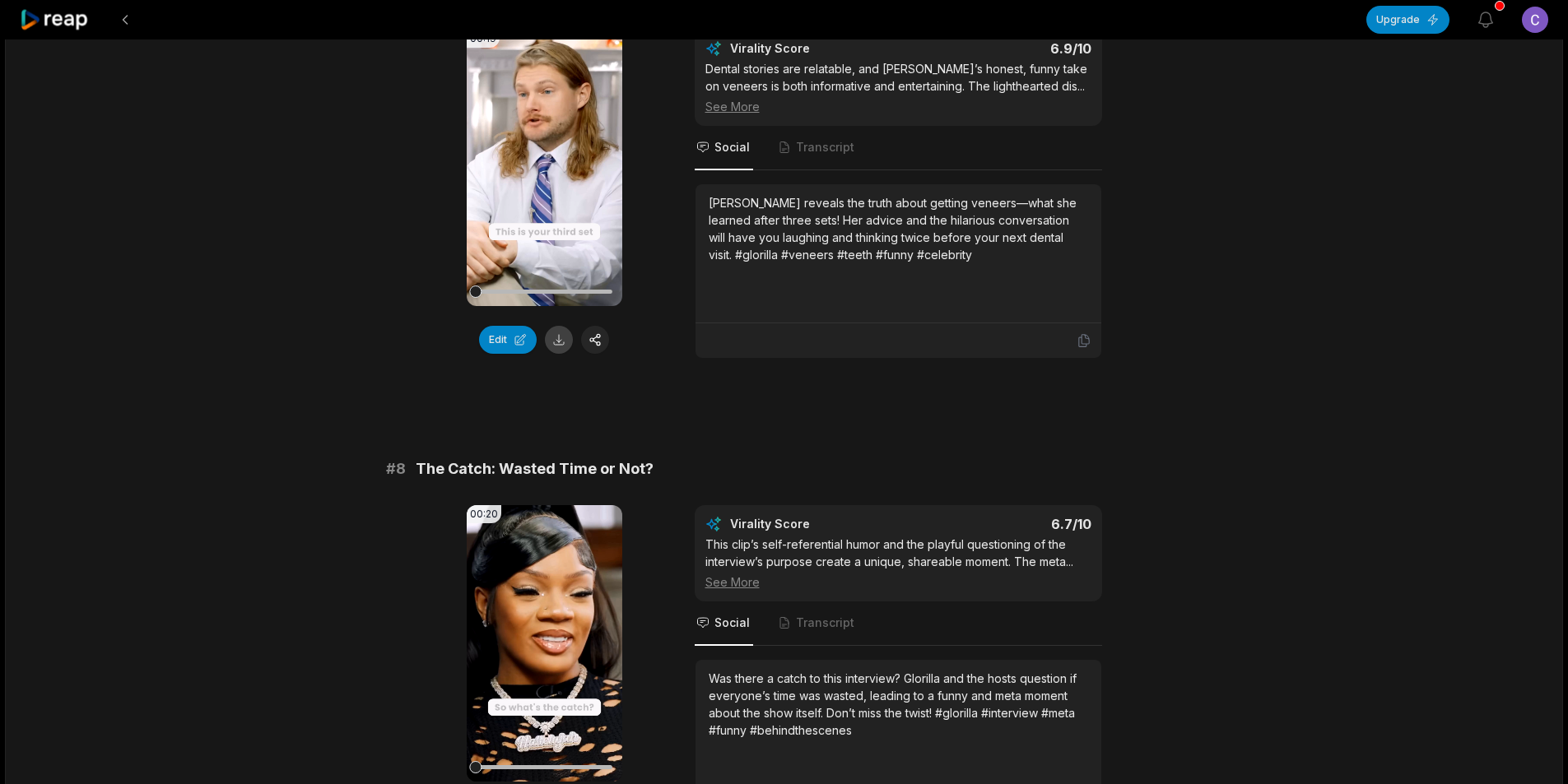
click at [563, 326] on button at bounding box center [559, 340] width 28 height 28
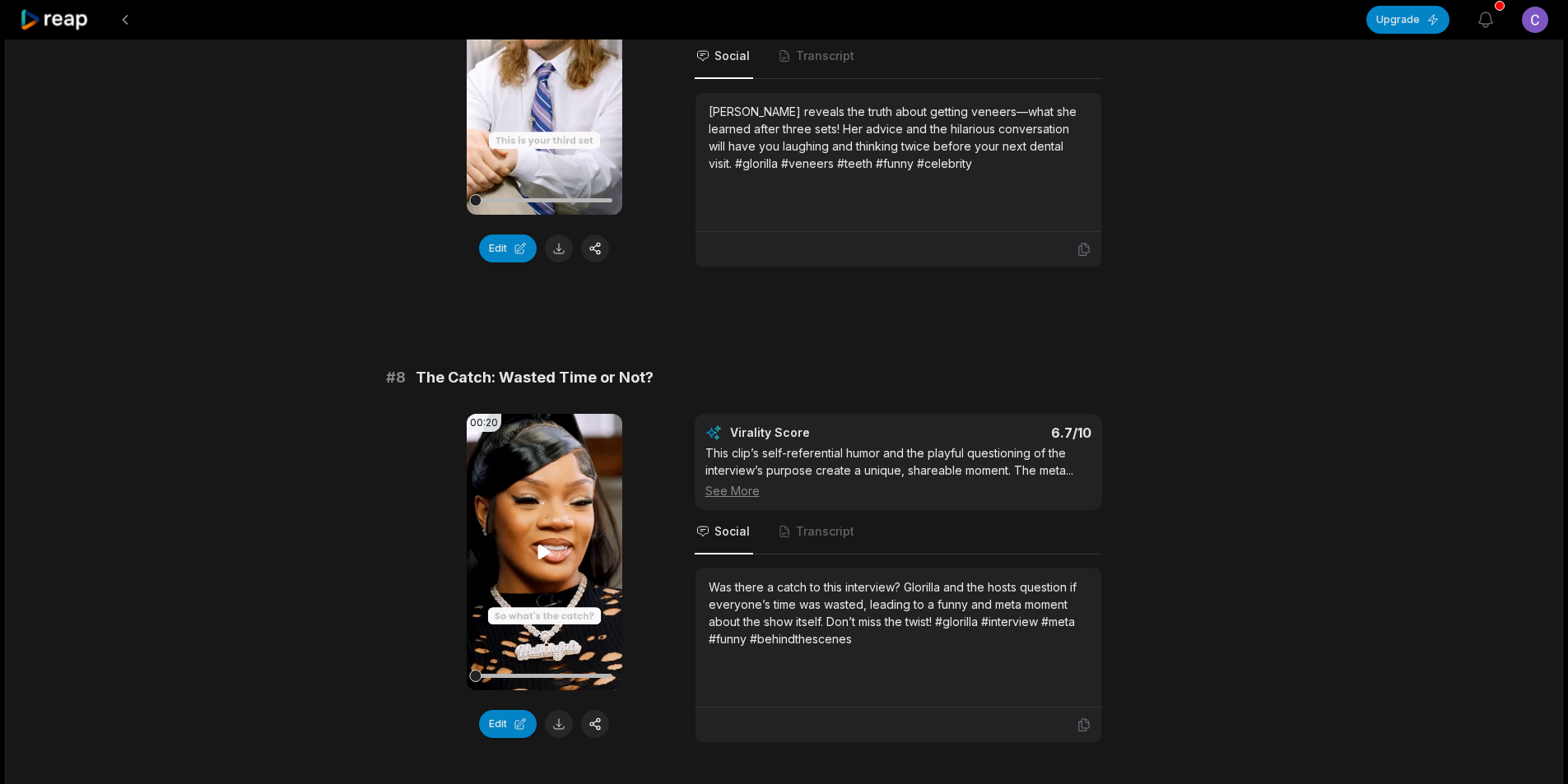
scroll to position [3267, 0]
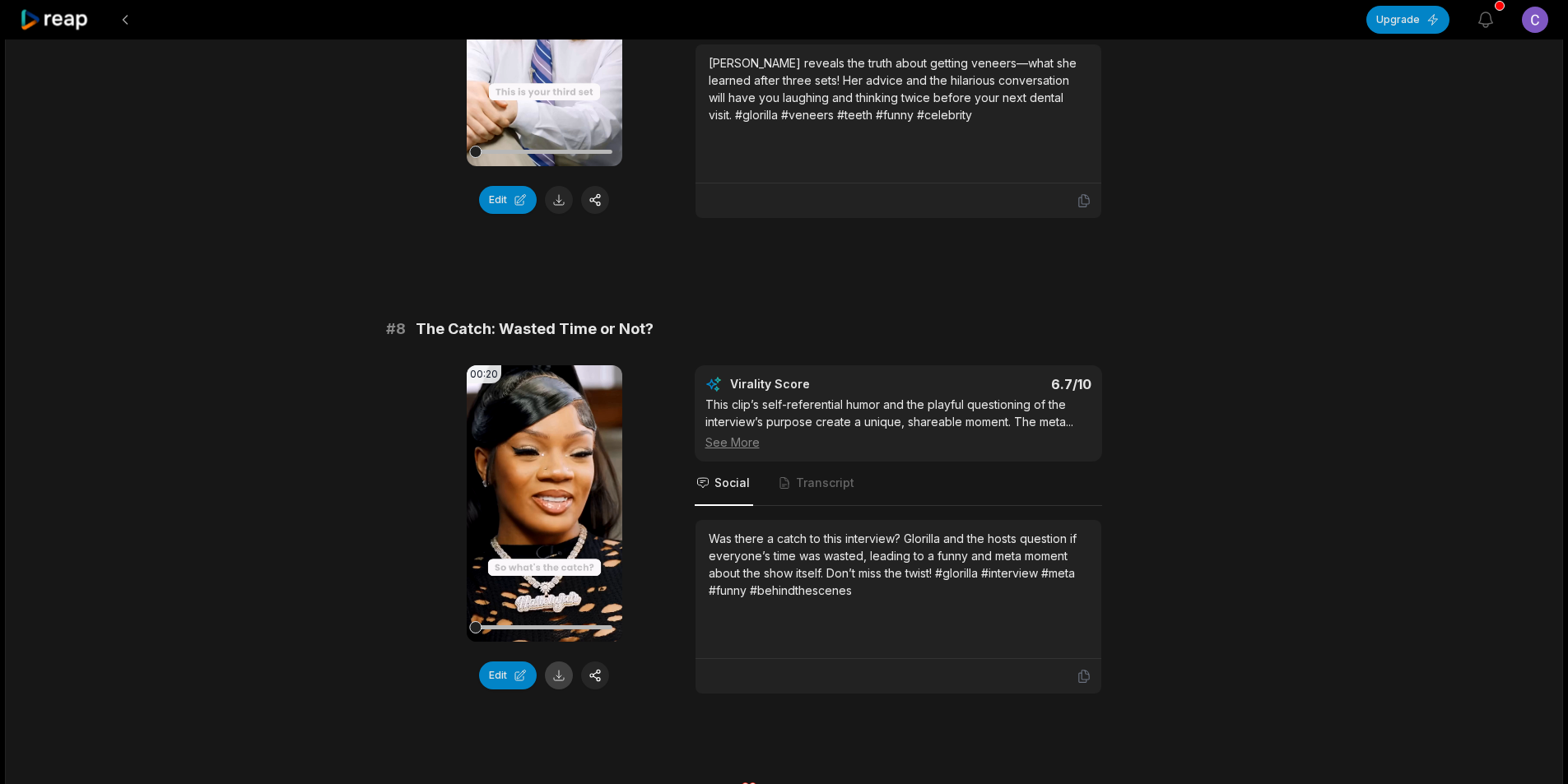
click at [560, 662] on button at bounding box center [559, 676] width 28 height 28
click at [126, 14] on button at bounding box center [125, 20] width 30 height 30
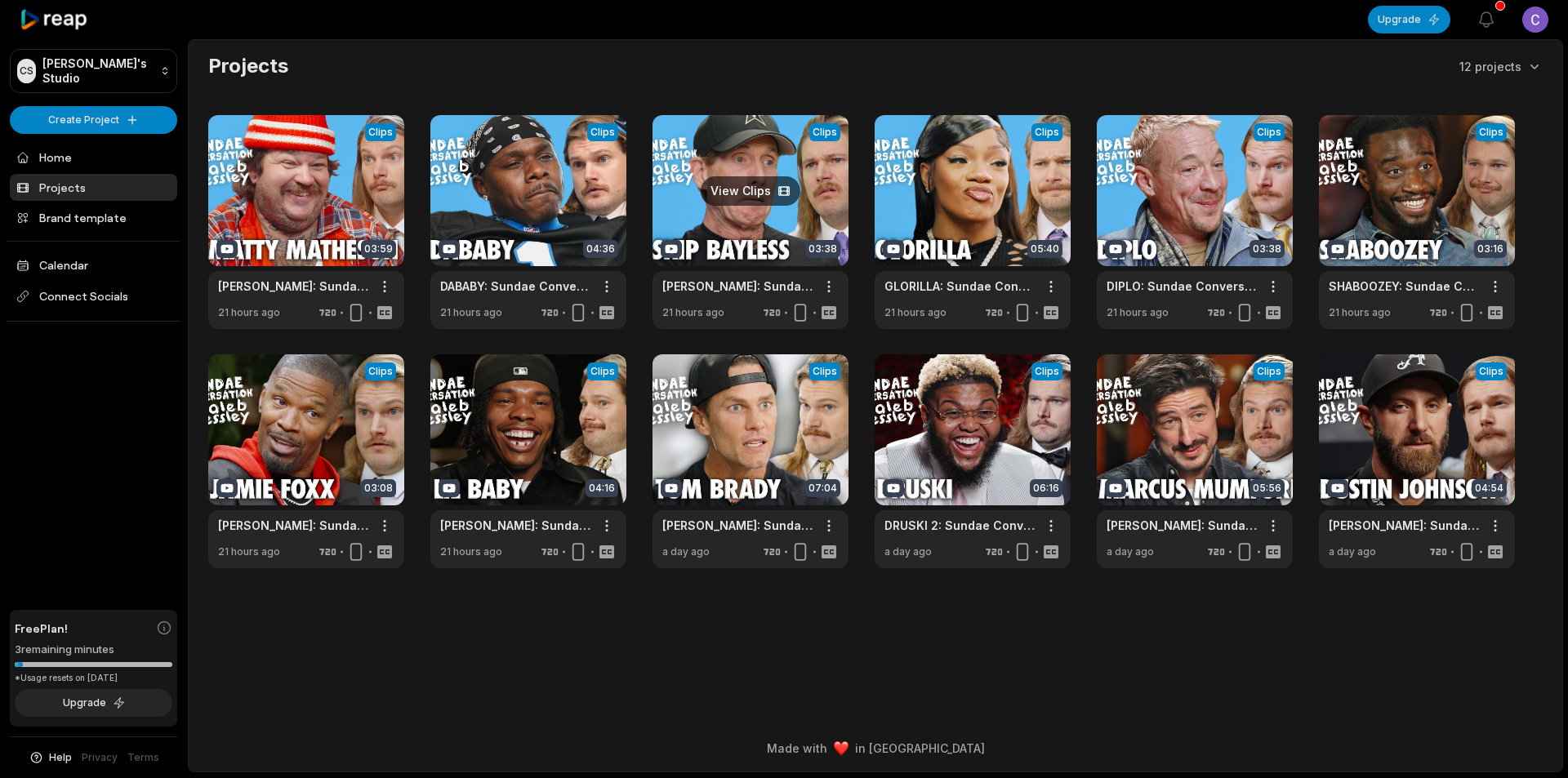
click at [729, 236] on link at bounding box center [750, 222] width 196 height 214
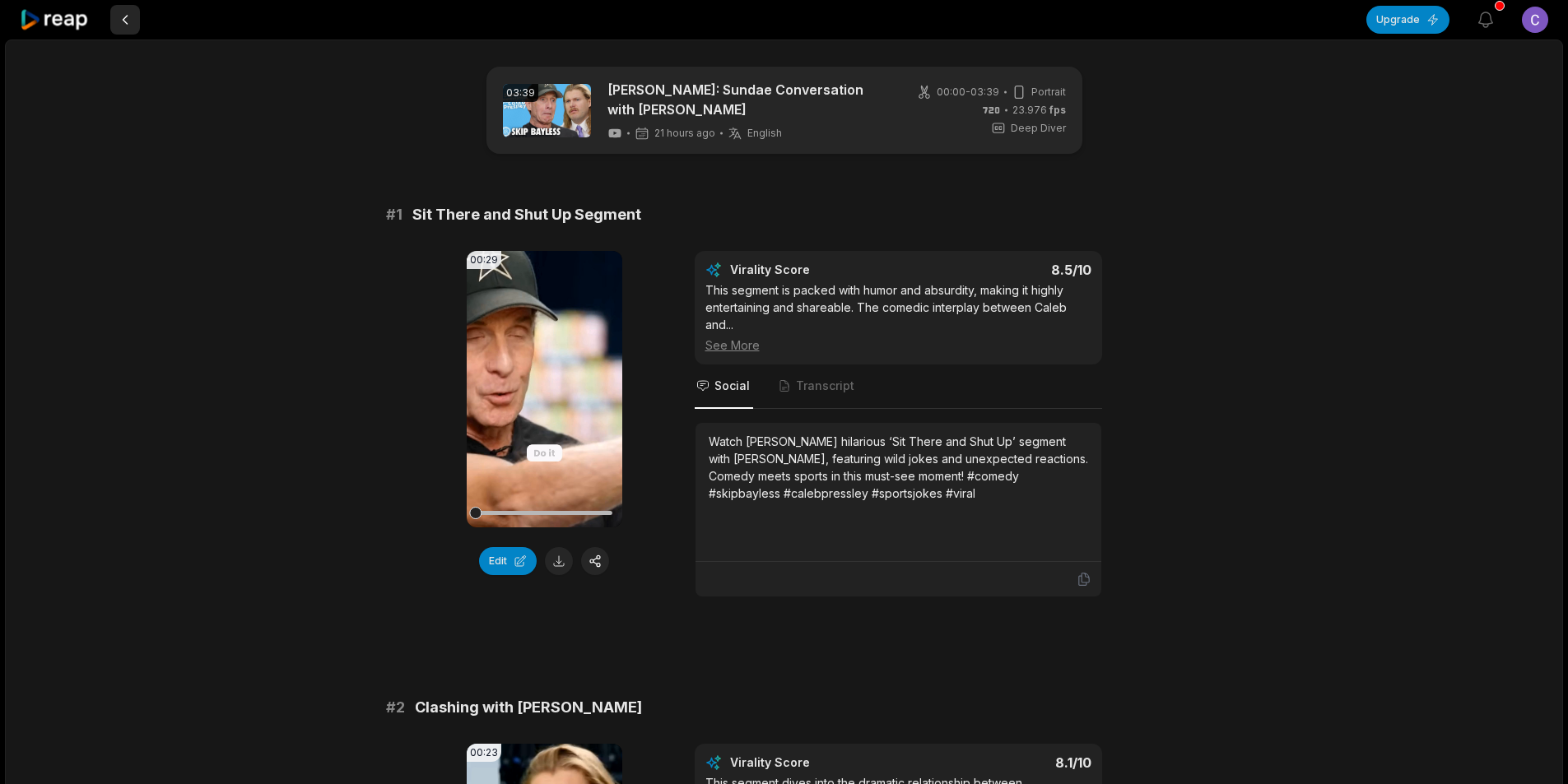
click at [125, 15] on button at bounding box center [125, 20] width 30 height 30
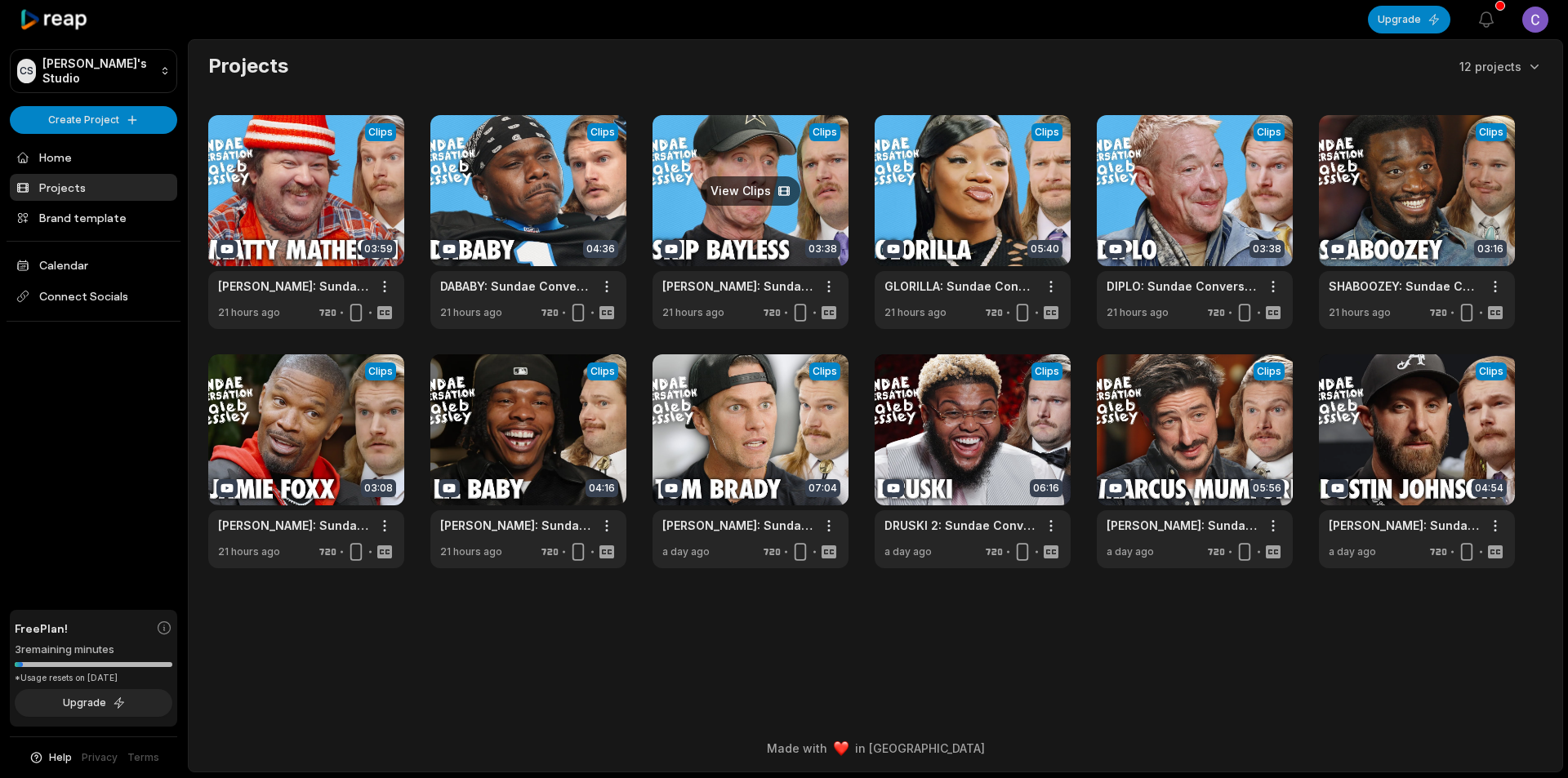
click at [763, 232] on link at bounding box center [750, 222] width 196 height 214
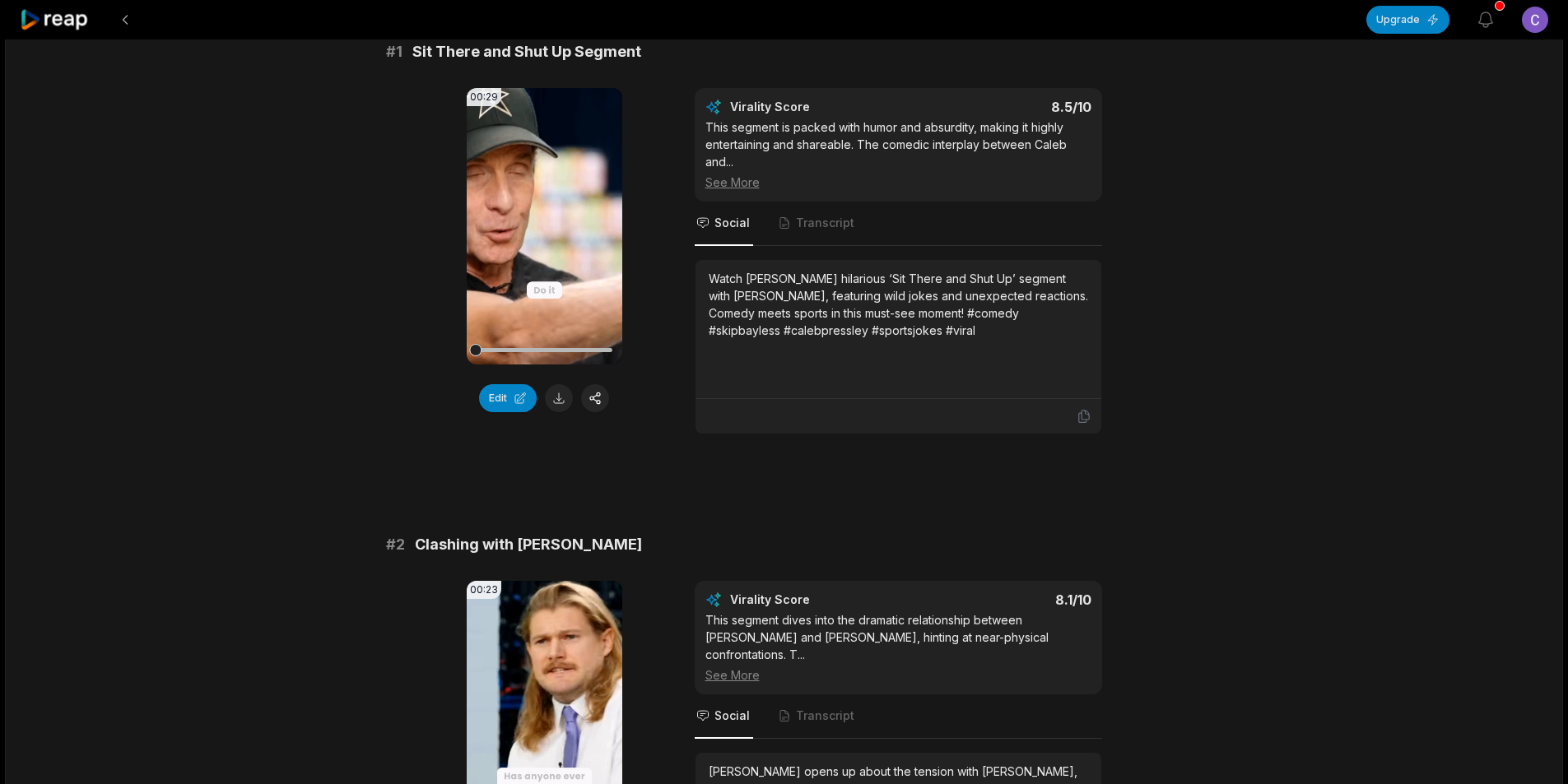
scroll to position [164, 0]
click at [559, 390] on button at bounding box center [559, 397] width 28 height 28
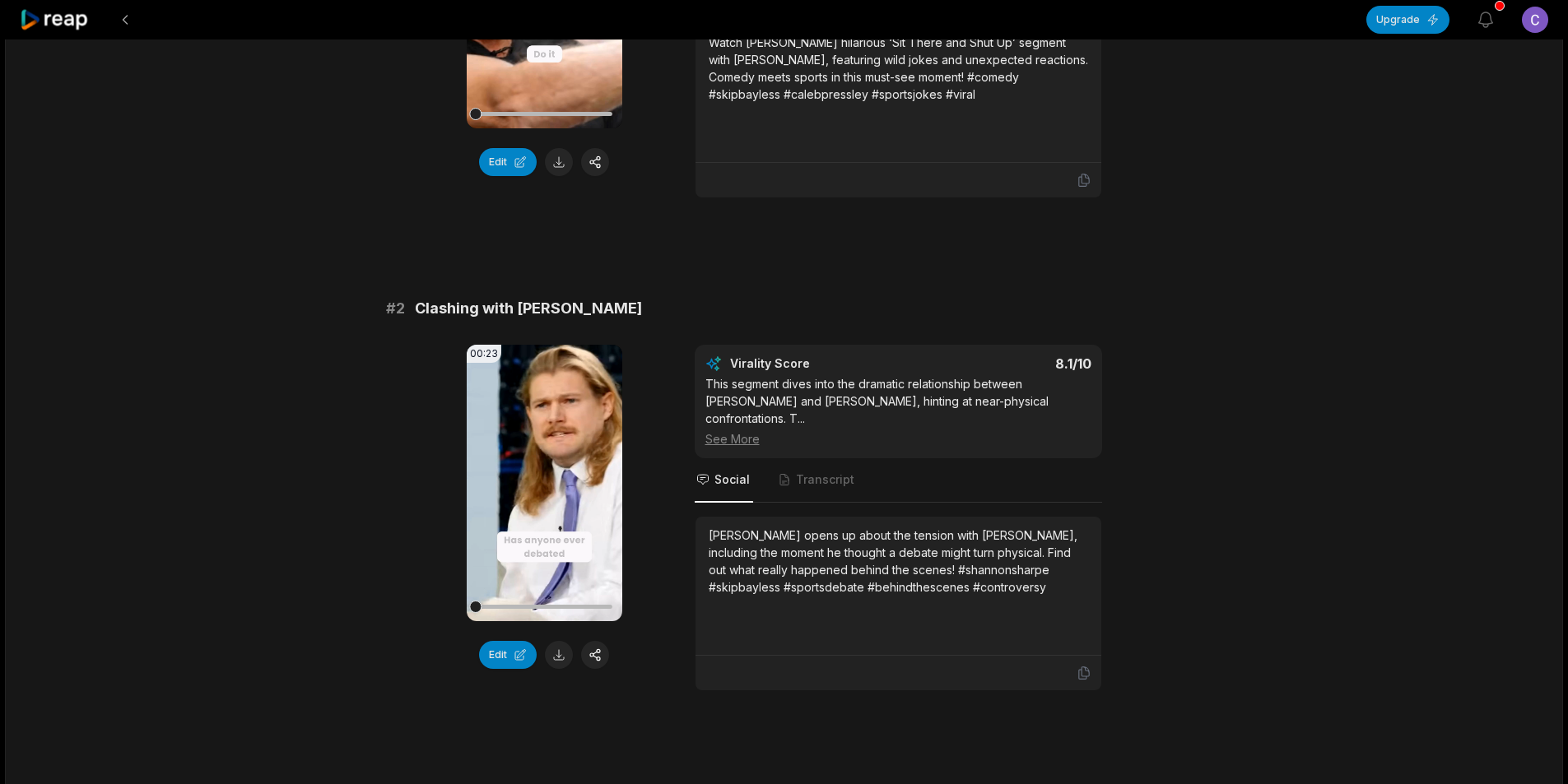
scroll to position [493, 0]
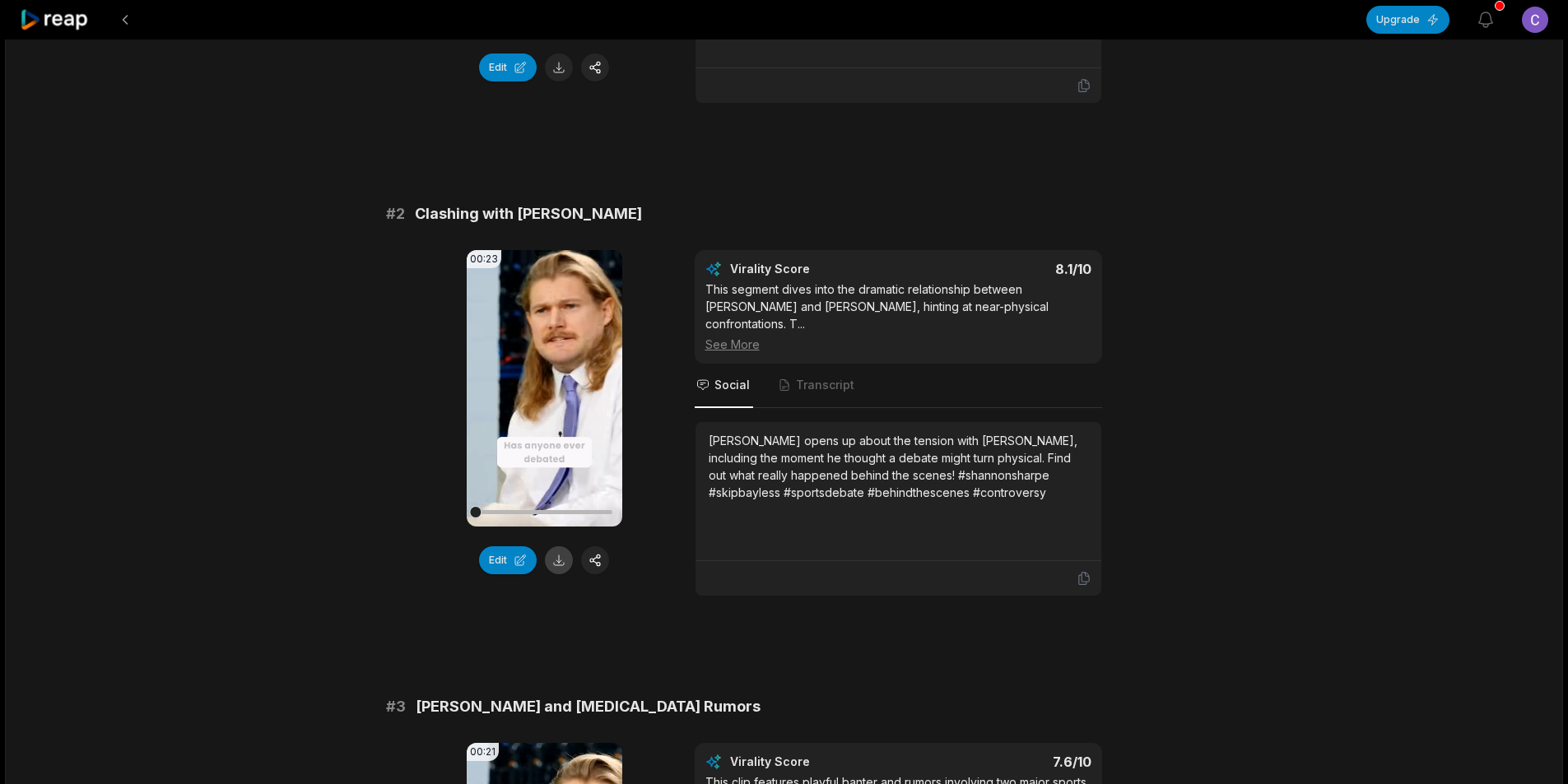
click at [559, 562] on button at bounding box center [559, 561] width 28 height 28
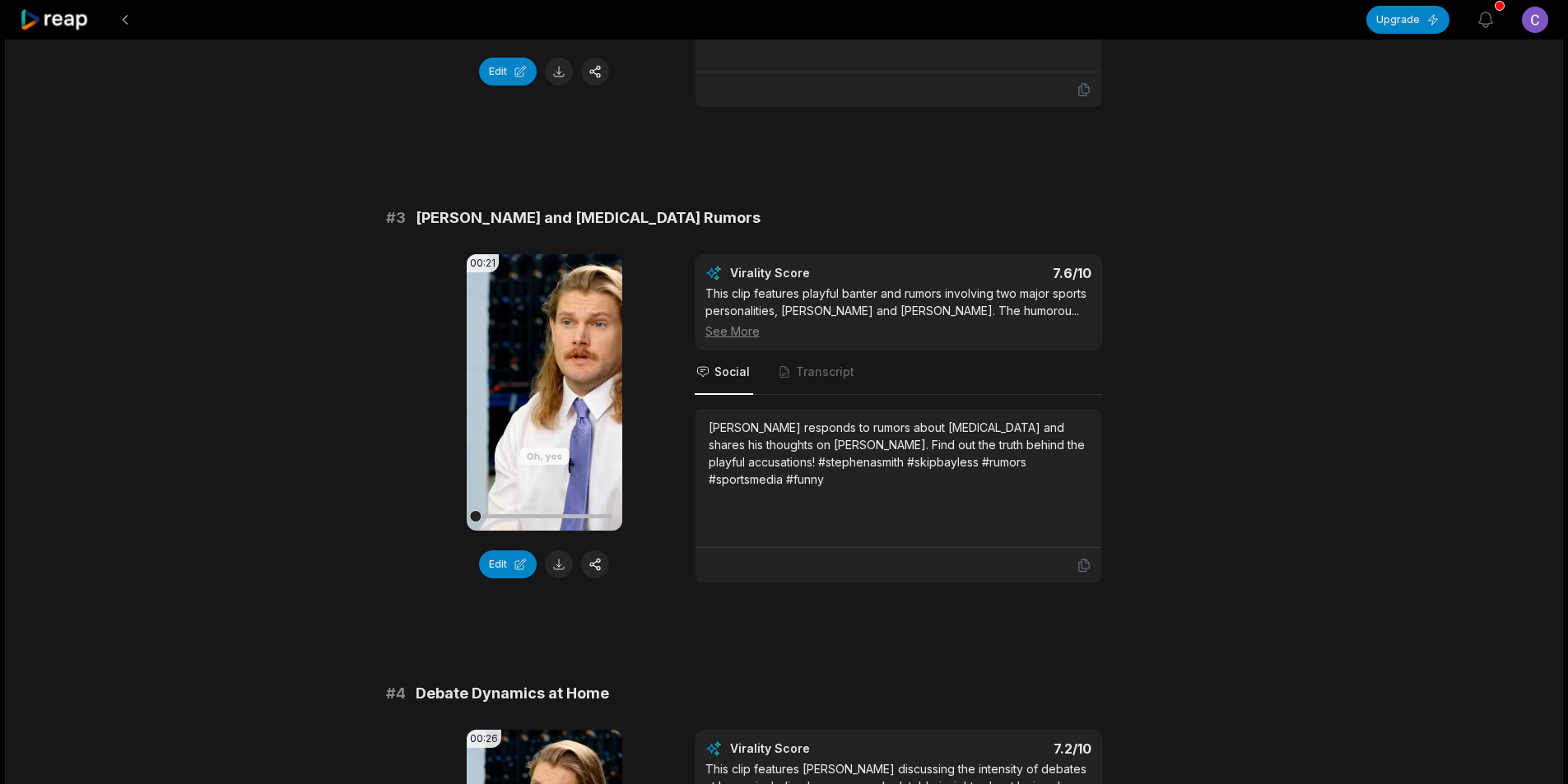
scroll to position [988, 0]
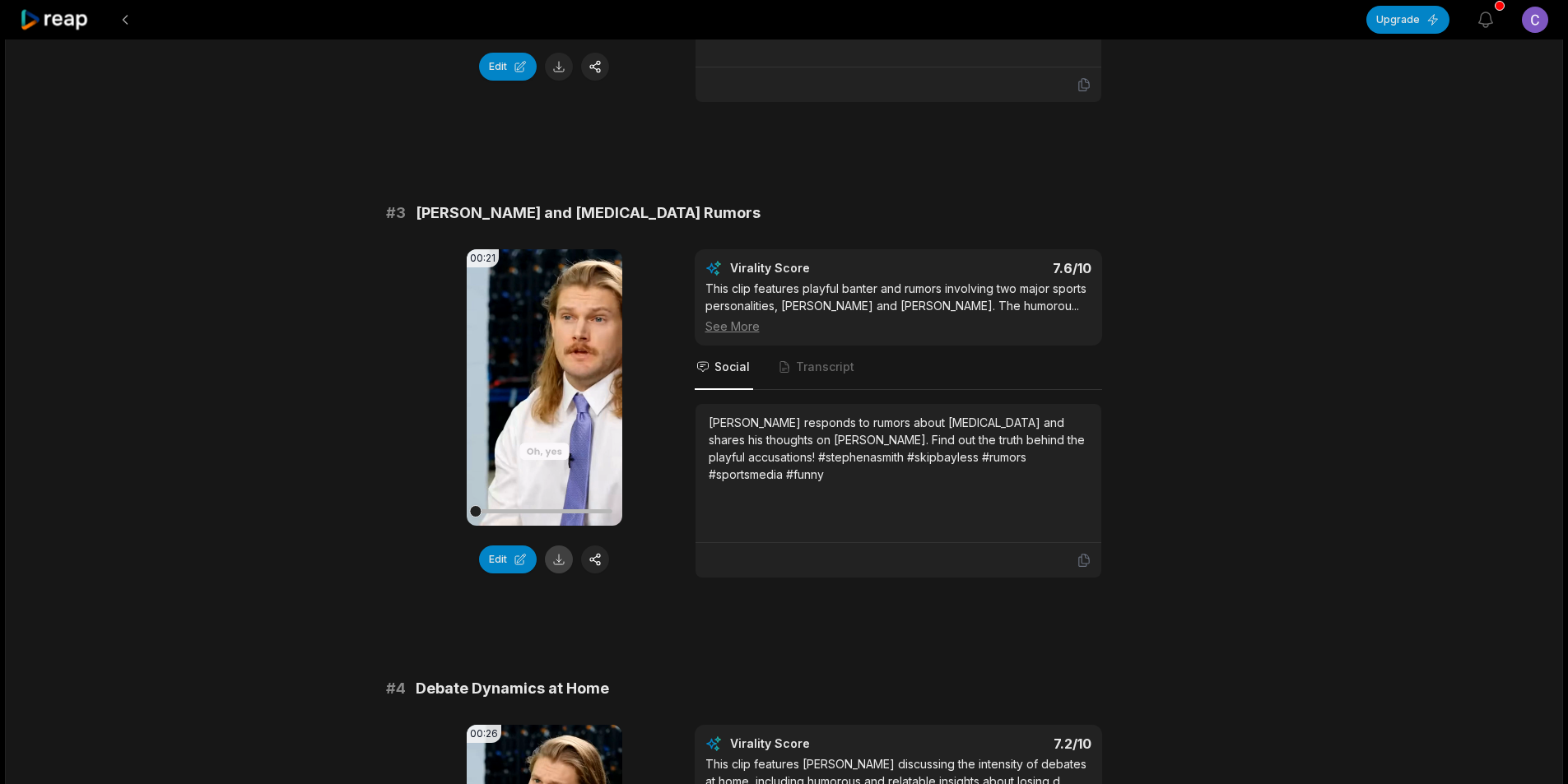
click at [554, 561] on button at bounding box center [559, 560] width 28 height 28
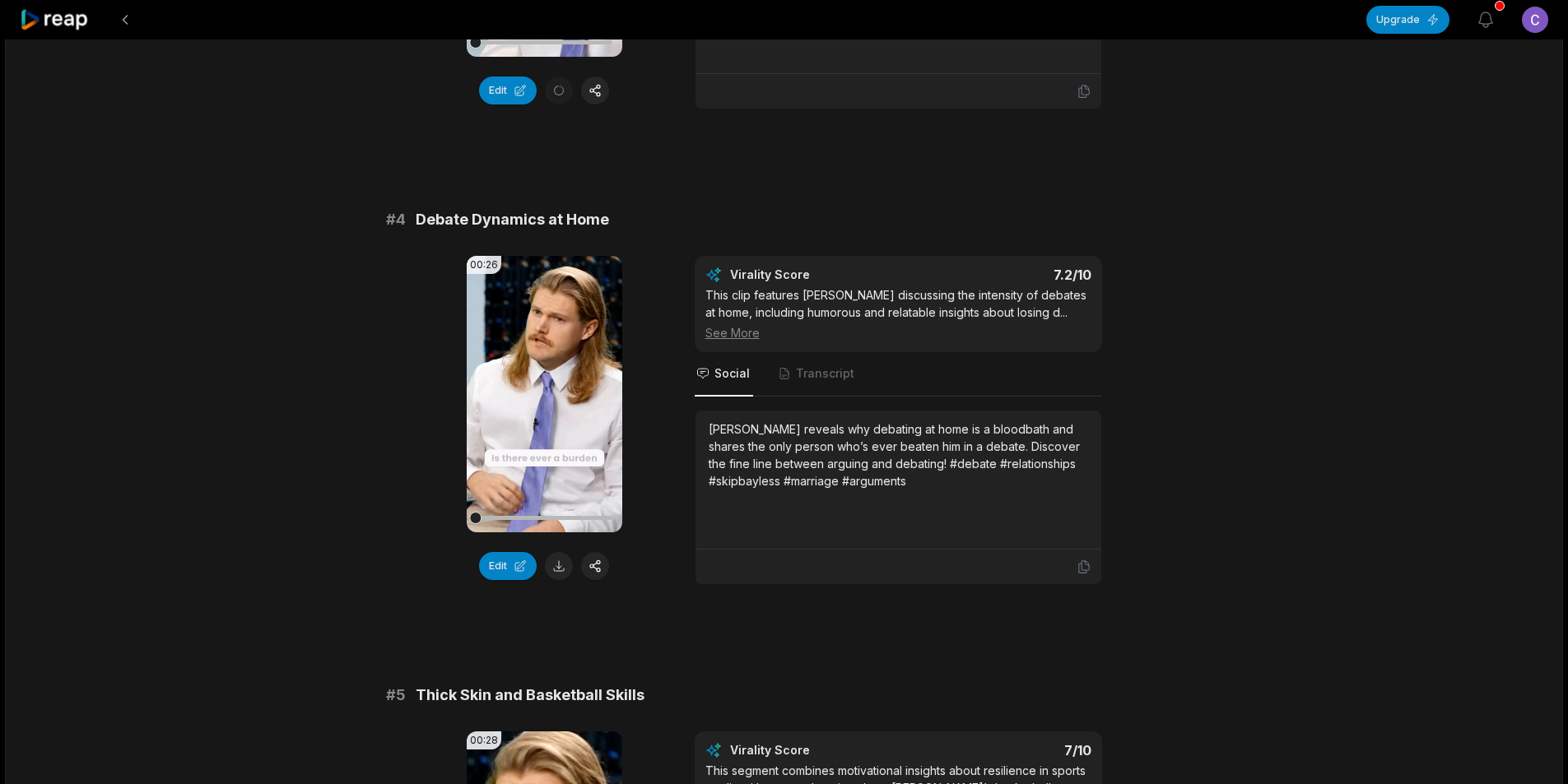
scroll to position [1481, 0]
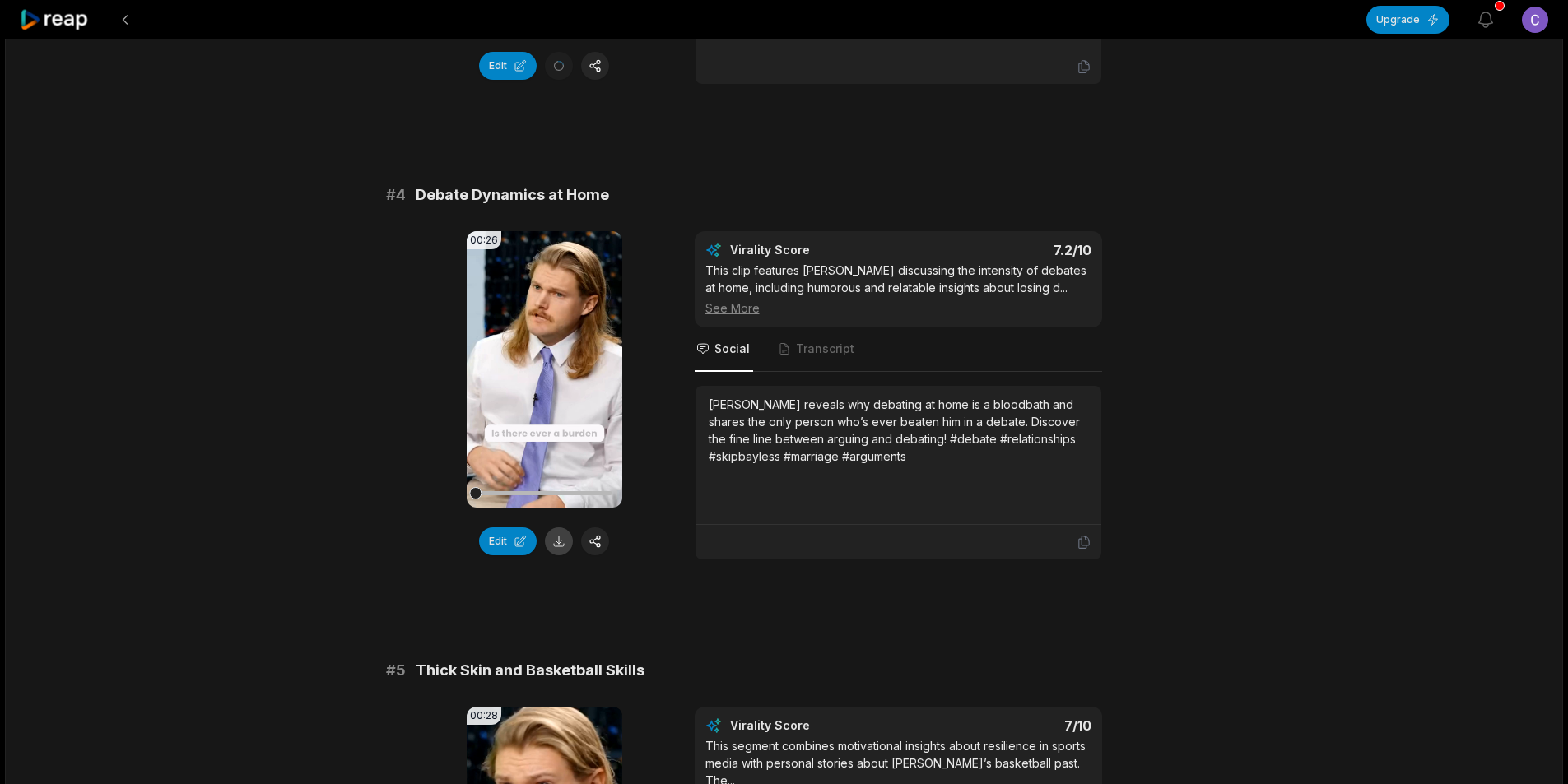
click at [560, 543] on button at bounding box center [559, 542] width 28 height 28
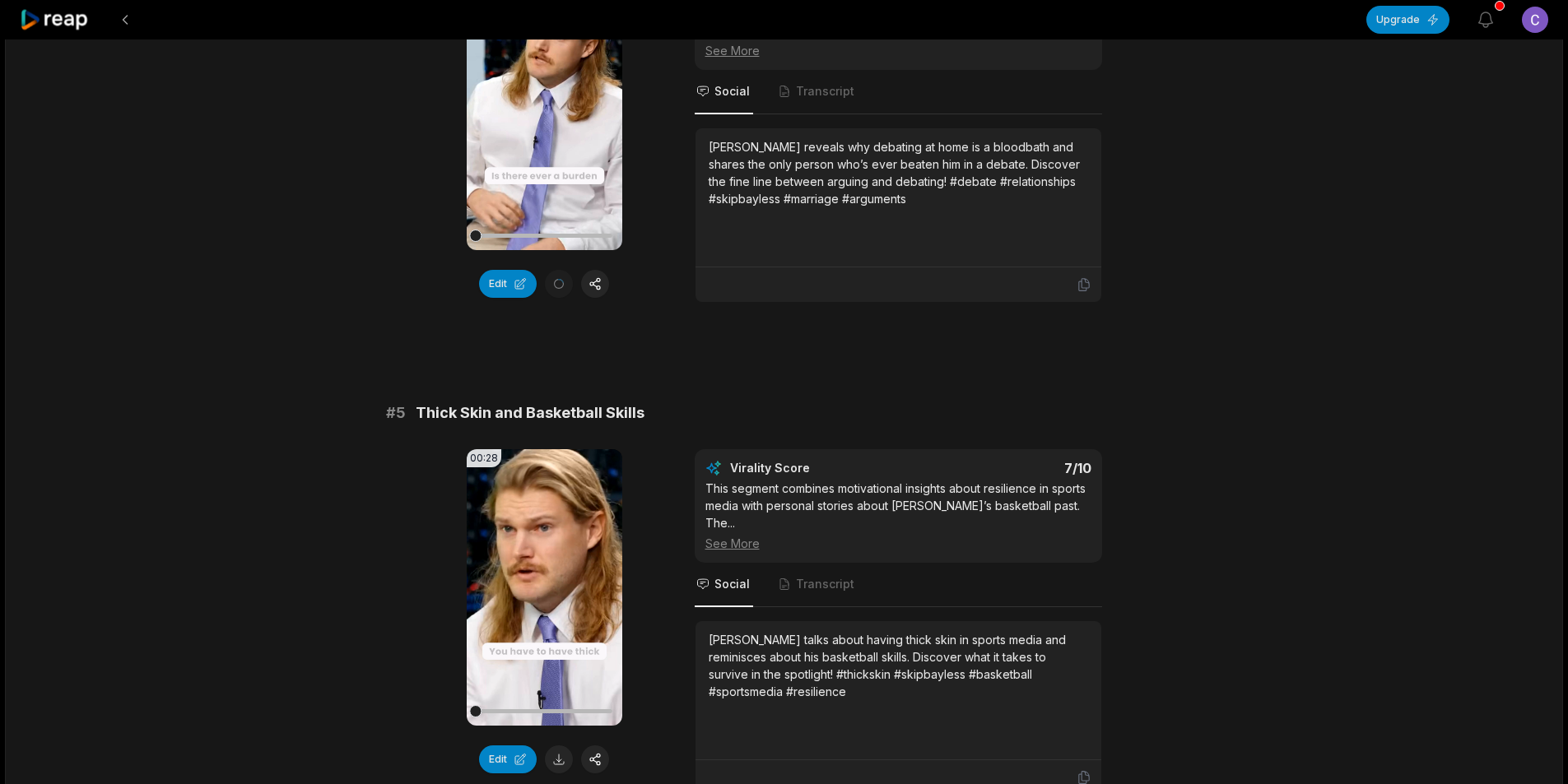
scroll to position [1811, 0]
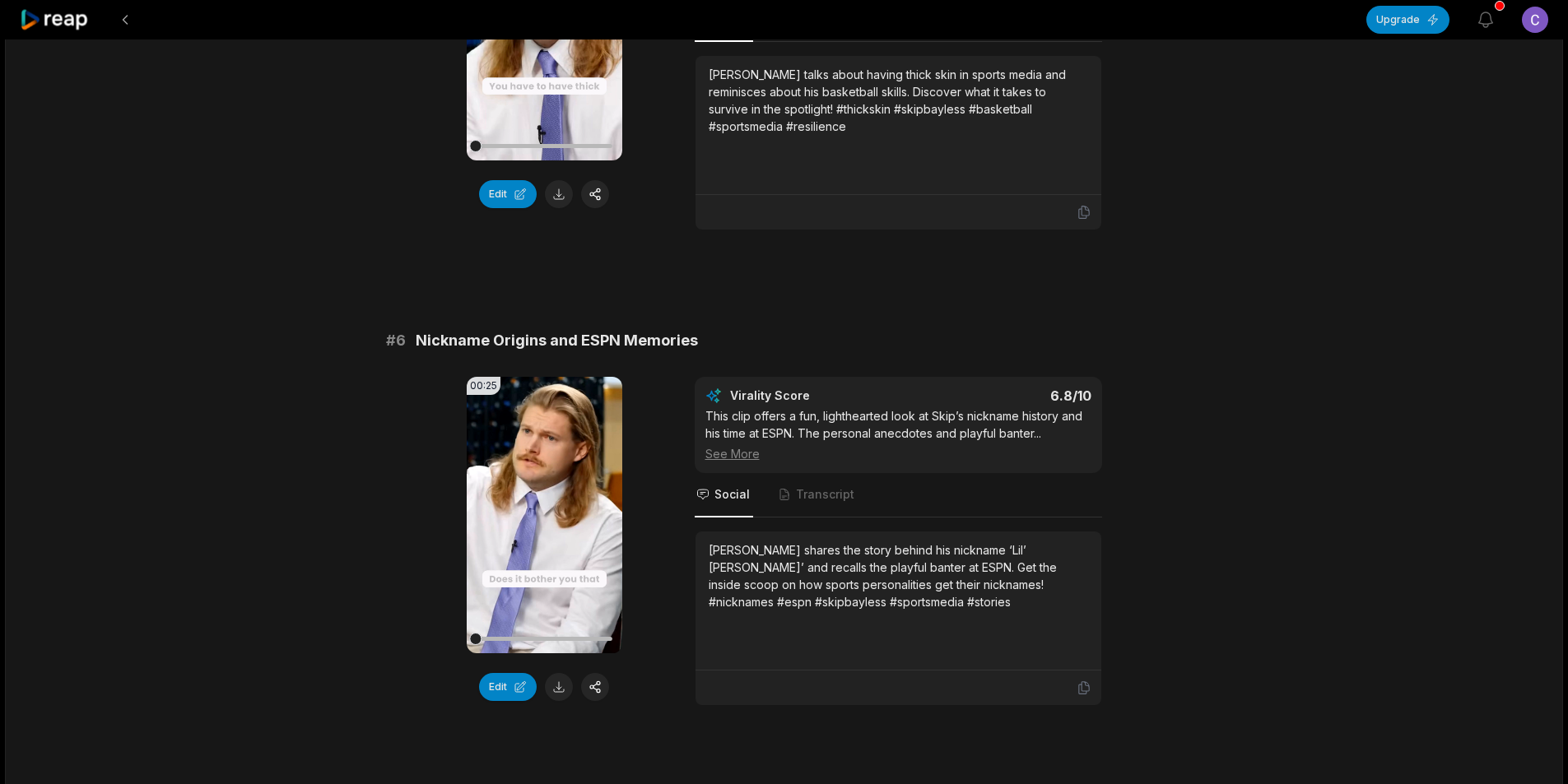
scroll to position [2333, 0]
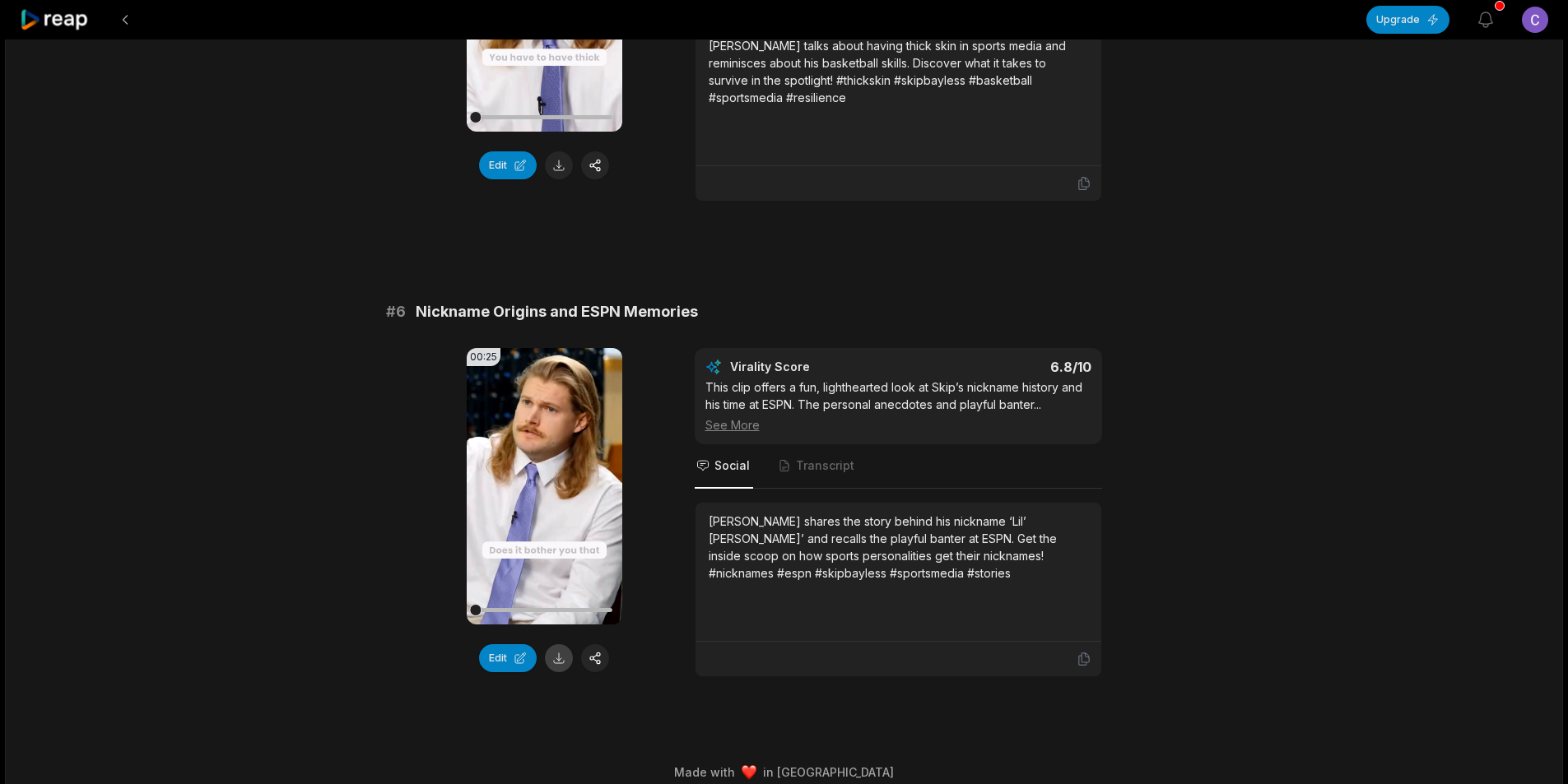
click at [562, 649] on button at bounding box center [559, 659] width 28 height 28
click at [119, 23] on button at bounding box center [125, 20] width 30 height 30
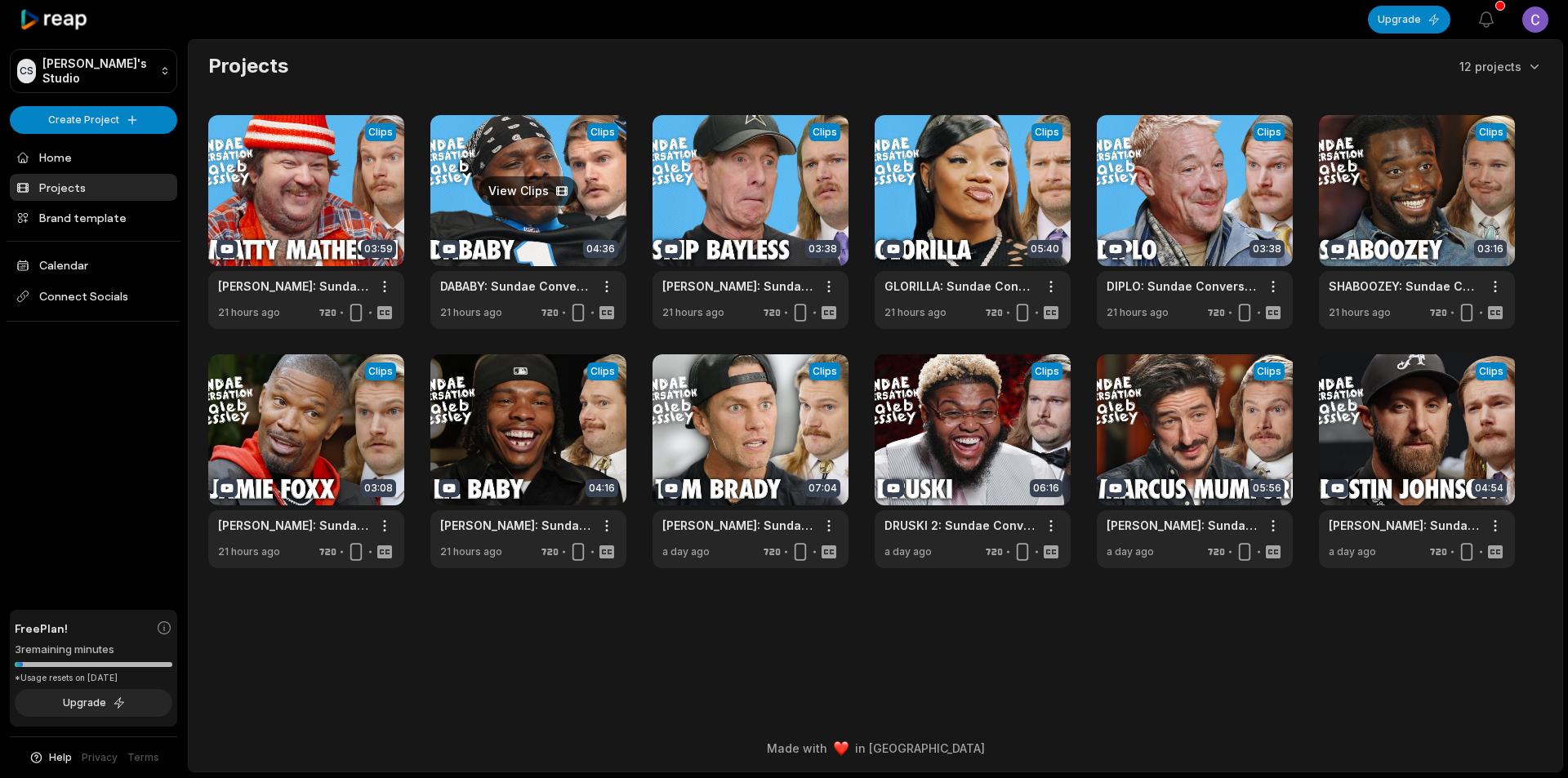
click at [522, 208] on link at bounding box center [528, 222] width 196 height 214
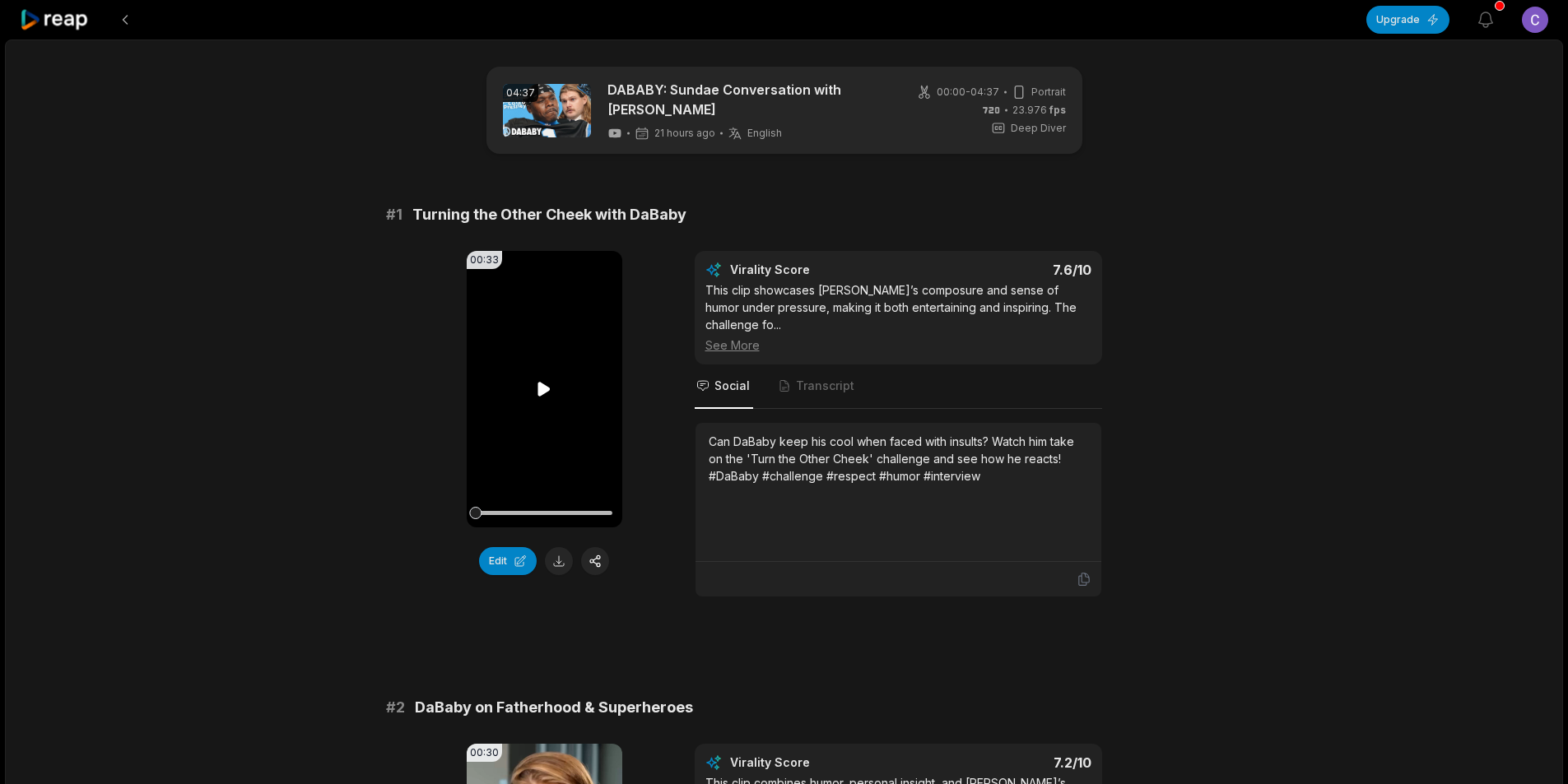
scroll to position [164, 0]
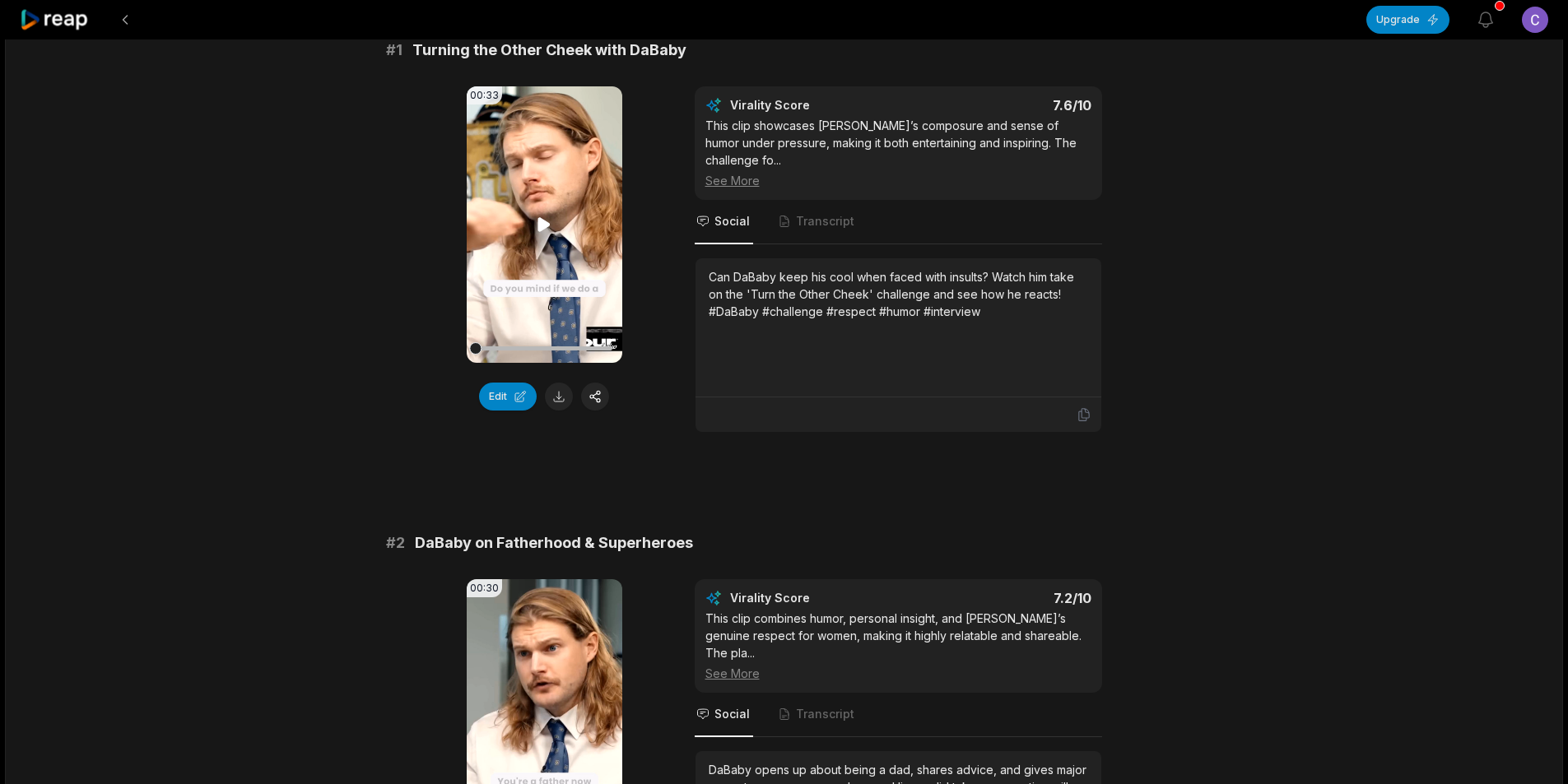
click at [558, 394] on button at bounding box center [559, 397] width 28 height 28
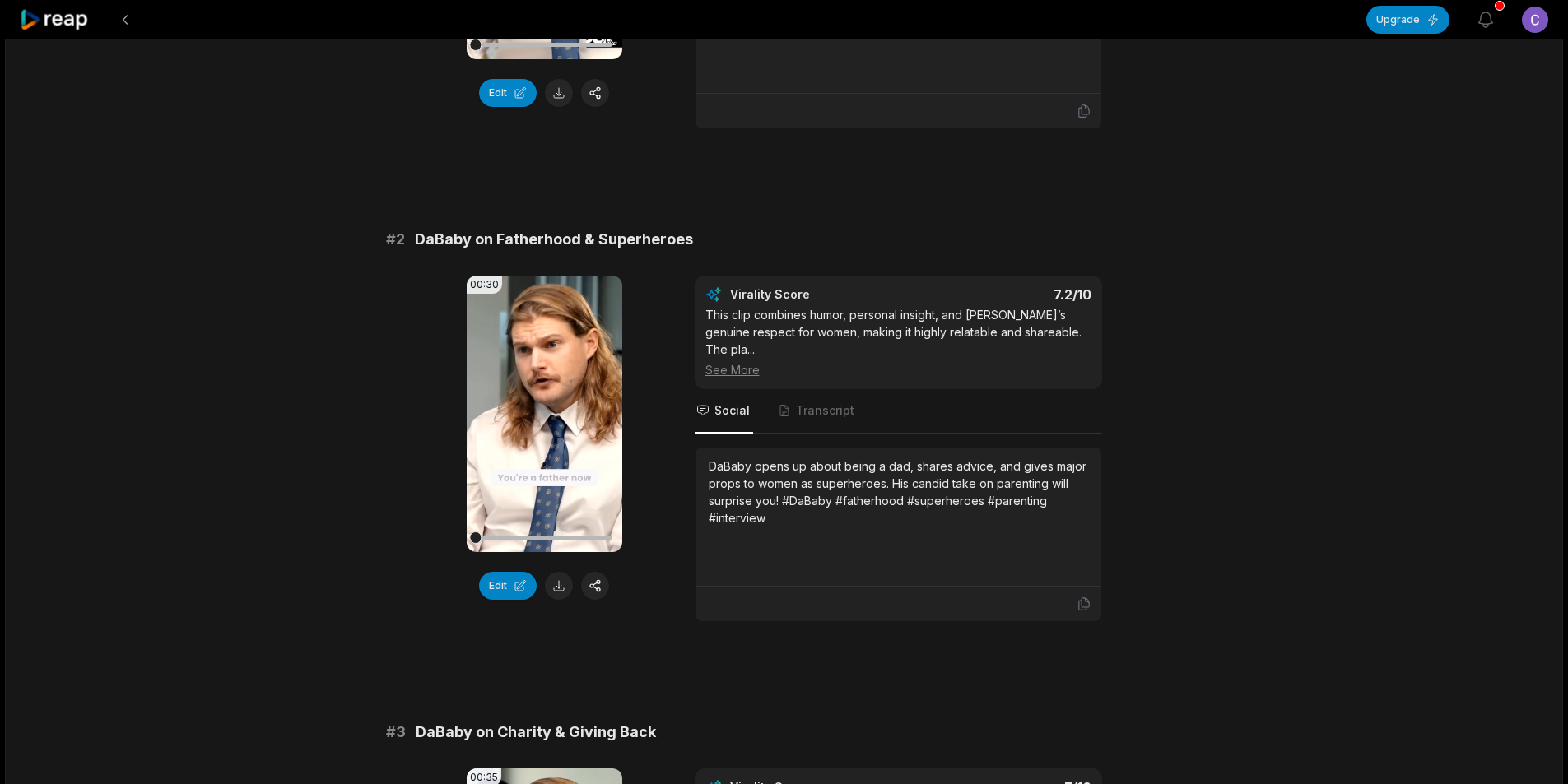
scroll to position [576, 0]
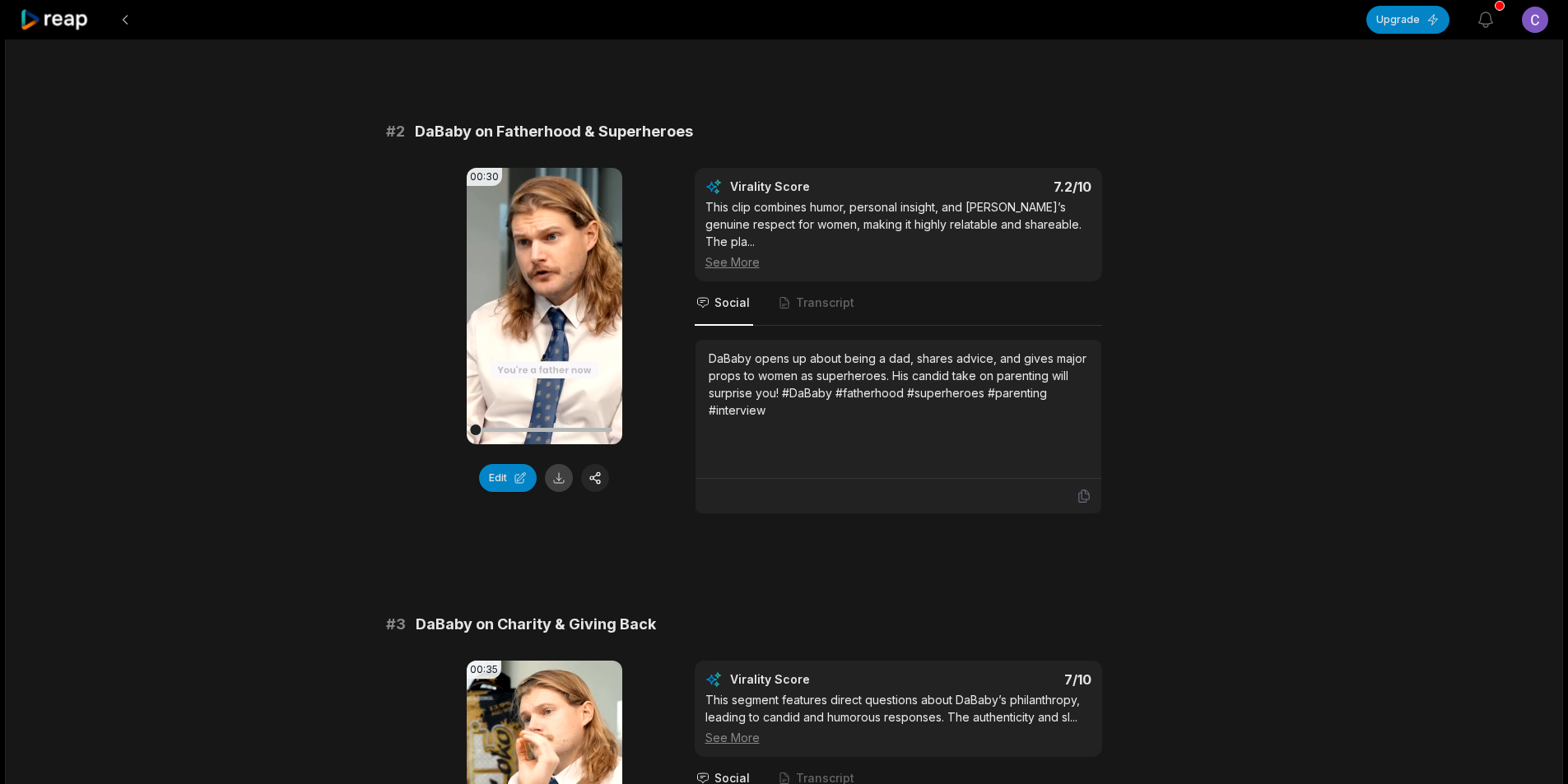
click at [554, 464] on button at bounding box center [559, 478] width 28 height 28
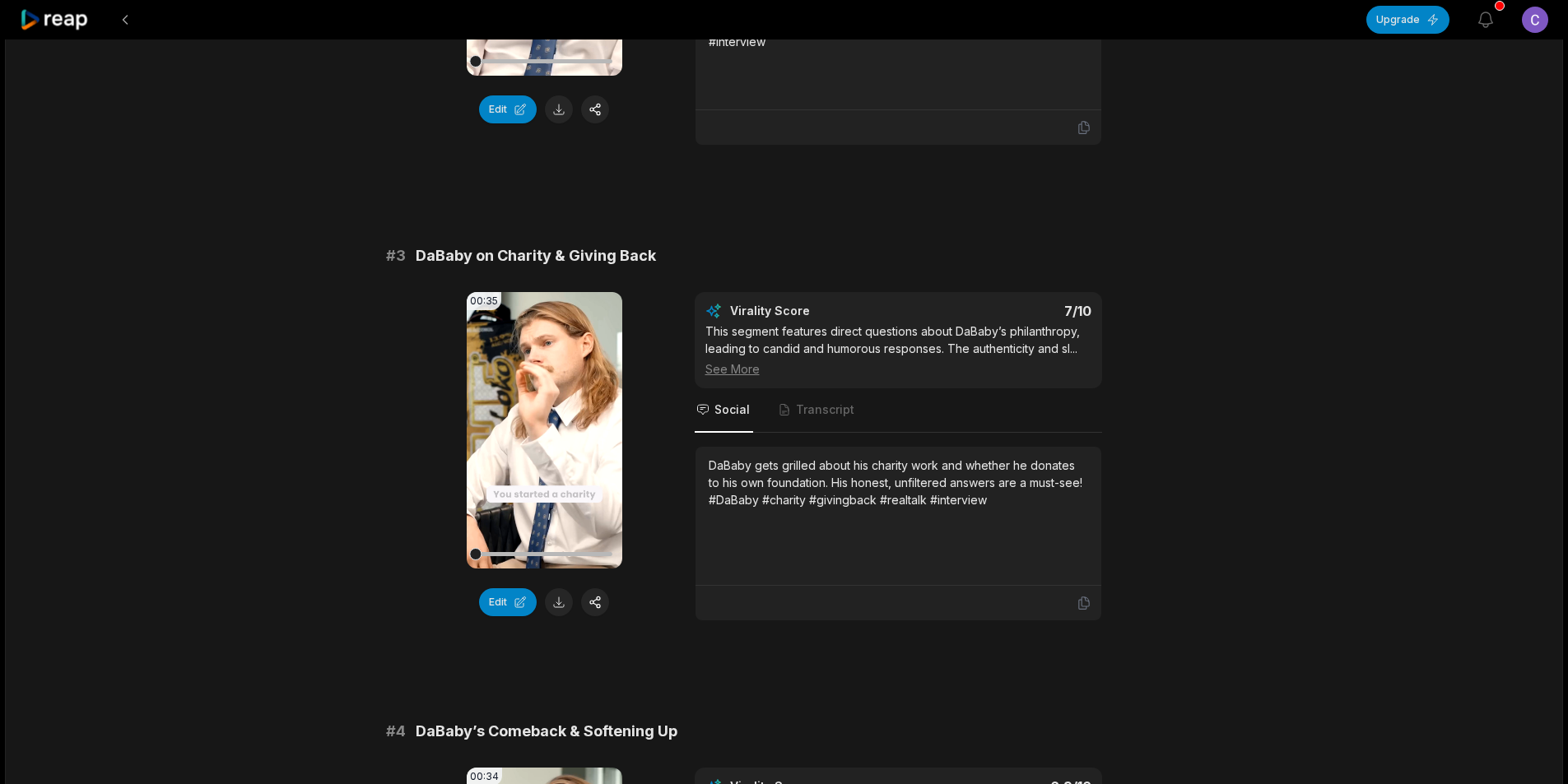
scroll to position [988, 0]
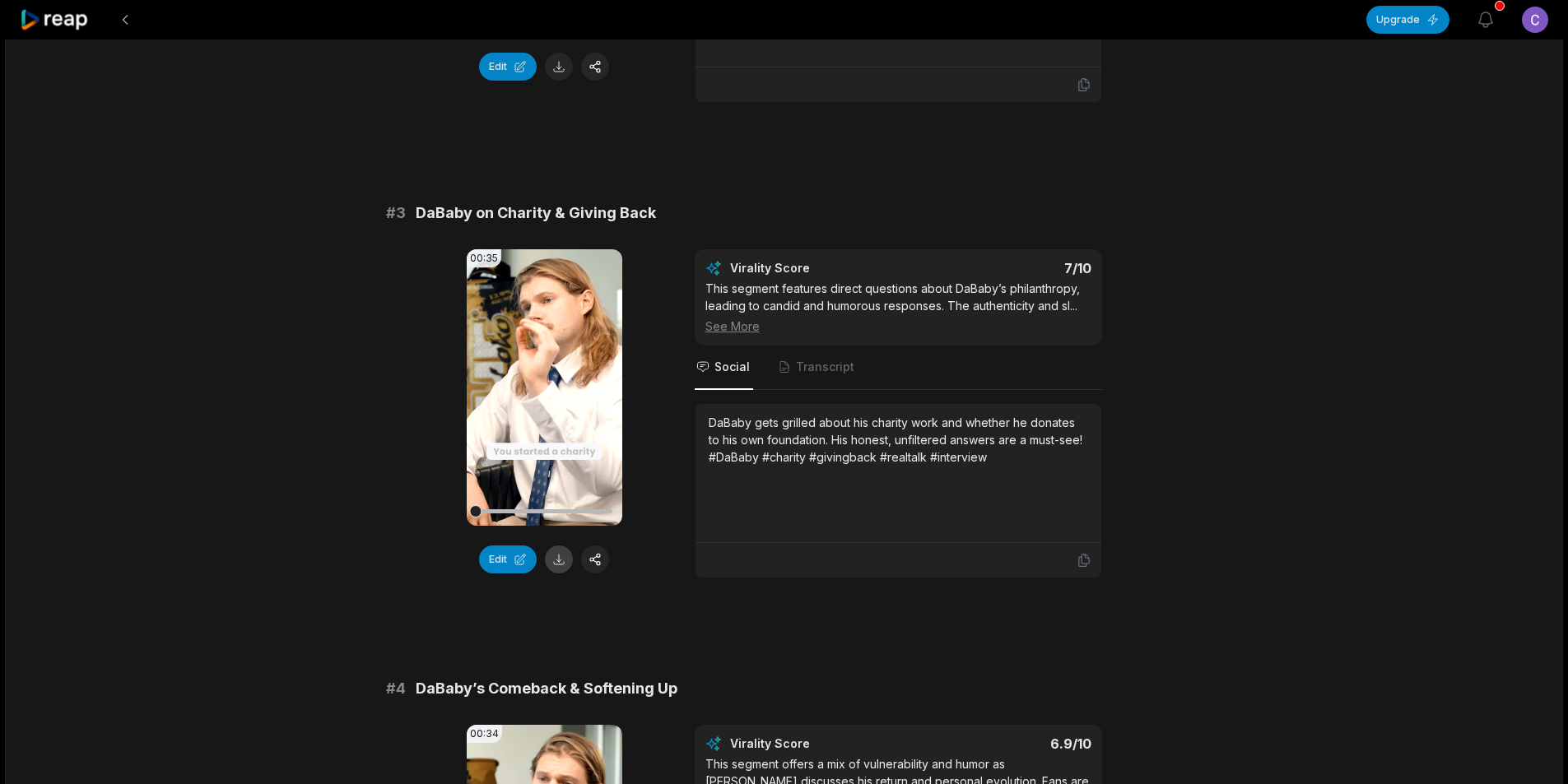
click at [556, 546] on button at bounding box center [559, 560] width 28 height 28
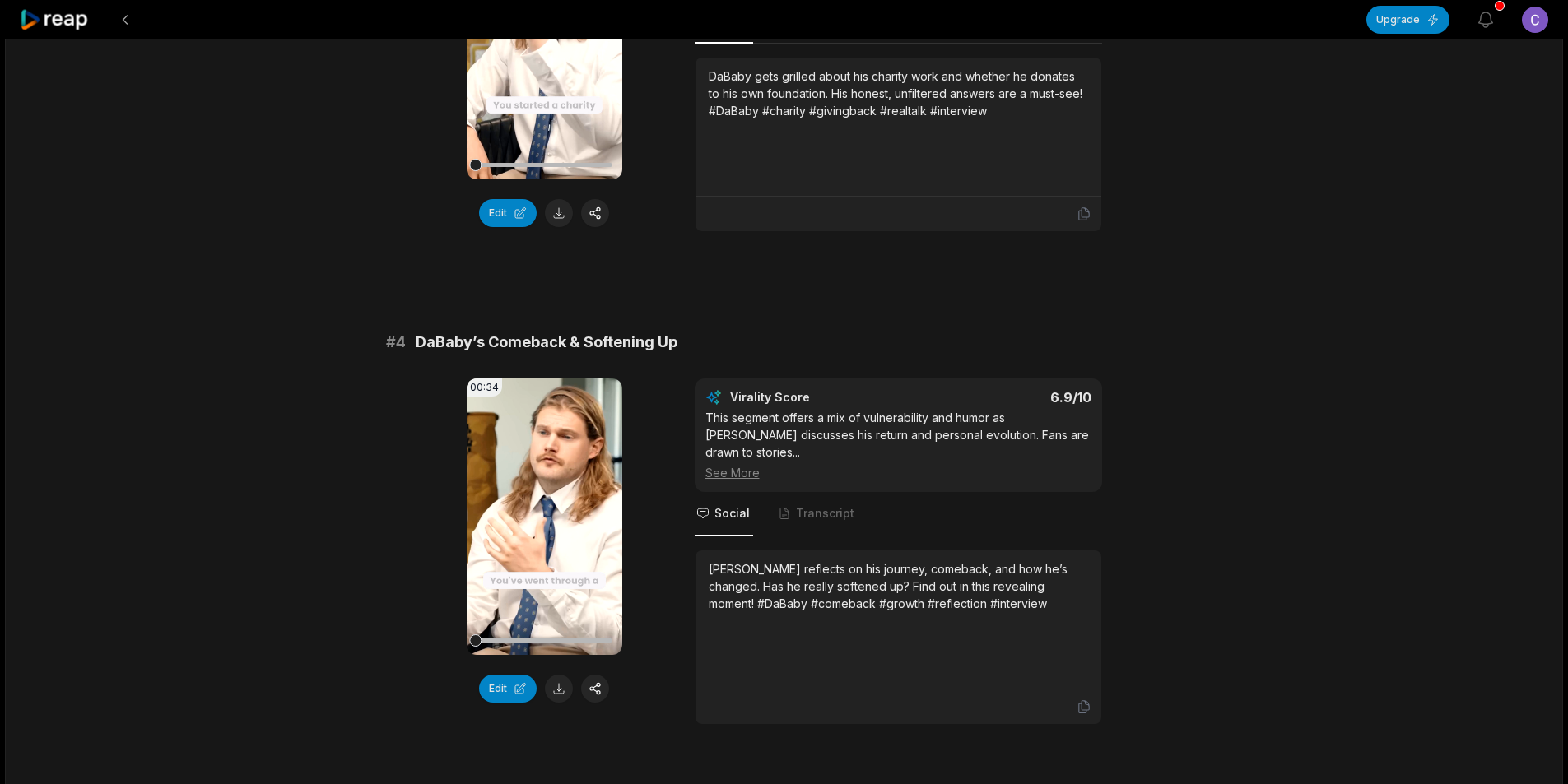
scroll to position [1399, 0]
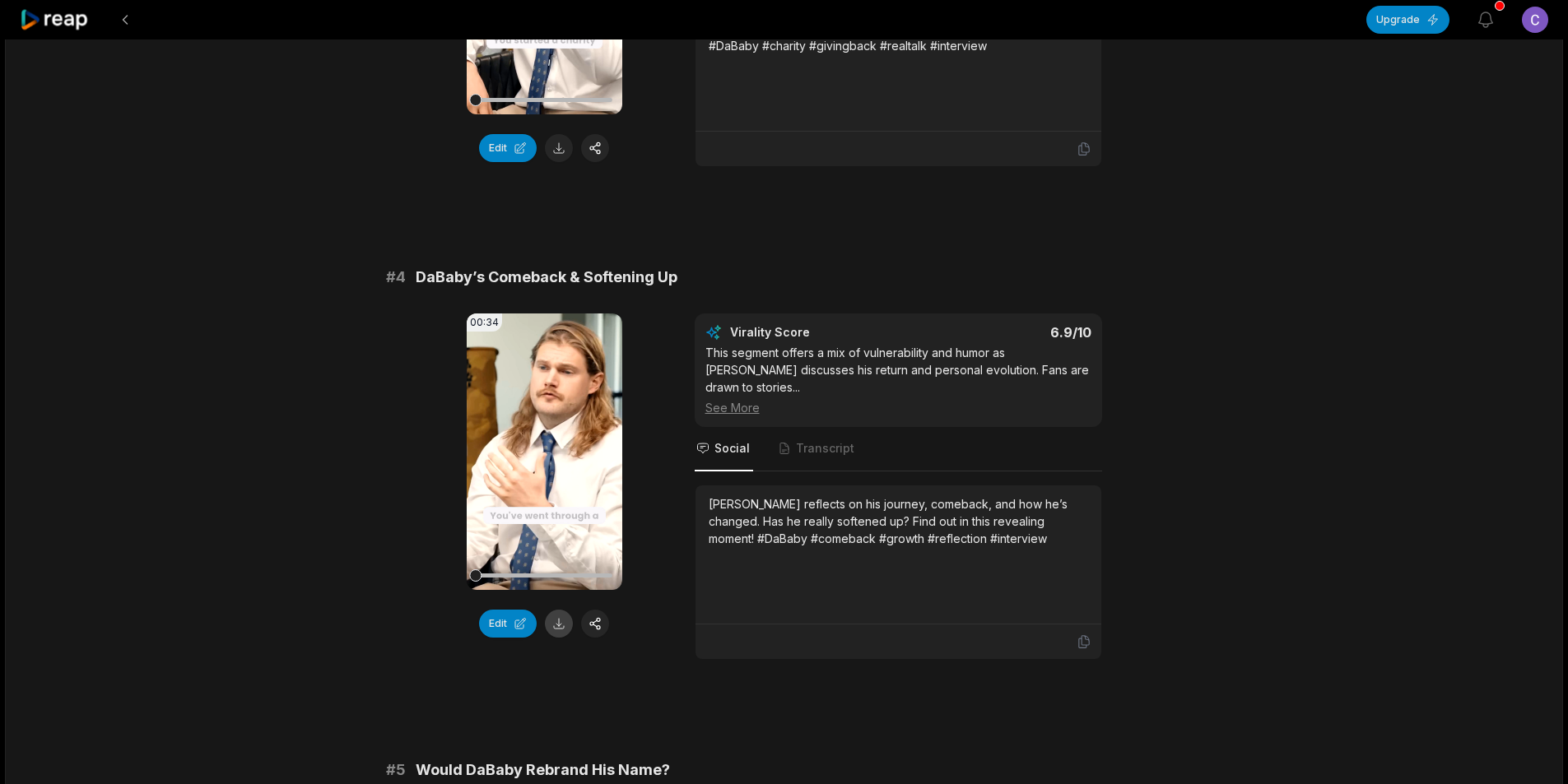
click at [560, 610] on button at bounding box center [559, 624] width 28 height 28
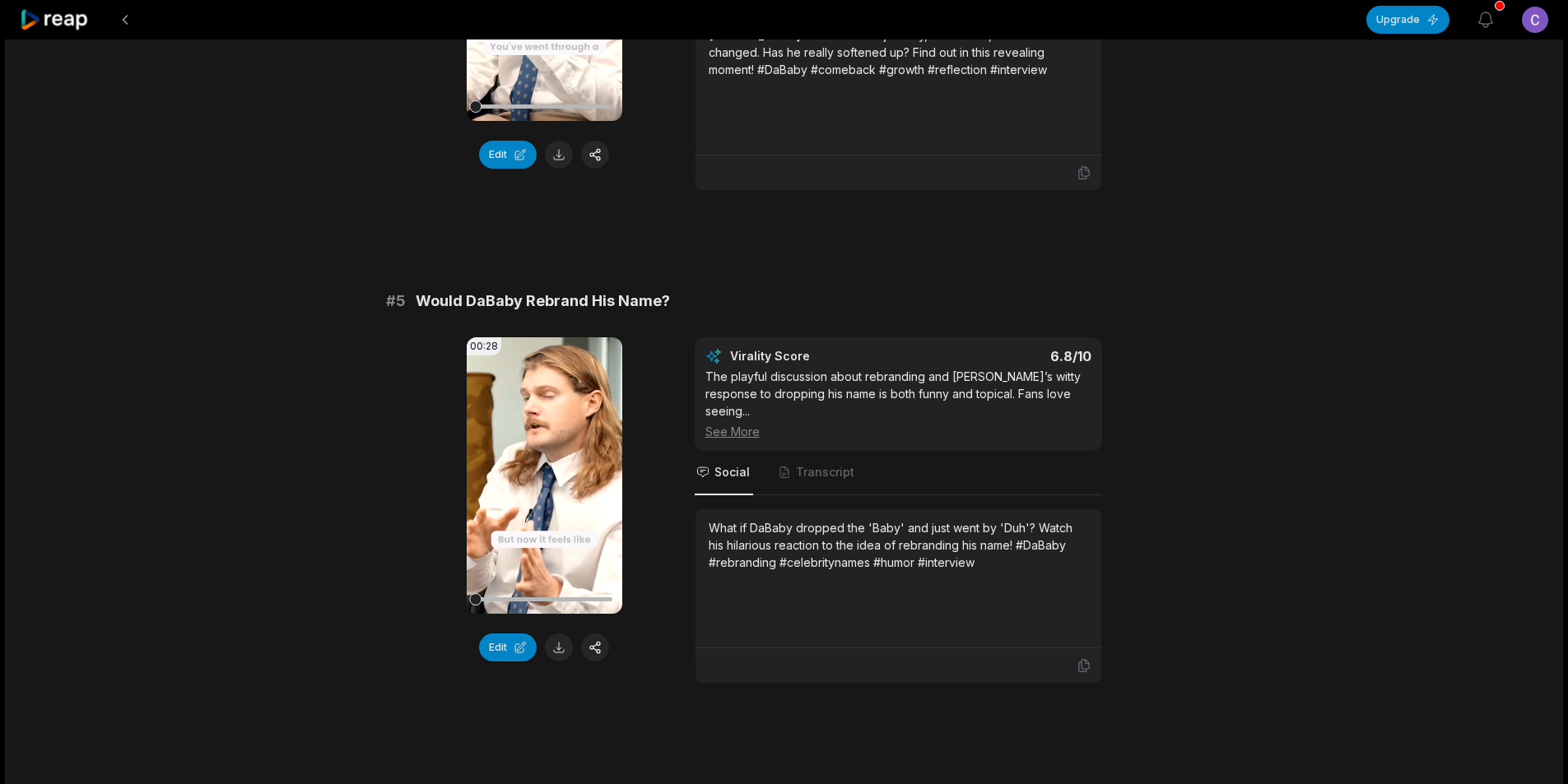
scroll to position [1893, 0]
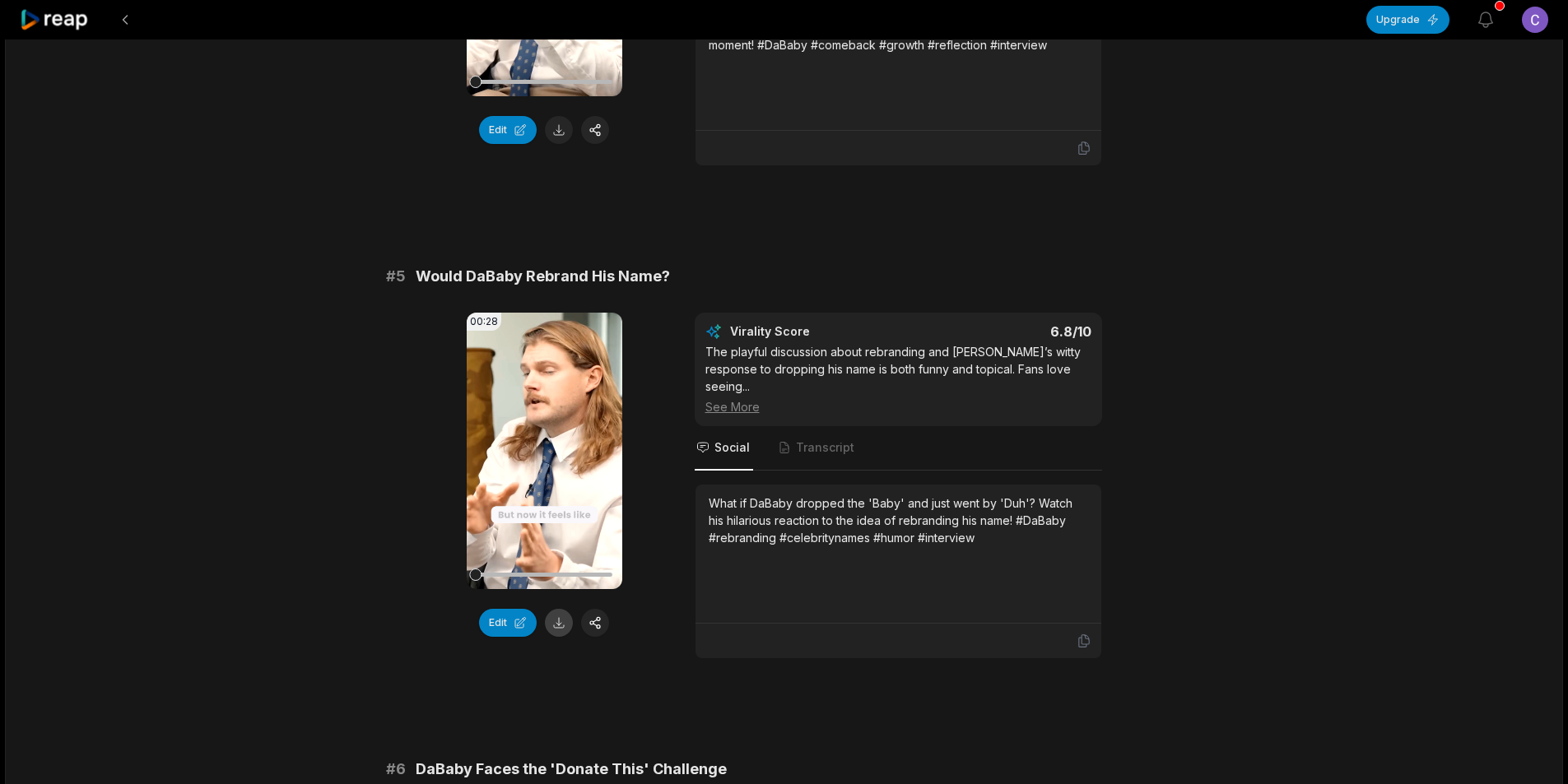
click at [558, 609] on button at bounding box center [559, 623] width 28 height 28
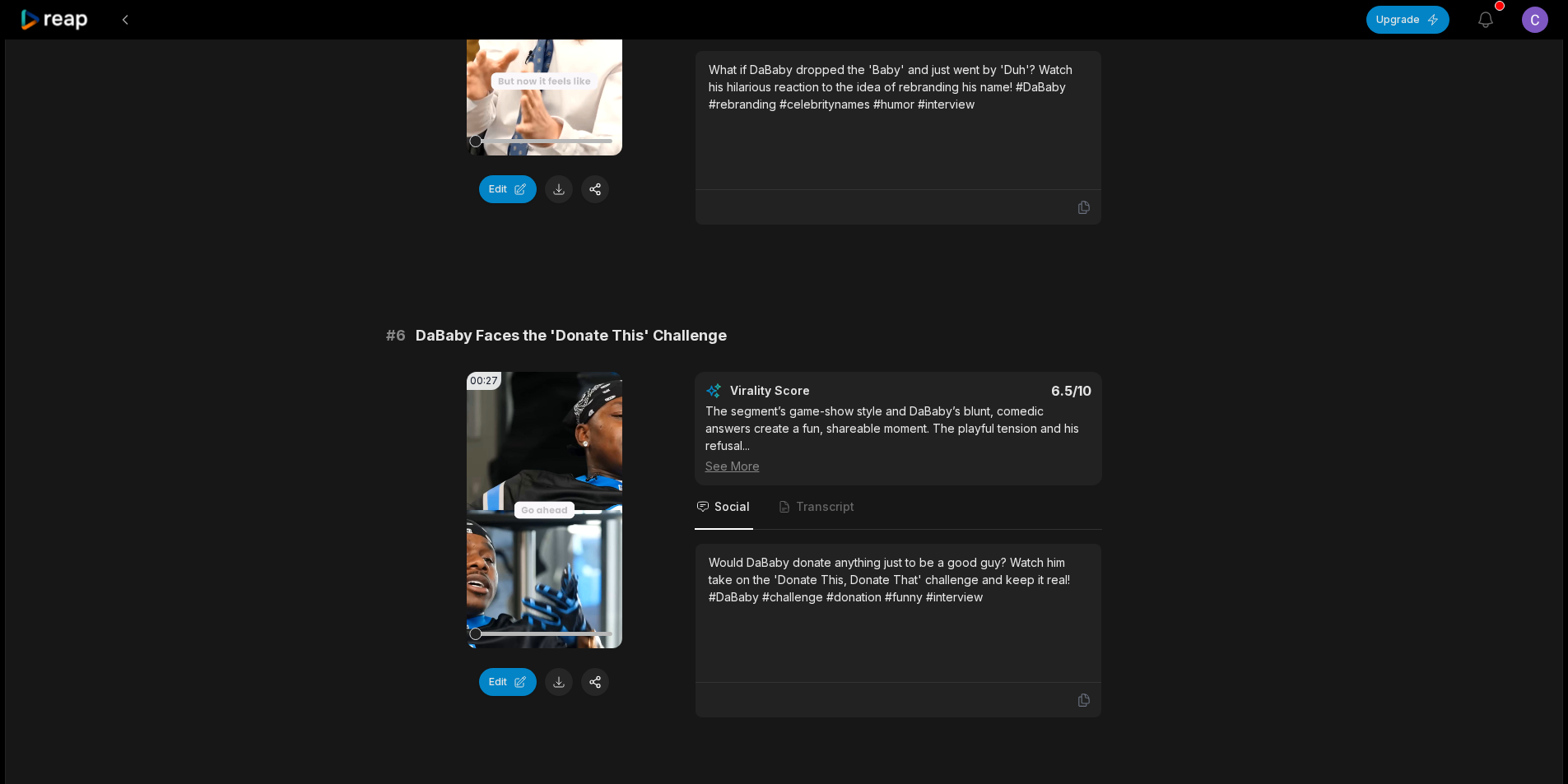
scroll to position [2333, 0]
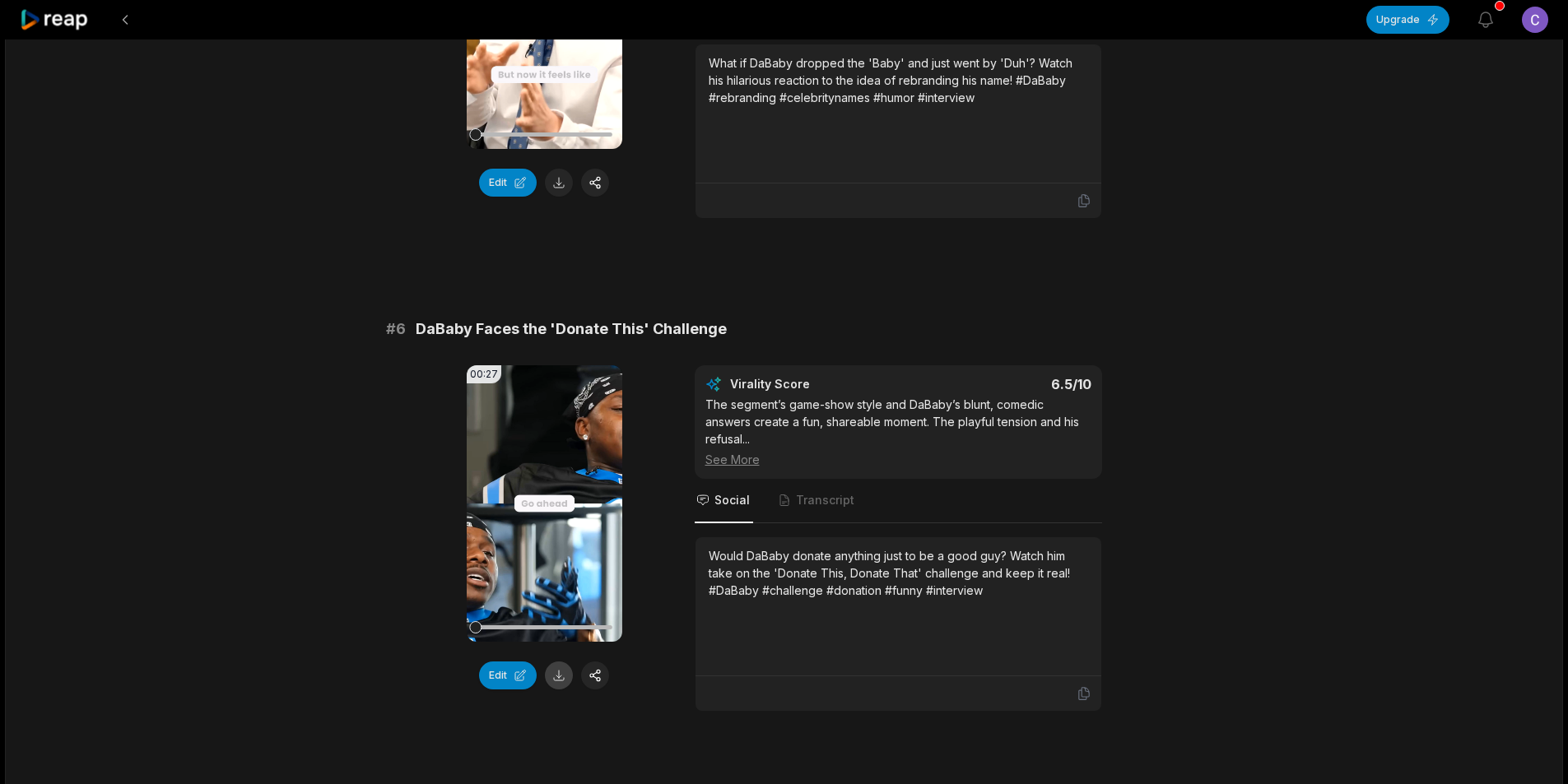
click at [563, 662] on button at bounding box center [559, 676] width 28 height 28
click at [127, 24] on button at bounding box center [125, 20] width 30 height 30
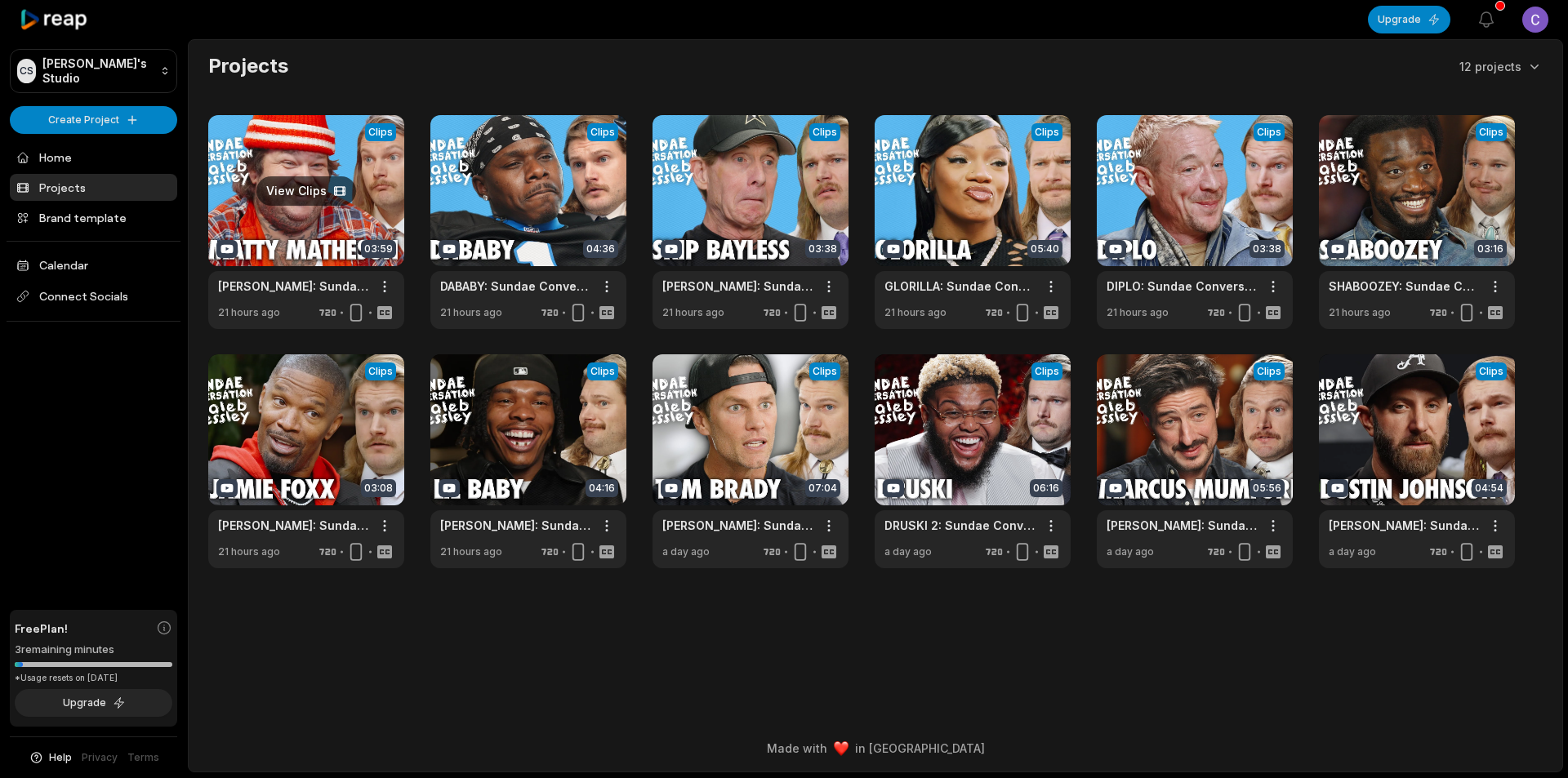
click at [372, 218] on link at bounding box center [306, 222] width 196 height 214
